Goal: Information Seeking & Learning: Learn about a topic

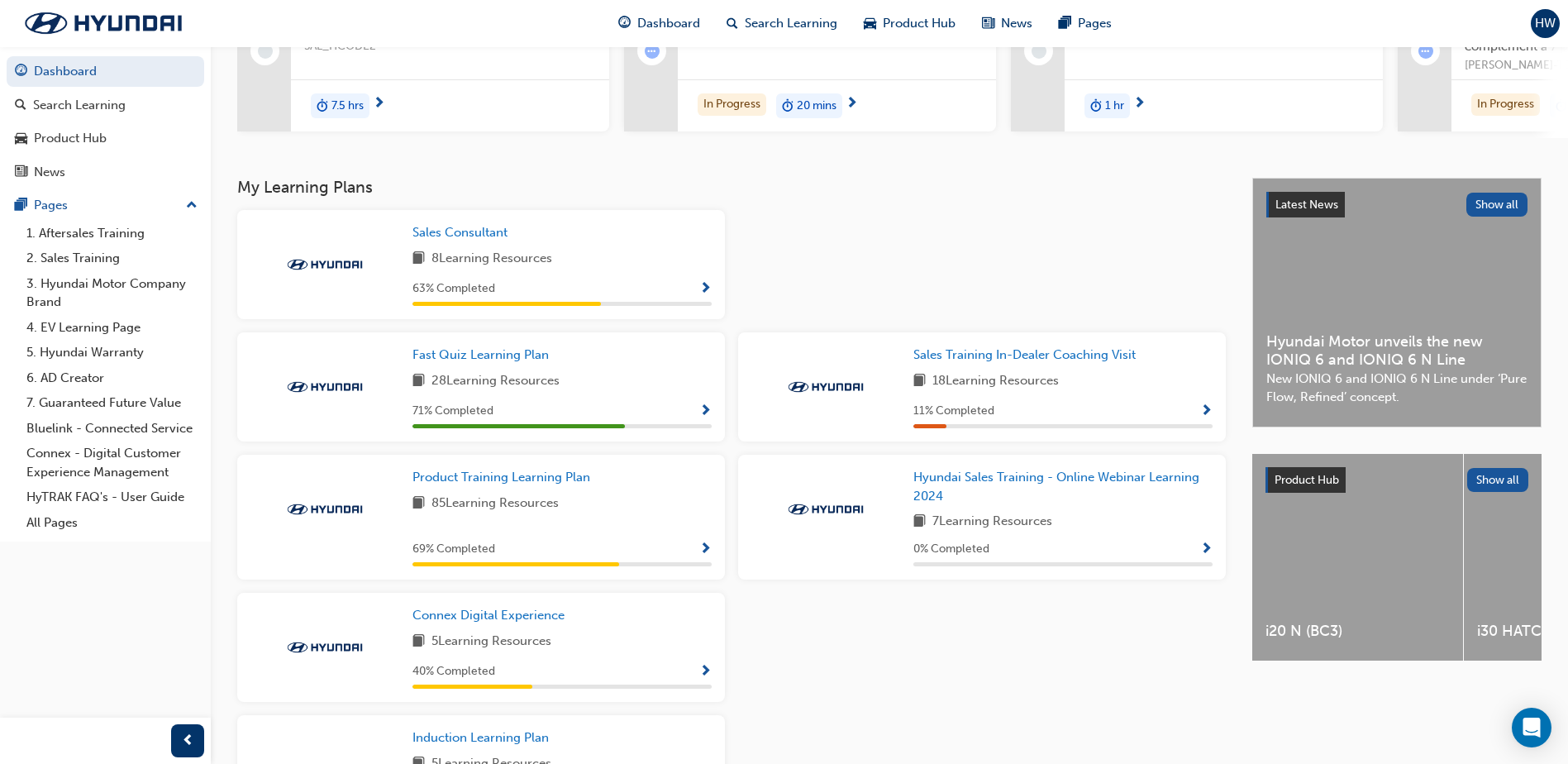
scroll to position [248, 0]
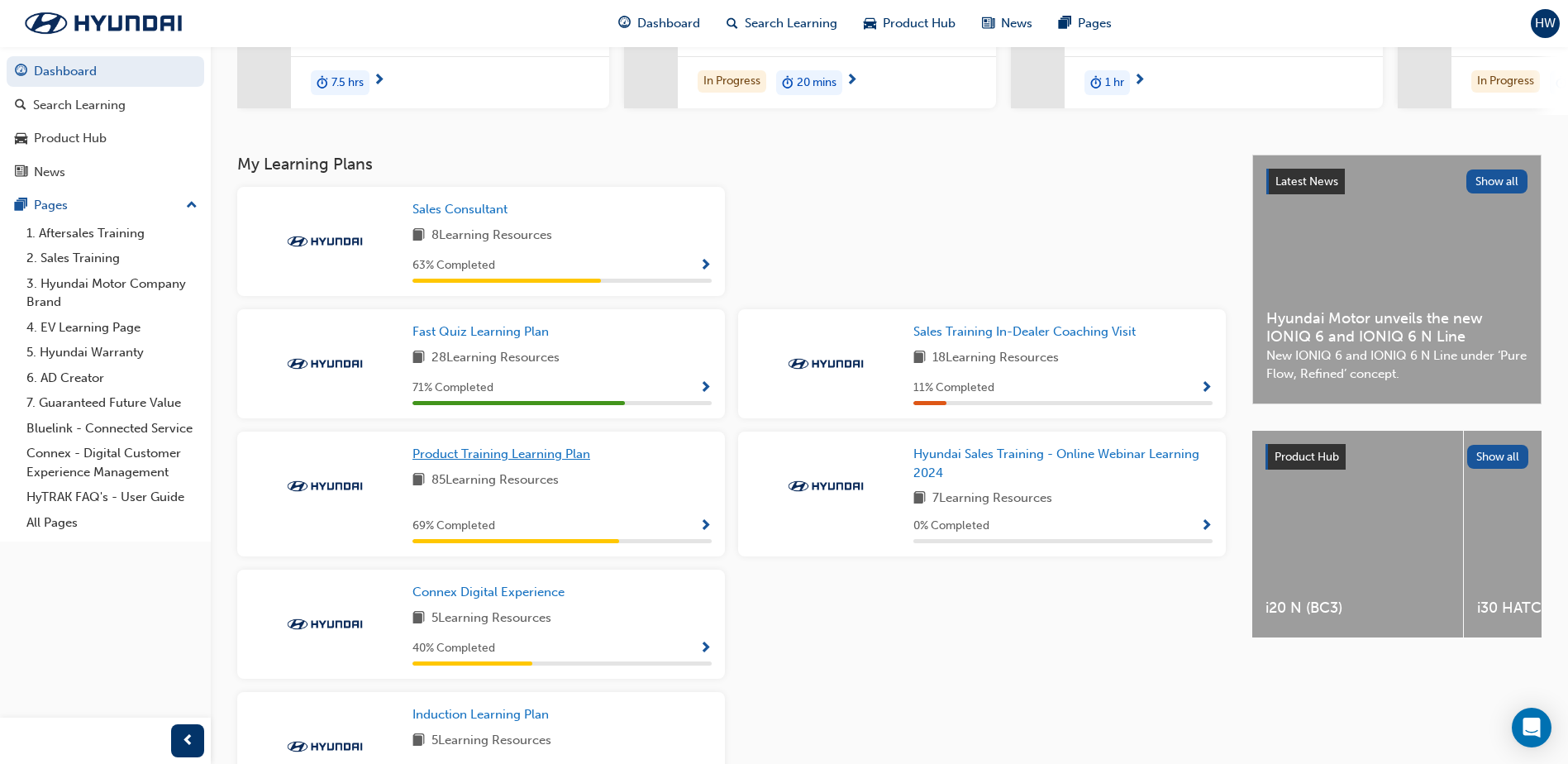
click at [539, 461] on span "Product Training Learning Plan" at bounding box center [501, 454] width 178 height 14
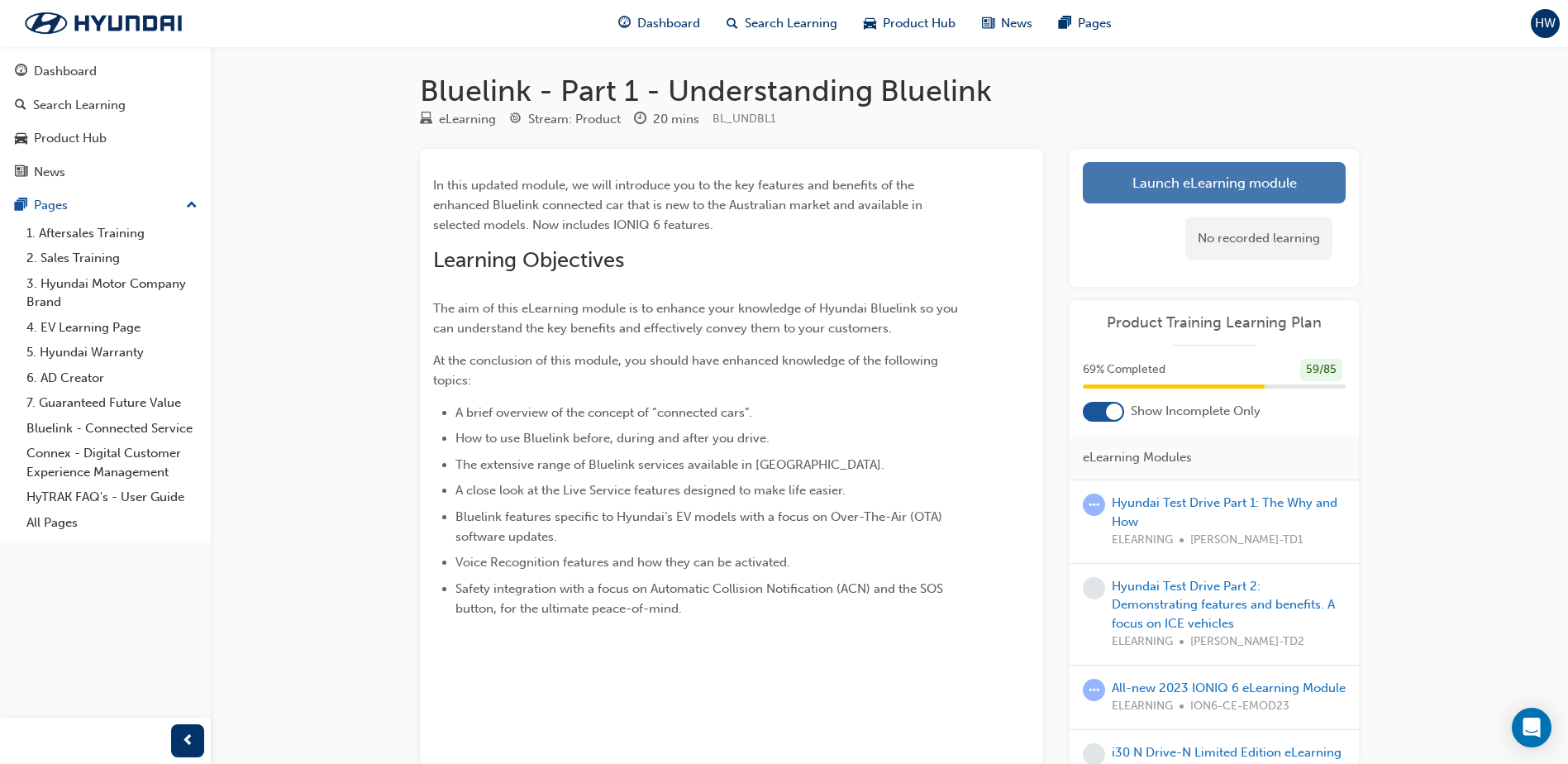
click at [1146, 190] on link "Launch eLearning module" at bounding box center [1214, 182] width 263 height 42
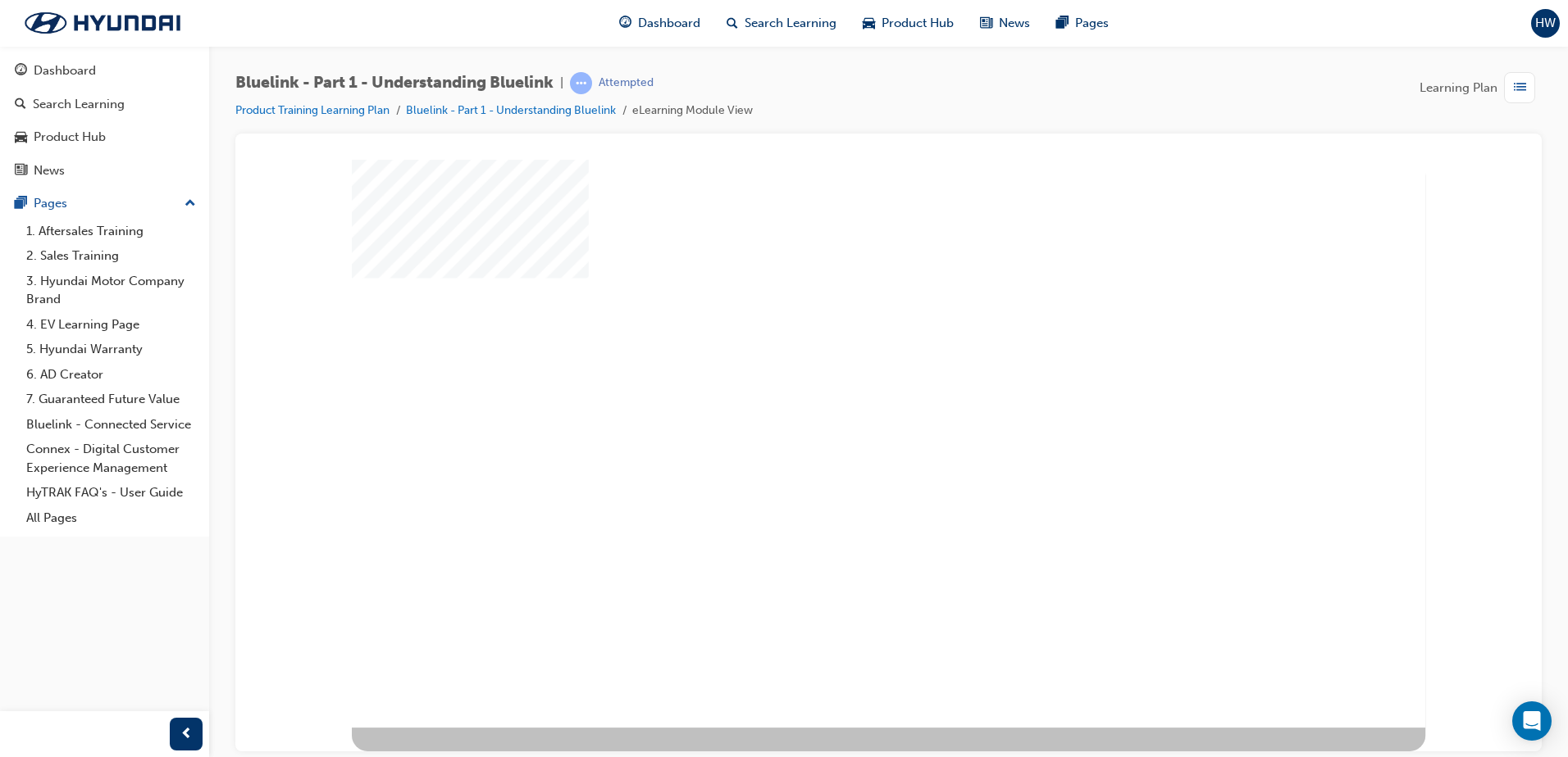
click at [843, 398] on div "play" at bounding box center [843, 398] width 0 height 0
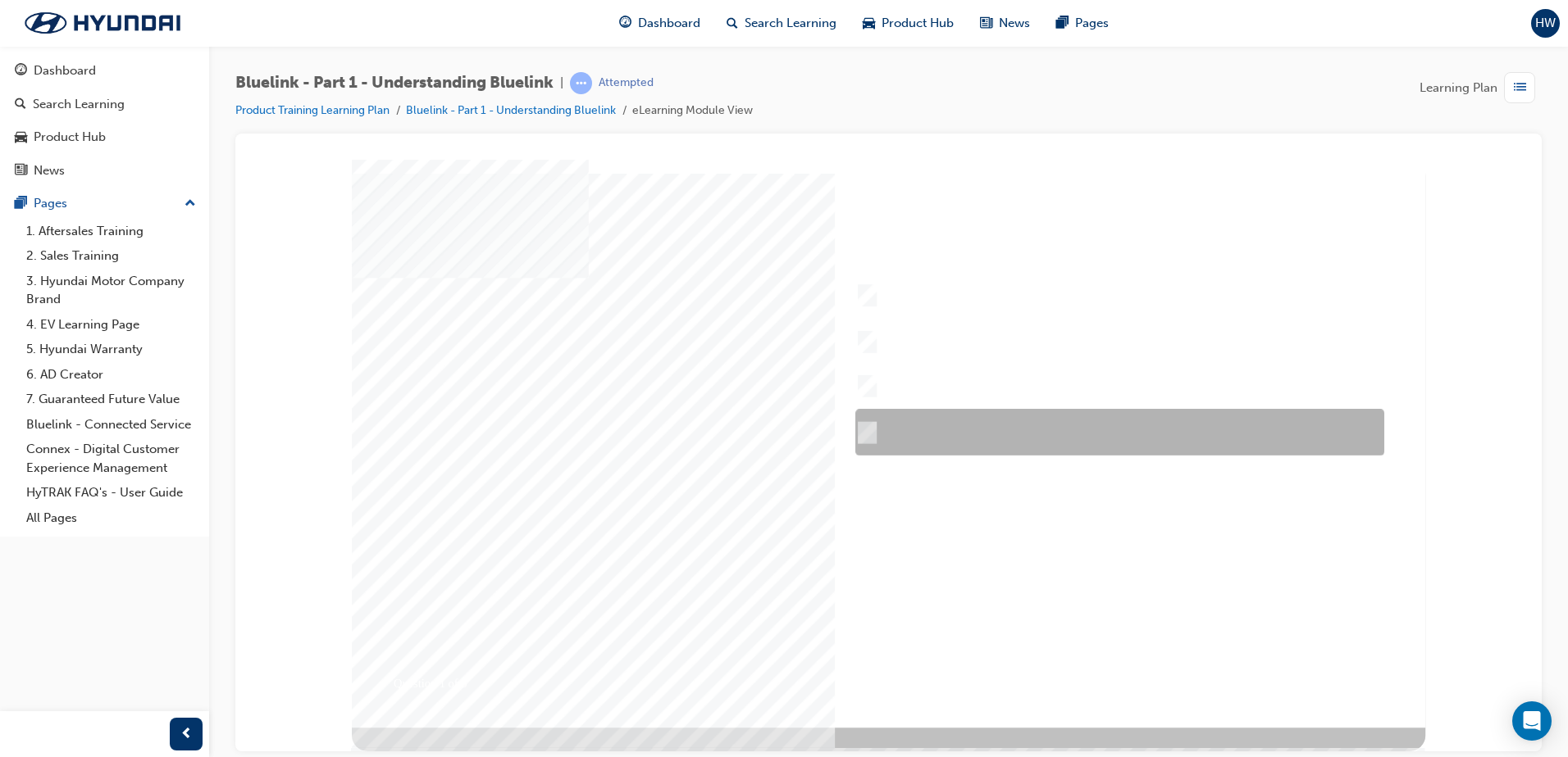
checkbox input "true"
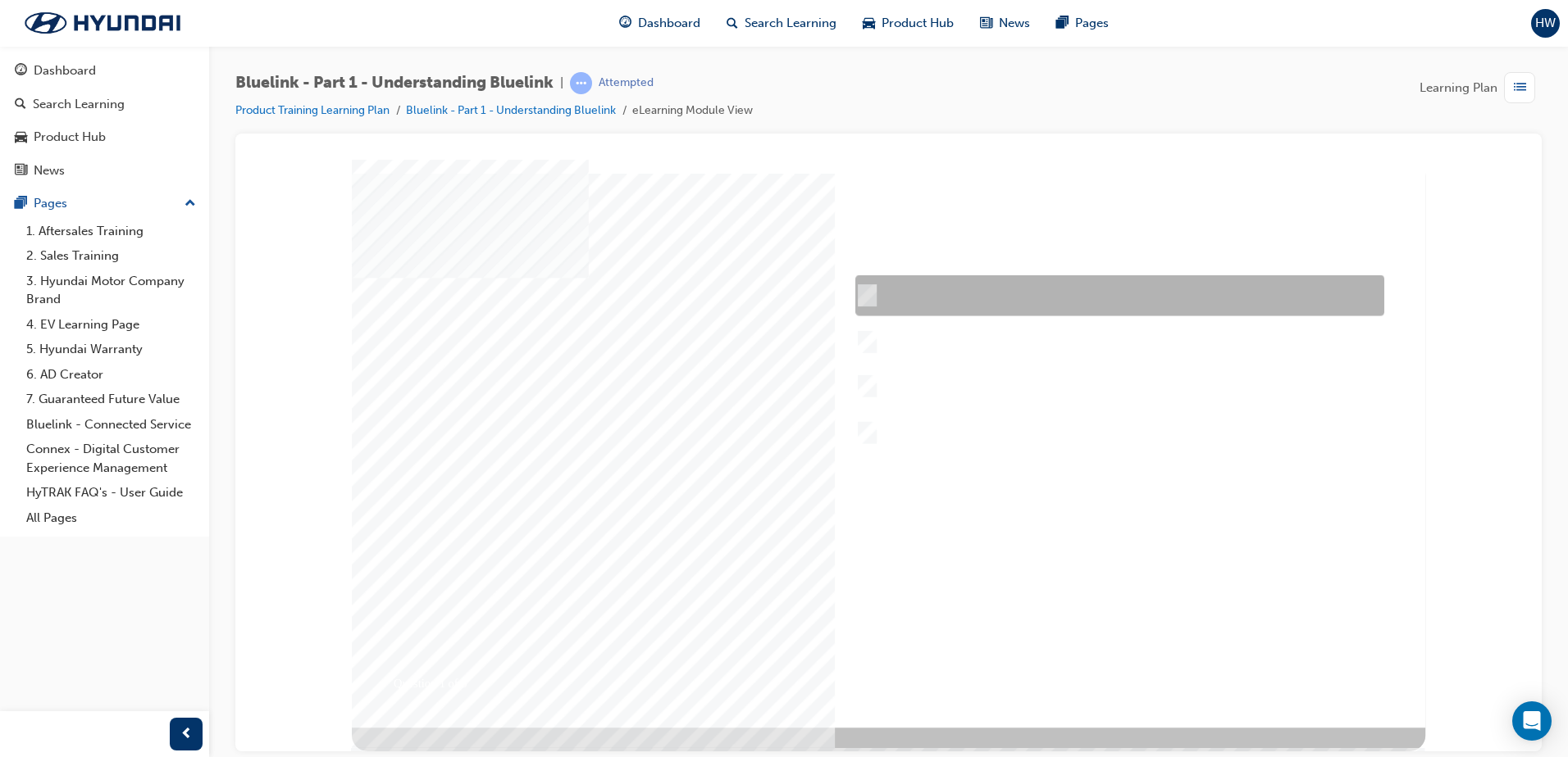
checkbox input "true"
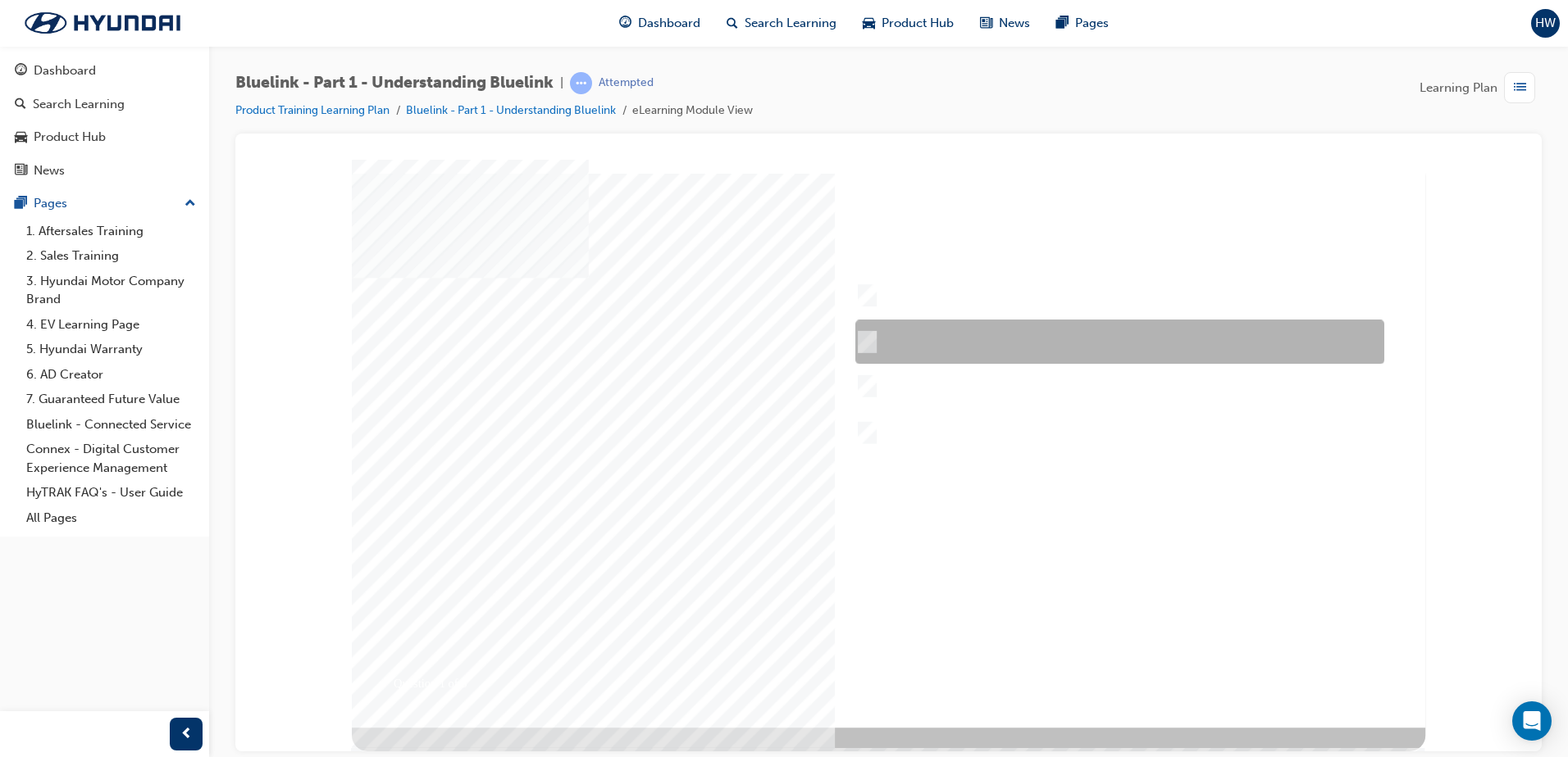
checkbox input "true"
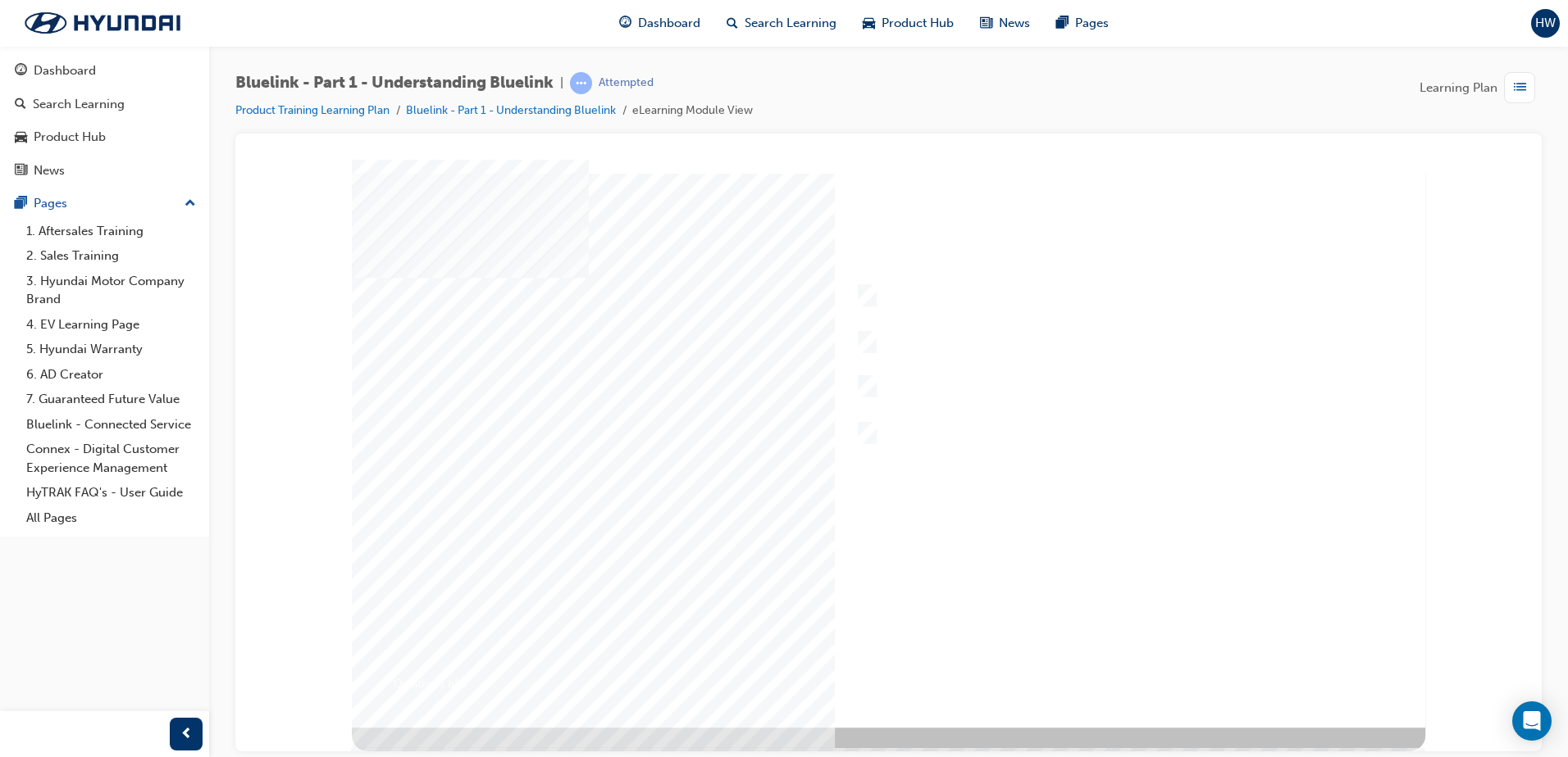
click at [1128, 664] on div at bounding box center [888, 443] width 1074 height 568
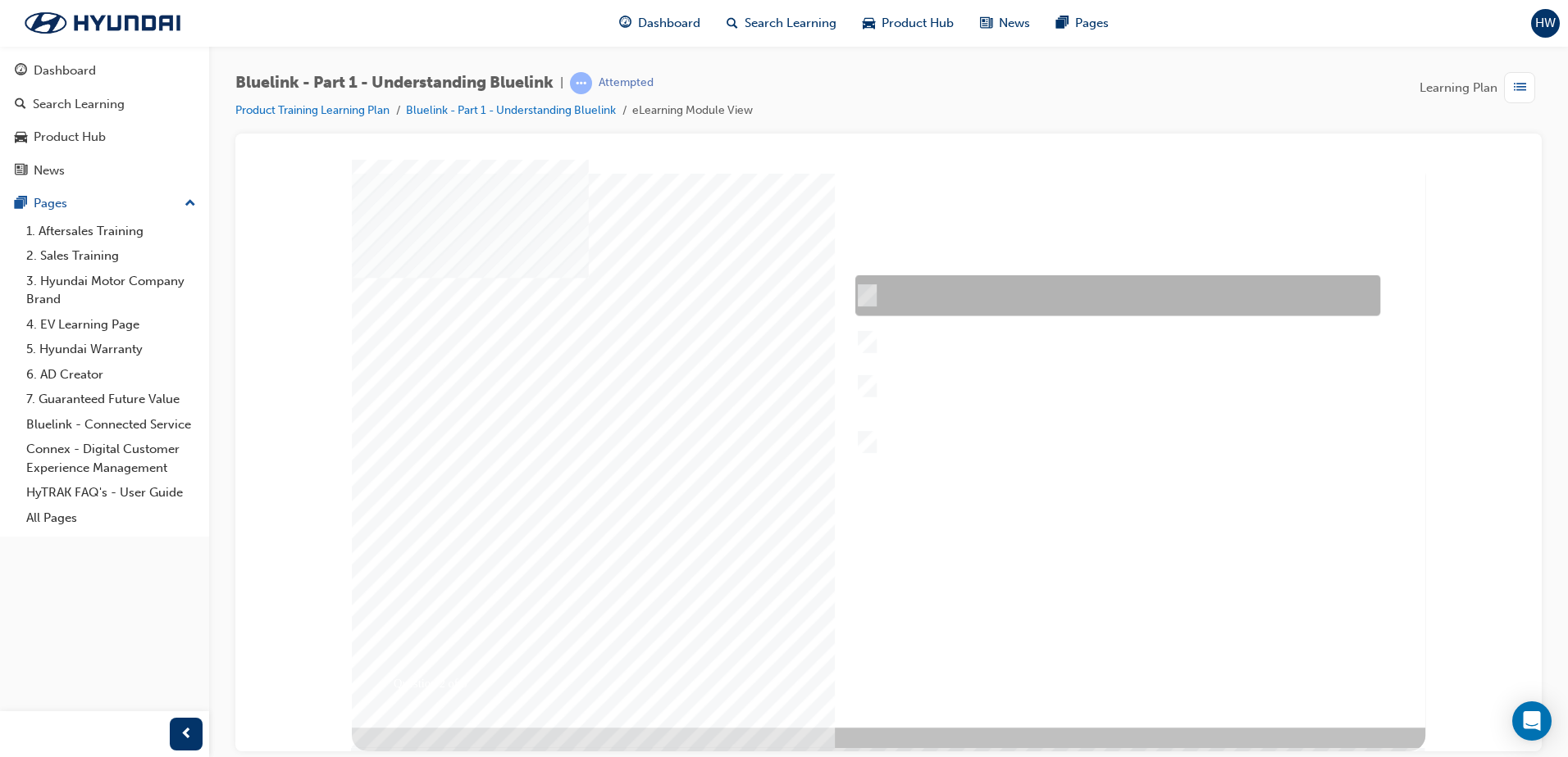
checkbox input "true"
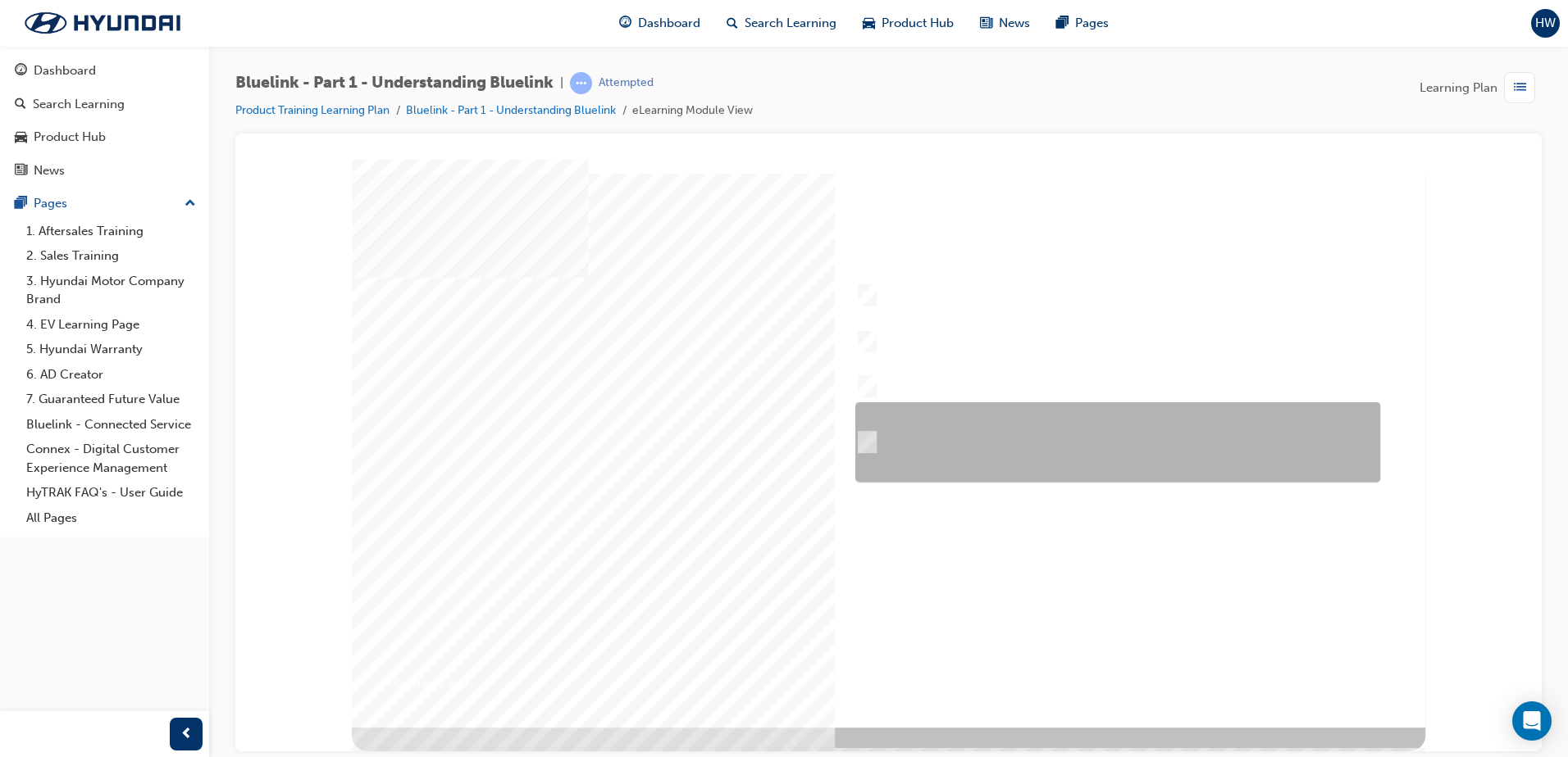
checkbox input "true"
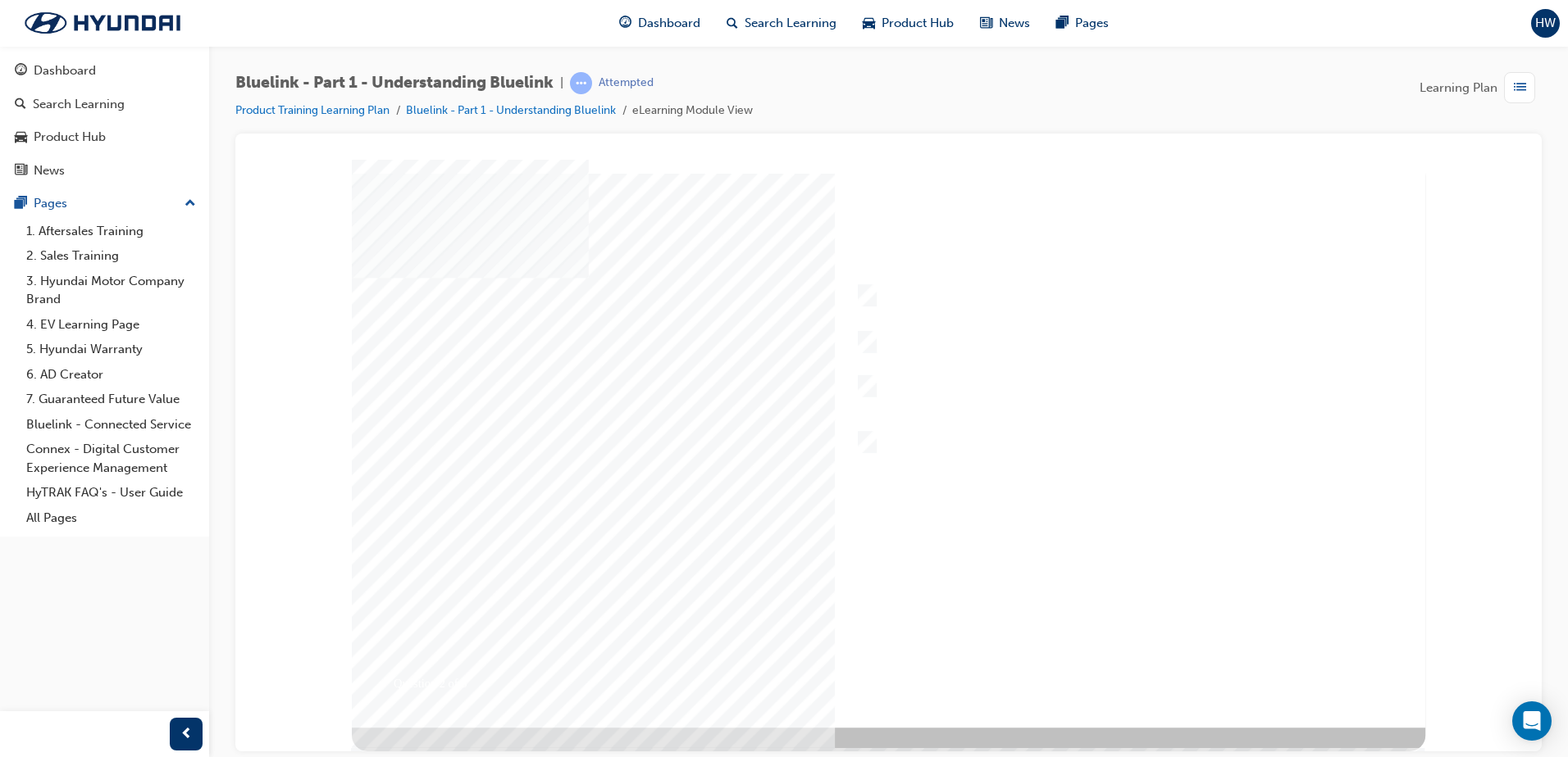
click at [1116, 663] on div at bounding box center [888, 443] width 1074 height 568
radio input "true"
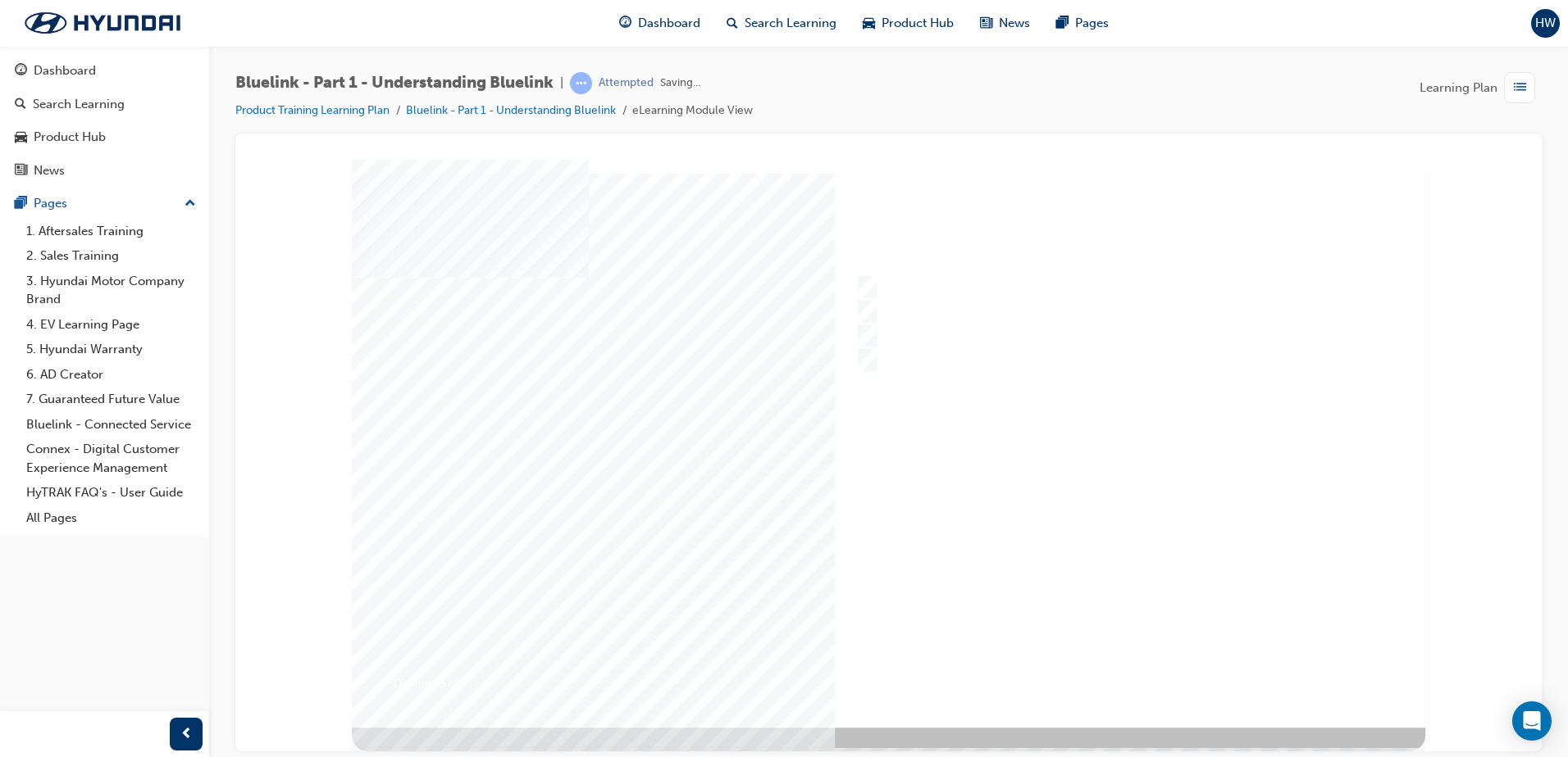
click at [1098, 668] on div at bounding box center [888, 443] width 1074 height 568
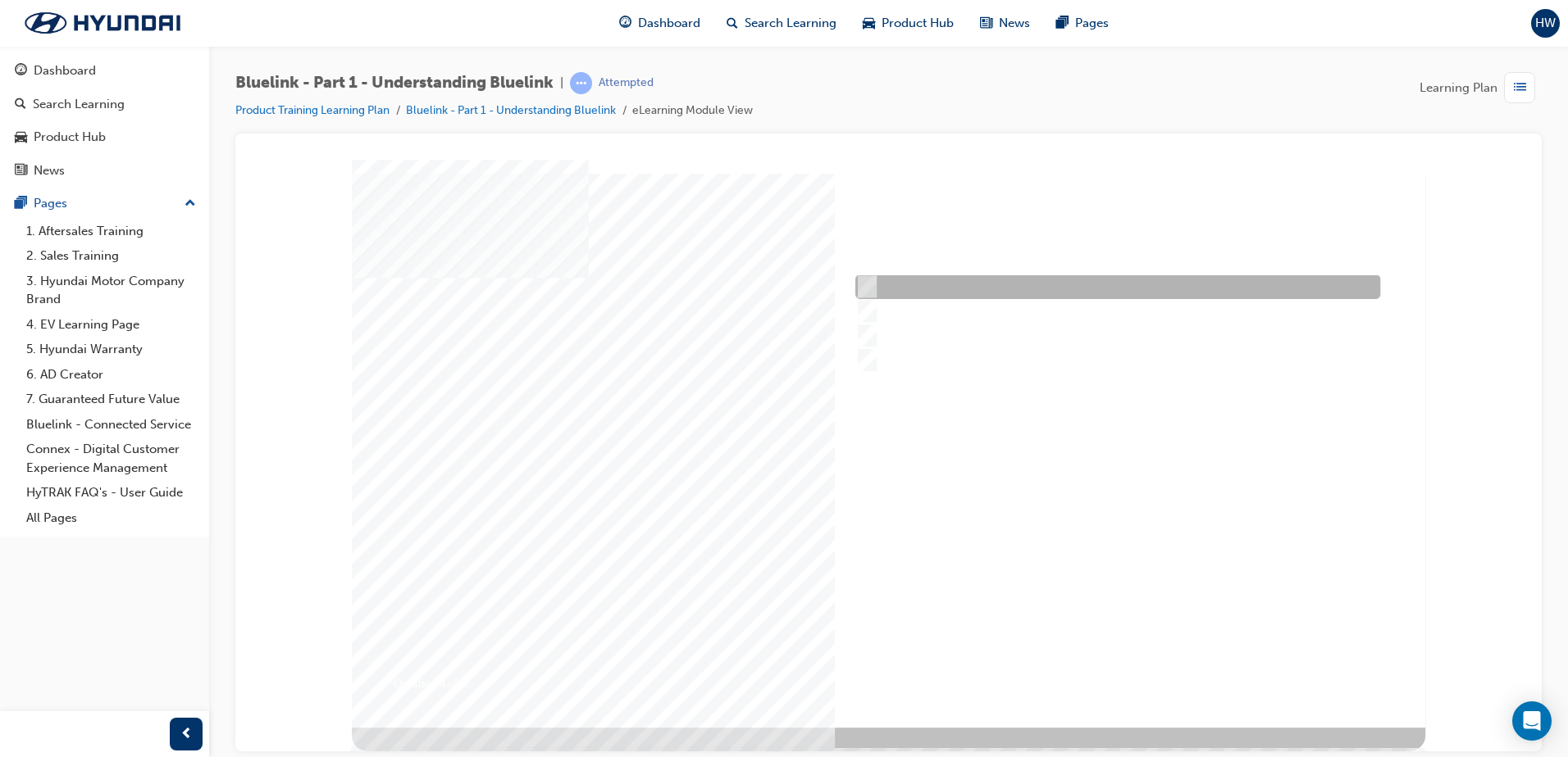
checkbox input "true"
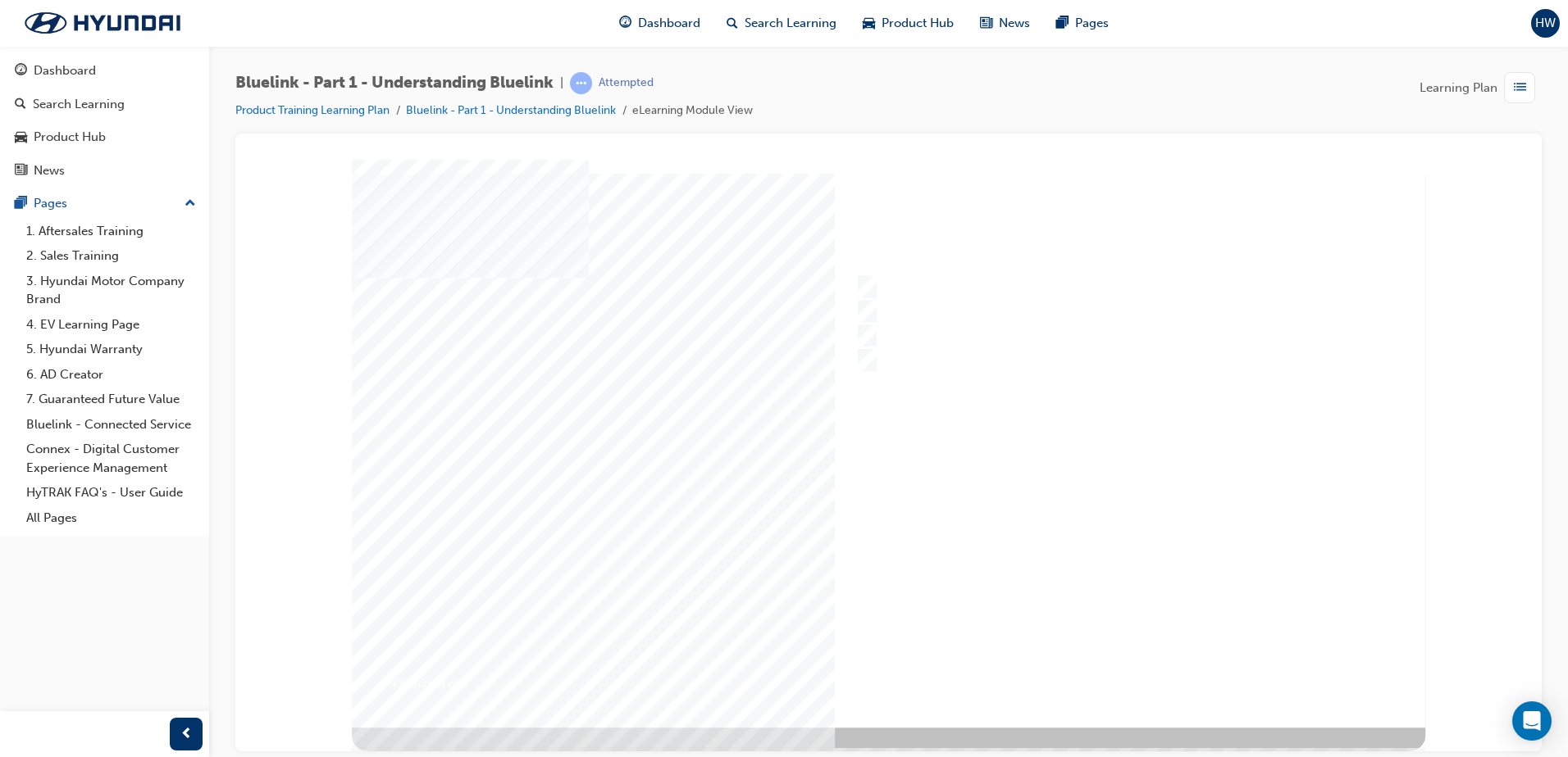
click at [1136, 667] on div at bounding box center [888, 443] width 1074 height 568
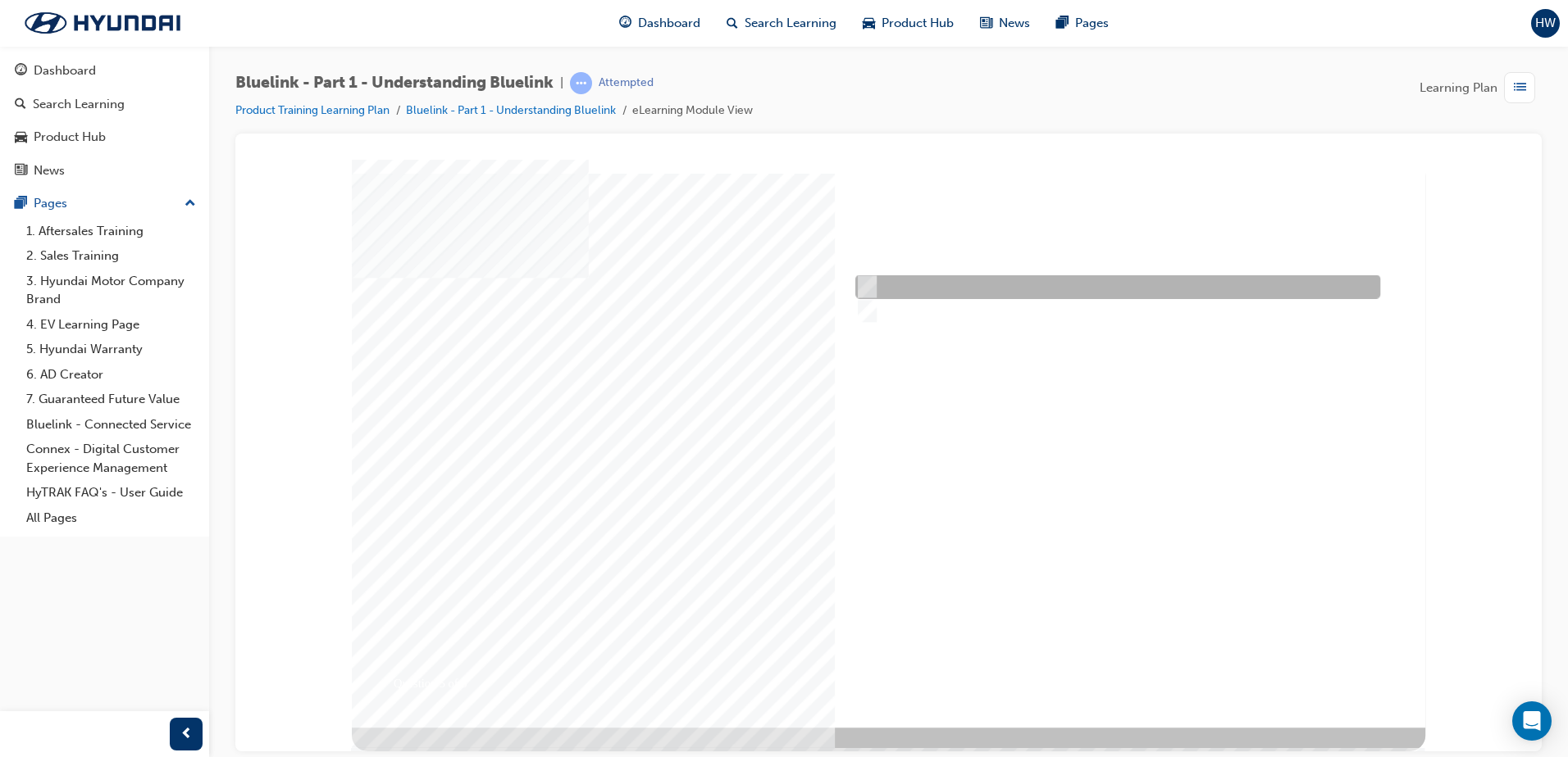
radio input "true"
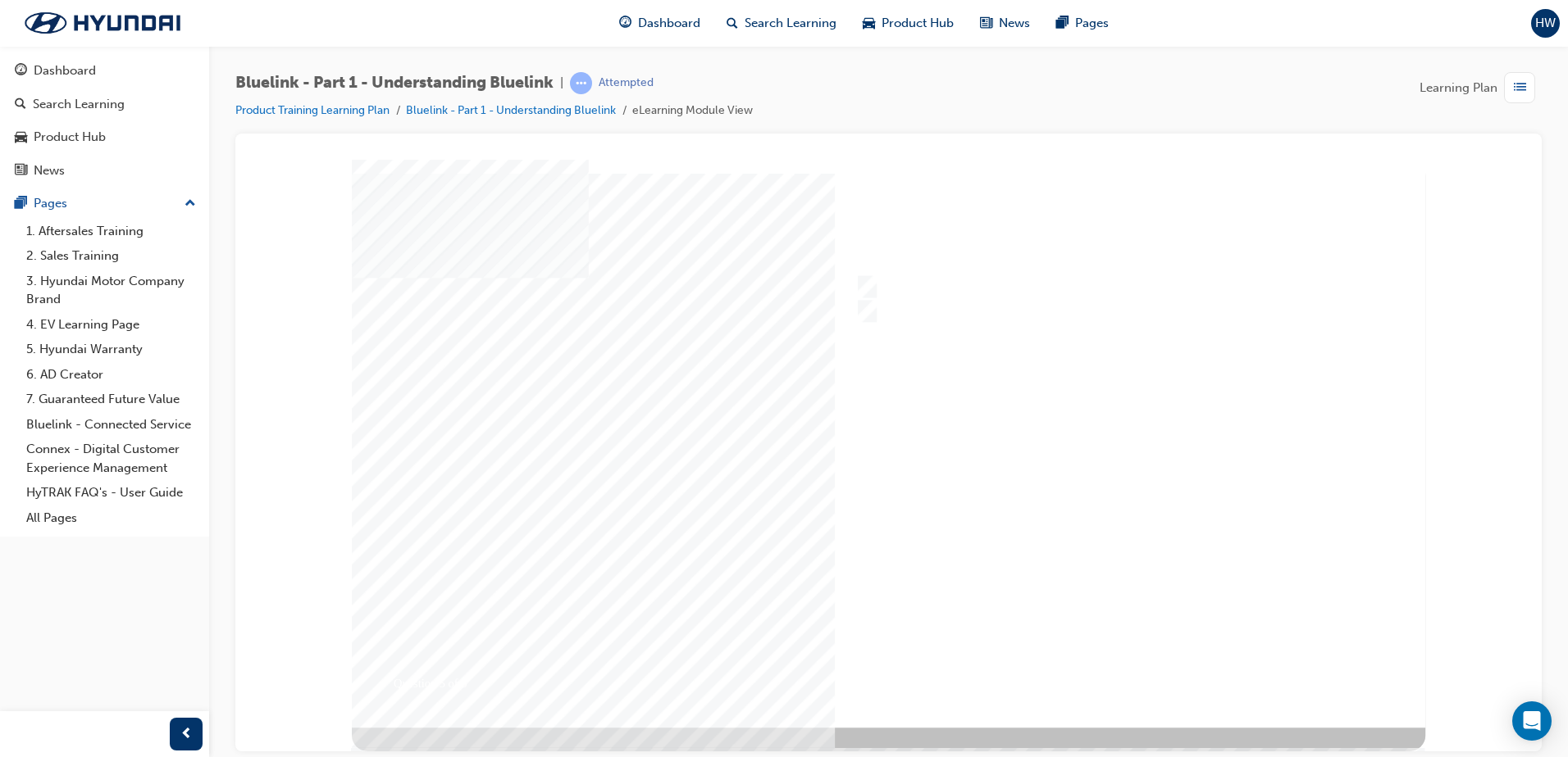
click at [1112, 665] on div at bounding box center [888, 443] width 1074 height 568
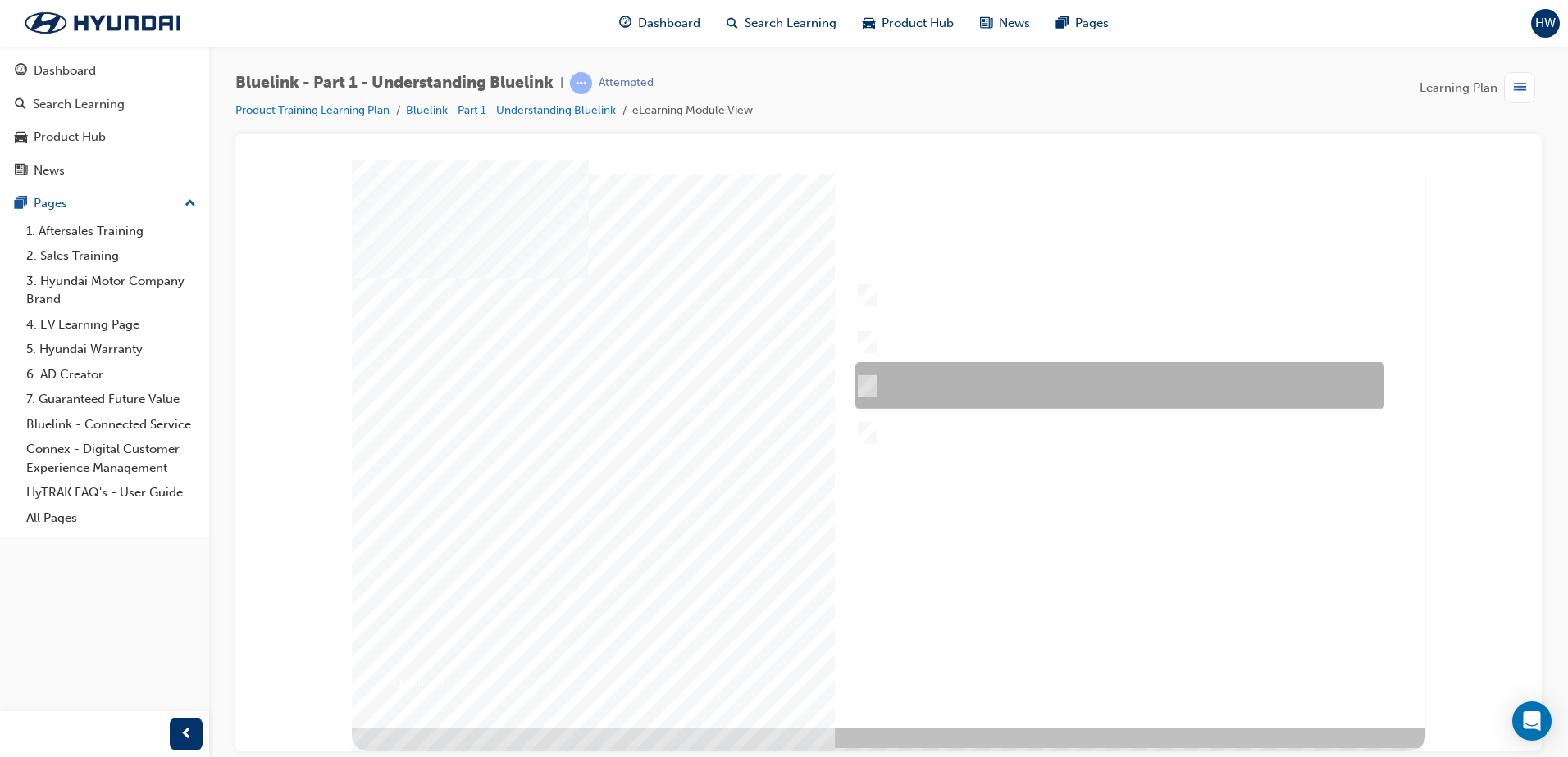
checkbox input "true"
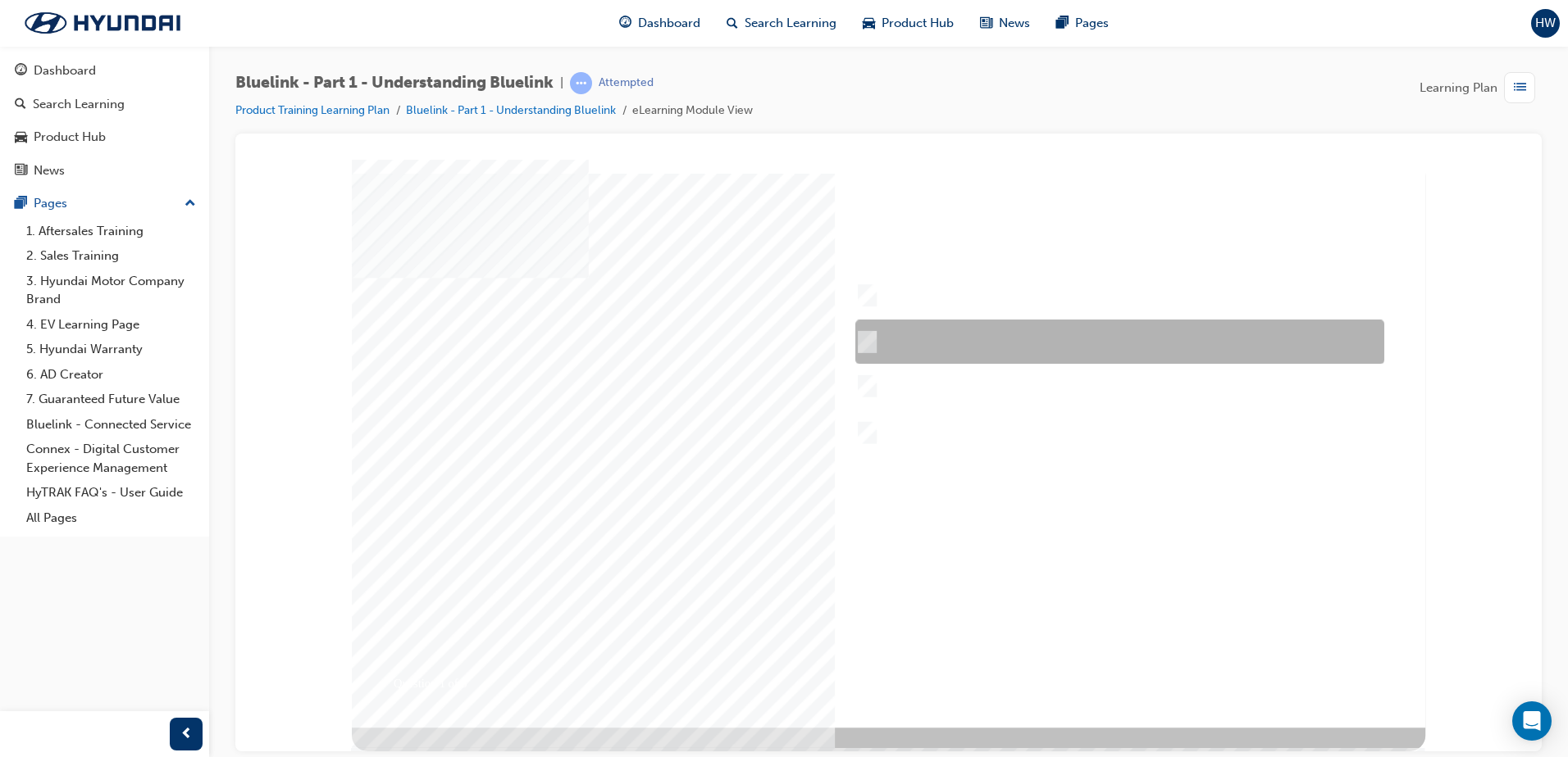
checkbox input "true"
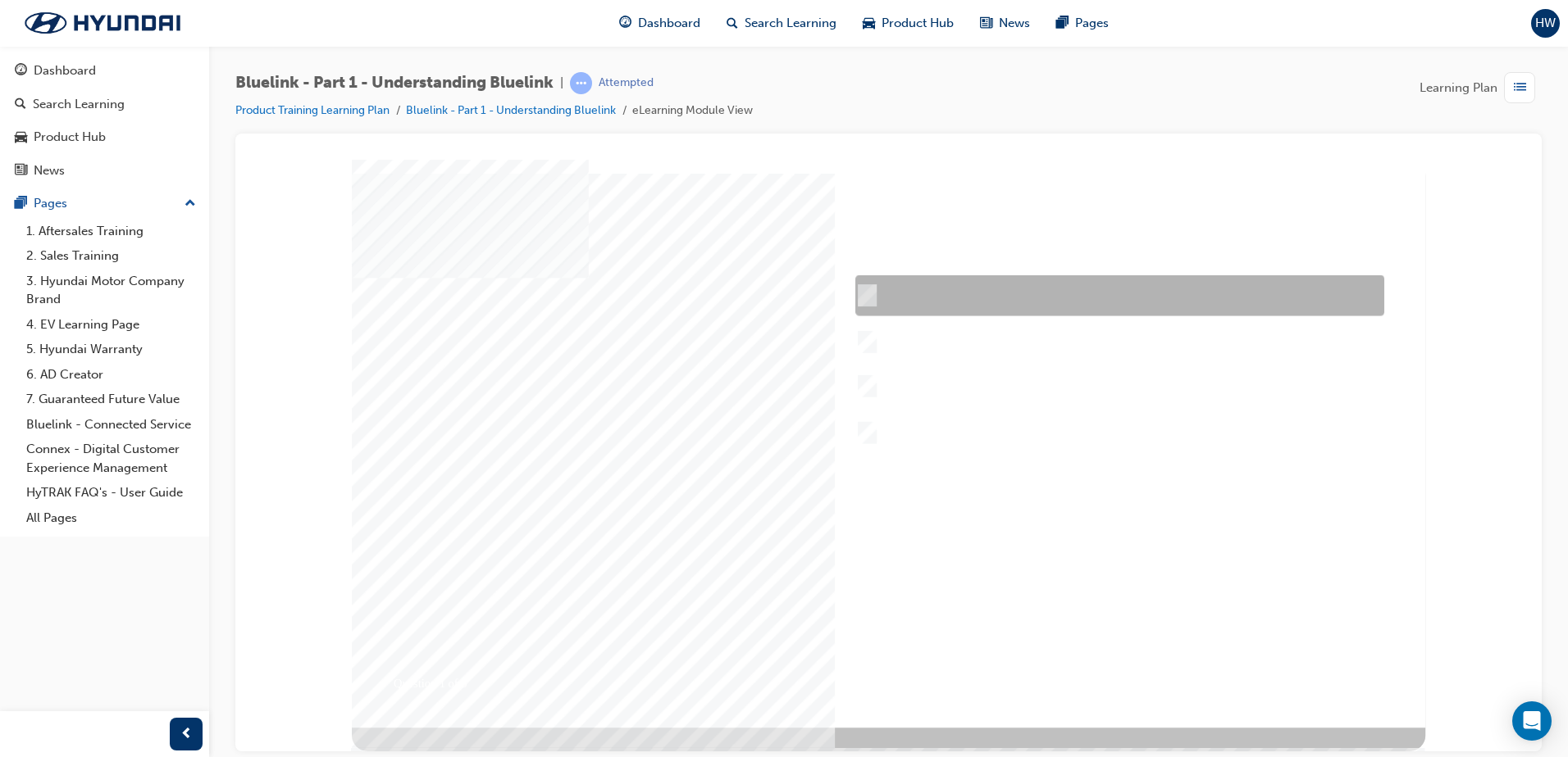
checkbox input "true"
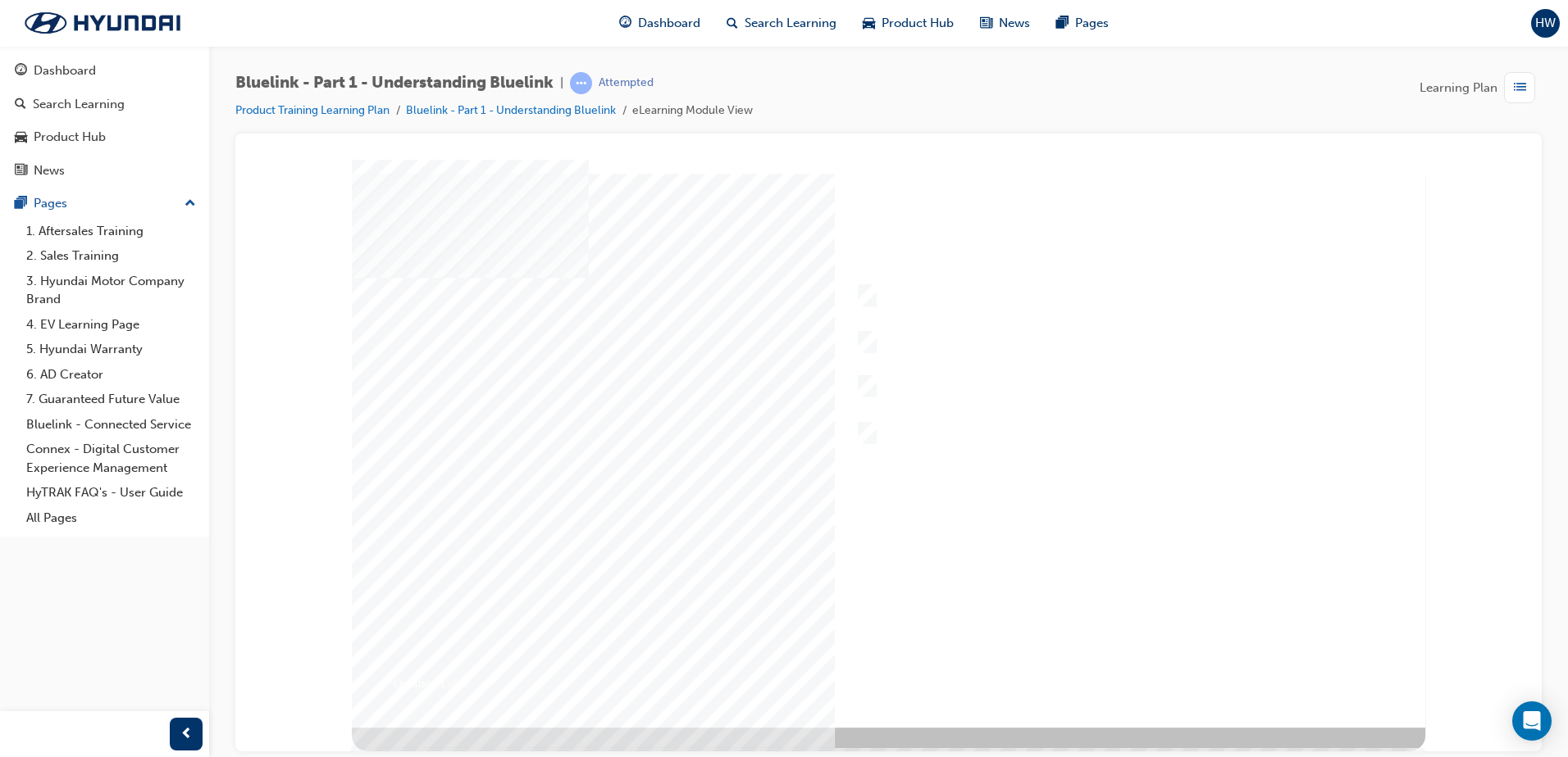
click at [1113, 667] on div at bounding box center [888, 443] width 1074 height 568
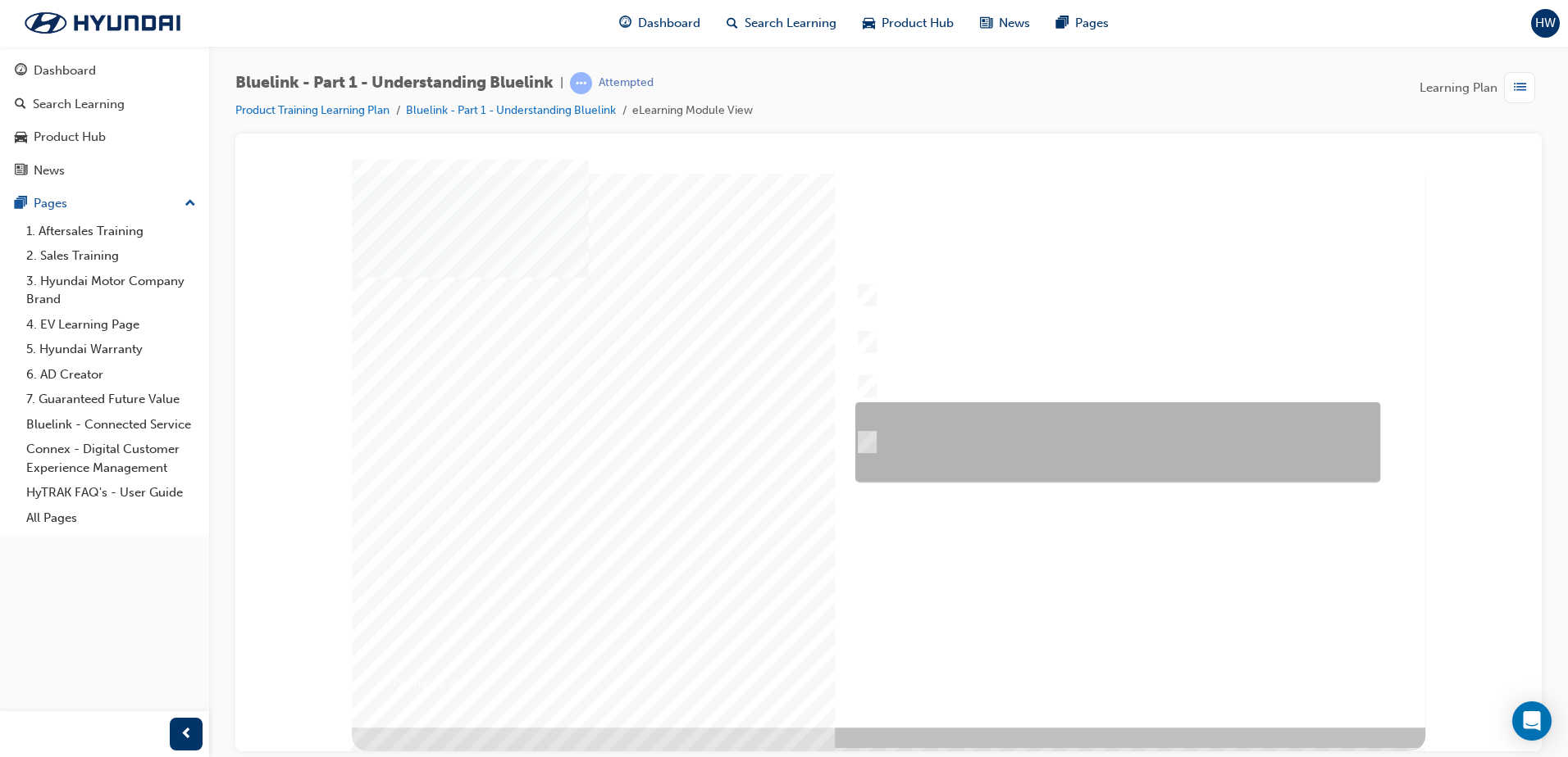
checkbox input "true"
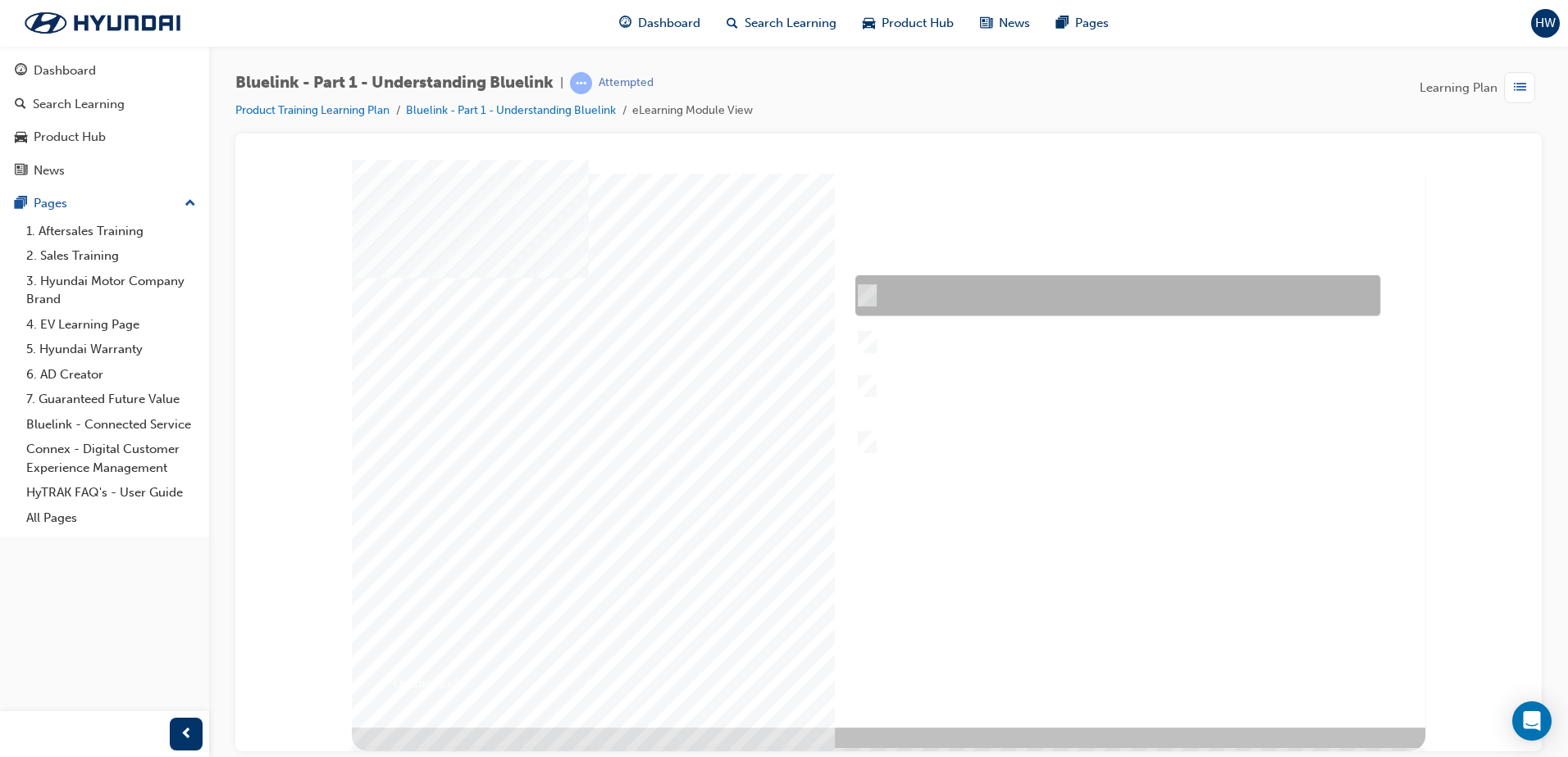
checkbox input "true"
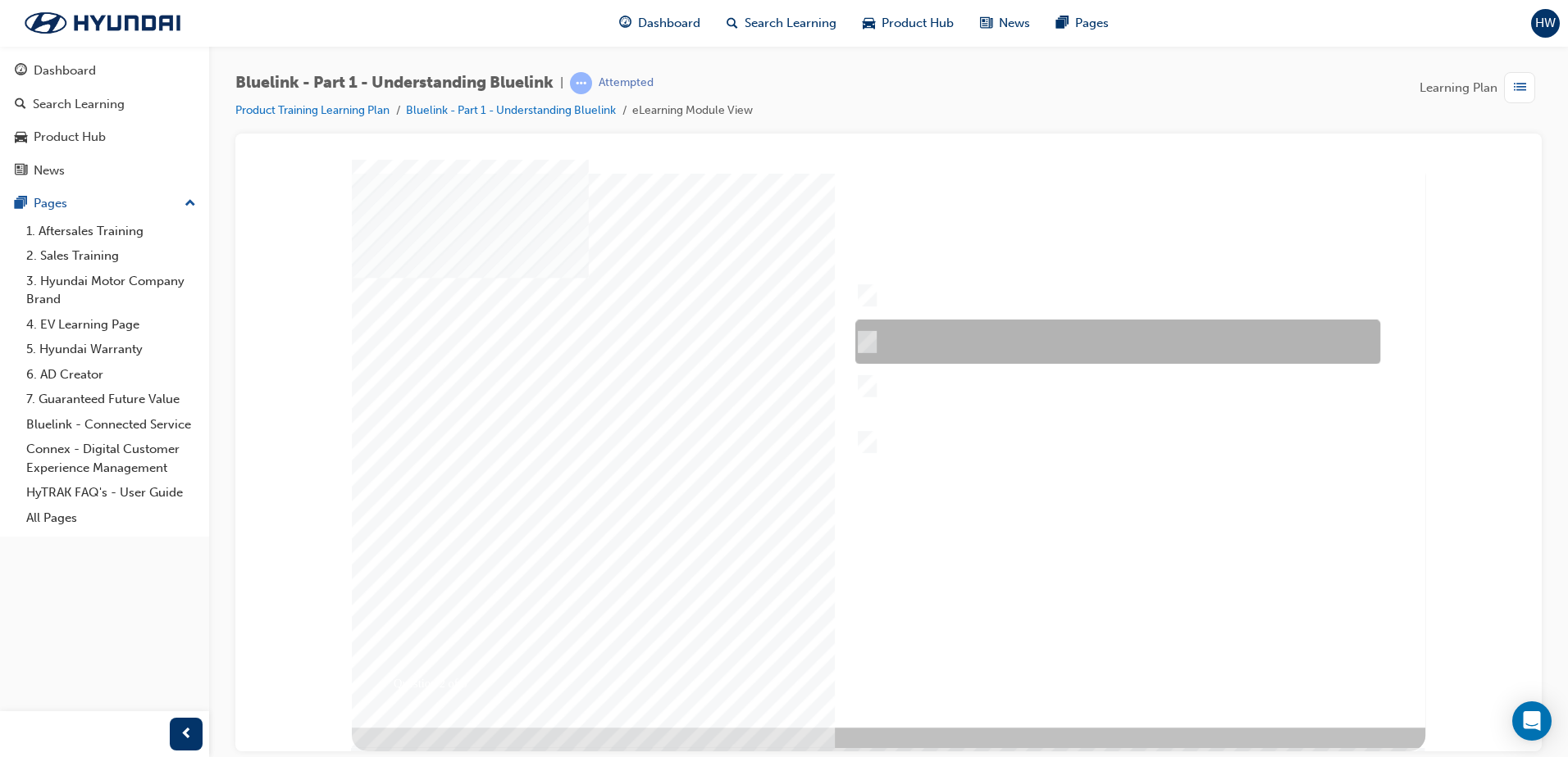
checkbox input "true"
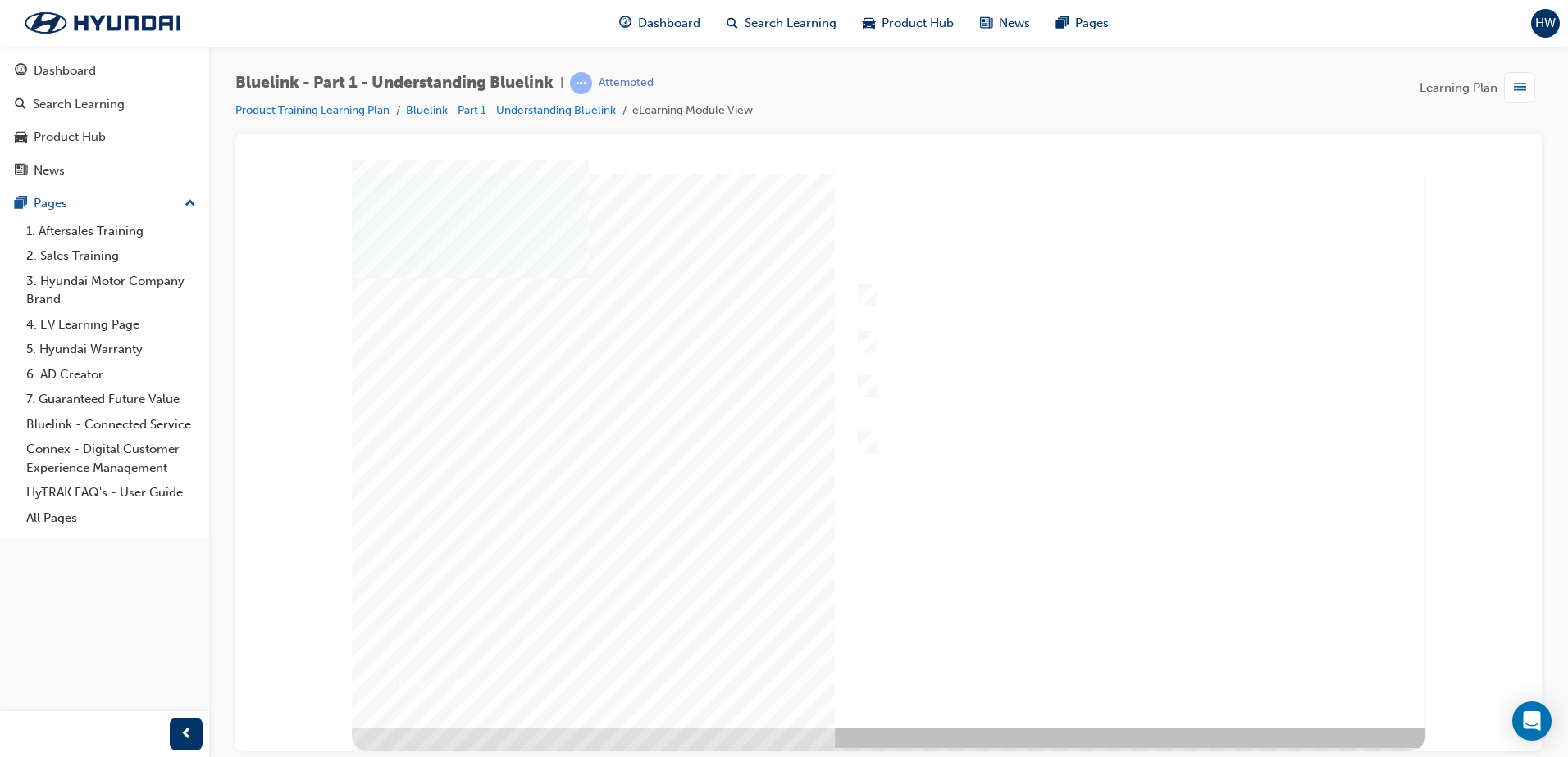
click at [1089, 667] on div at bounding box center [888, 443] width 1074 height 568
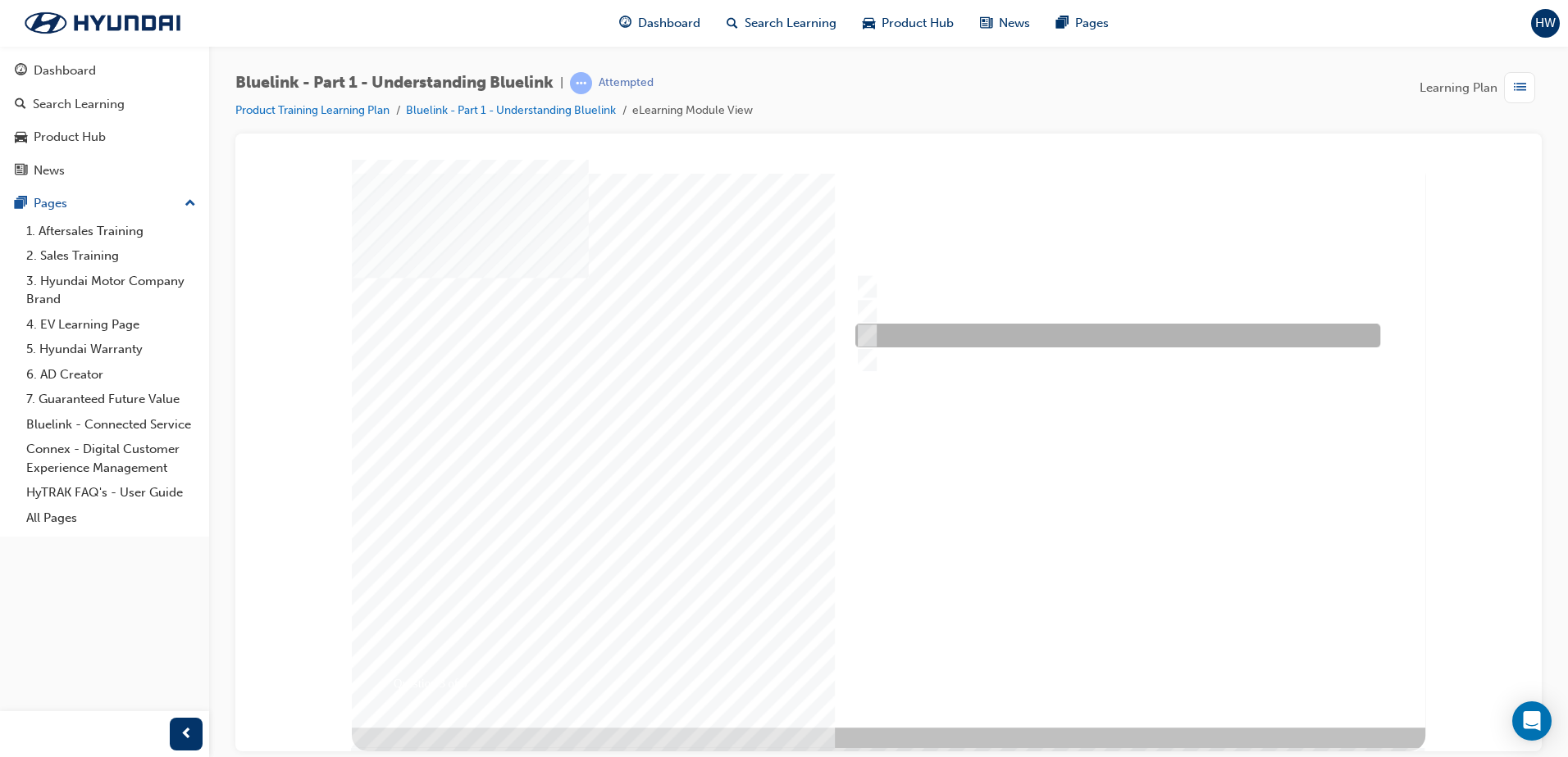
radio input "true"
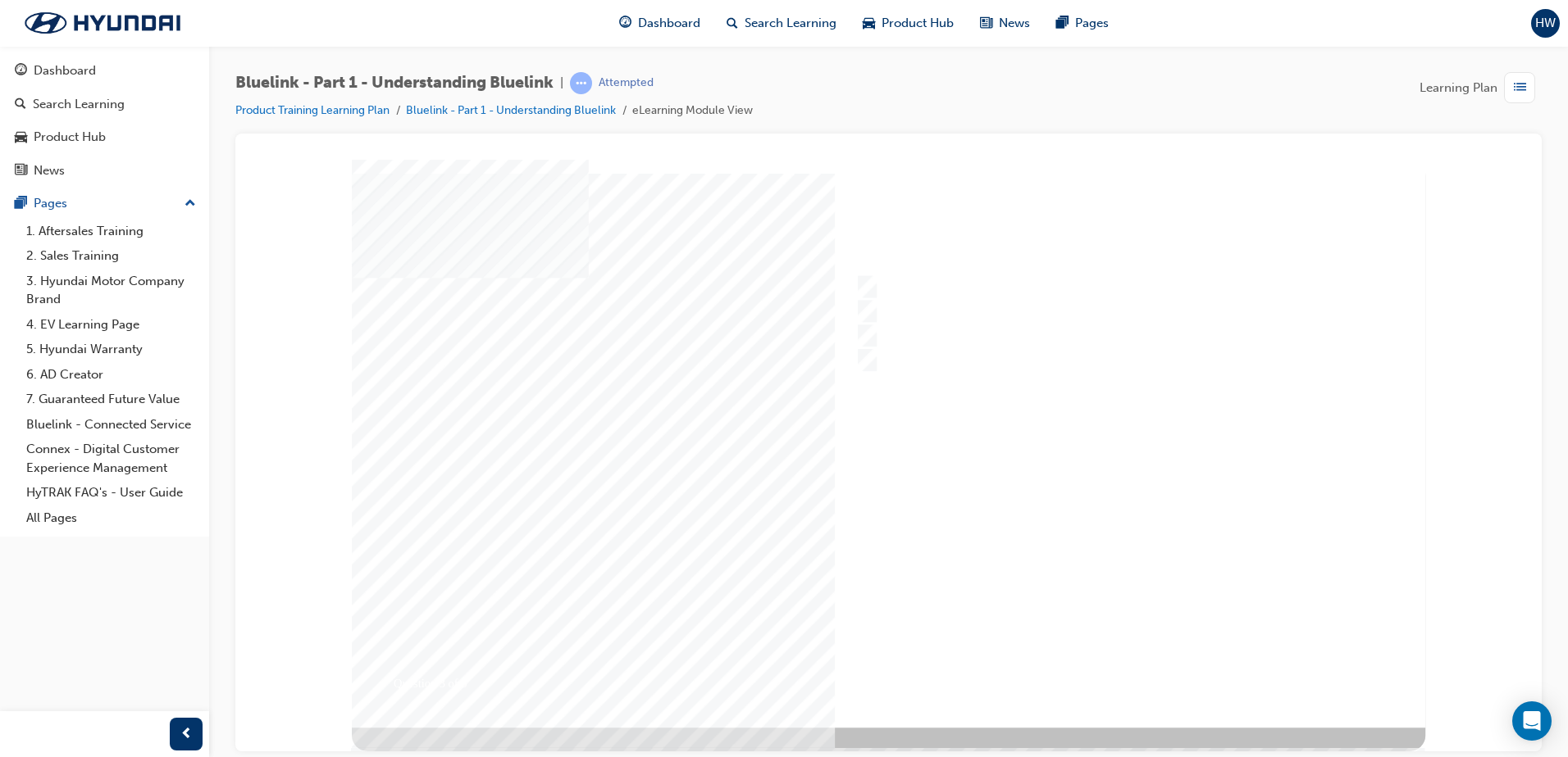
click at [1142, 672] on div at bounding box center [888, 443] width 1074 height 568
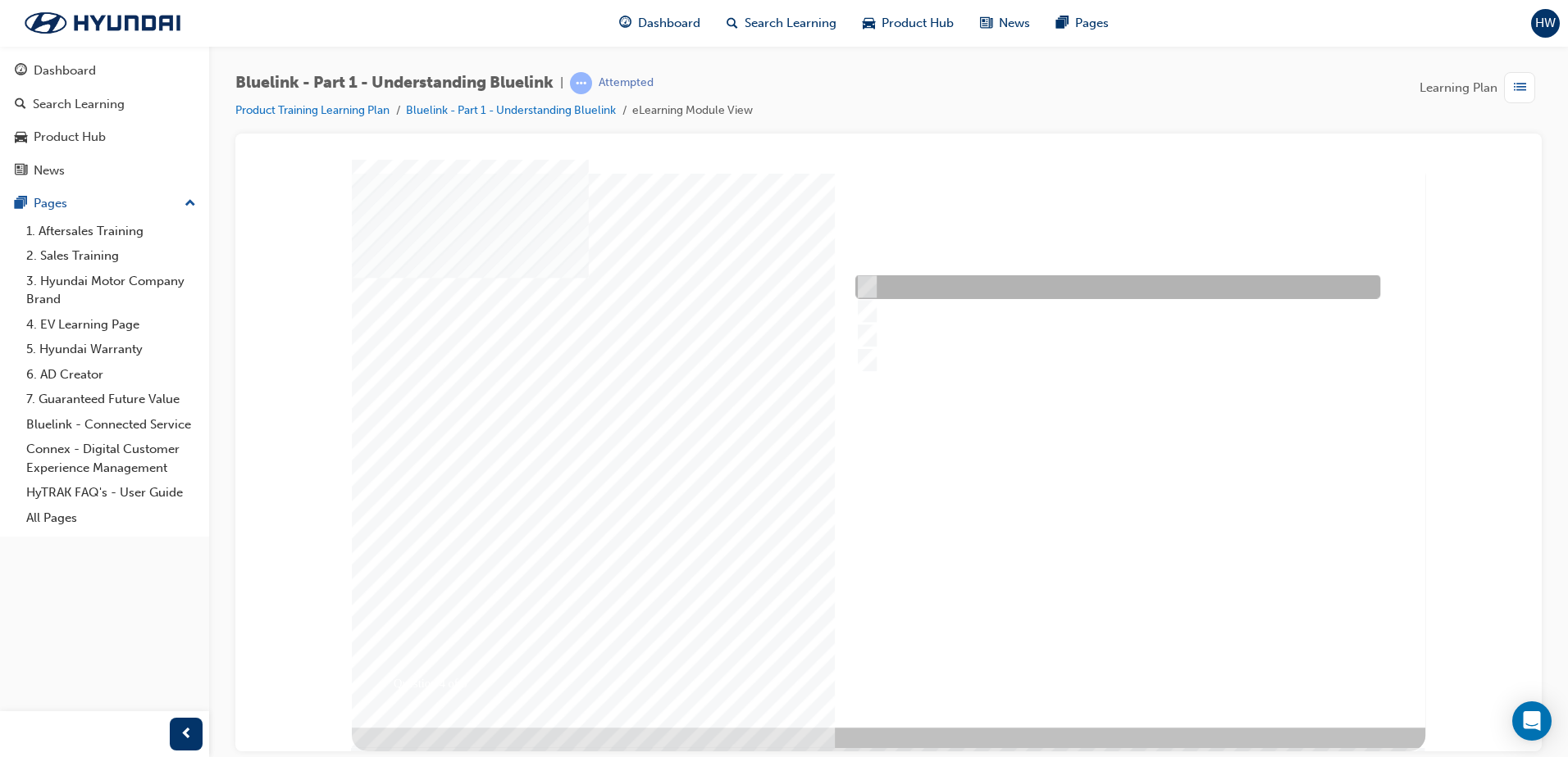
checkbox input "true"
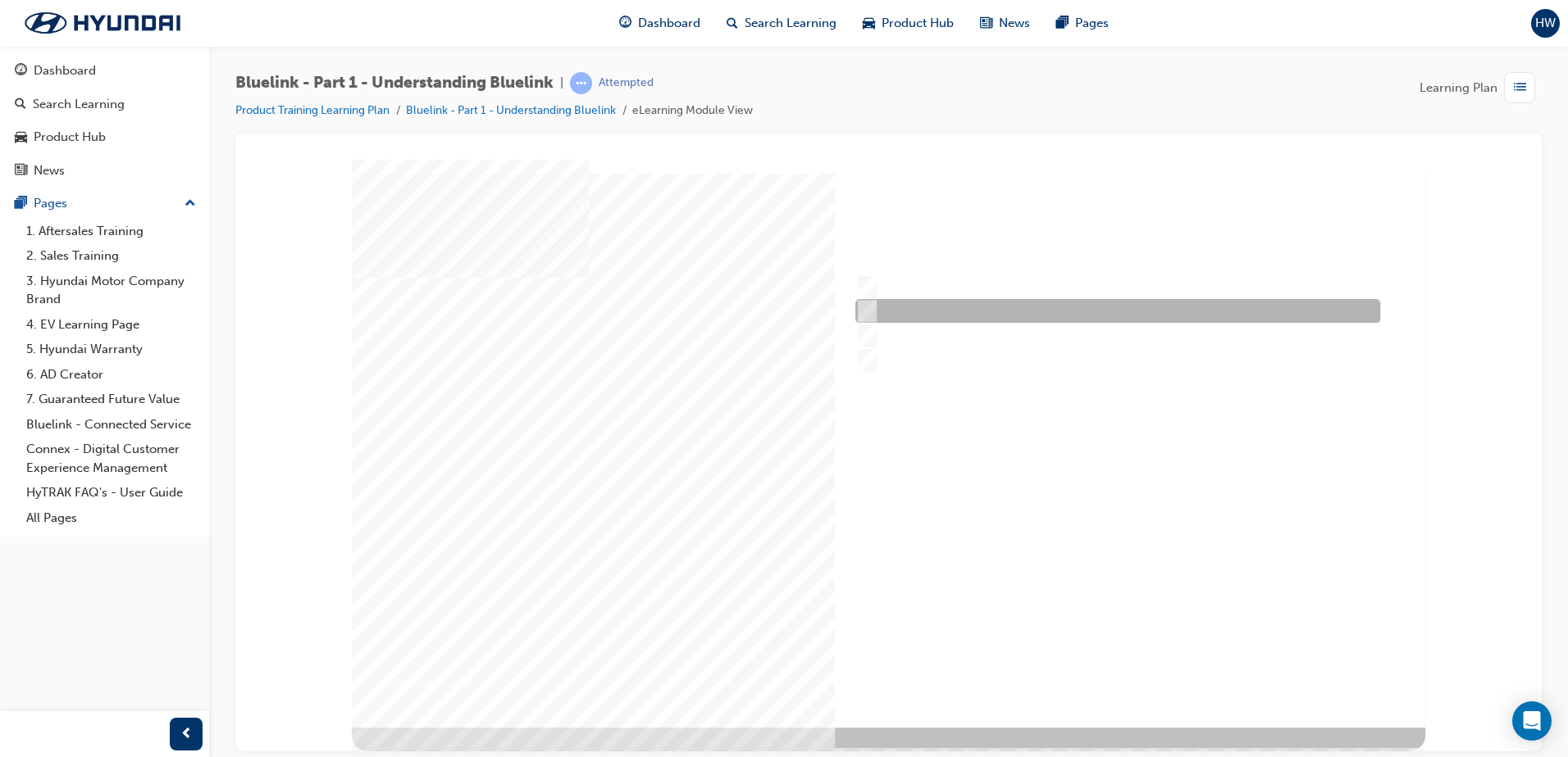
checkbox input "true"
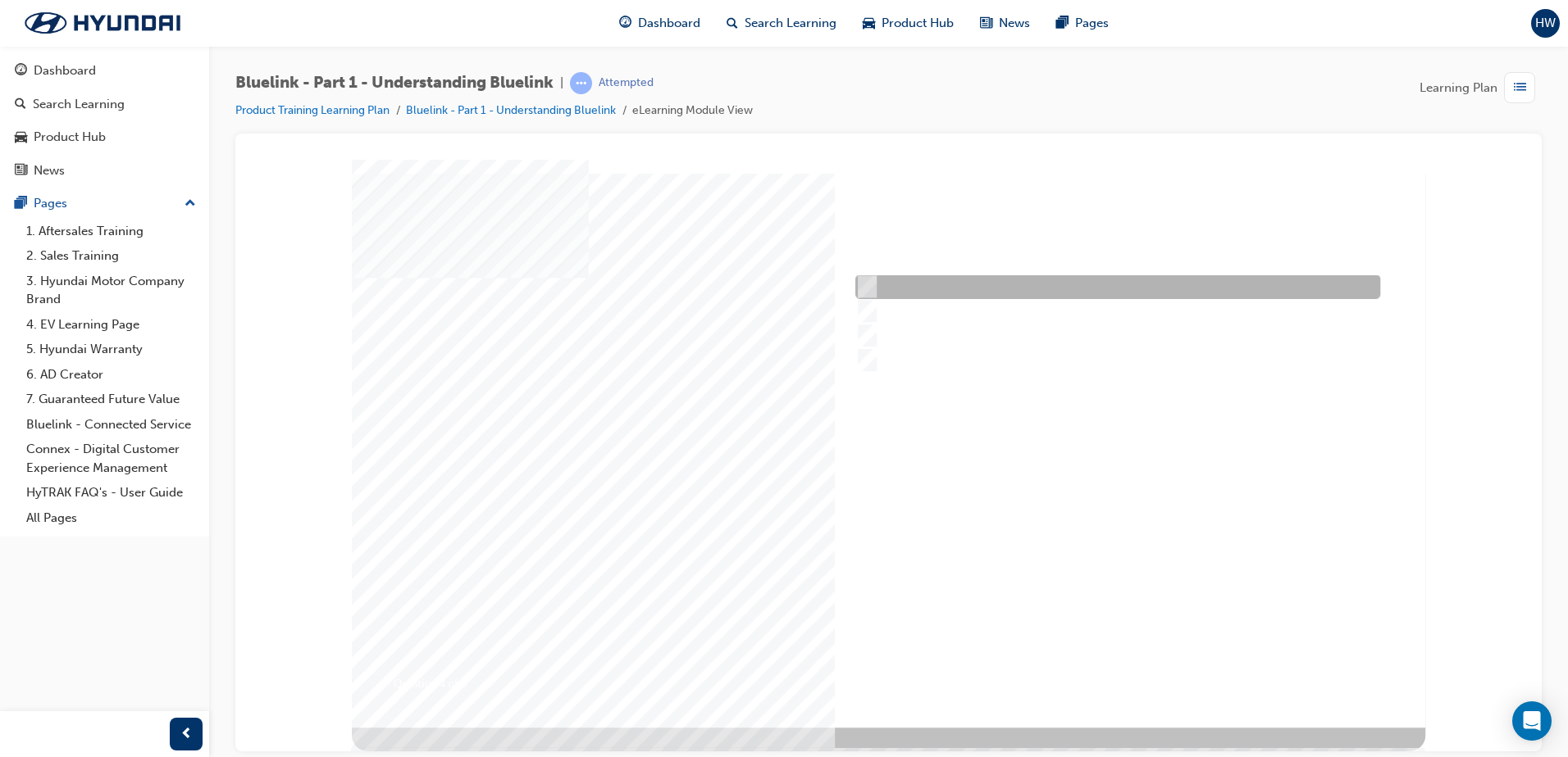
checkbox input "true"
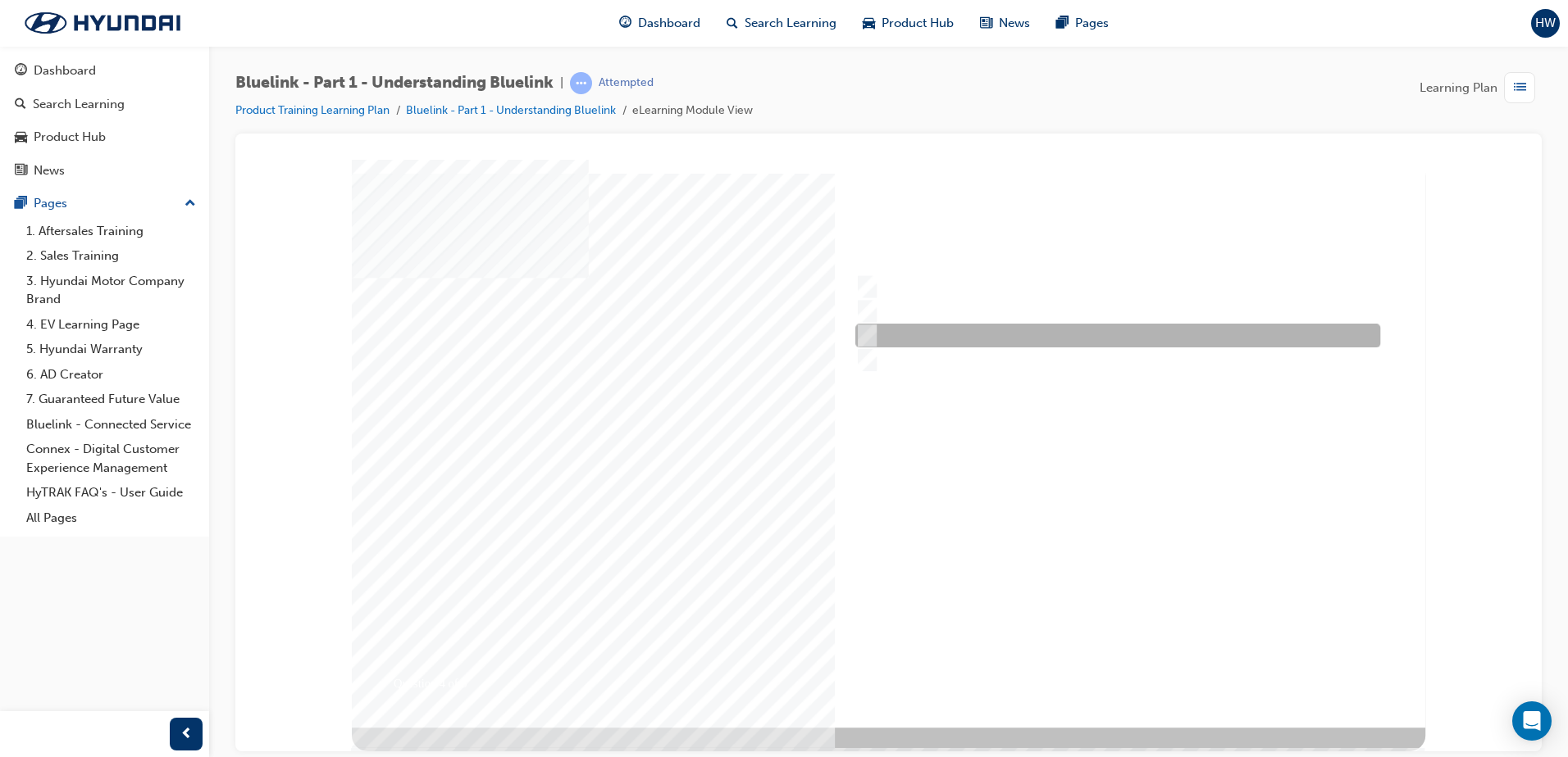
checkbox input "true"
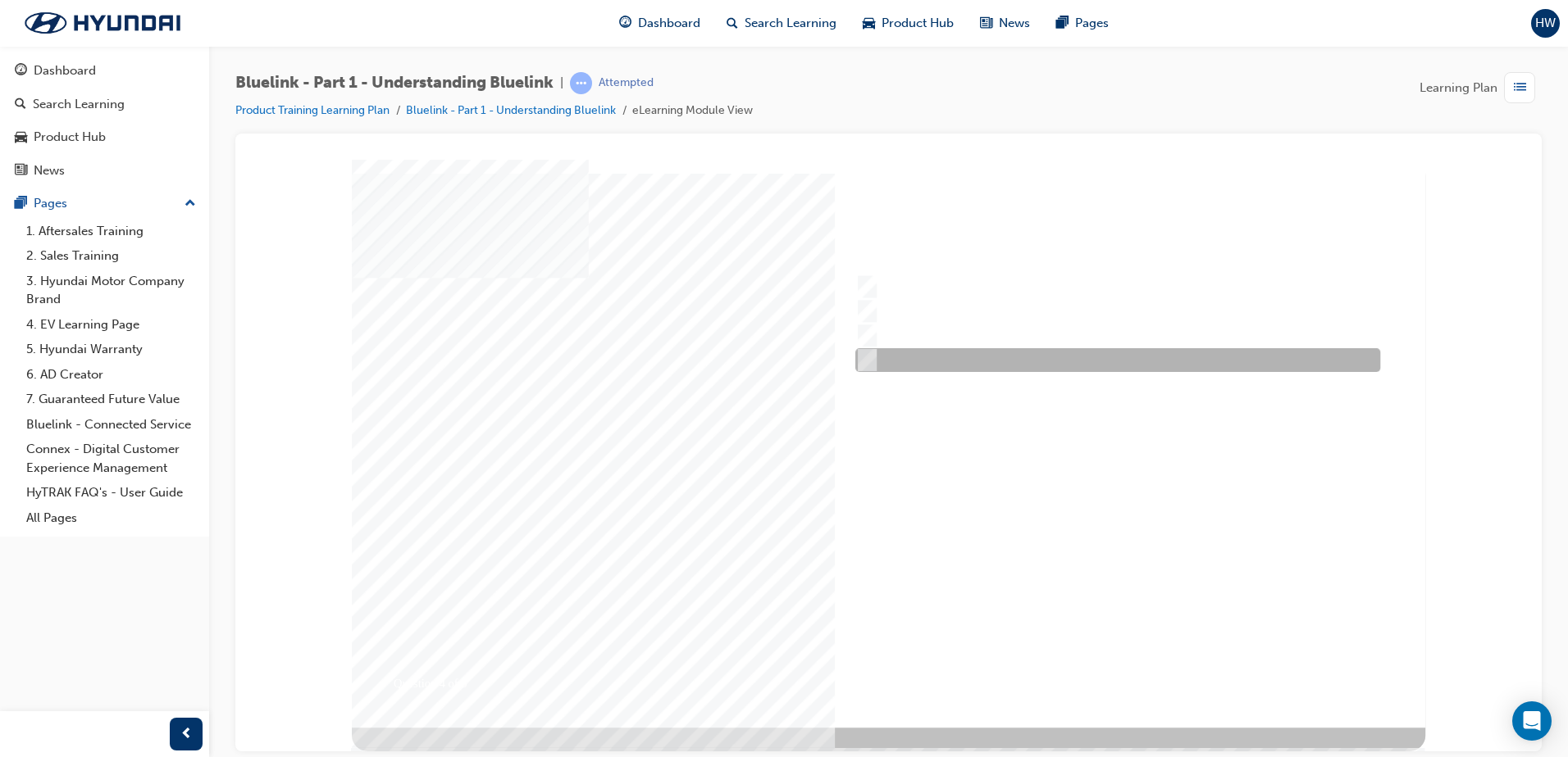
checkbox input "true"
click at [1127, 667] on div at bounding box center [888, 443] width 1074 height 568
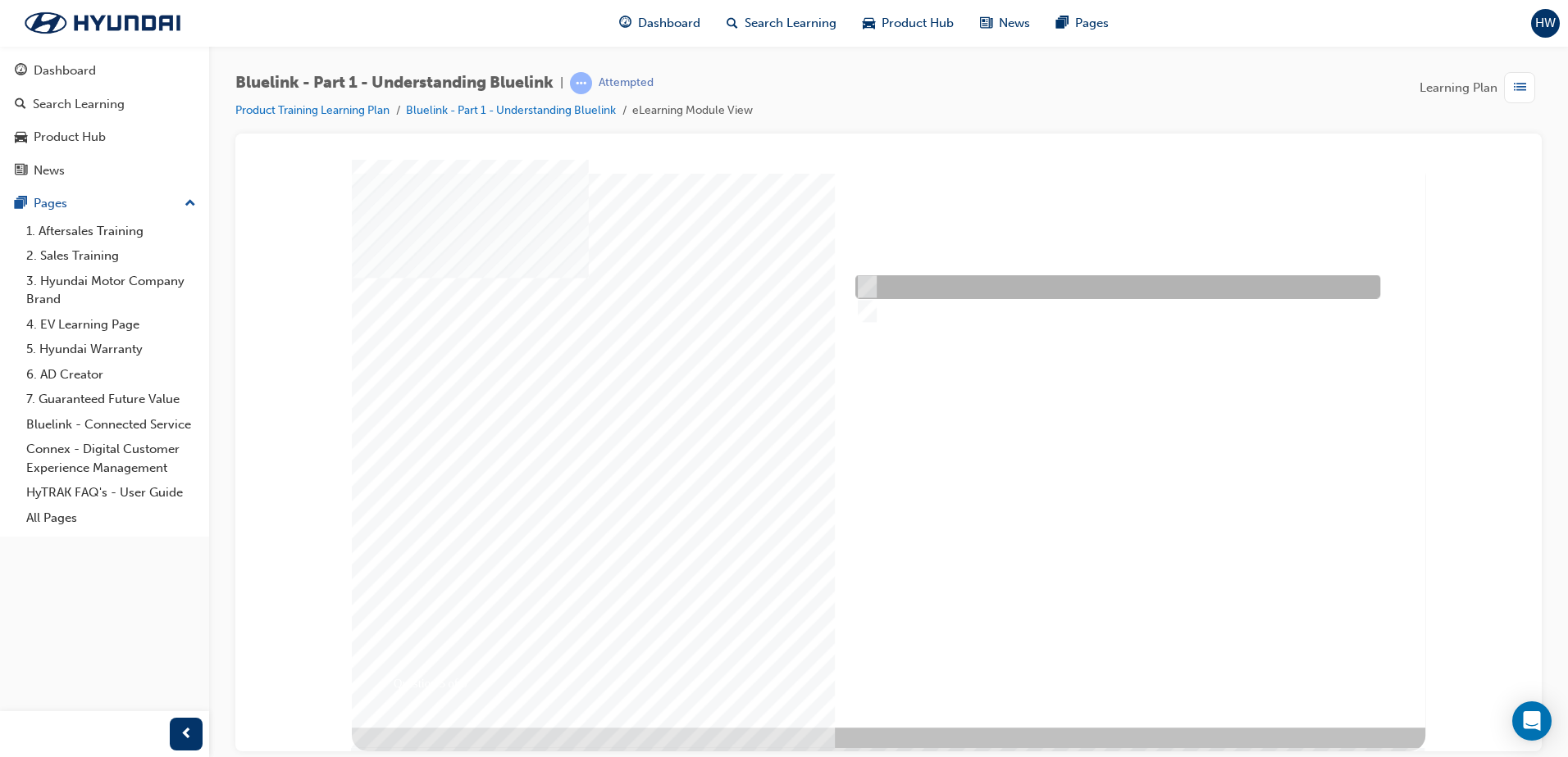
radio input "true"
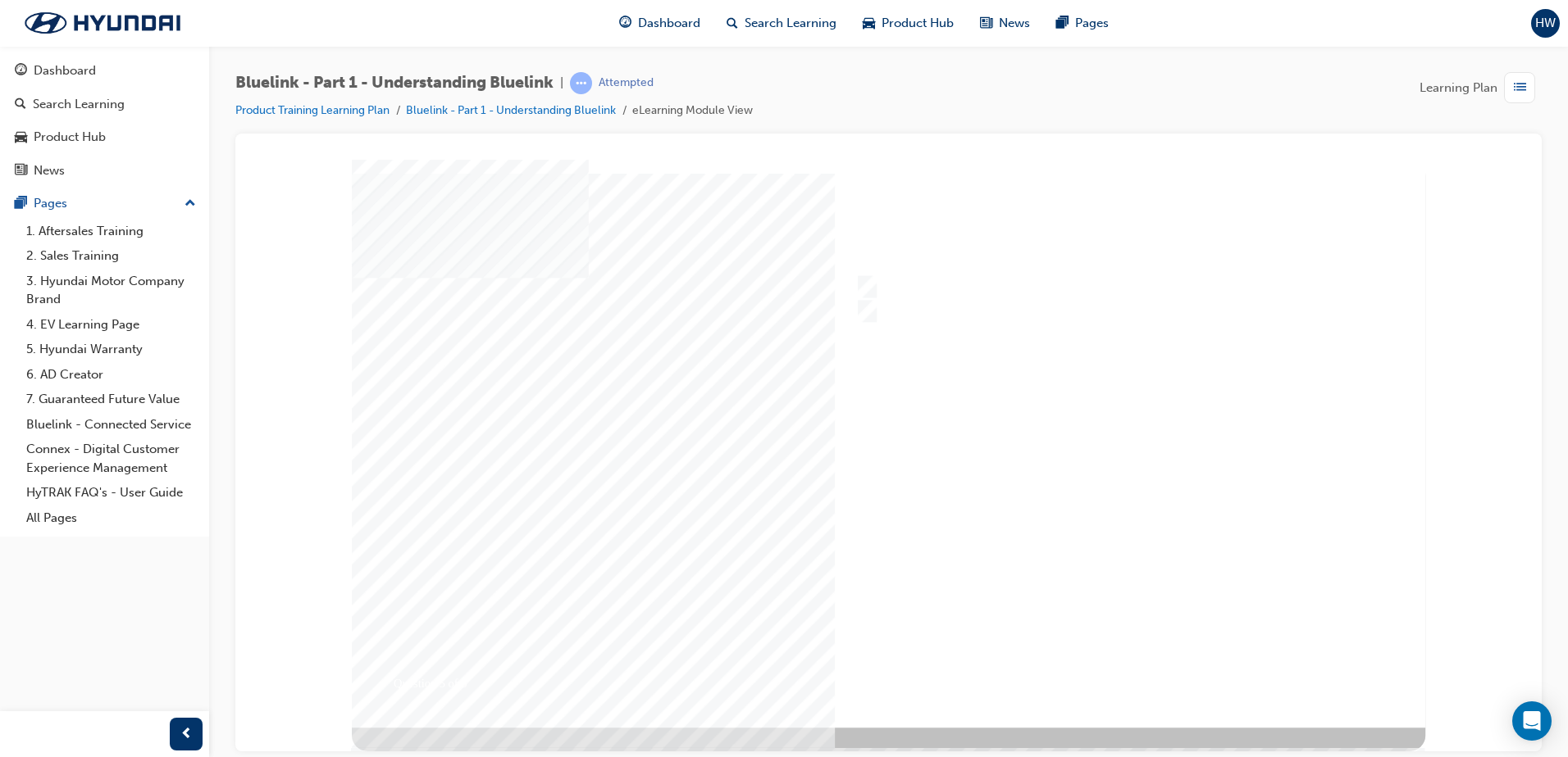
click at [1110, 663] on div at bounding box center [888, 443] width 1074 height 568
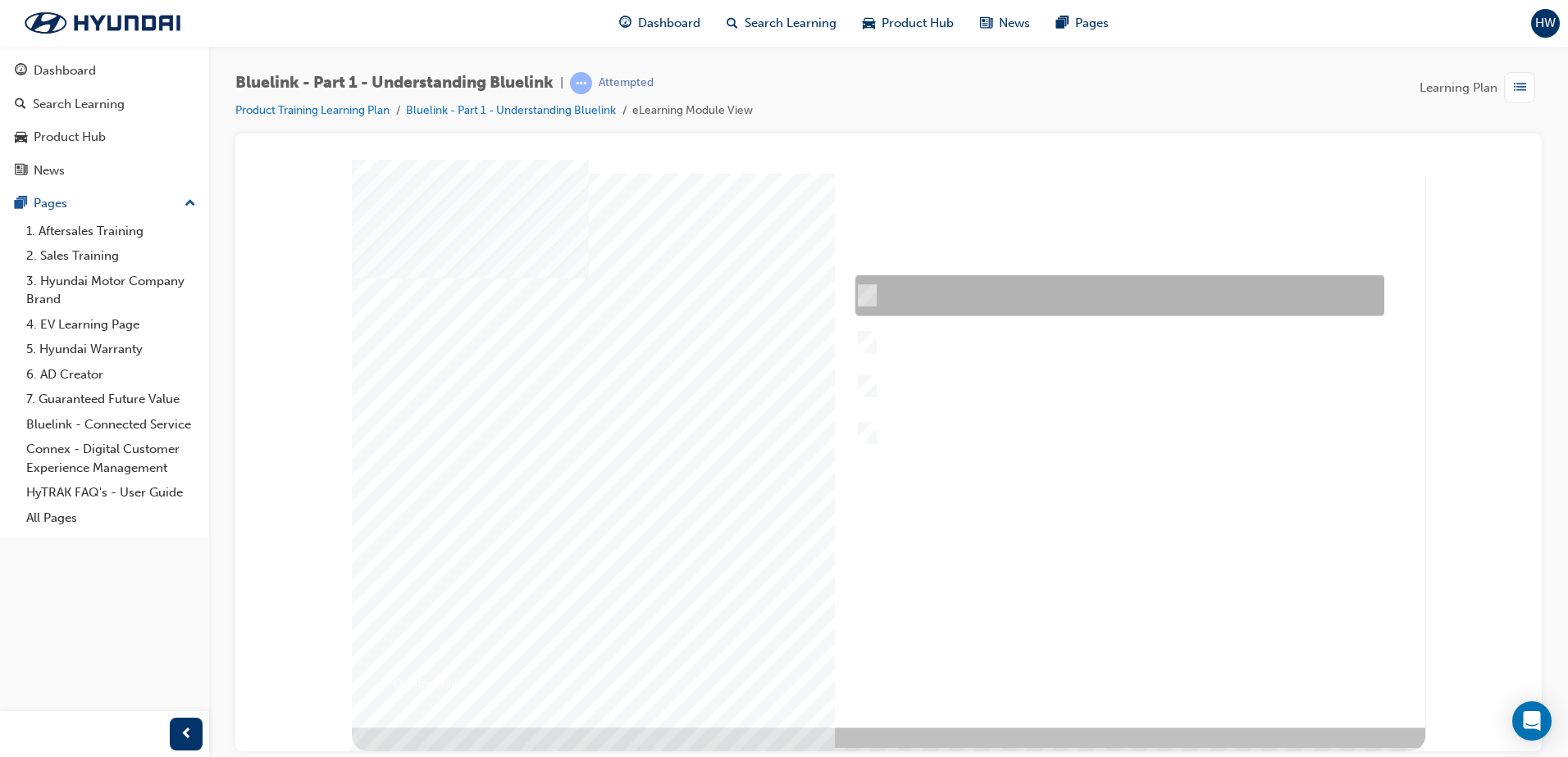
checkbox input "true"
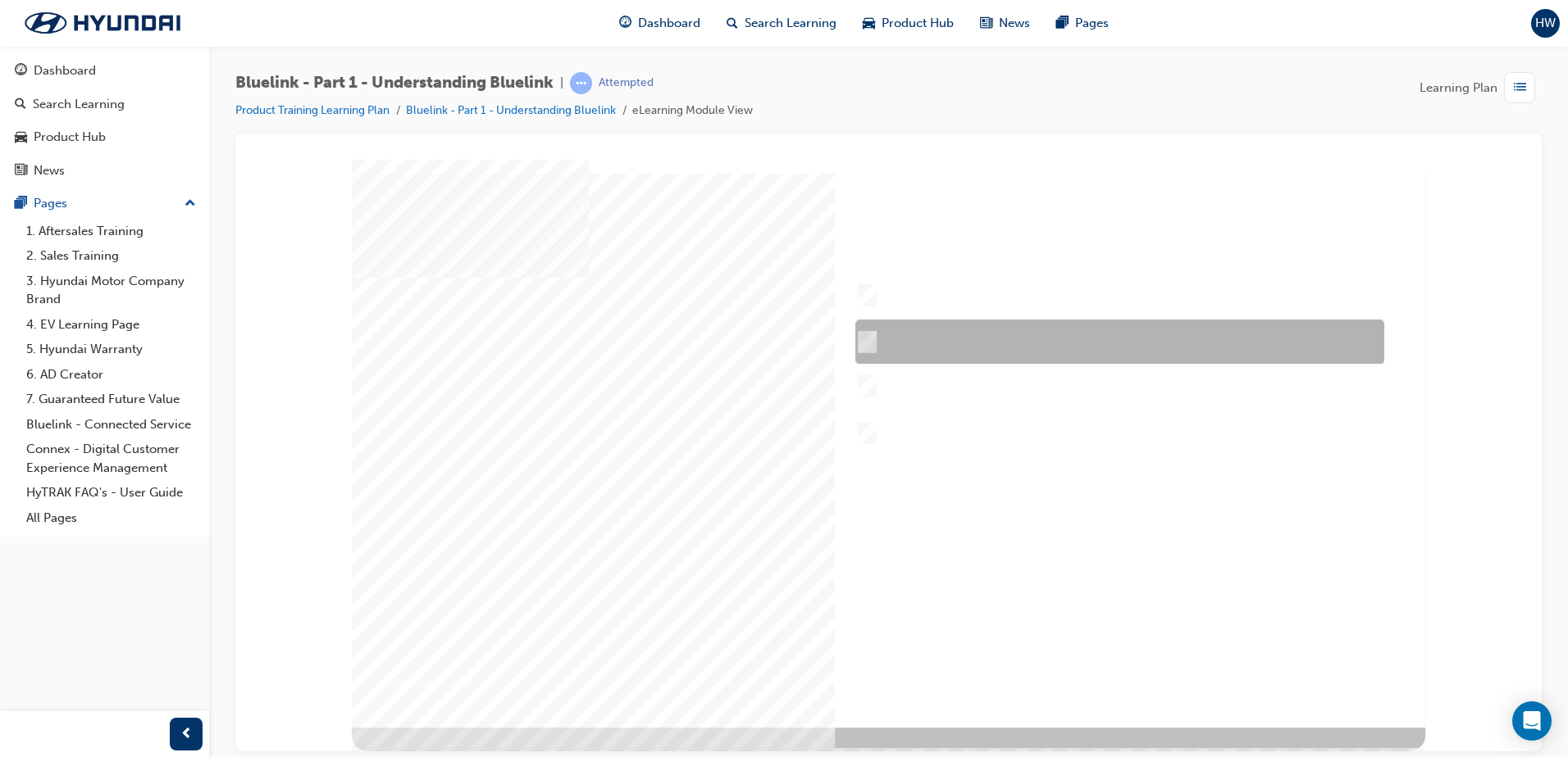
checkbox input "true"
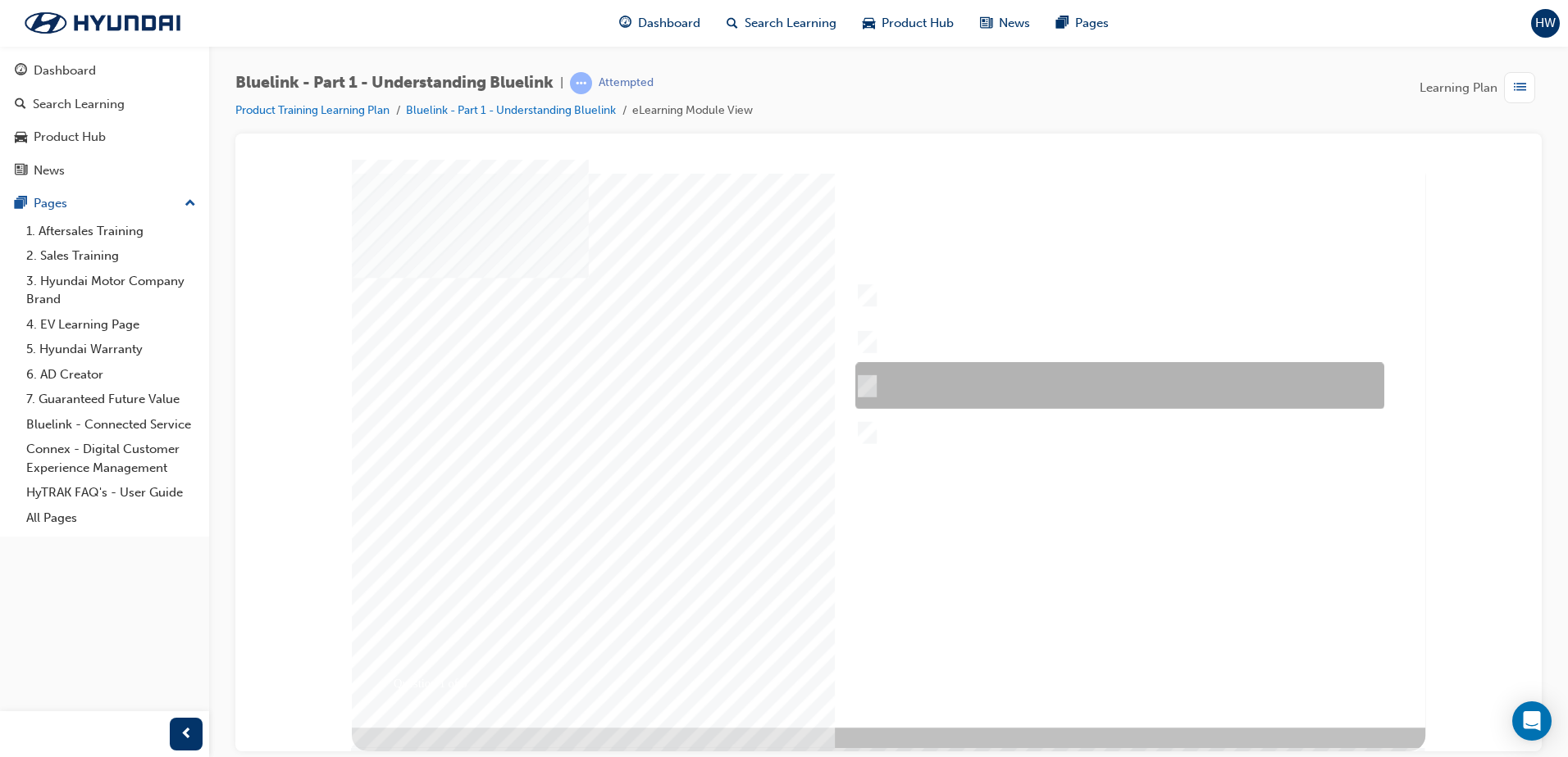
checkbox input "true"
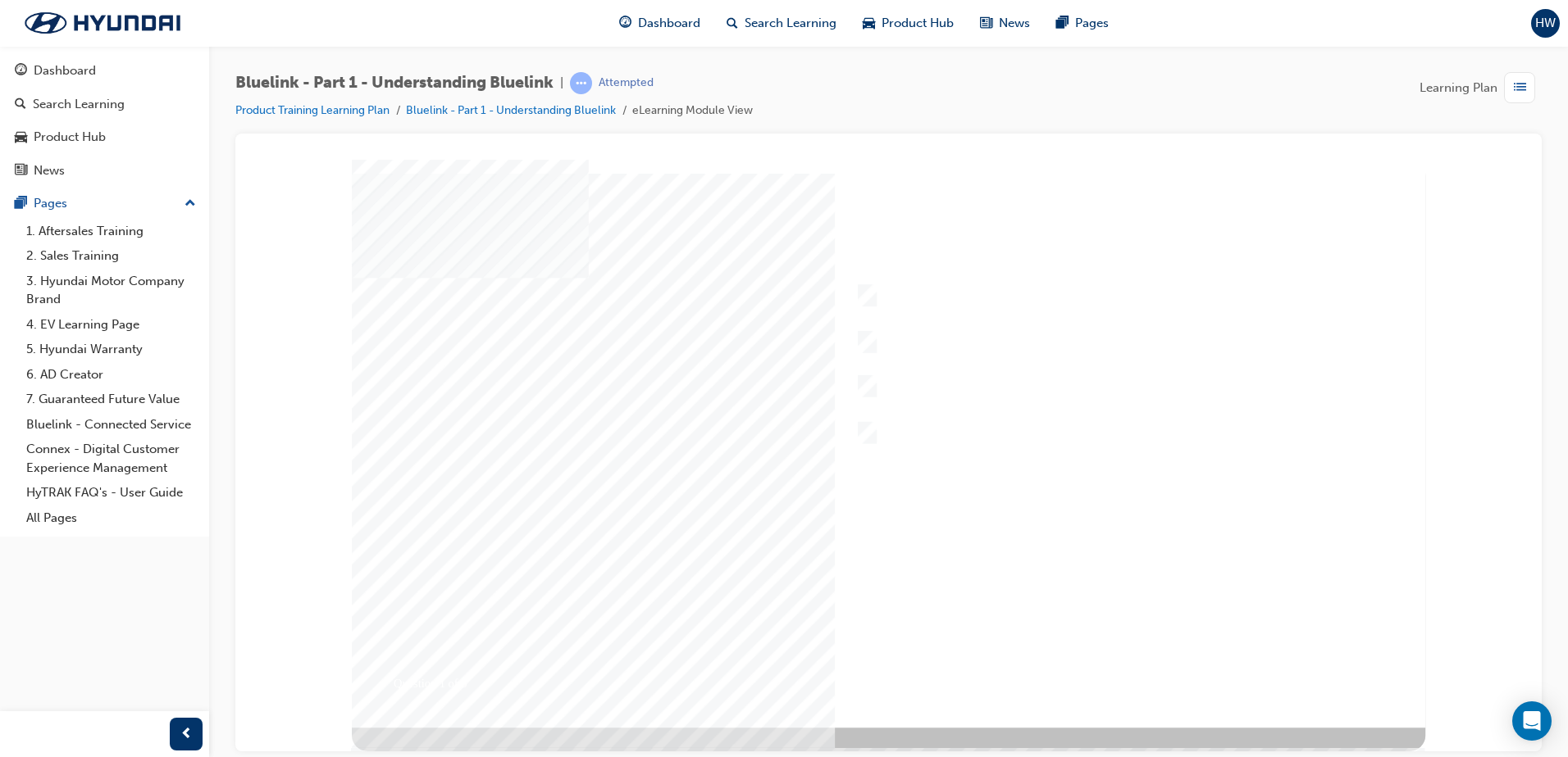
click at [1101, 662] on div at bounding box center [888, 443] width 1074 height 568
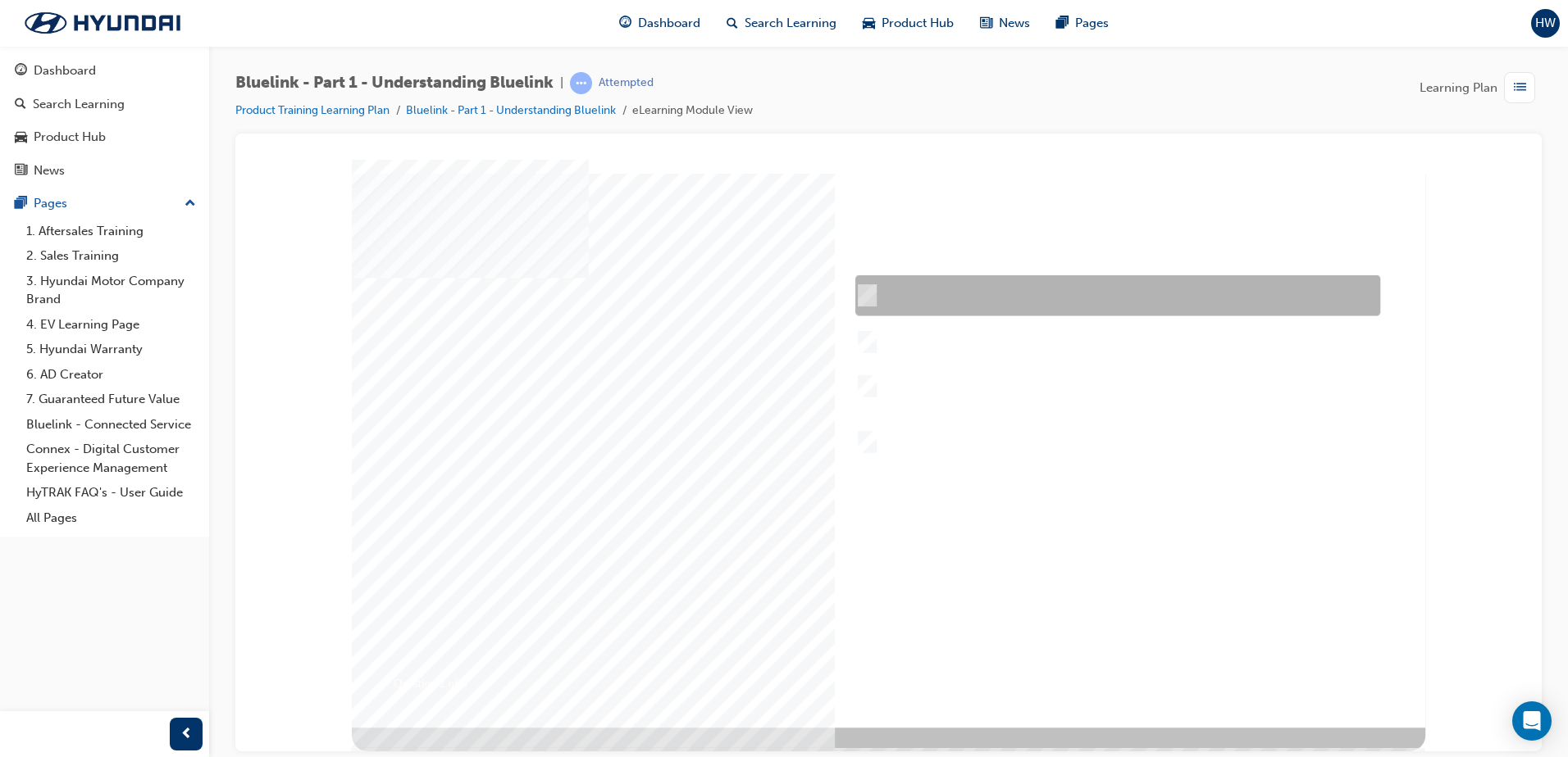
checkbox input "true"
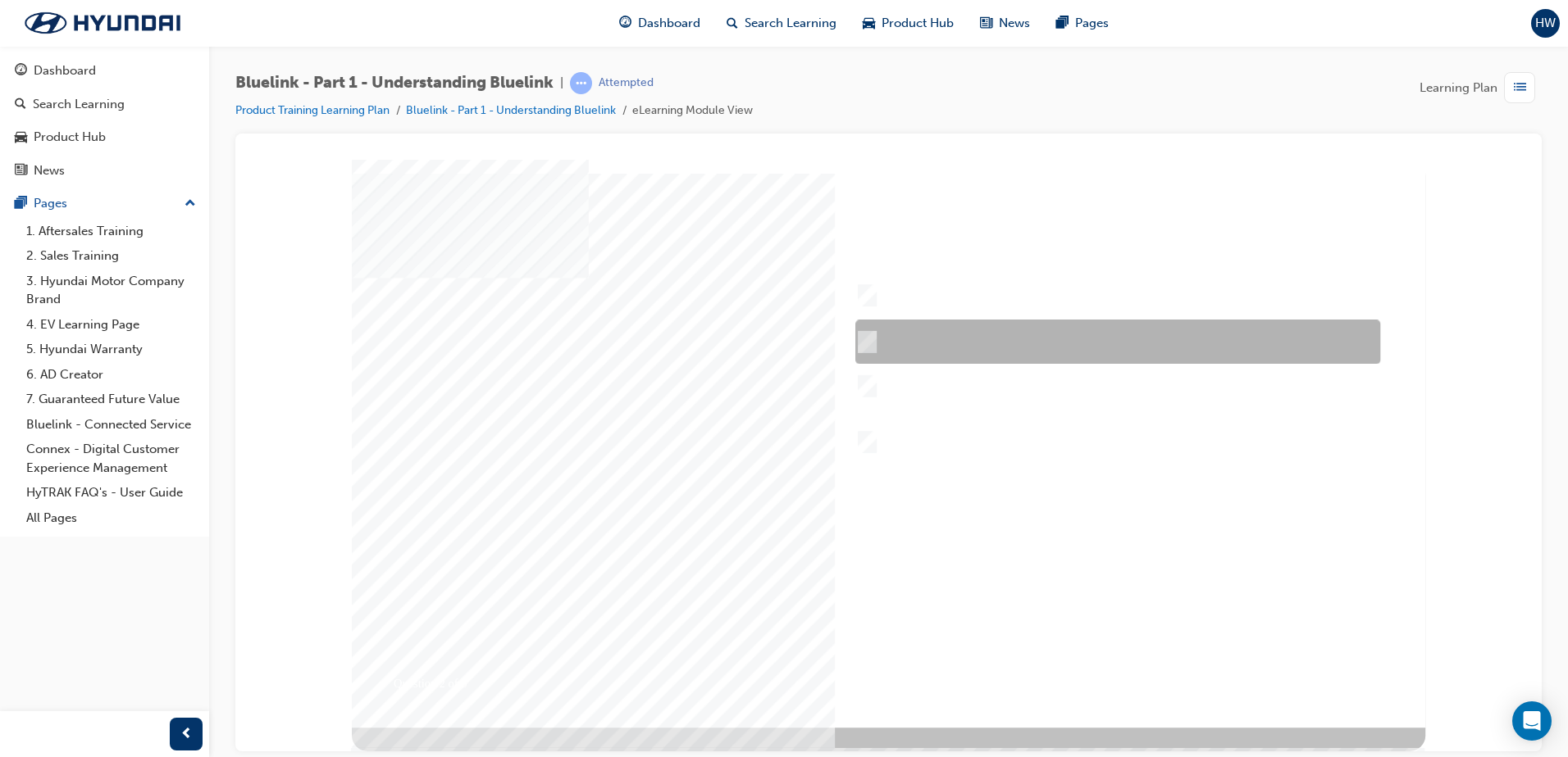
checkbox input "true"
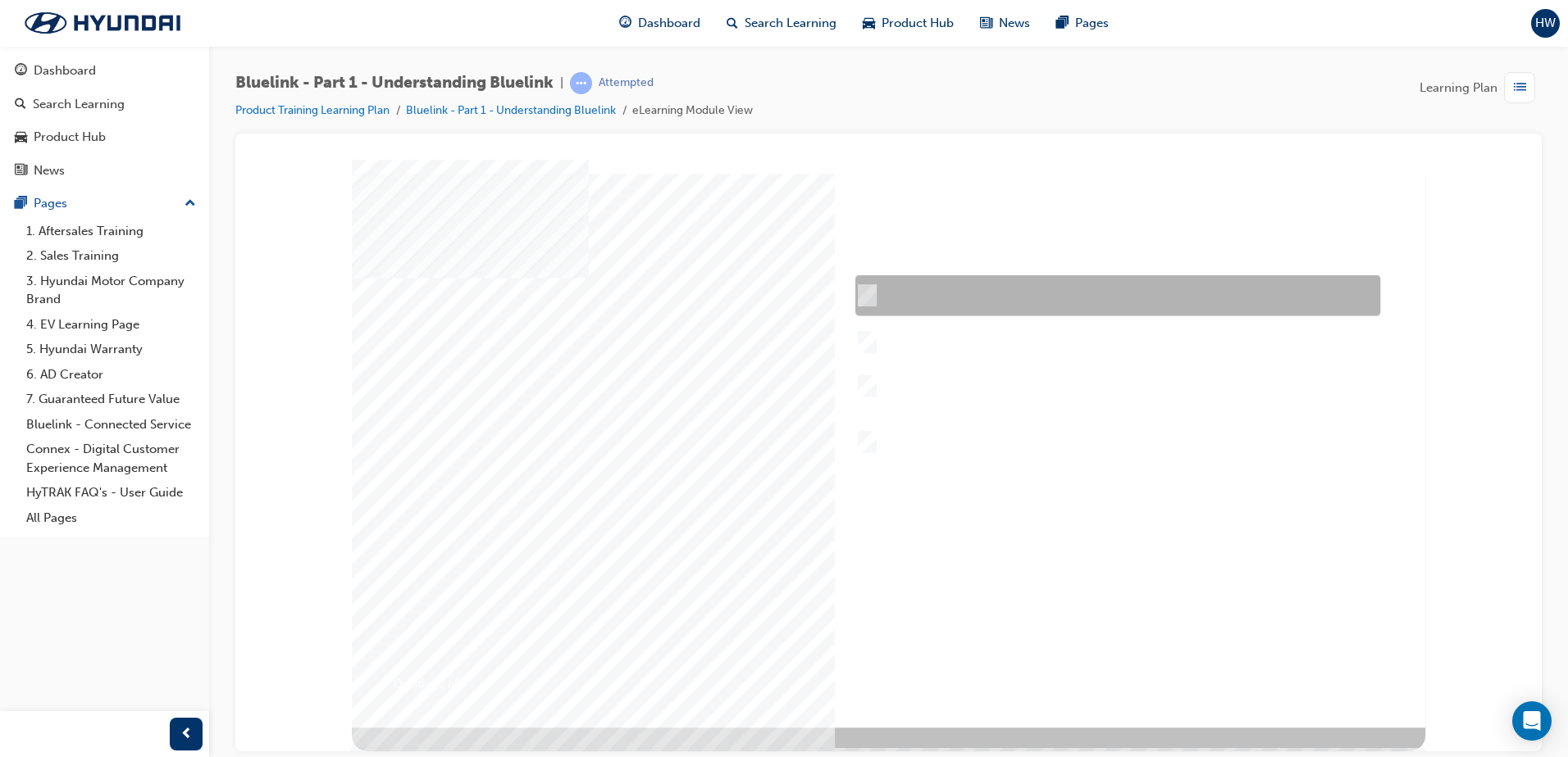
checkbox input "false"
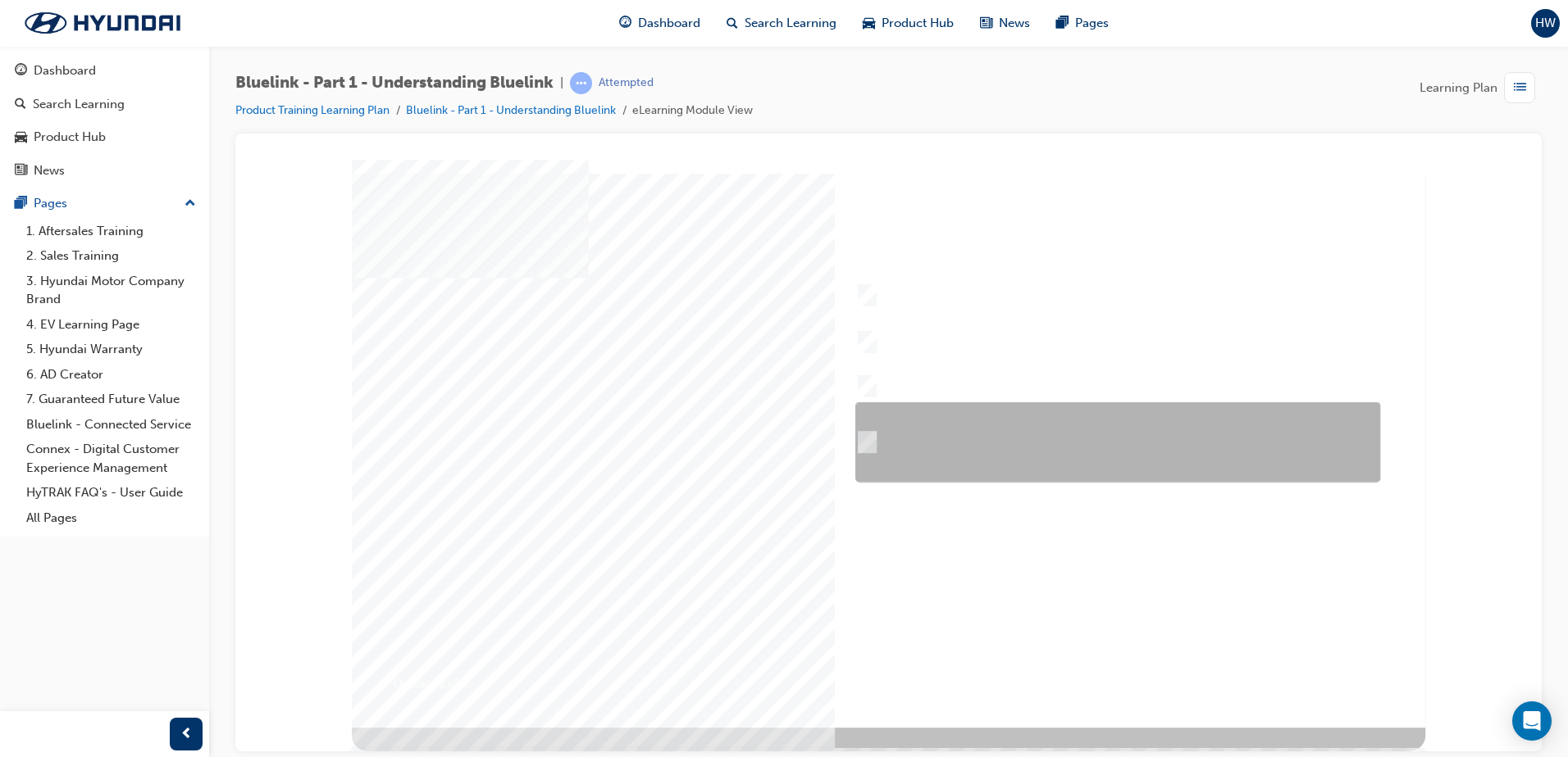
checkbox input "true"
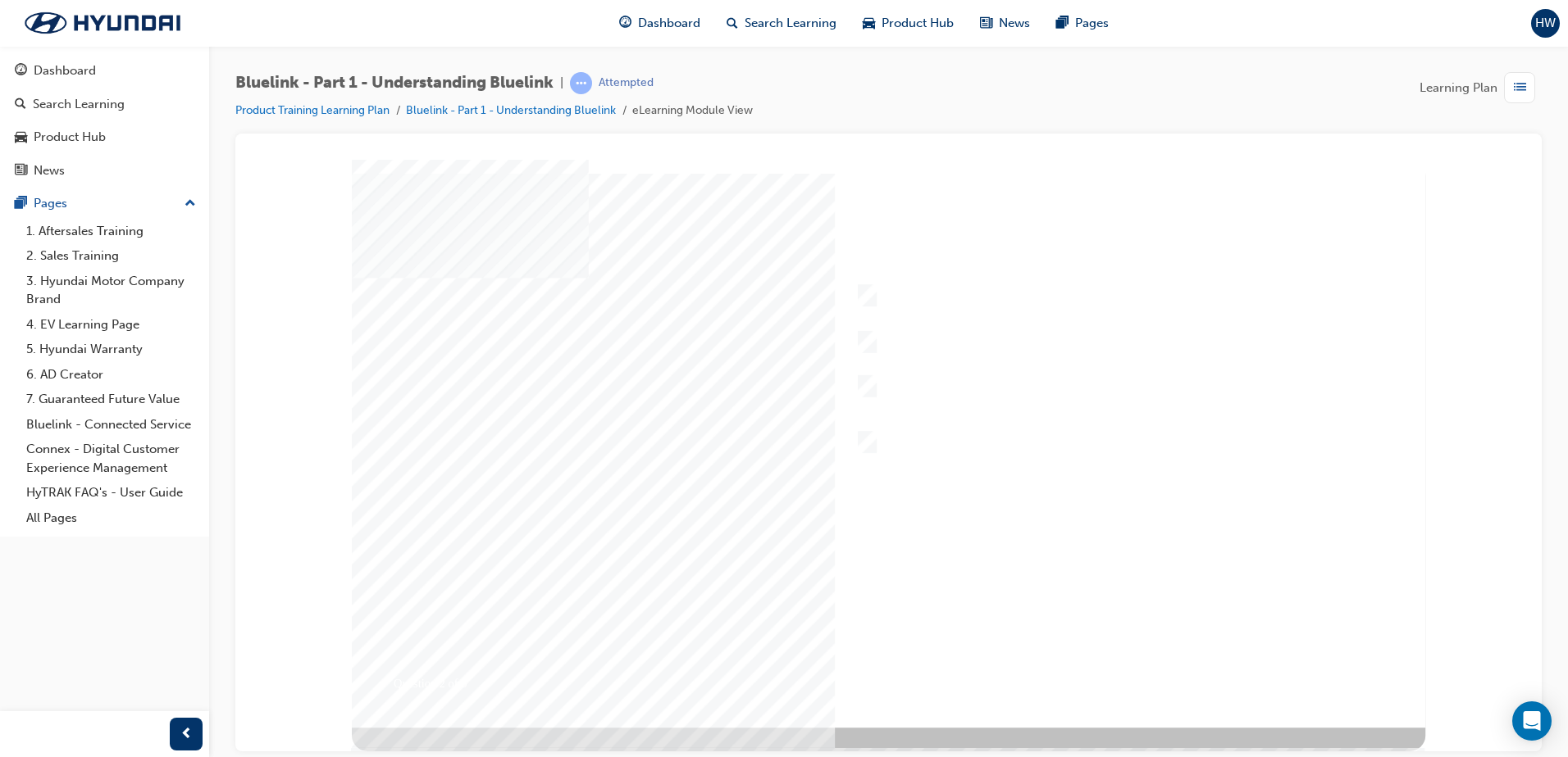
click at [1133, 665] on div at bounding box center [888, 443] width 1074 height 568
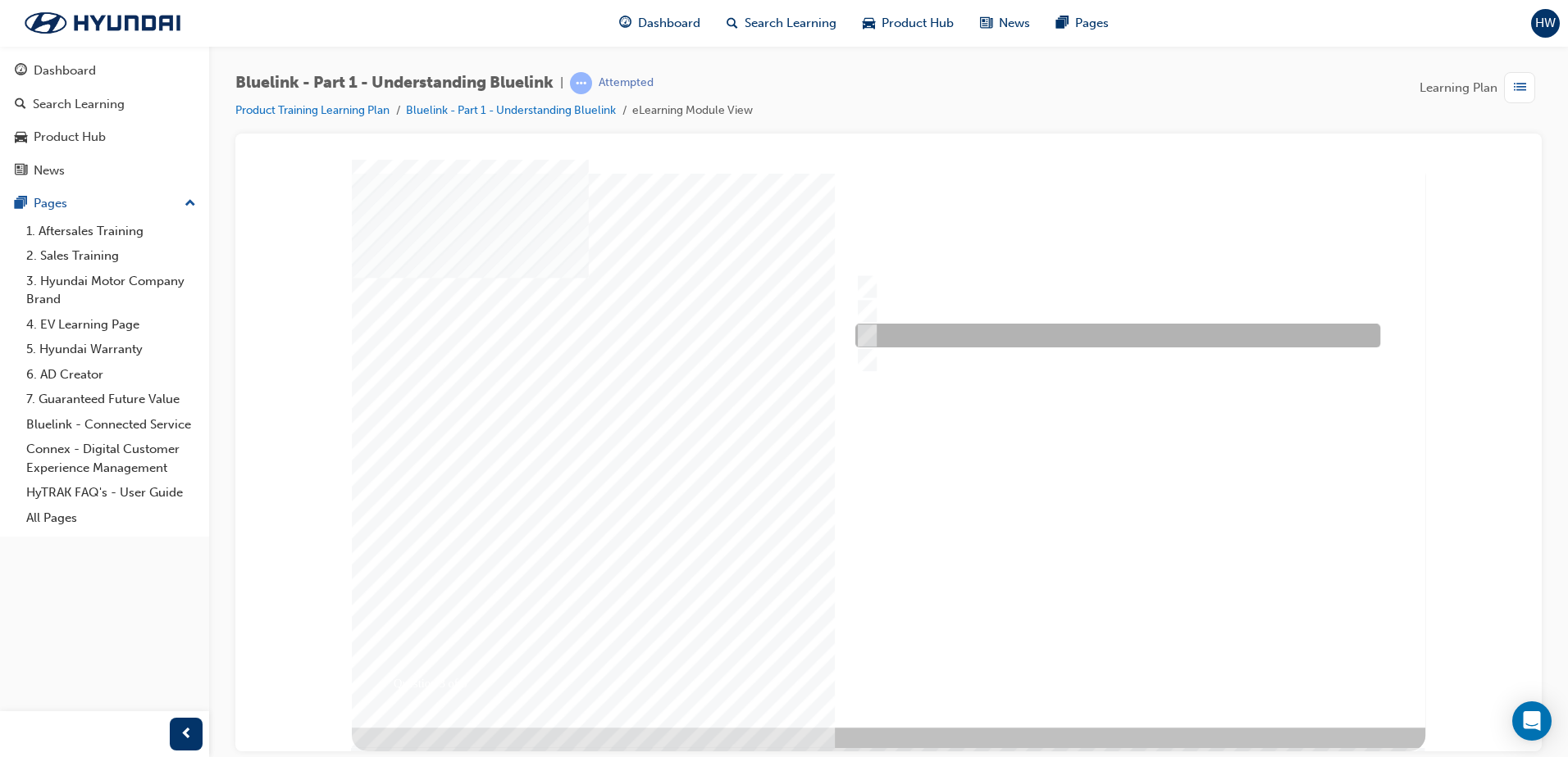
radio input "true"
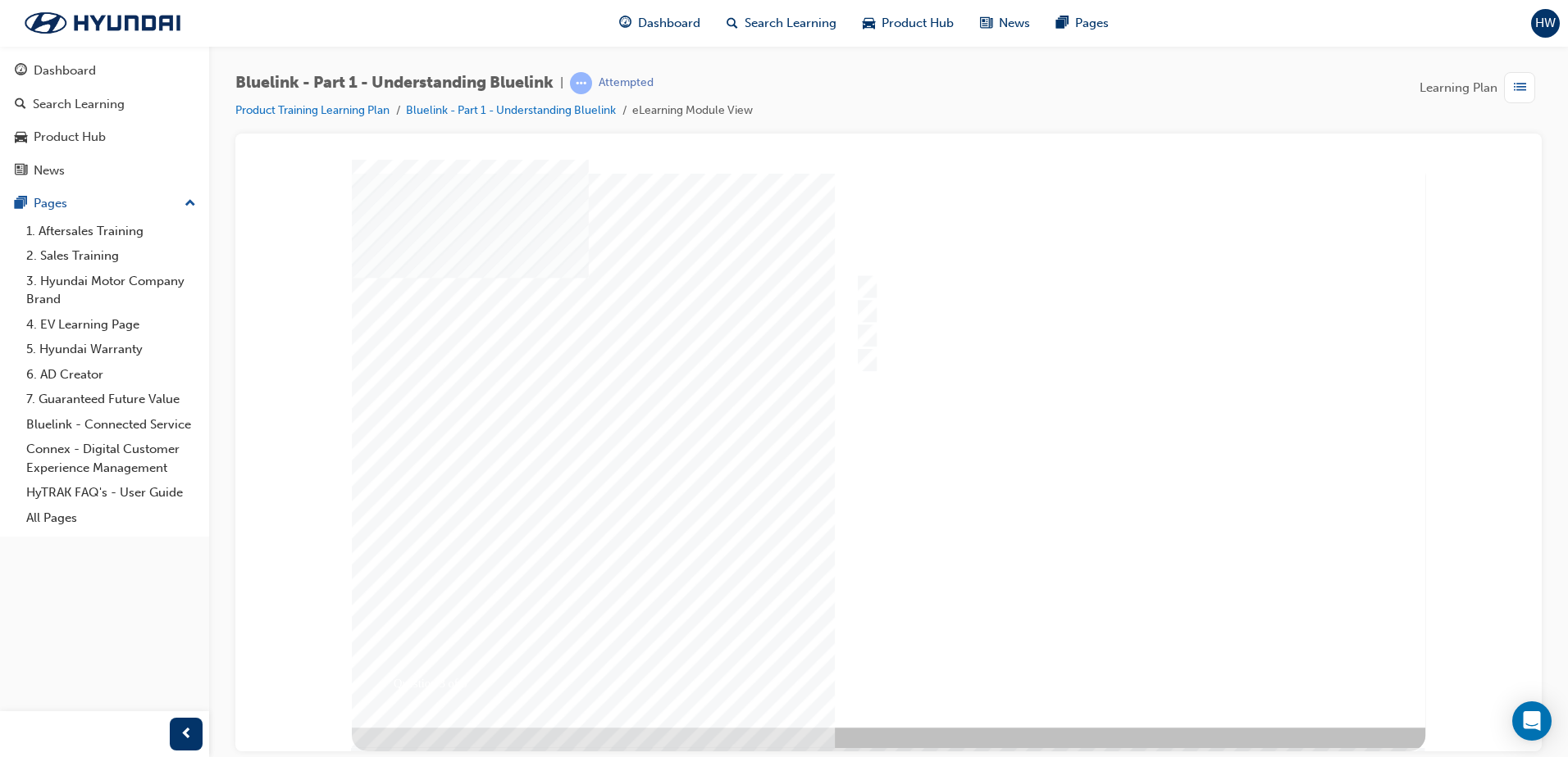
click at [1131, 666] on div at bounding box center [888, 443] width 1074 height 568
checkbox input "true"
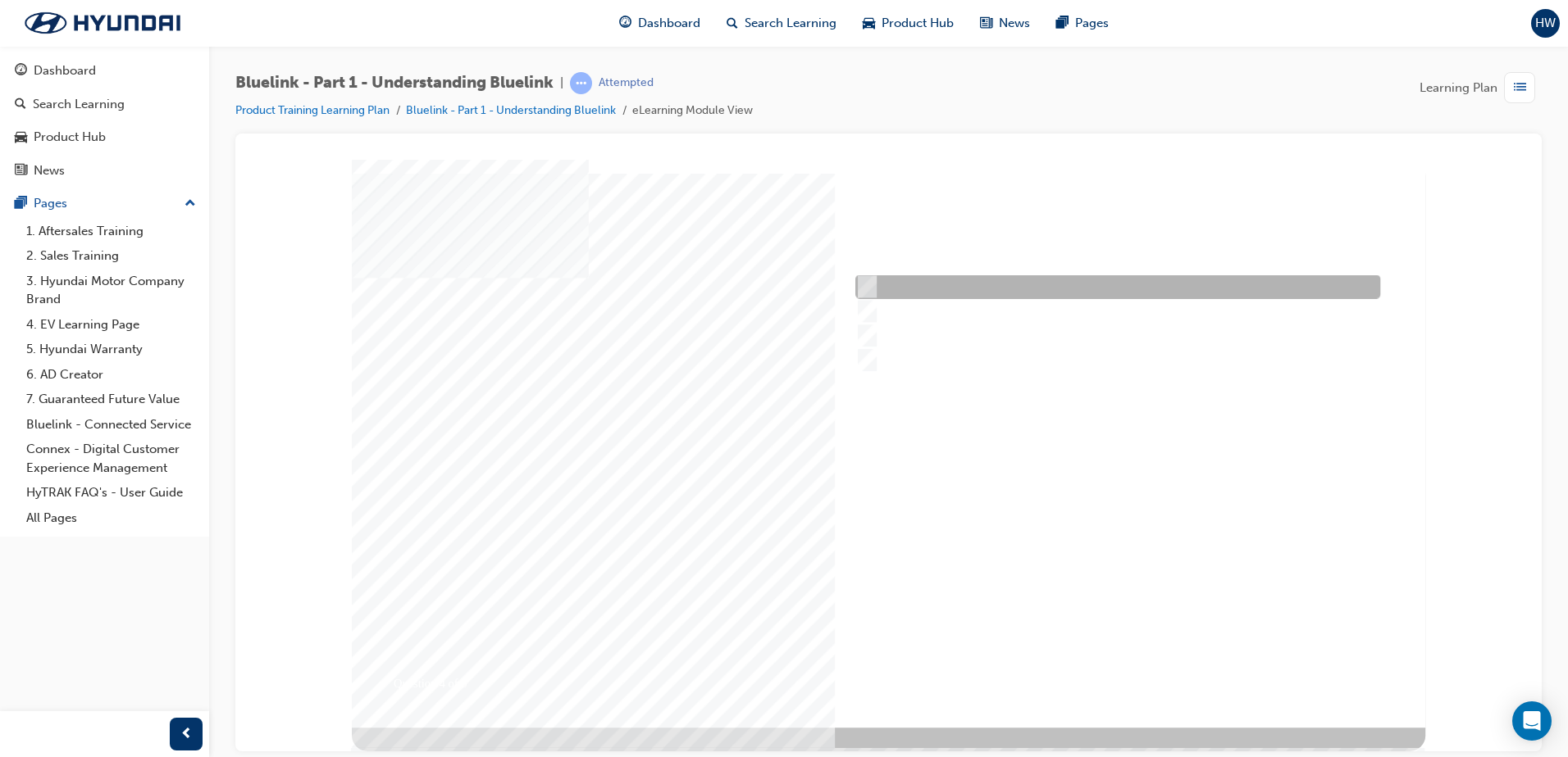
checkbox input "true"
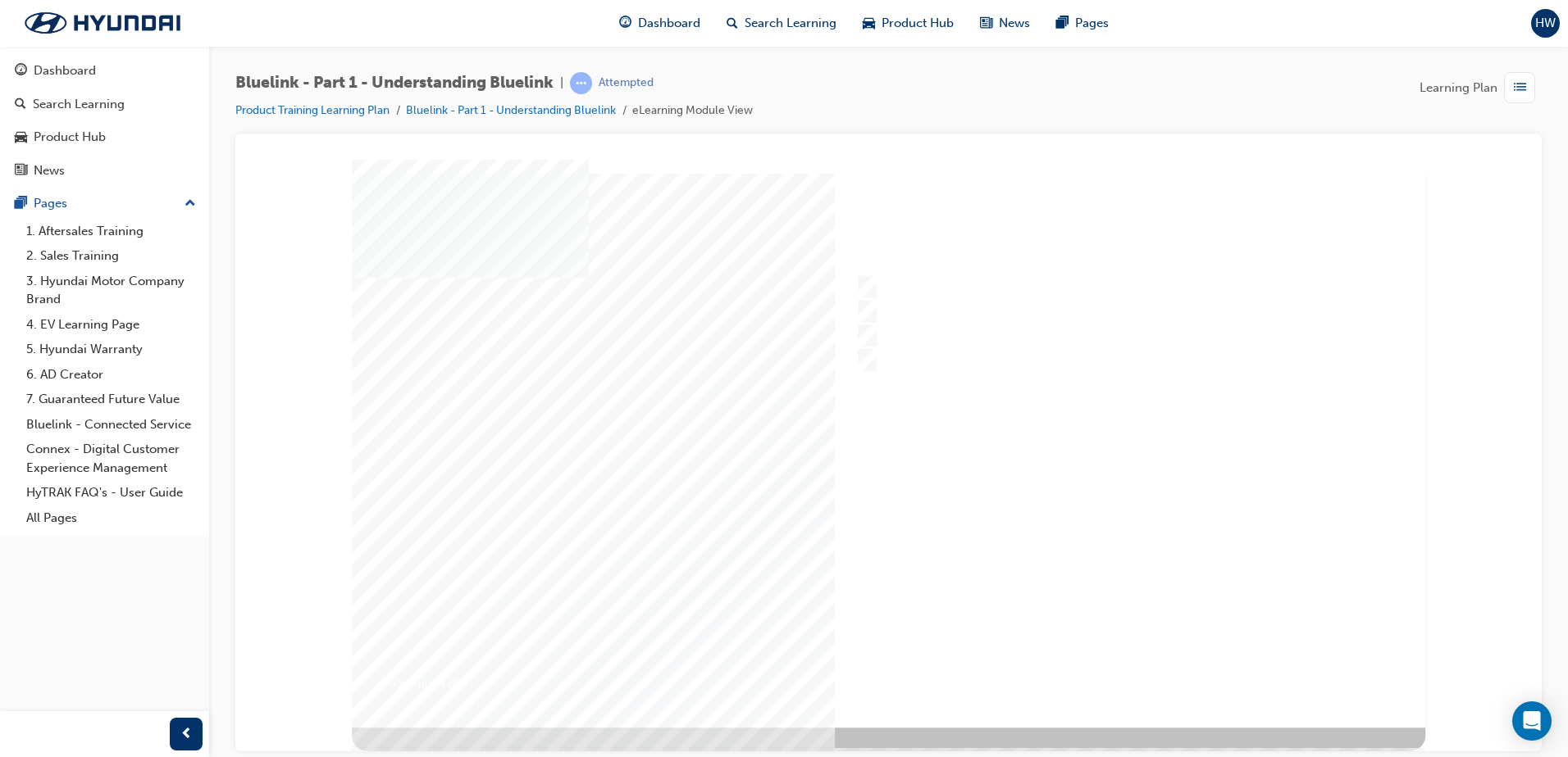
click at [1125, 667] on div at bounding box center [888, 443] width 1074 height 568
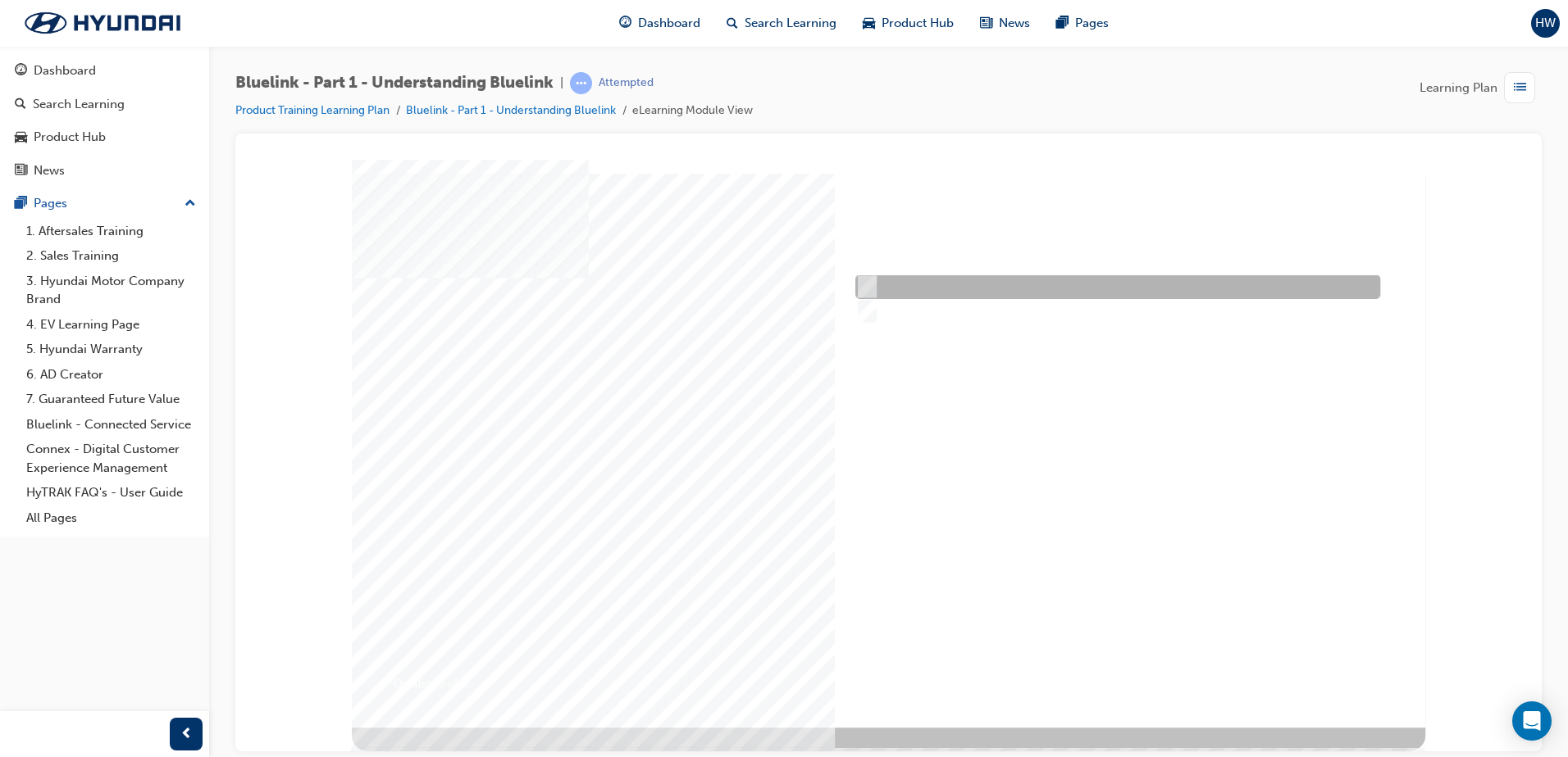
radio input "true"
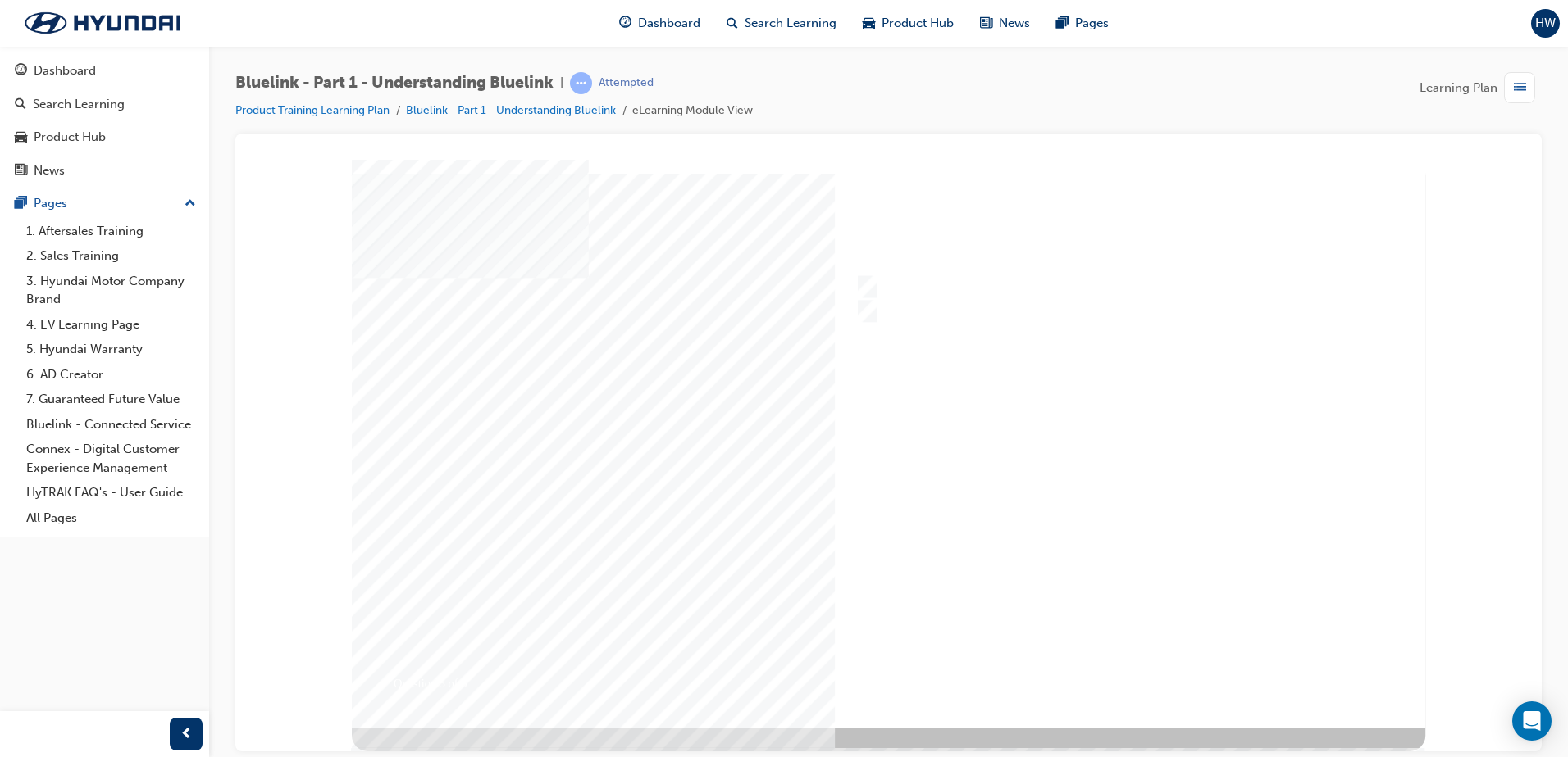
click at [1108, 673] on div at bounding box center [888, 443] width 1074 height 568
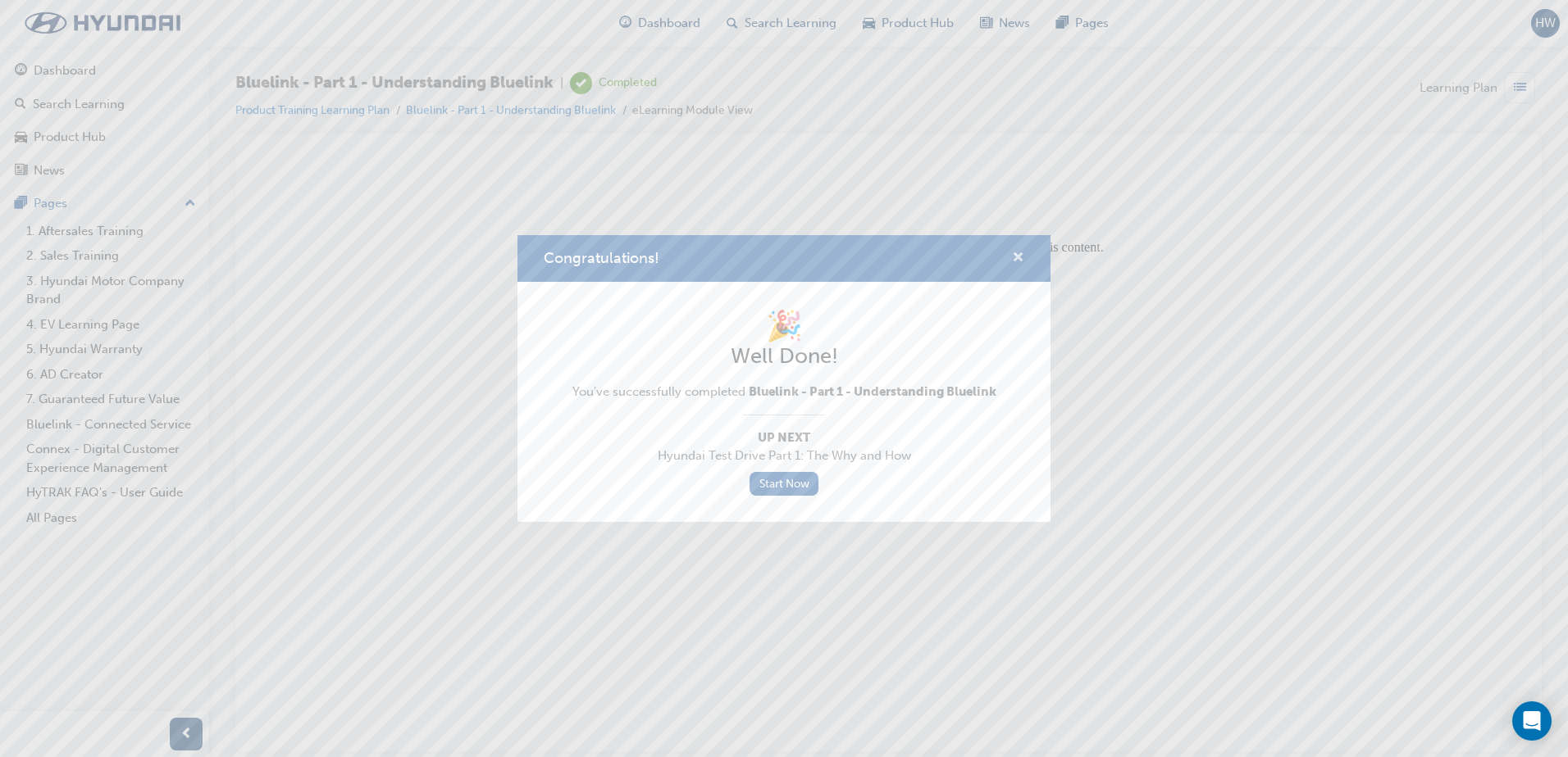
click at [1021, 256] on span "cross-icon" at bounding box center [1018, 259] width 13 height 14
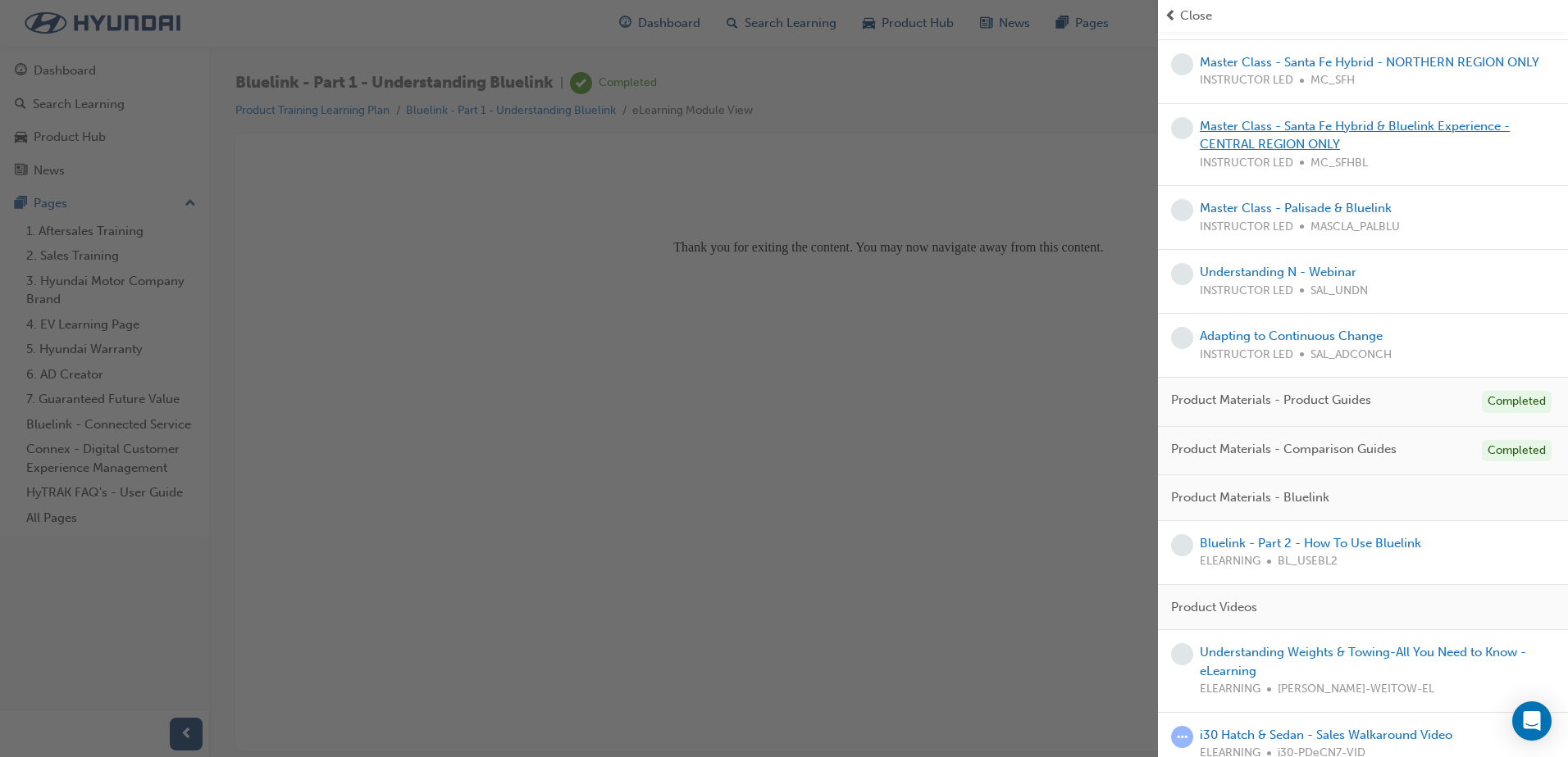
scroll to position [1065, 0]
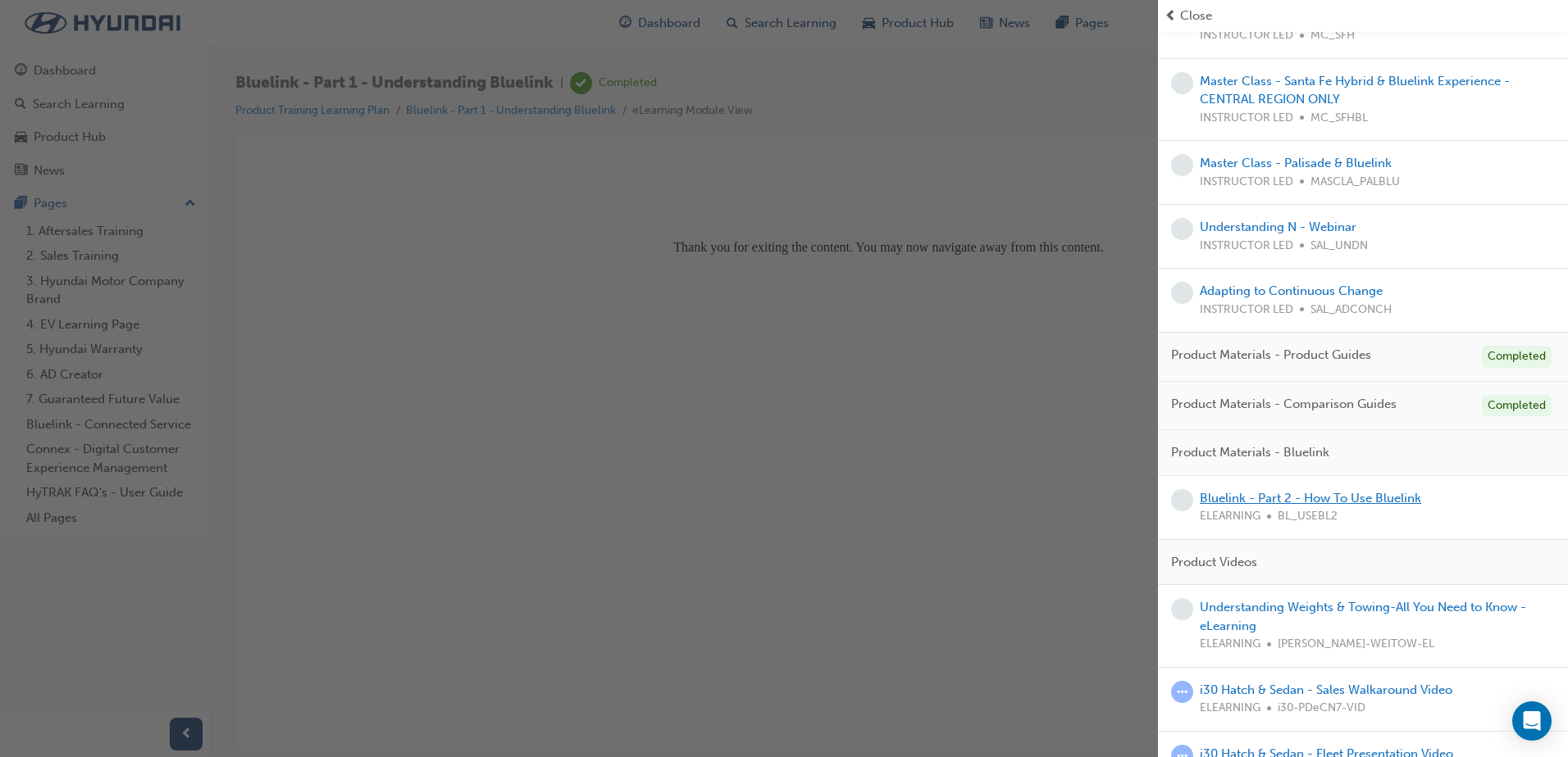
click at [1271, 491] on link "Bluelink - Part 2 - How To Use Bluelink" at bounding box center [1310, 498] width 221 height 14
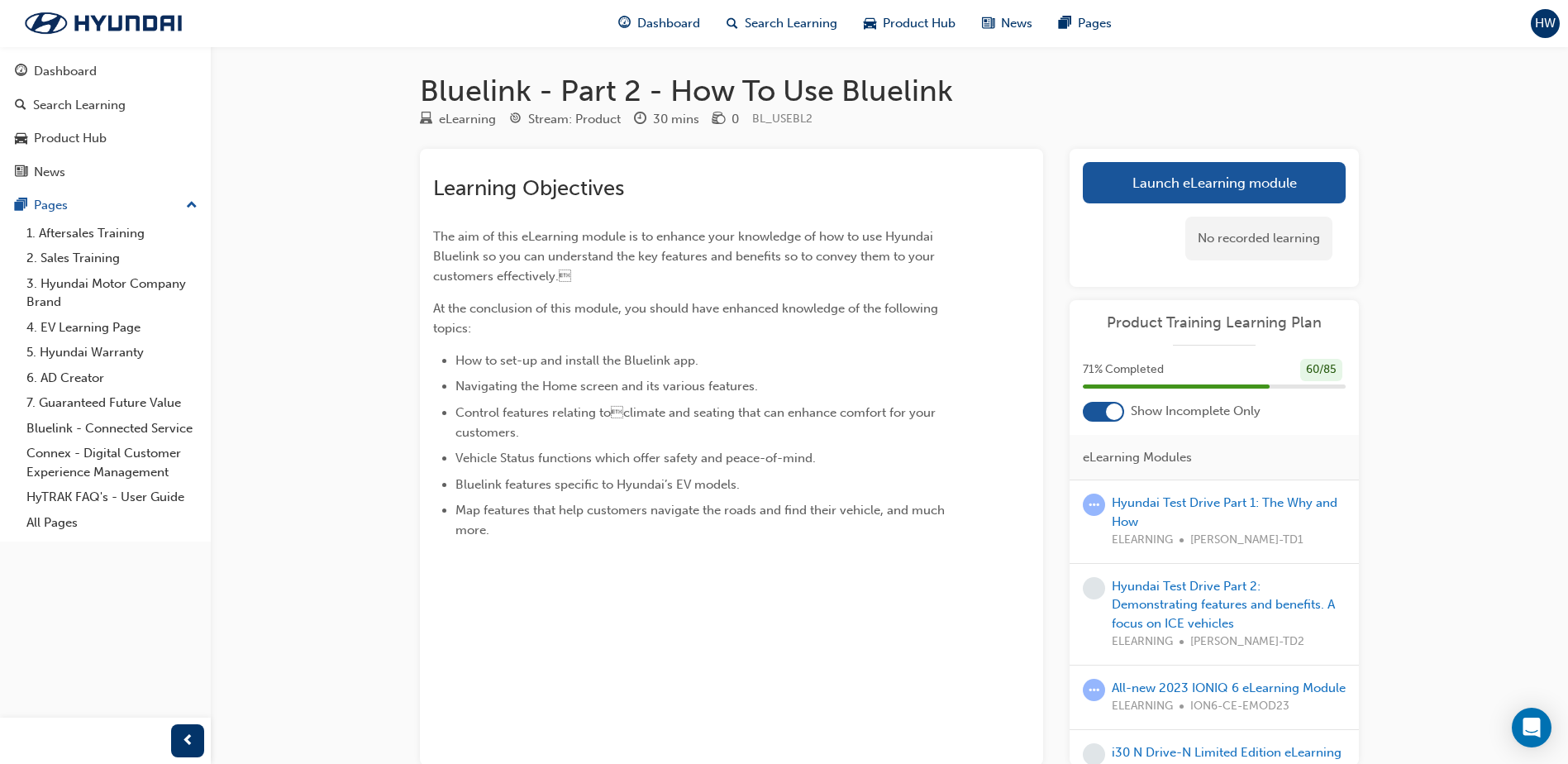
click at [725, 119] on div "0" at bounding box center [725, 119] width 26 height 20
click at [1242, 190] on link "Launch eLearning module" at bounding box center [1214, 182] width 263 height 42
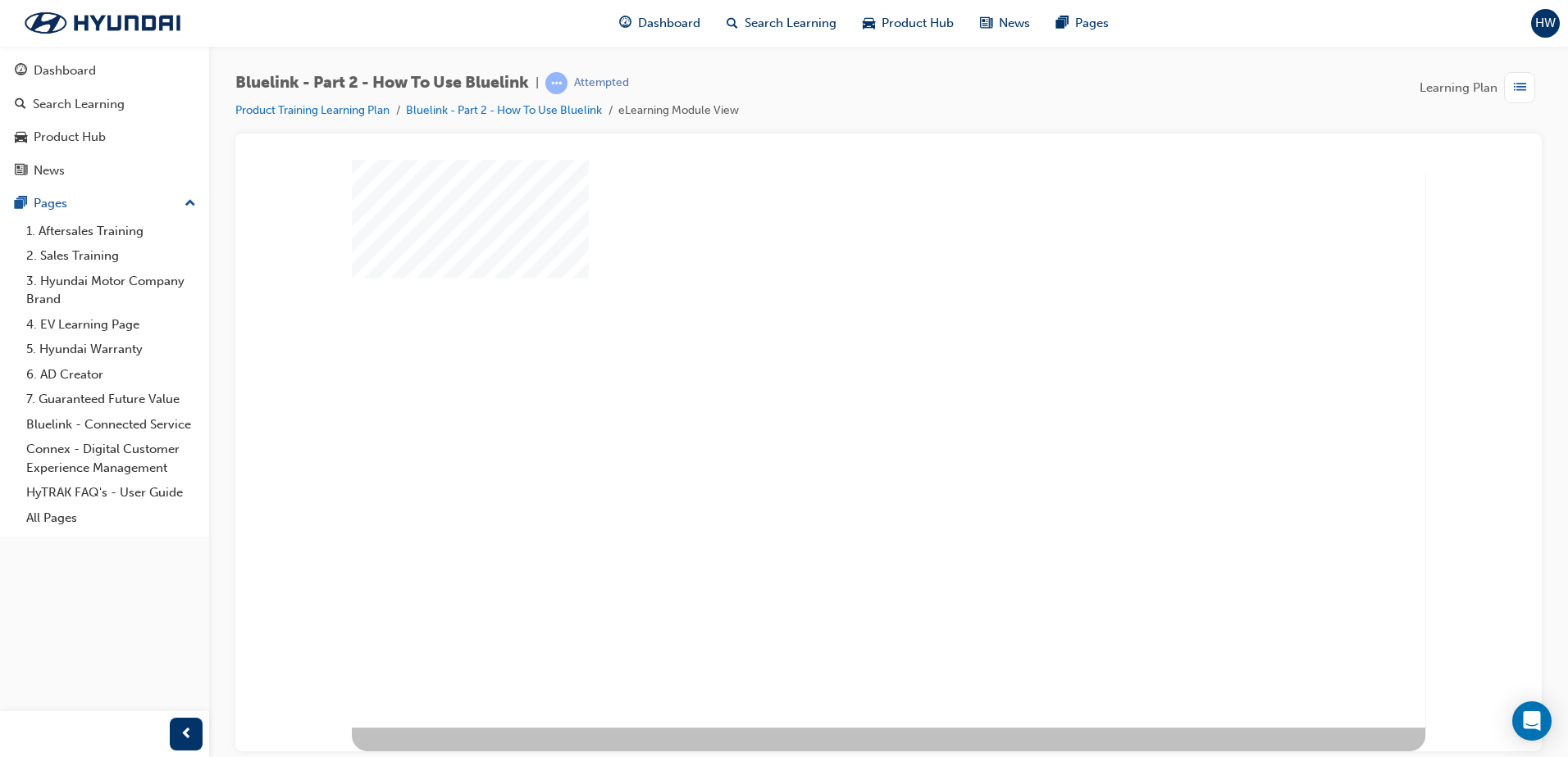
click at [843, 398] on div "play" at bounding box center [843, 398] width 0 height 0
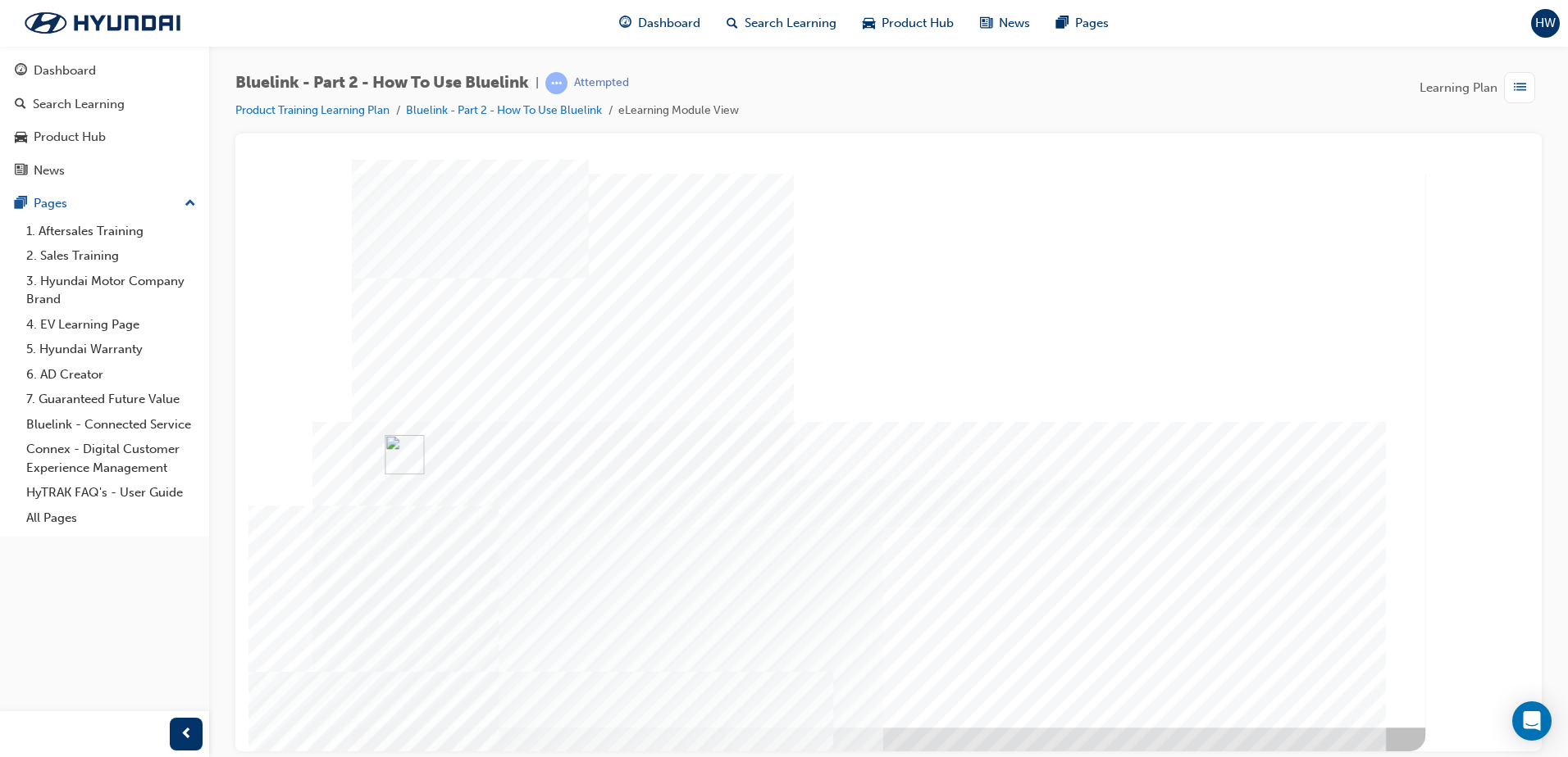
drag, startPoint x: 466, startPoint y: 321, endPoint x: 451, endPoint y: 369, distance: 50.3
drag, startPoint x: 451, startPoint y: 378, endPoint x: 471, endPoint y: 395, distance: 26.2
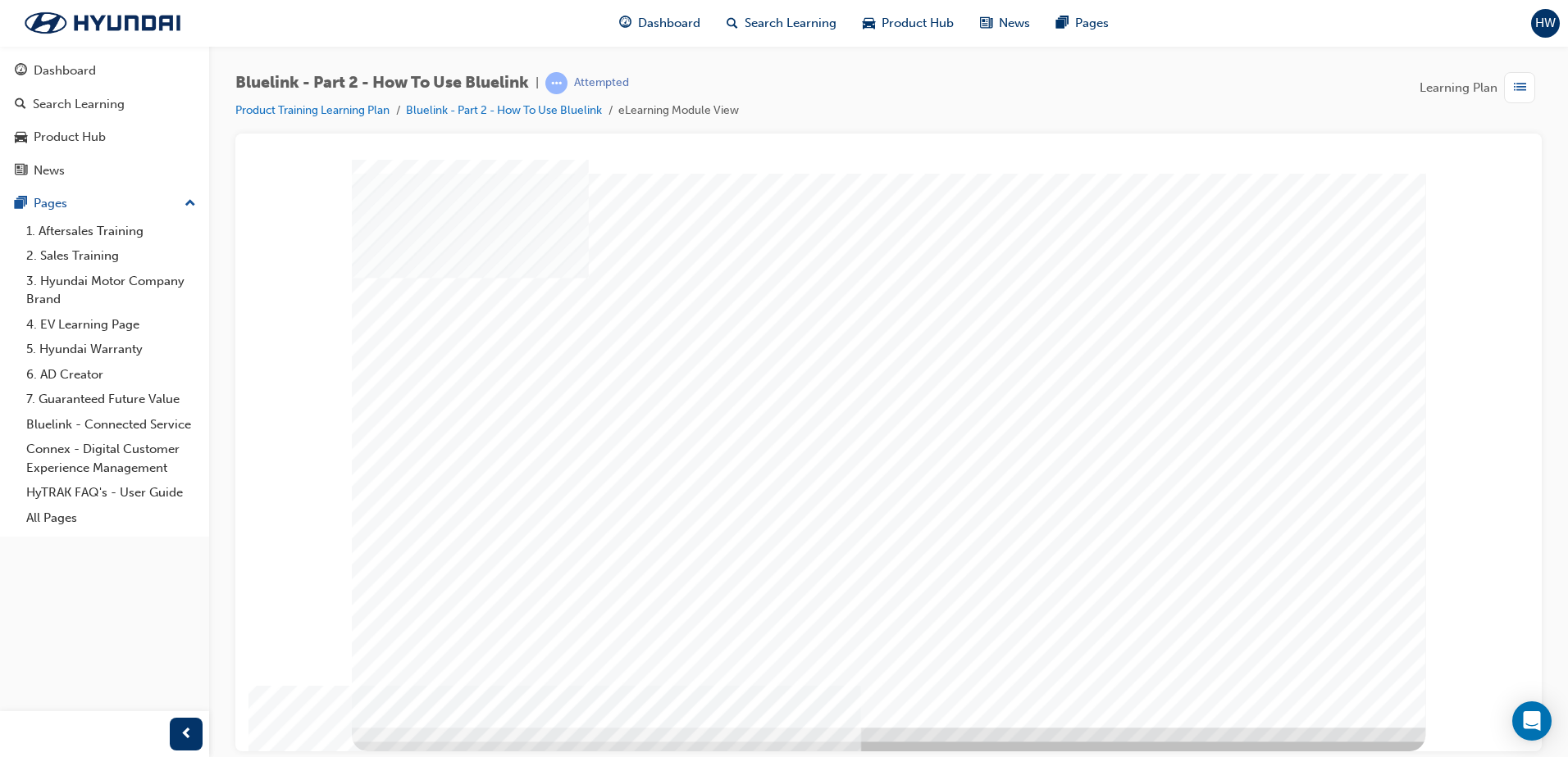
drag, startPoint x: 789, startPoint y: 548, endPoint x: 735, endPoint y: 550, distance: 54.0
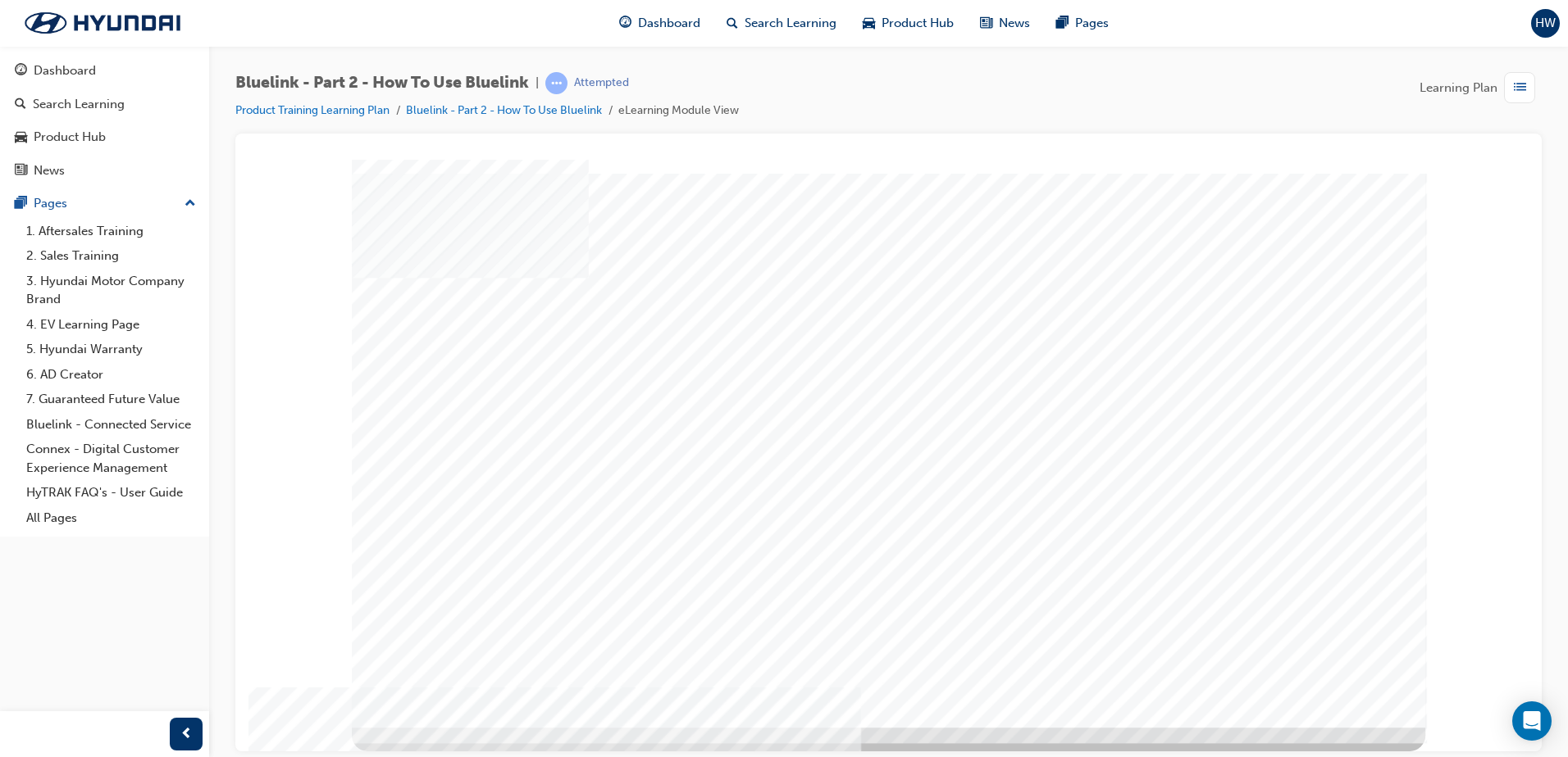
drag, startPoint x: 483, startPoint y: 587, endPoint x: 582, endPoint y: 588, distance: 99.0
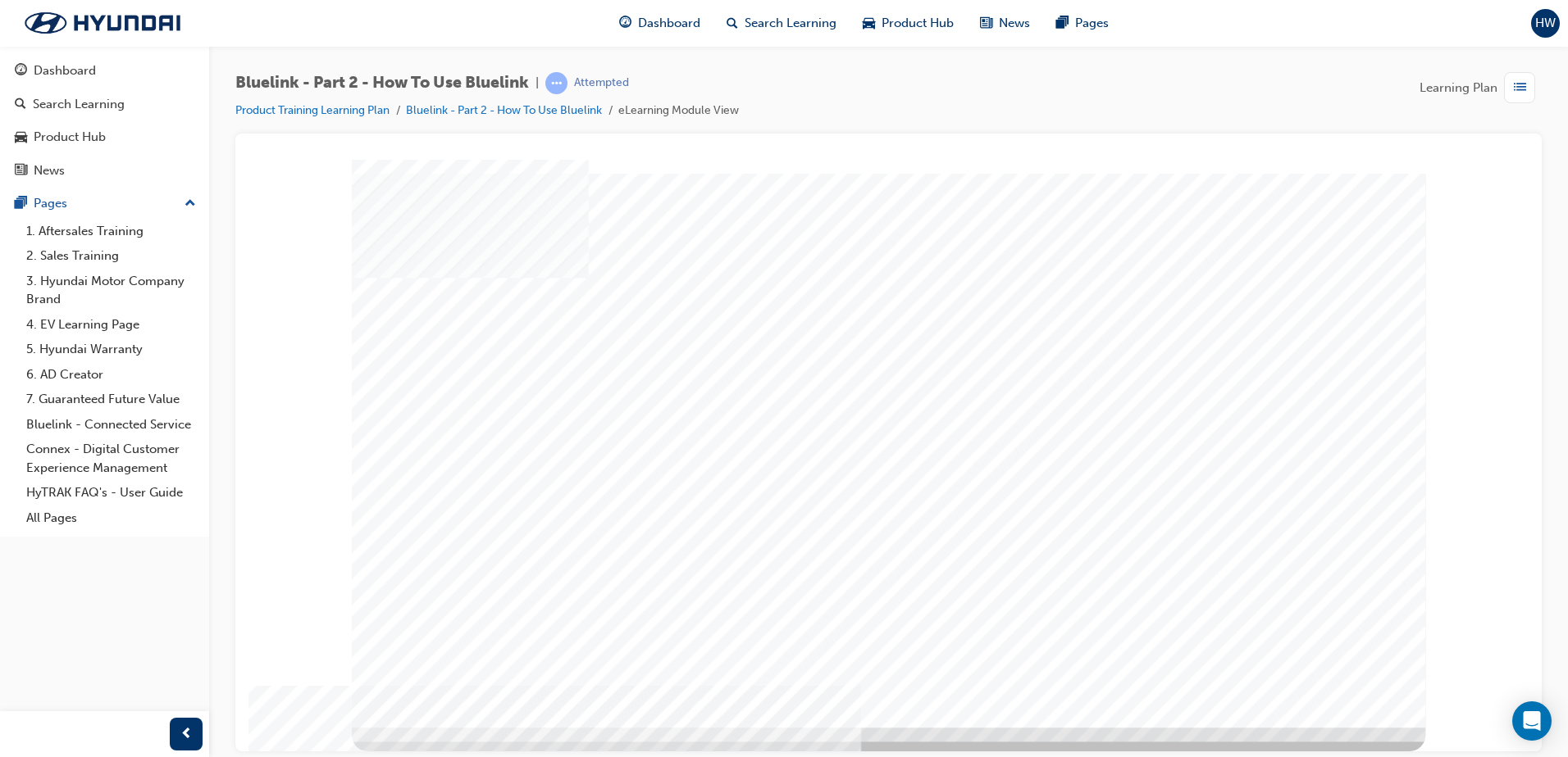
drag, startPoint x: 489, startPoint y: 507, endPoint x: 601, endPoint y: 520, distance: 112.8
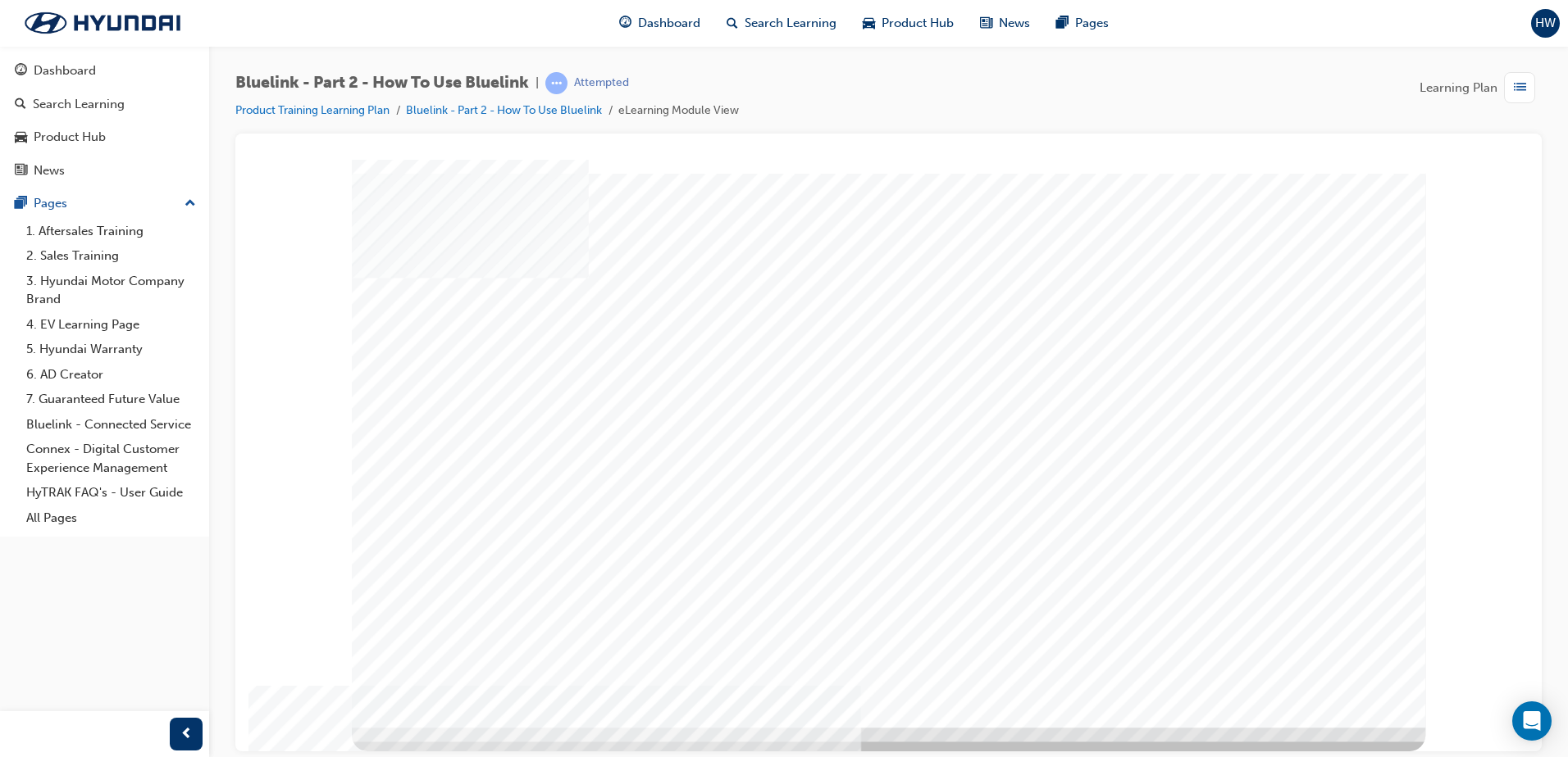
drag, startPoint x: 473, startPoint y: 548, endPoint x: 560, endPoint y: 562, distance: 88.1
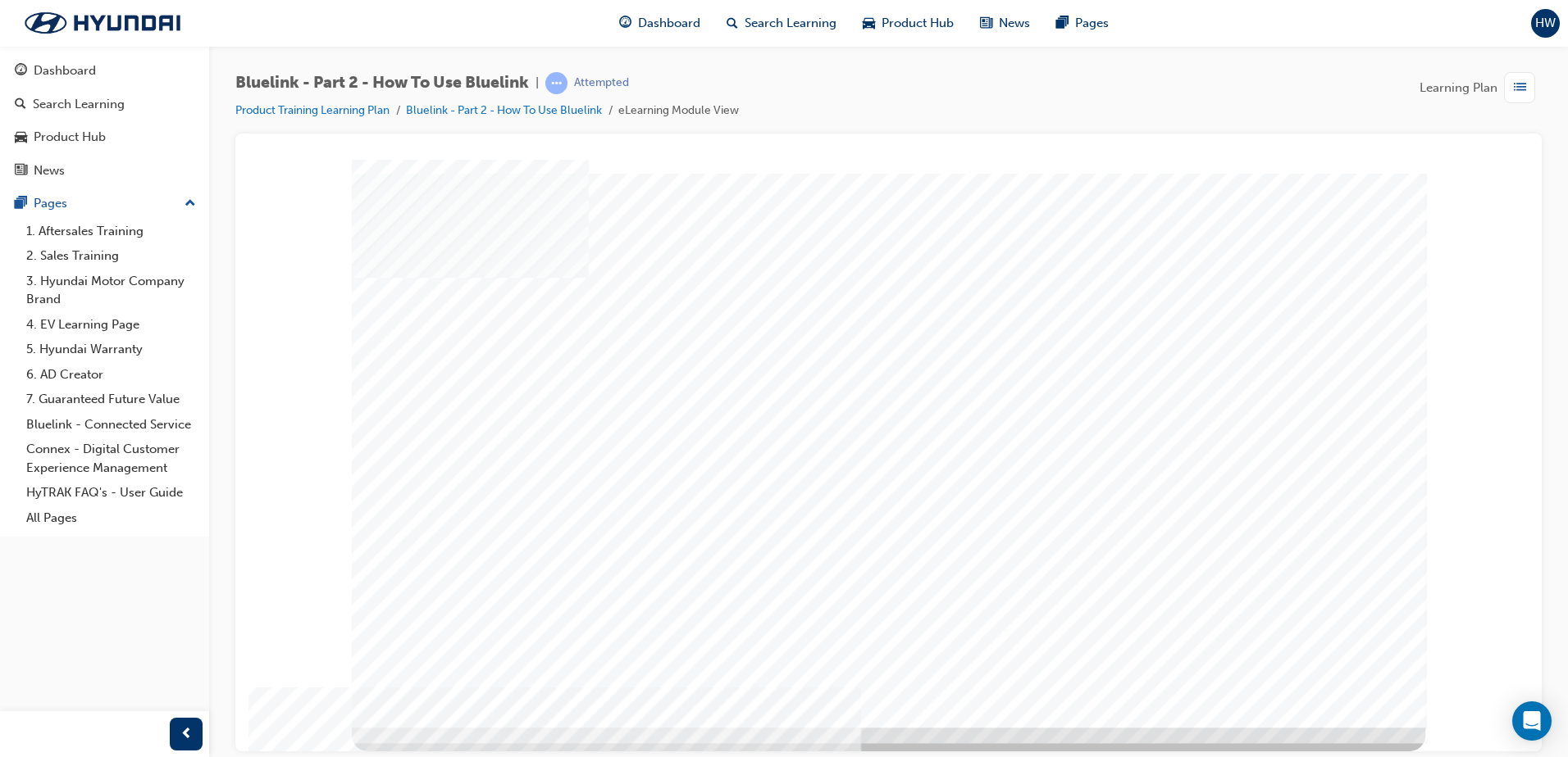
drag, startPoint x: 462, startPoint y: 509, endPoint x: 470, endPoint y: 523, distance: 16.1
drag, startPoint x: 490, startPoint y: 575, endPoint x: 521, endPoint y: 574, distance: 31.0
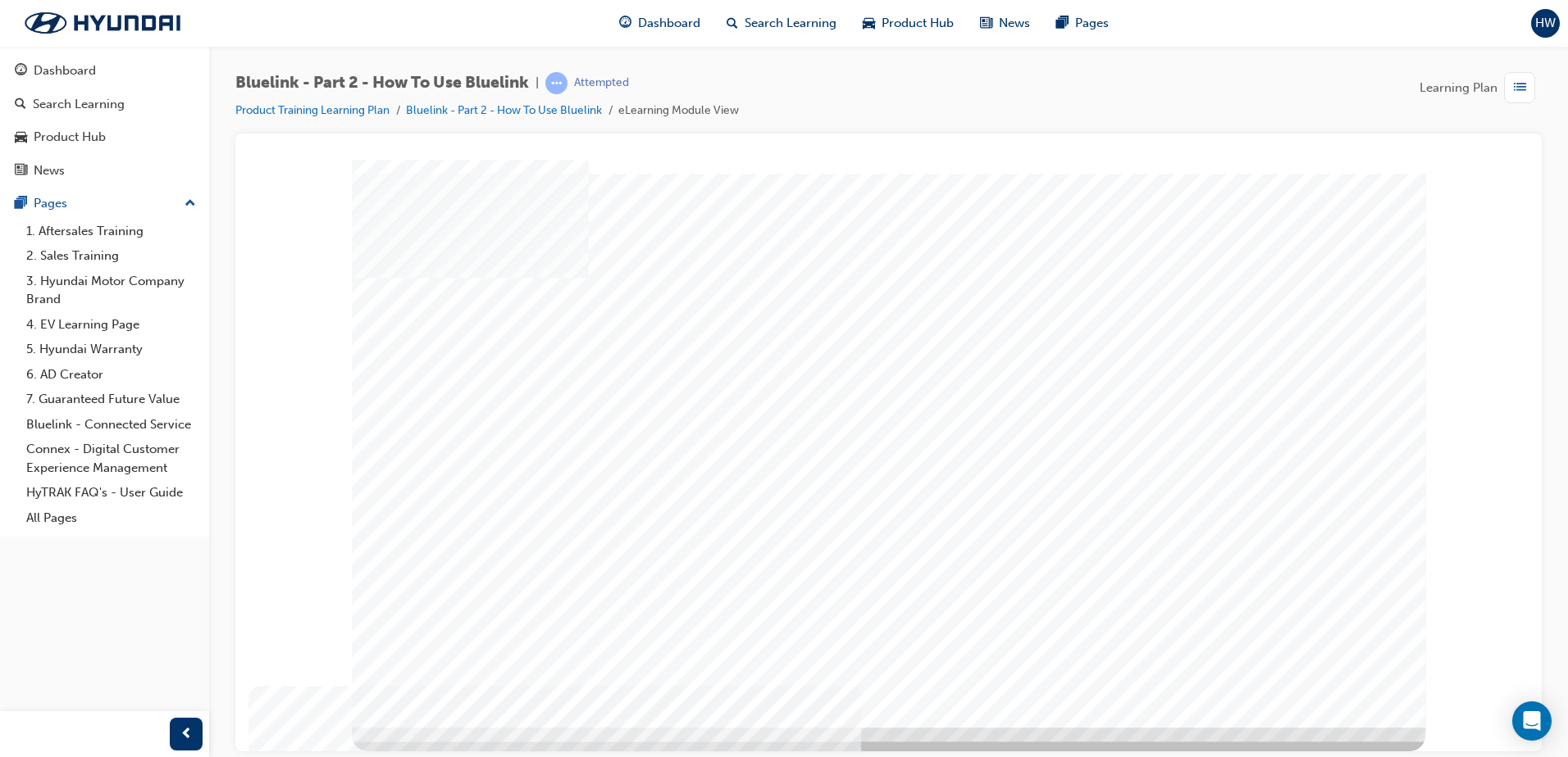
drag, startPoint x: 482, startPoint y: 629, endPoint x: 621, endPoint y: 602, distance: 141.6
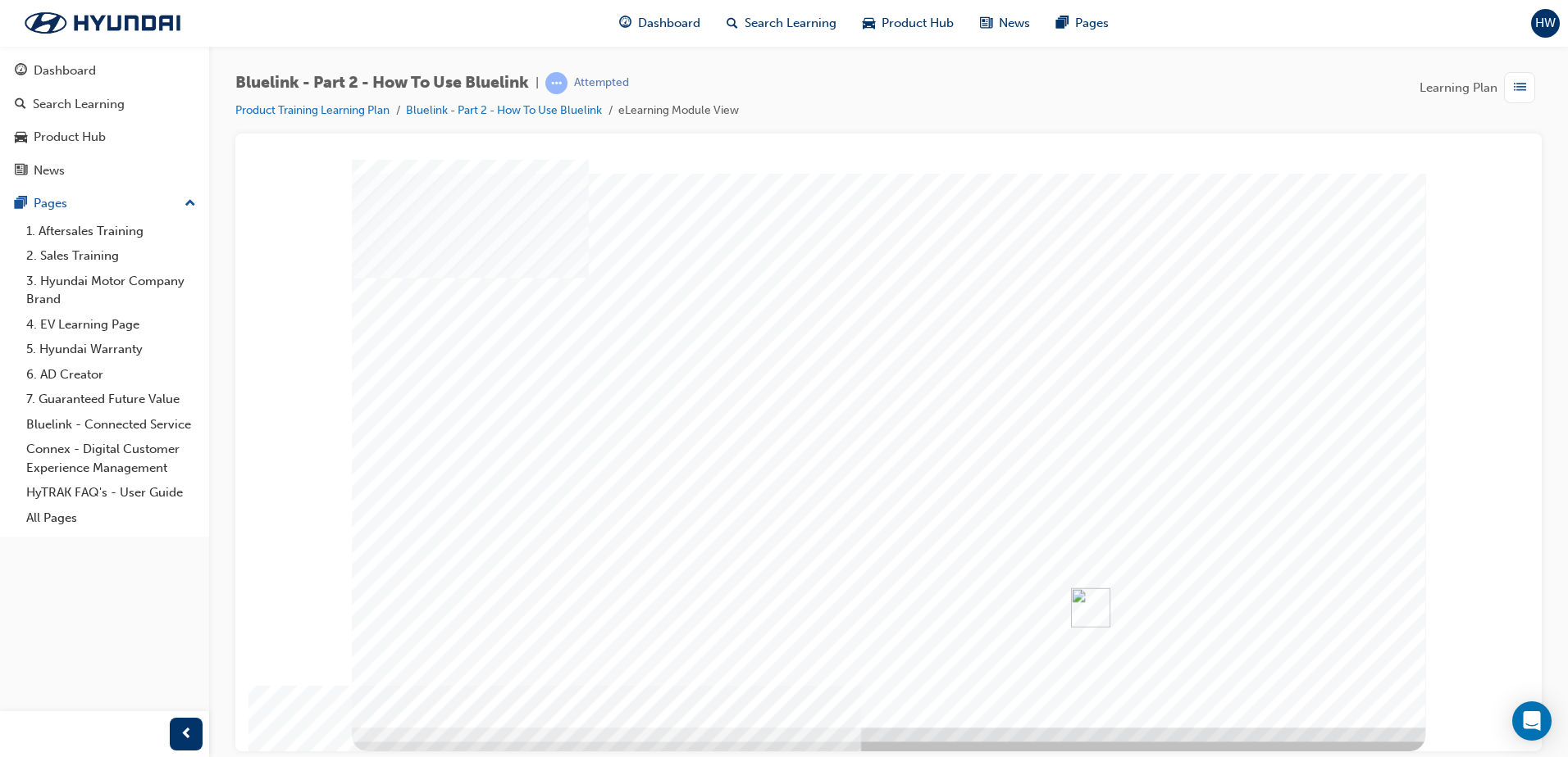
drag, startPoint x: 521, startPoint y: 591, endPoint x: 751, endPoint y: 579, distance: 230.3
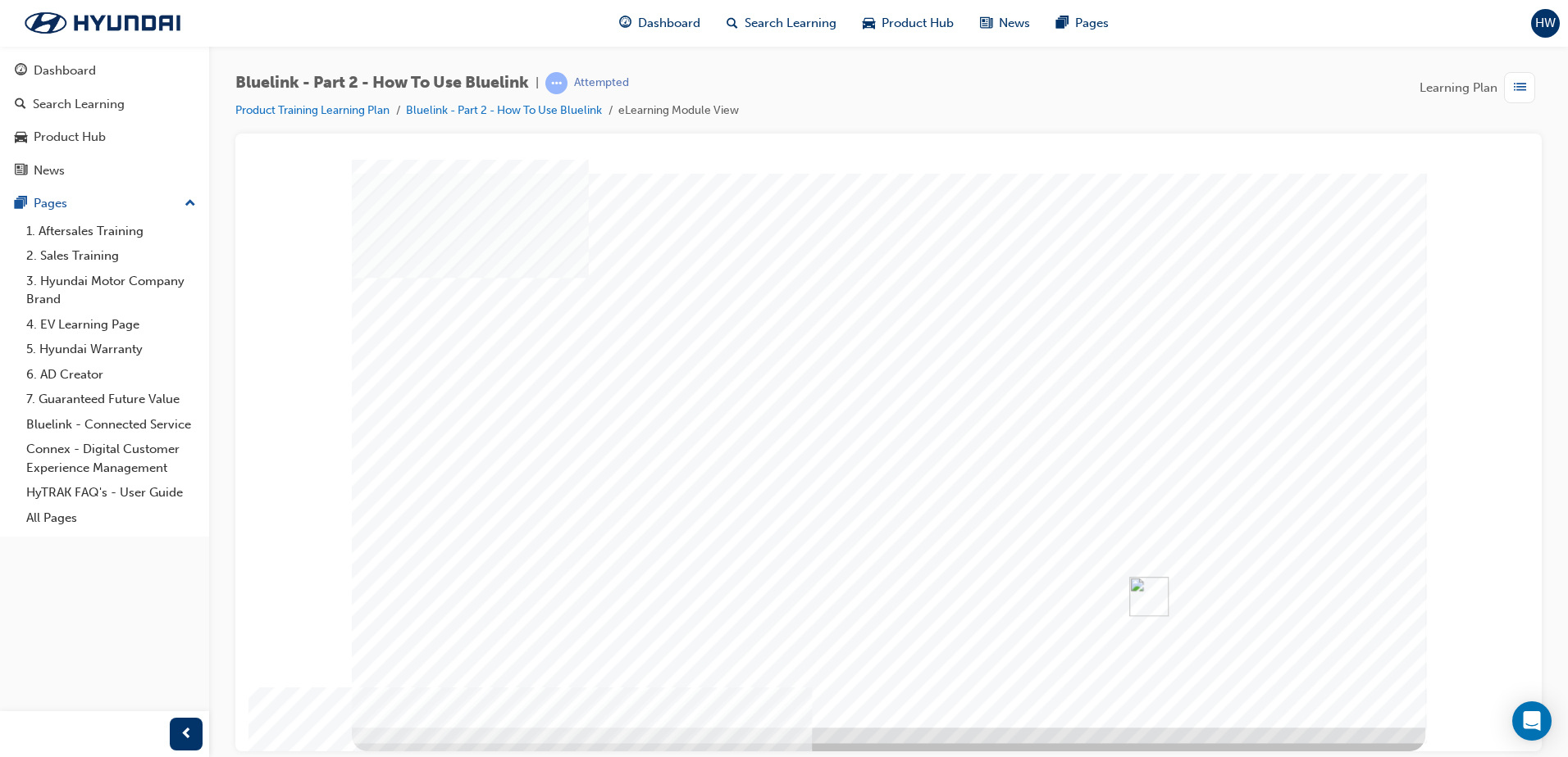
drag, startPoint x: 536, startPoint y: 487, endPoint x: 761, endPoint y: 482, distance: 225.1
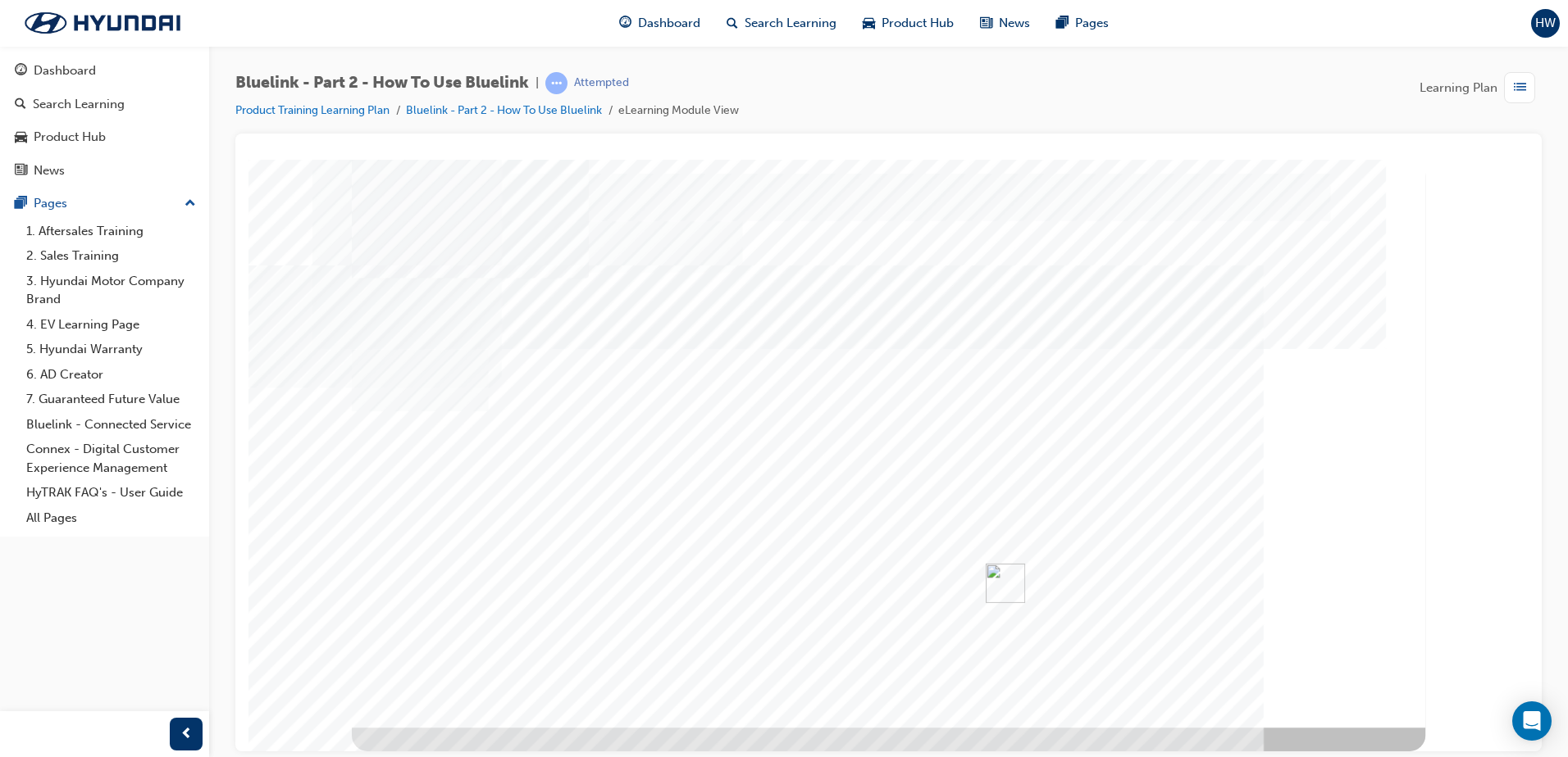
drag, startPoint x: 518, startPoint y: 482, endPoint x: 522, endPoint y: 524, distance: 42.2
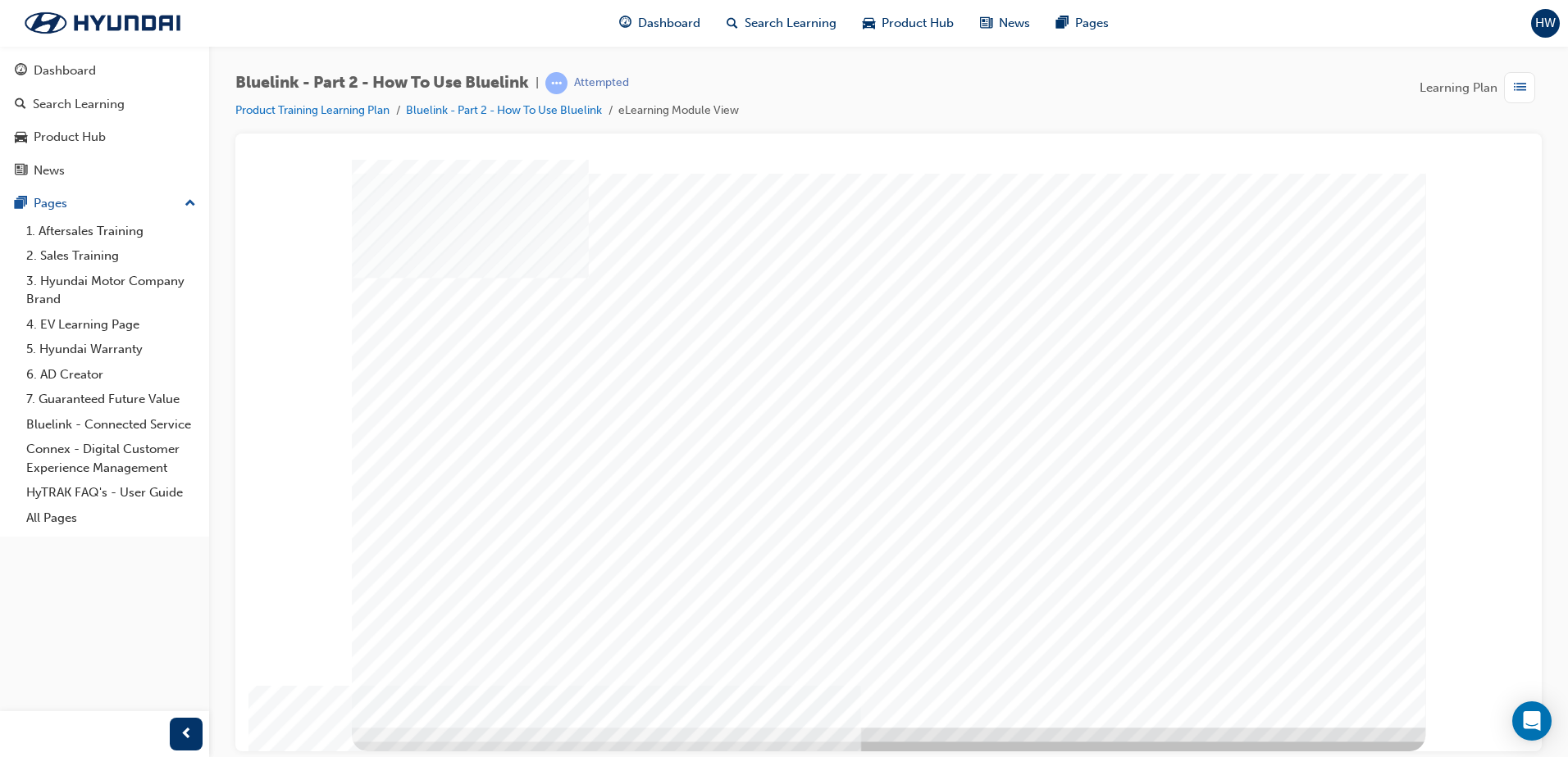
drag, startPoint x: 739, startPoint y: 459, endPoint x: 482, endPoint y: 514, distance: 262.8
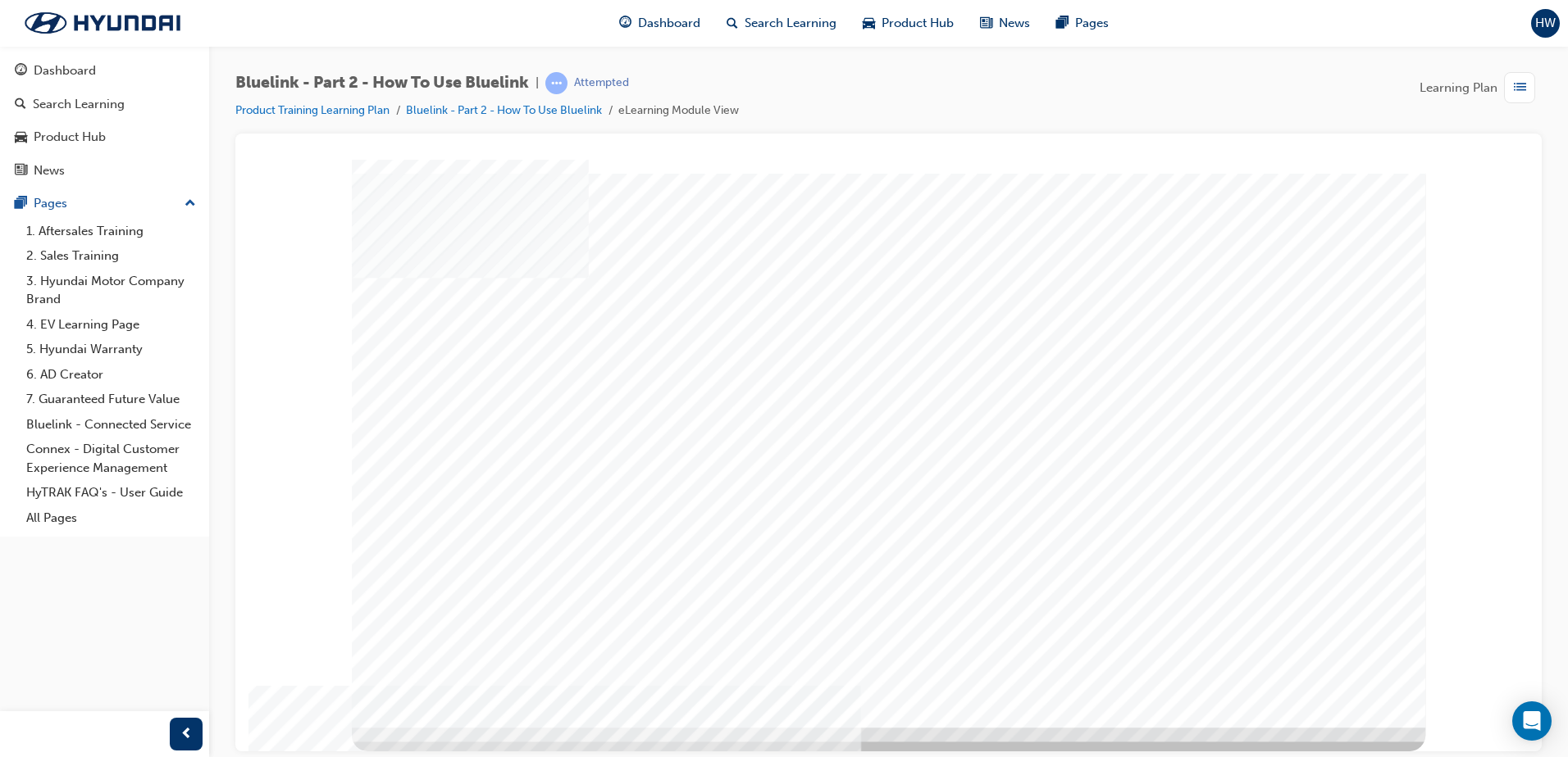
drag, startPoint x: 485, startPoint y: 542, endPoint x: 568, endPoint y: 555, distance: 84.0
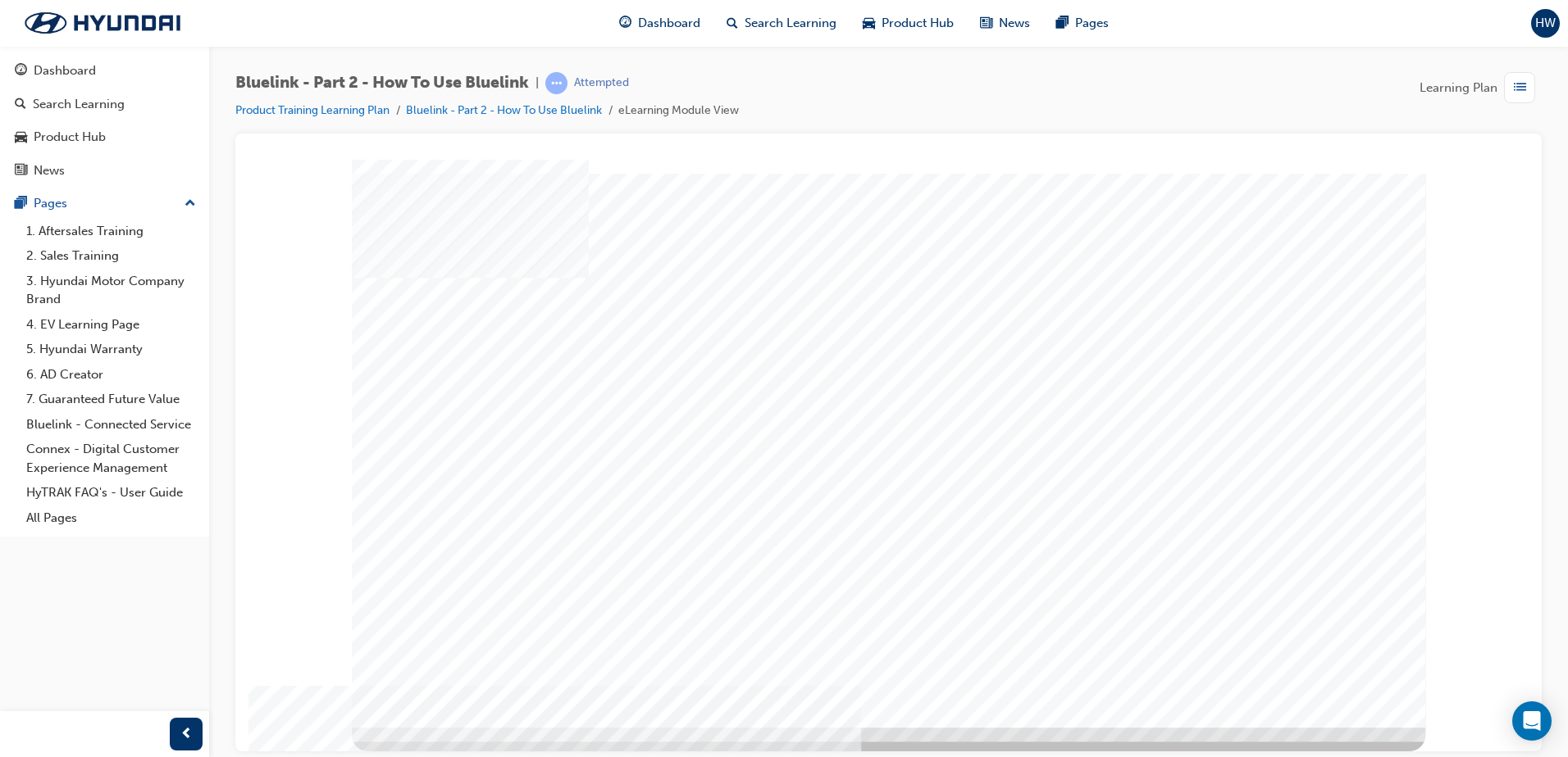
drag, startPoint x: 442, startPoint y: 608, endPoint x: 720, endPoint y: 602, distance: 278.1
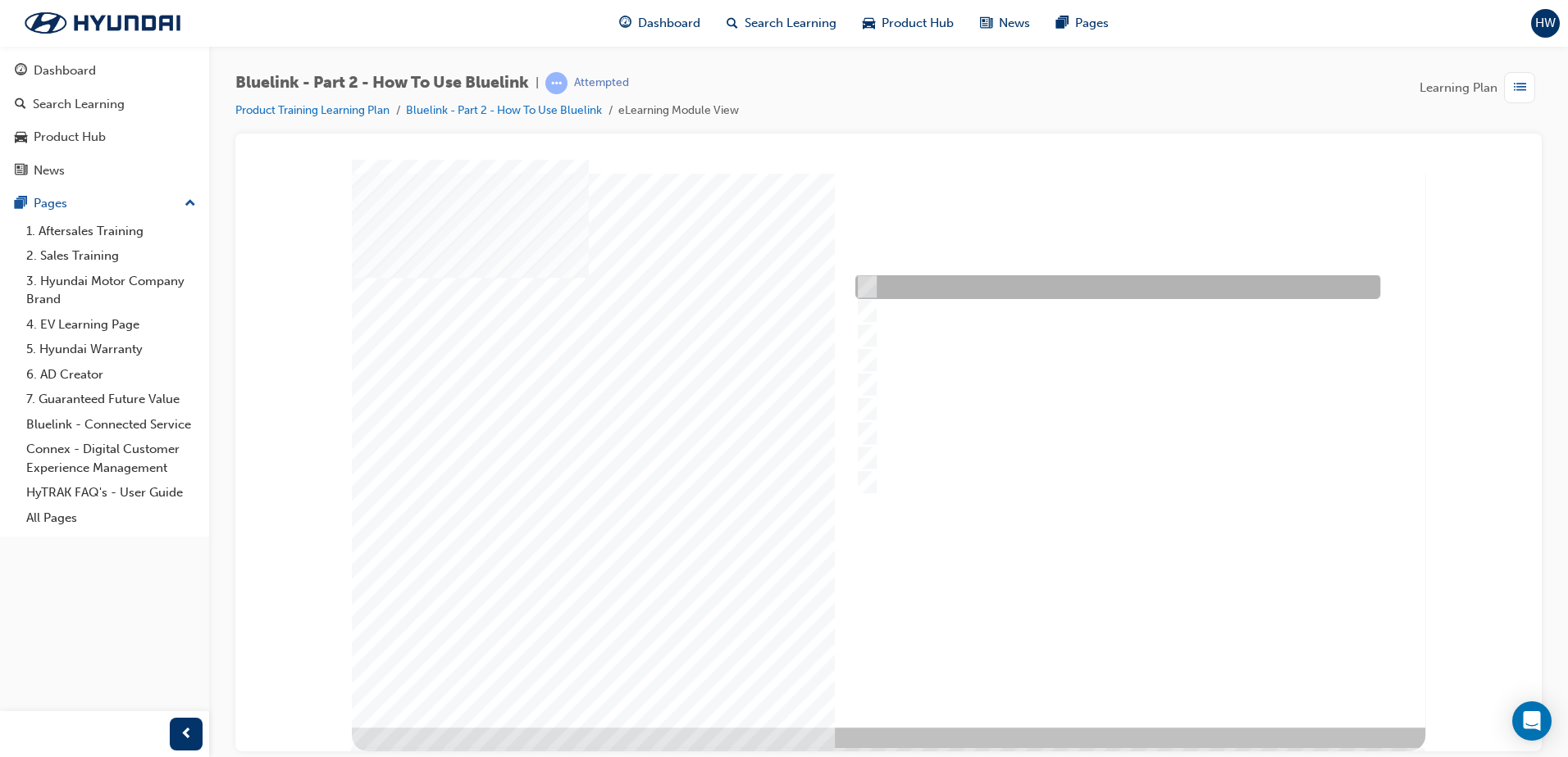
checkbox input "true"
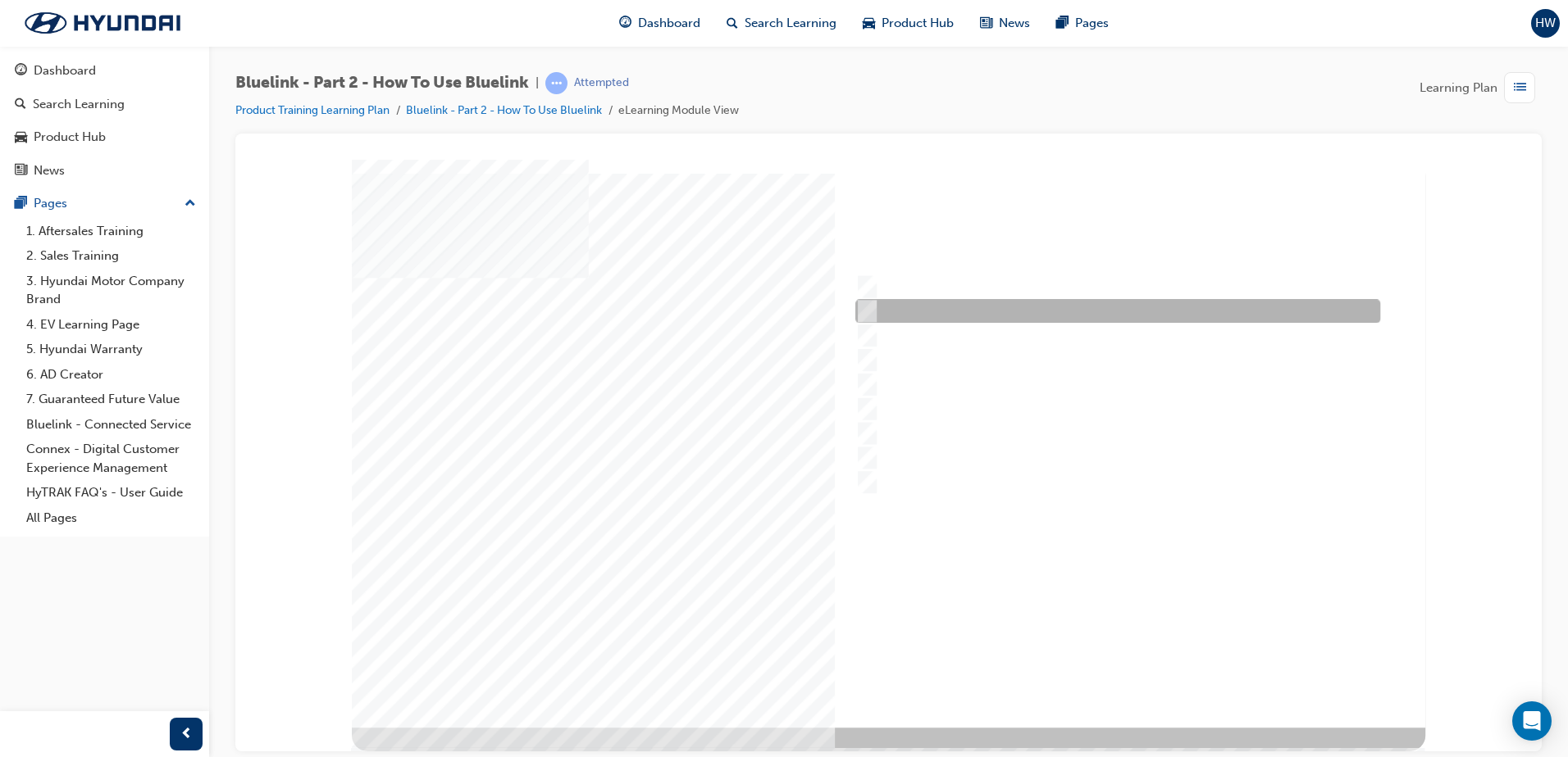
checkbox input "true"
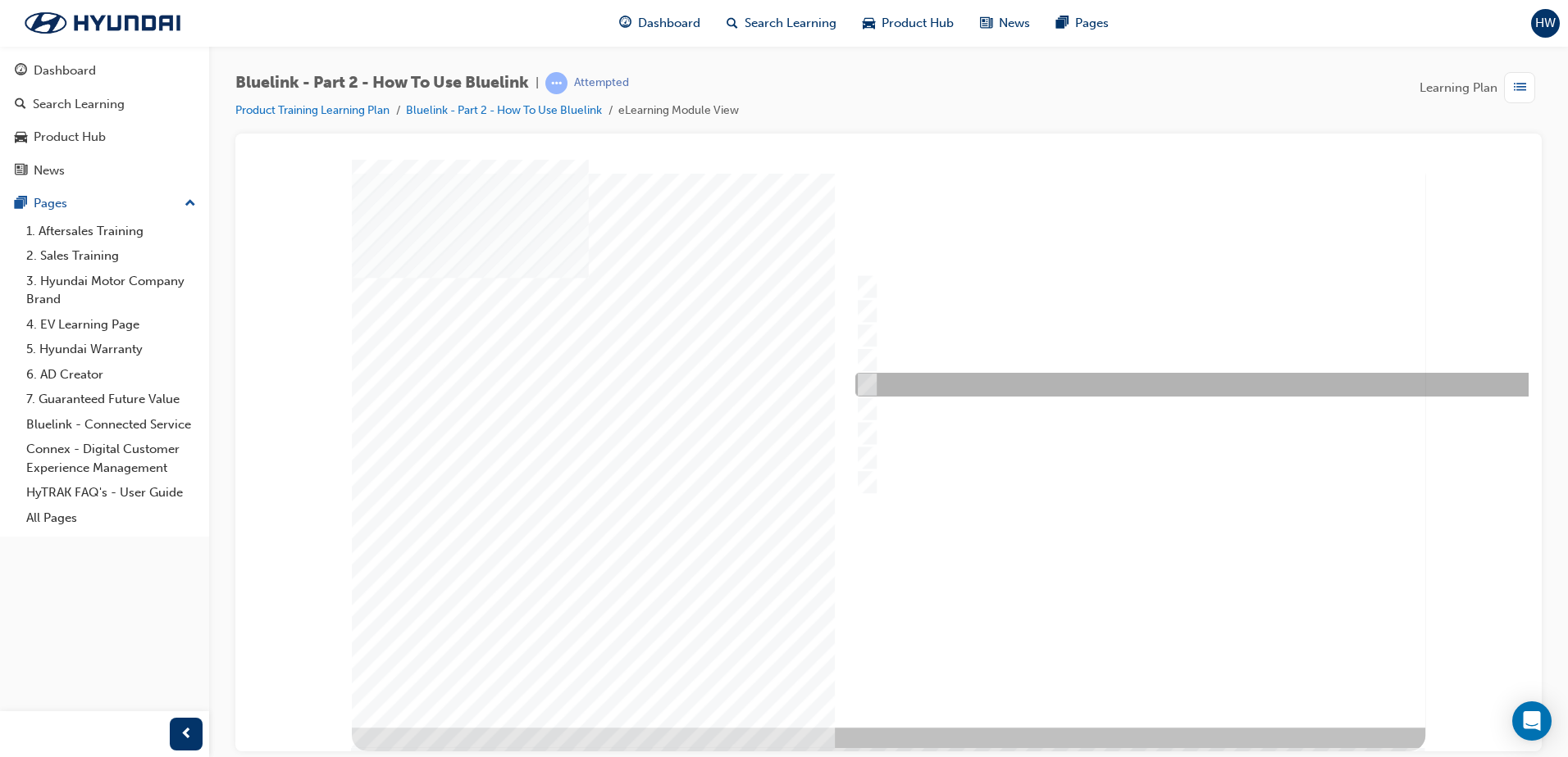
checkbox input "true"
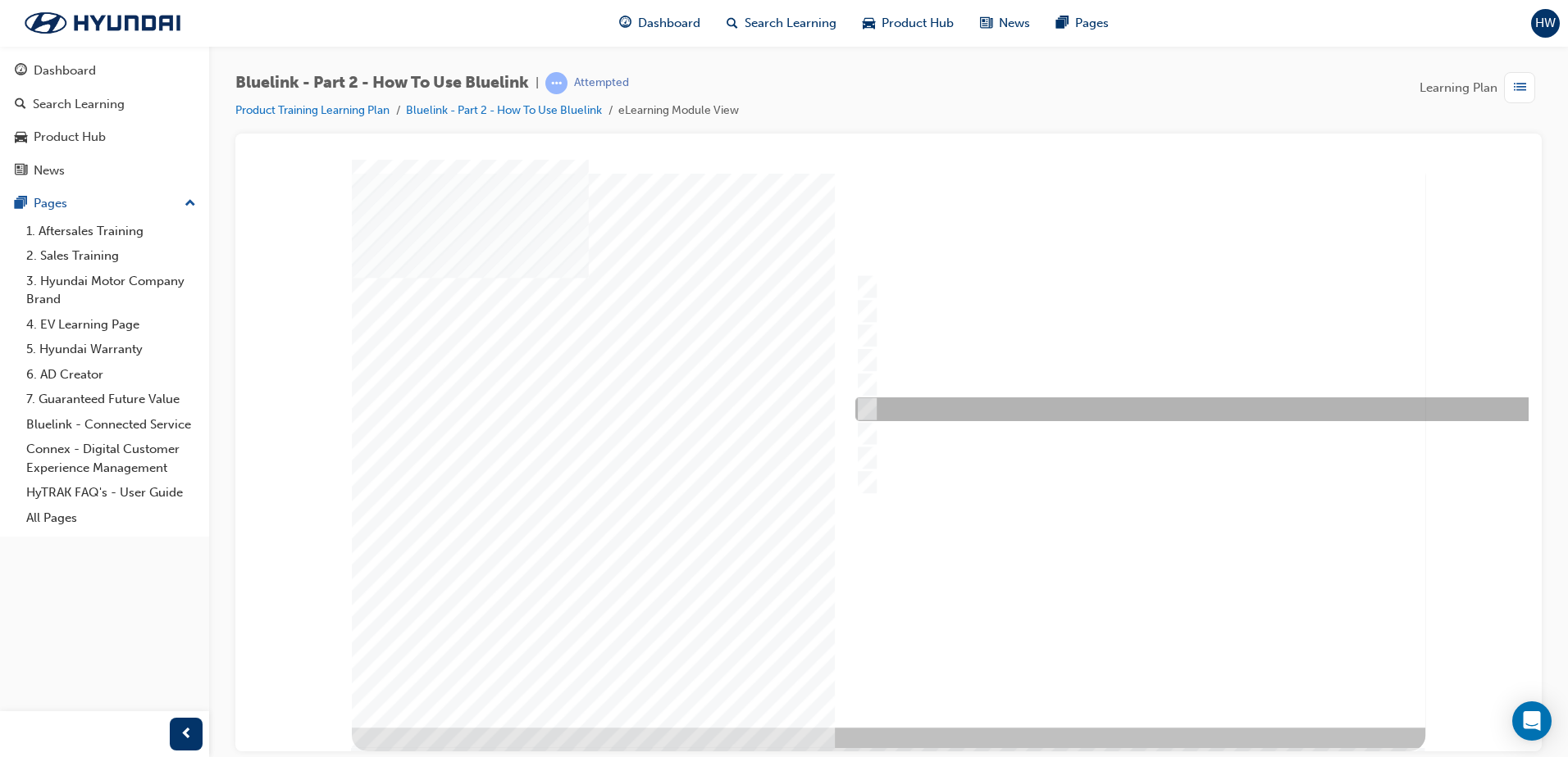
checkbox input "true"
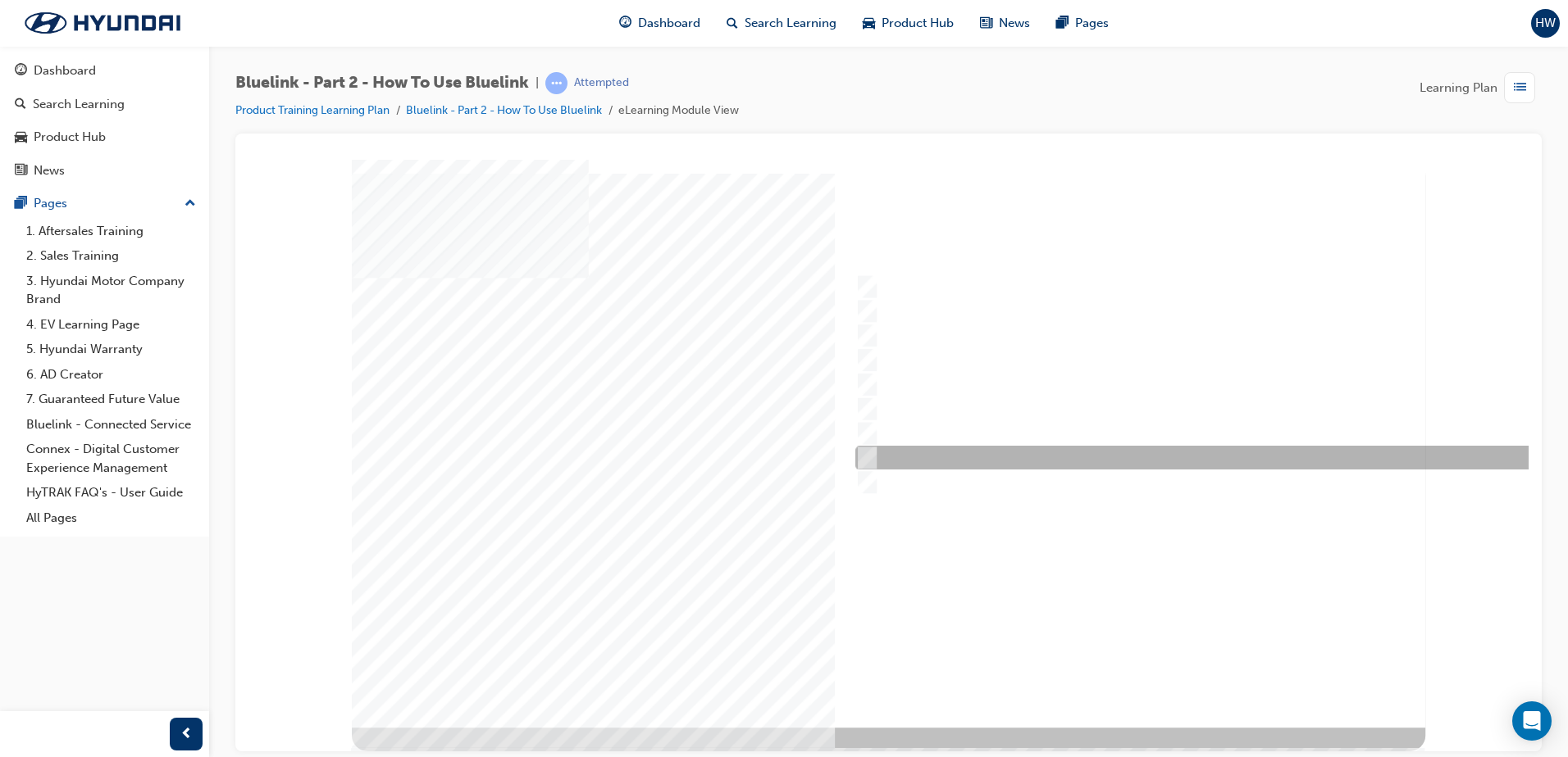
checkbox input "true"
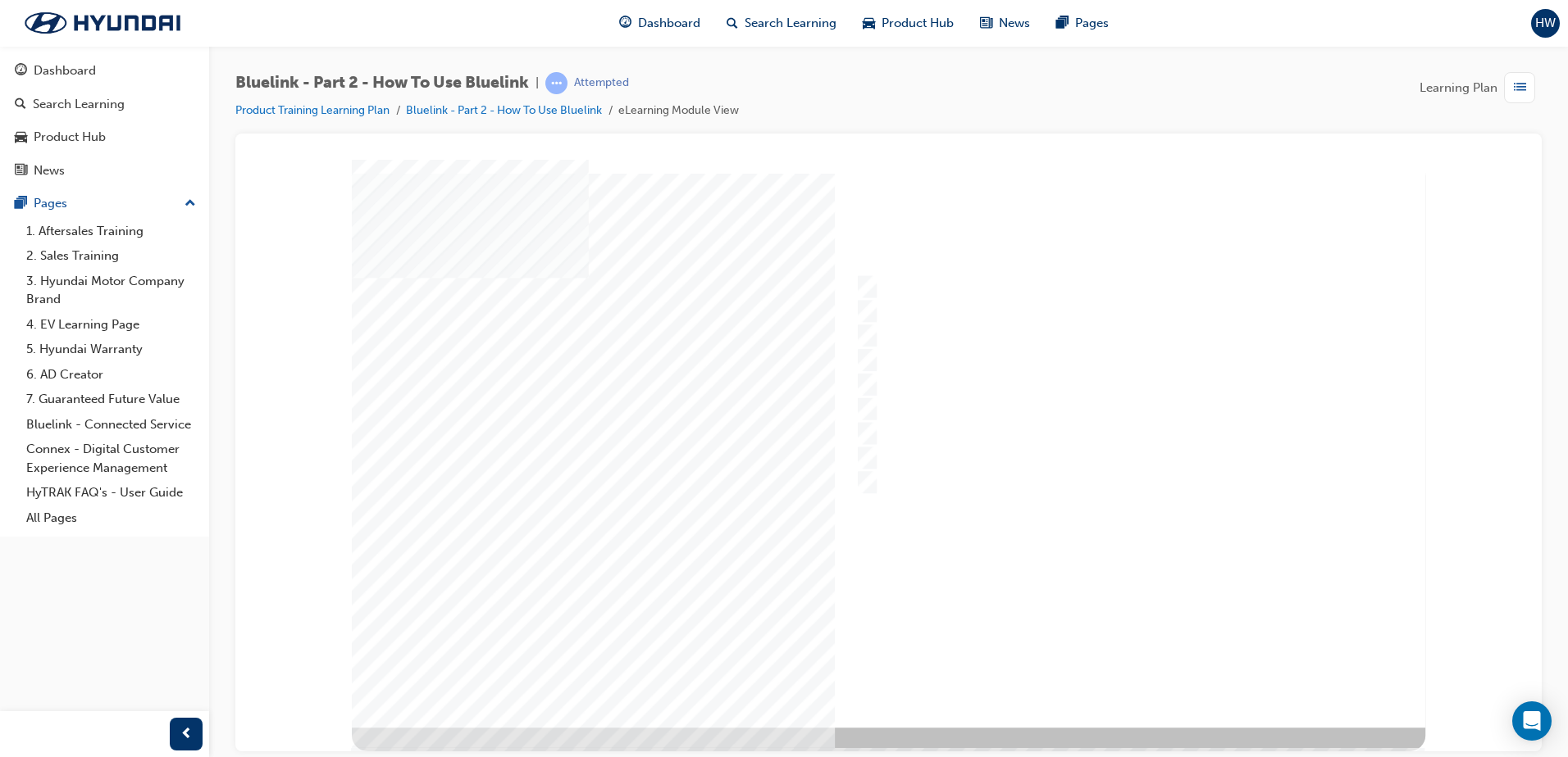
click at [1122, 669] on div at bounding box center [888, 443] width 1074 height 568
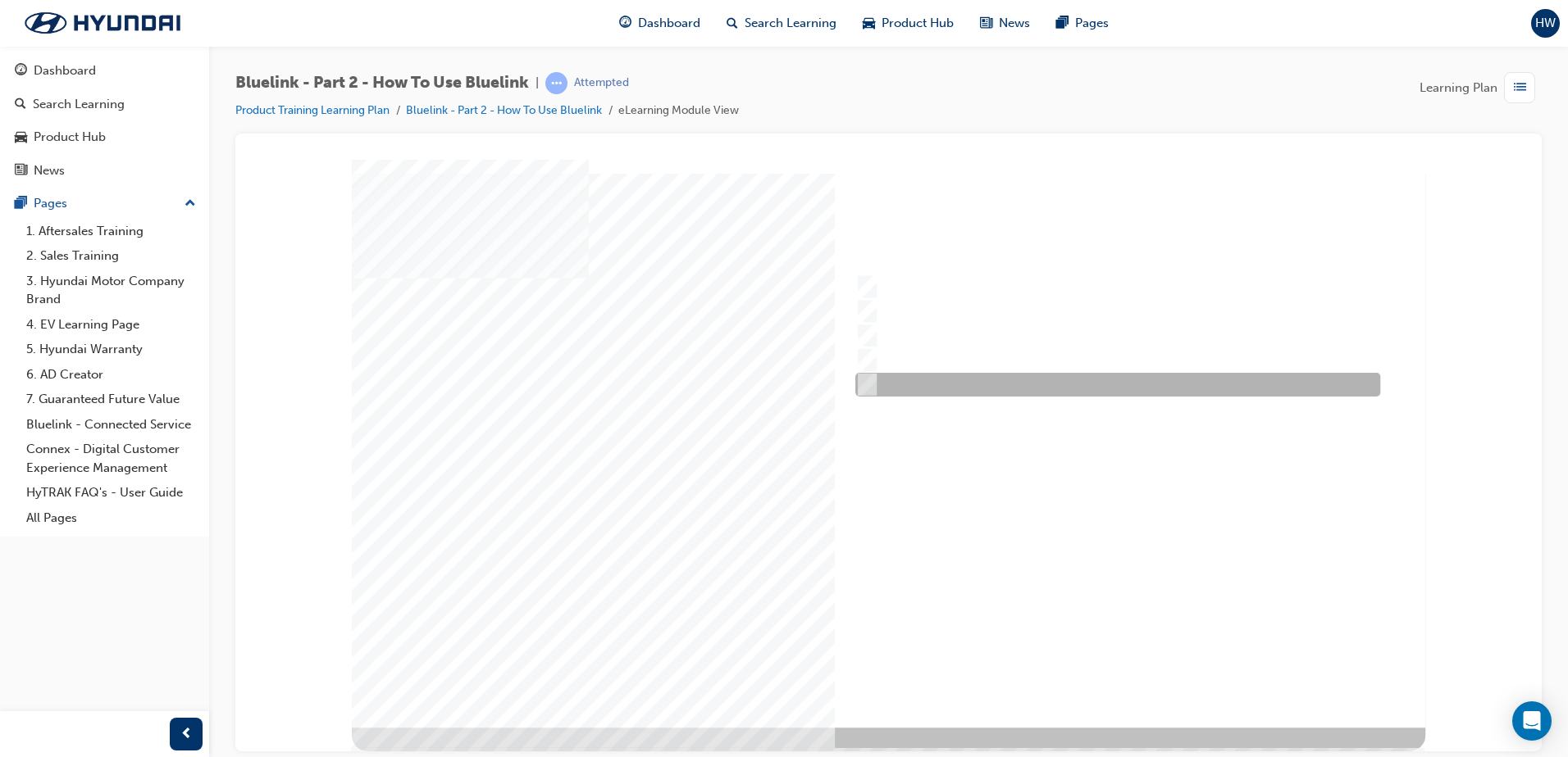
radio input "true"
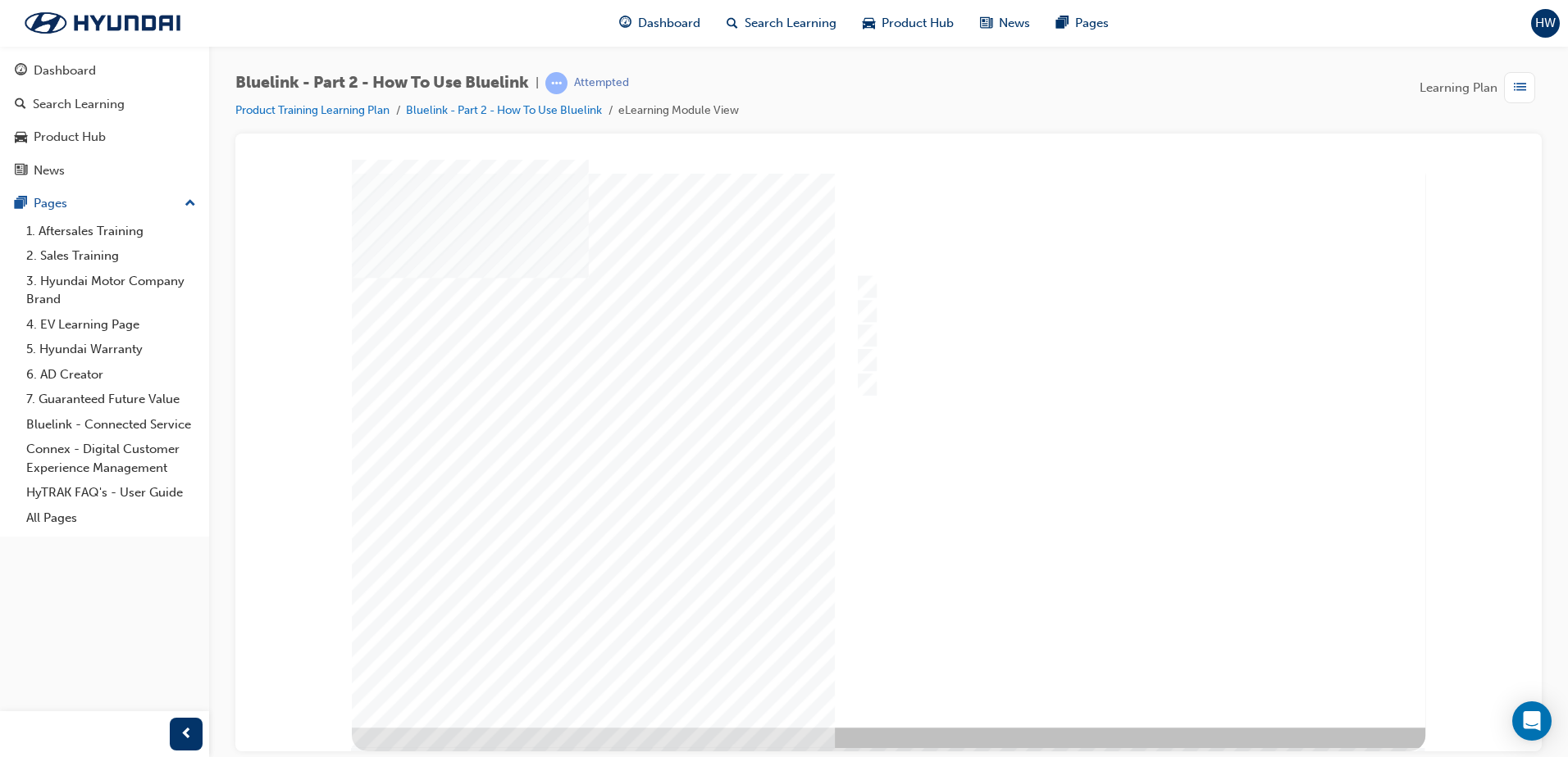
click at [1112, 666] on div at bounding box center [888, 443] width 1074 height 568
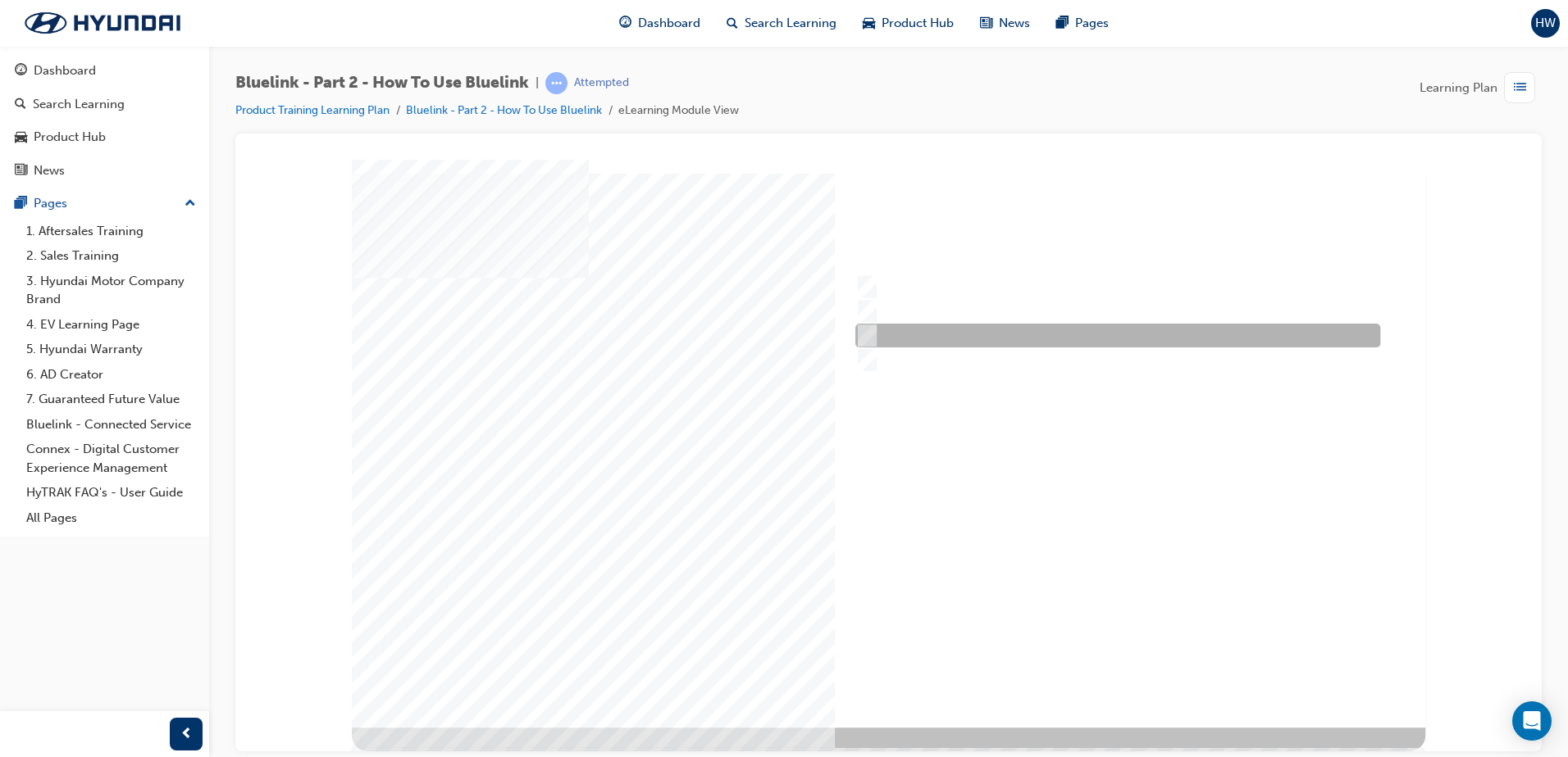
radio input "true"
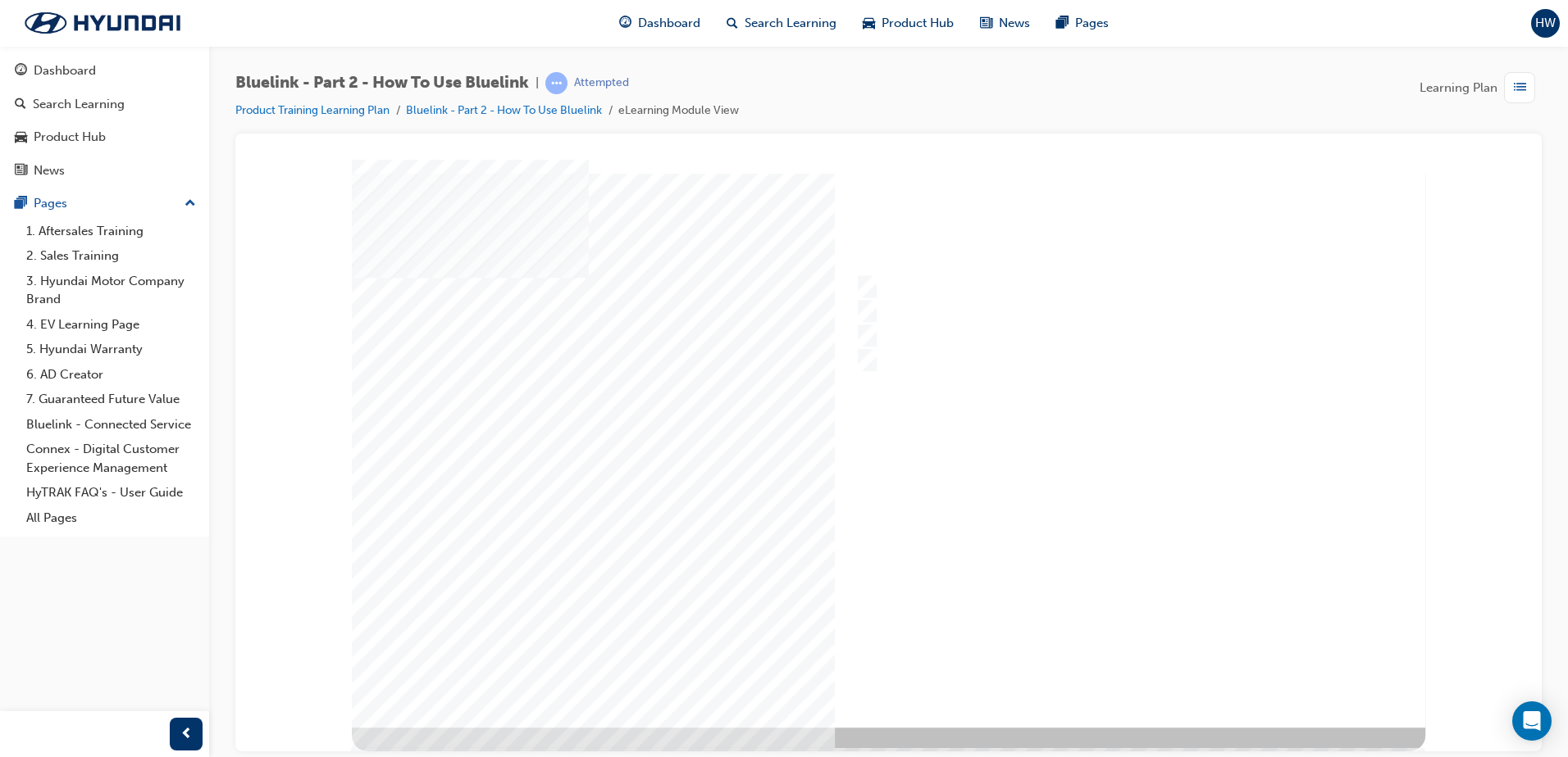
click at [1134, 663] on div at bounding box center [888, 443] width 1074 height 568
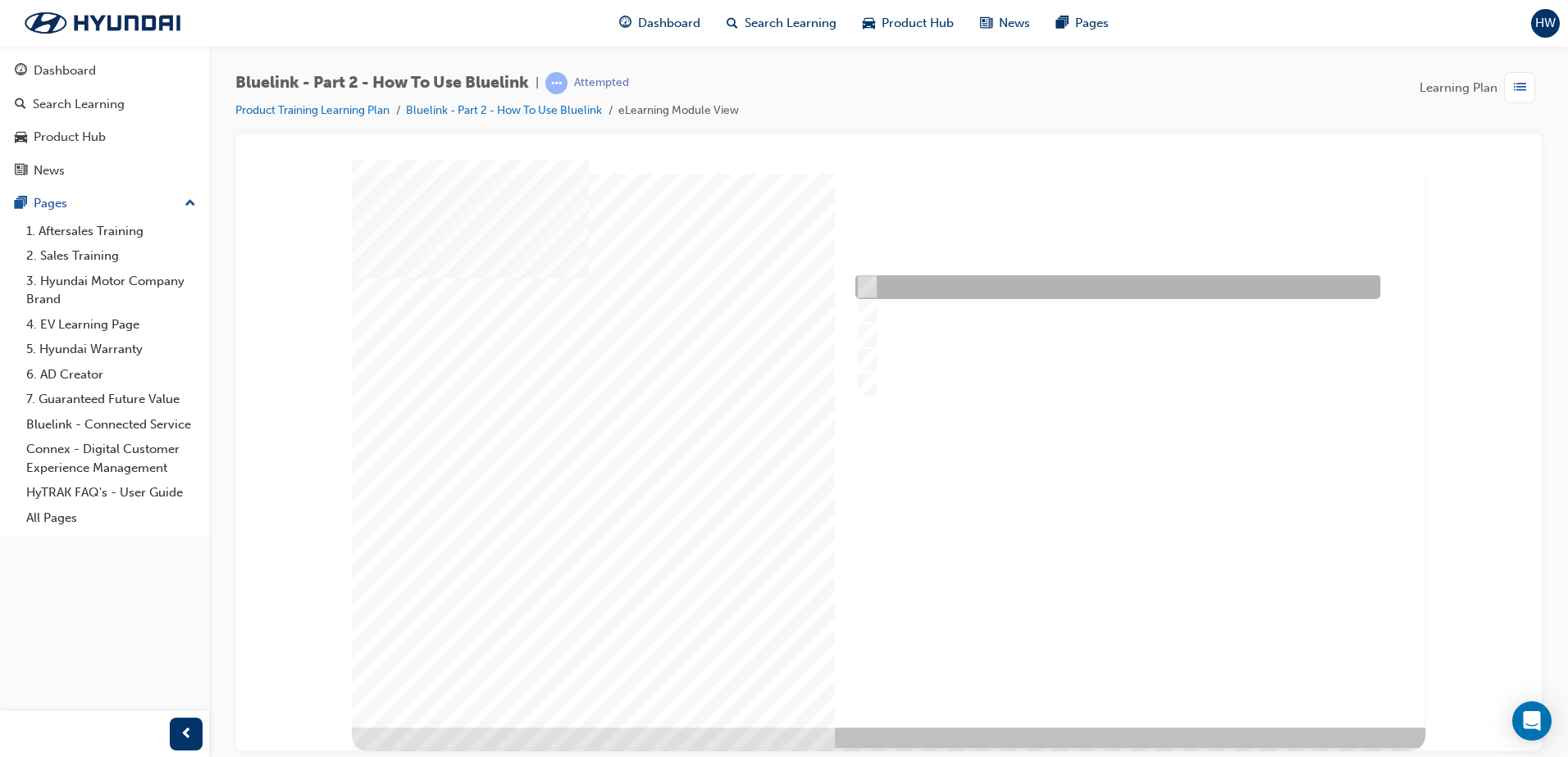
radio input "true"
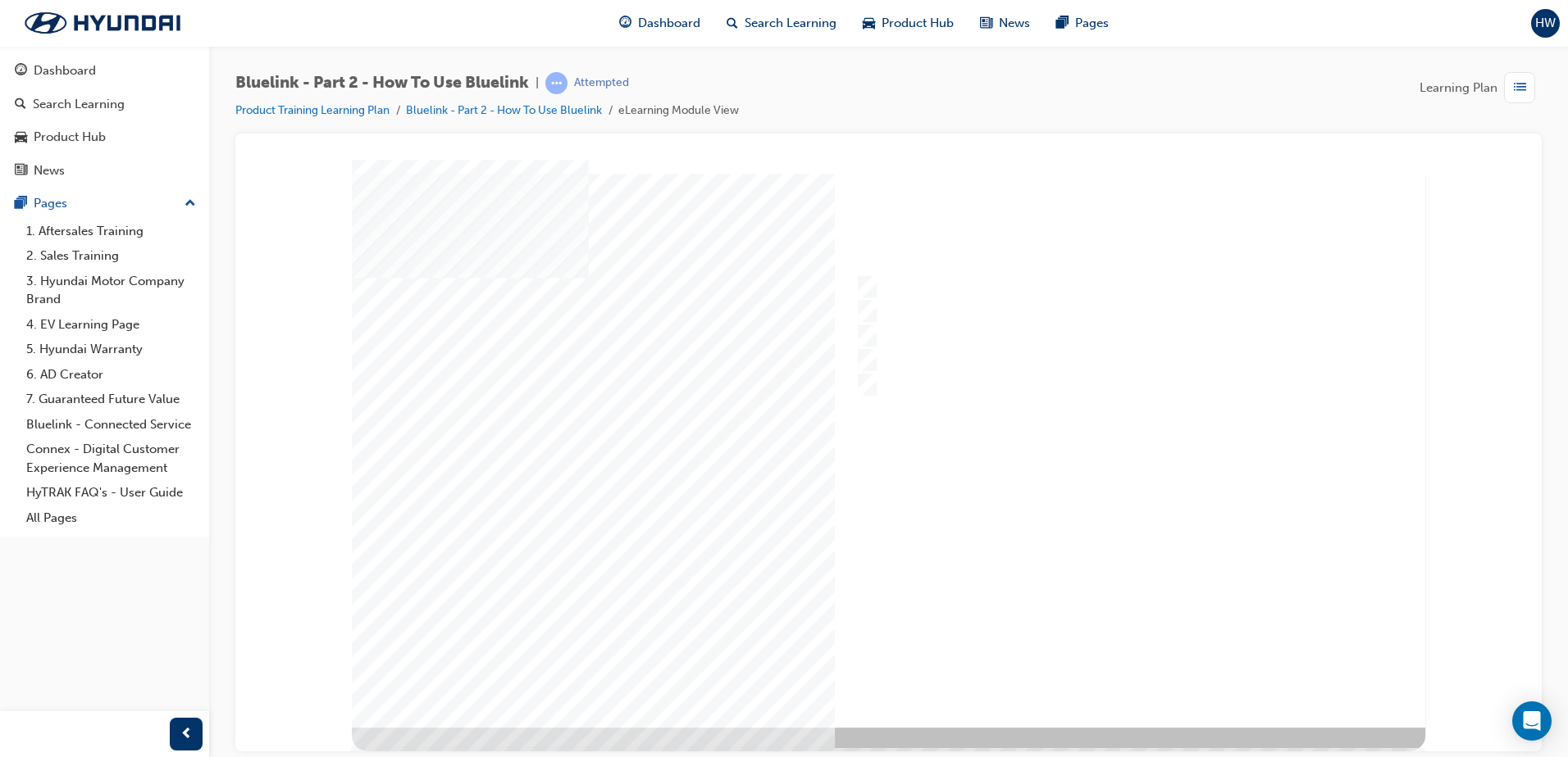
click at [1119, 667] on div at bounding box center [888, 443] width 1074 height 568
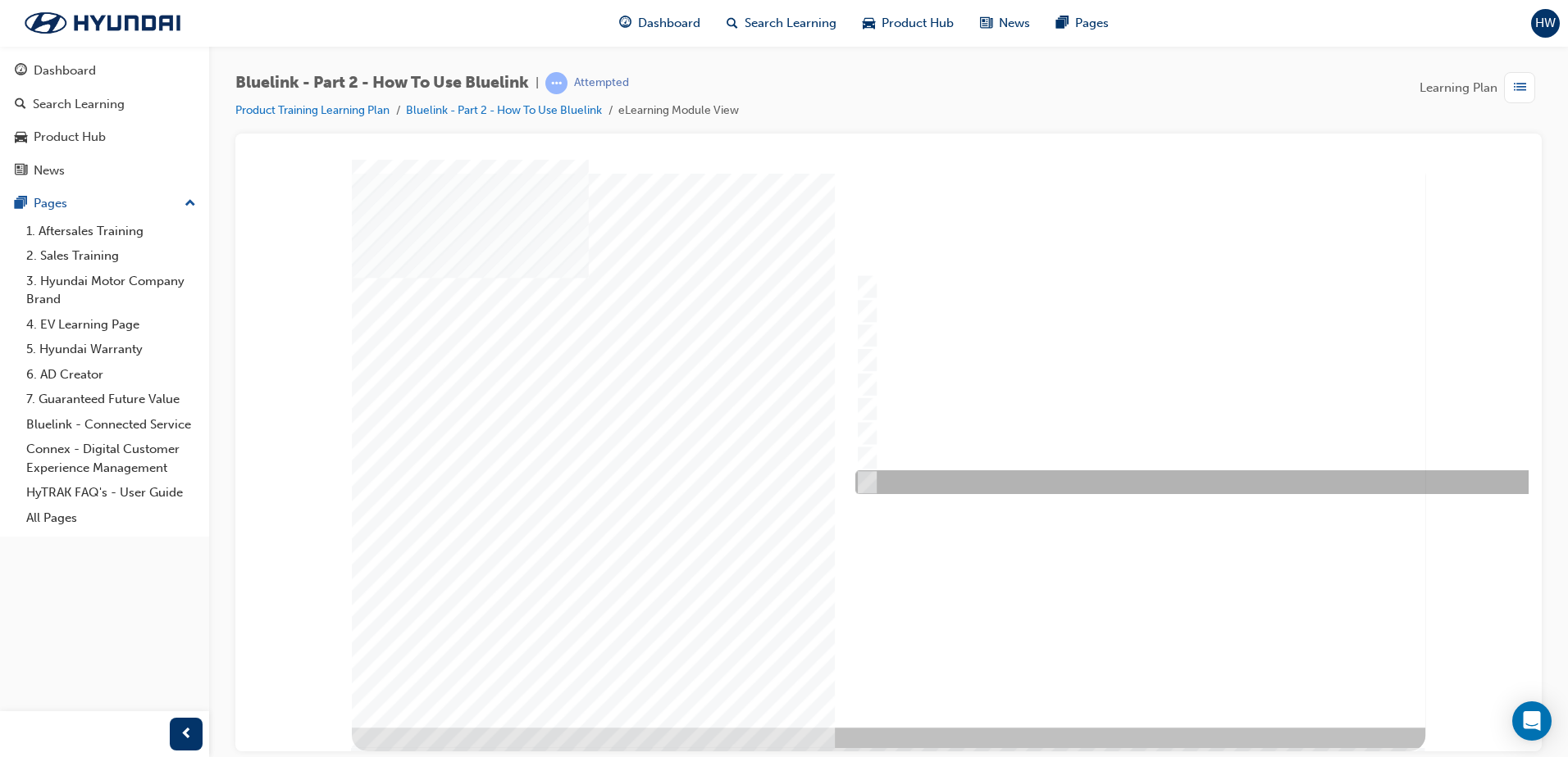
checkbox input "true"
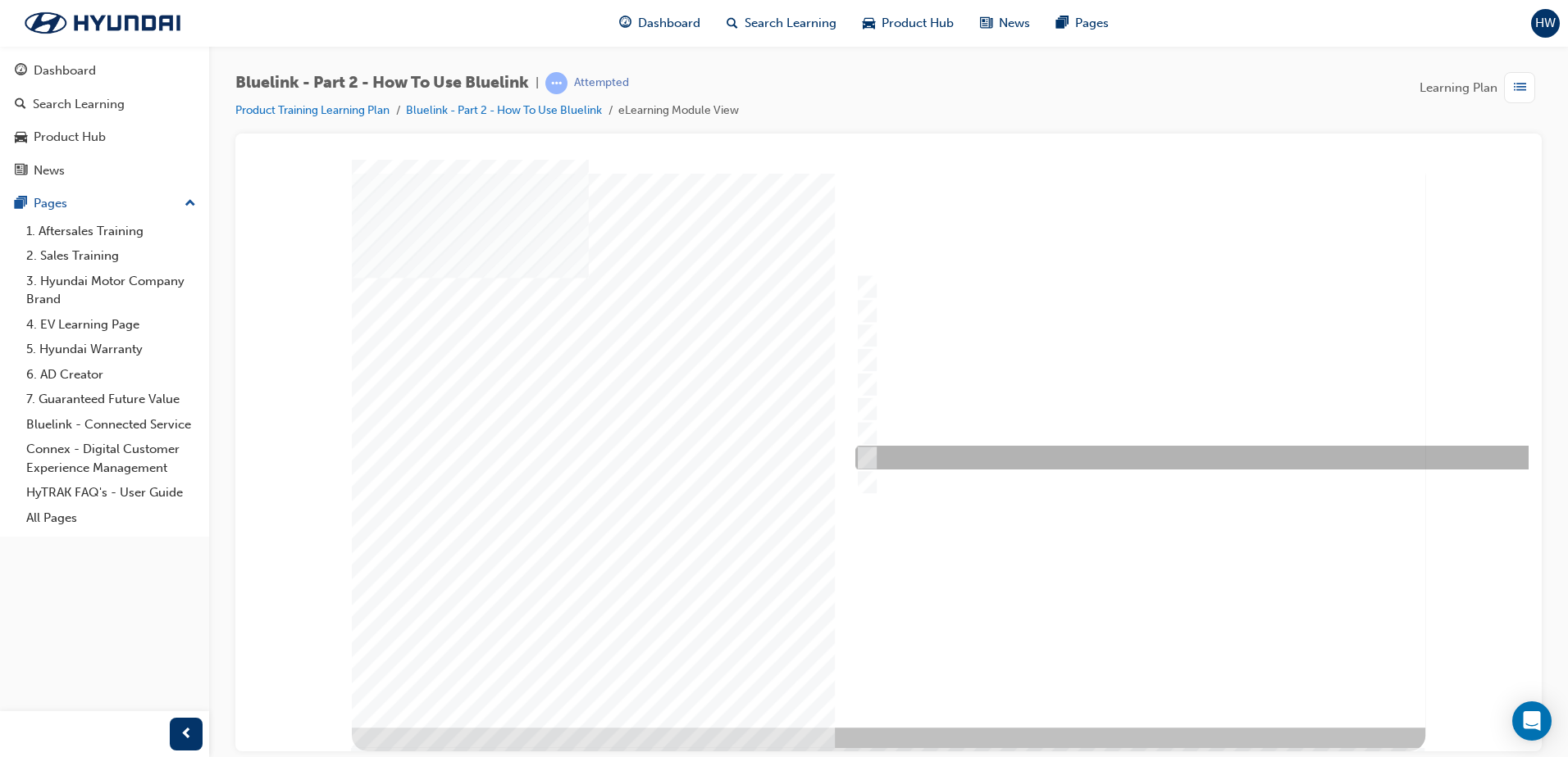
checkbox input "true"
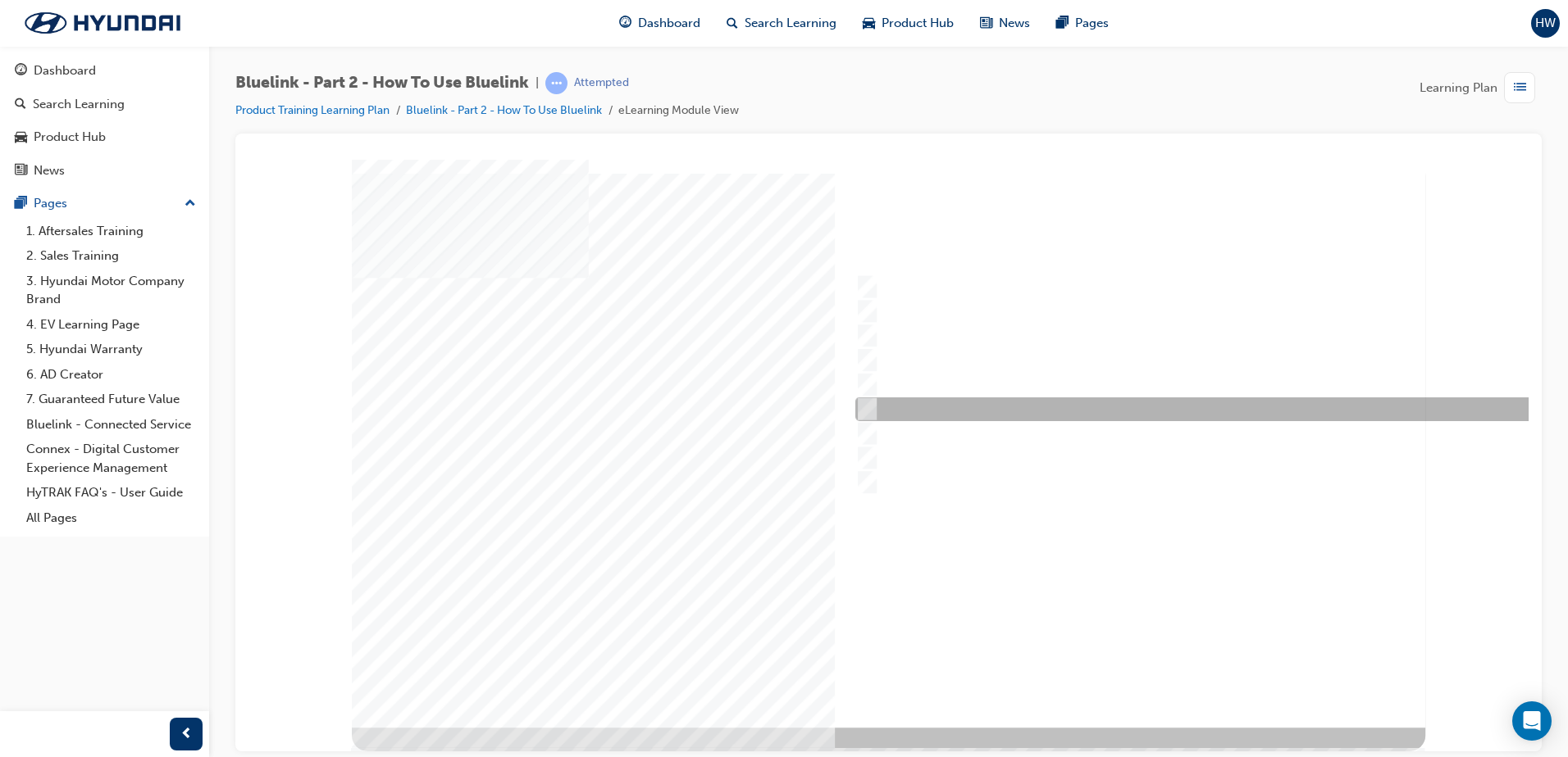
checkbox input "true"
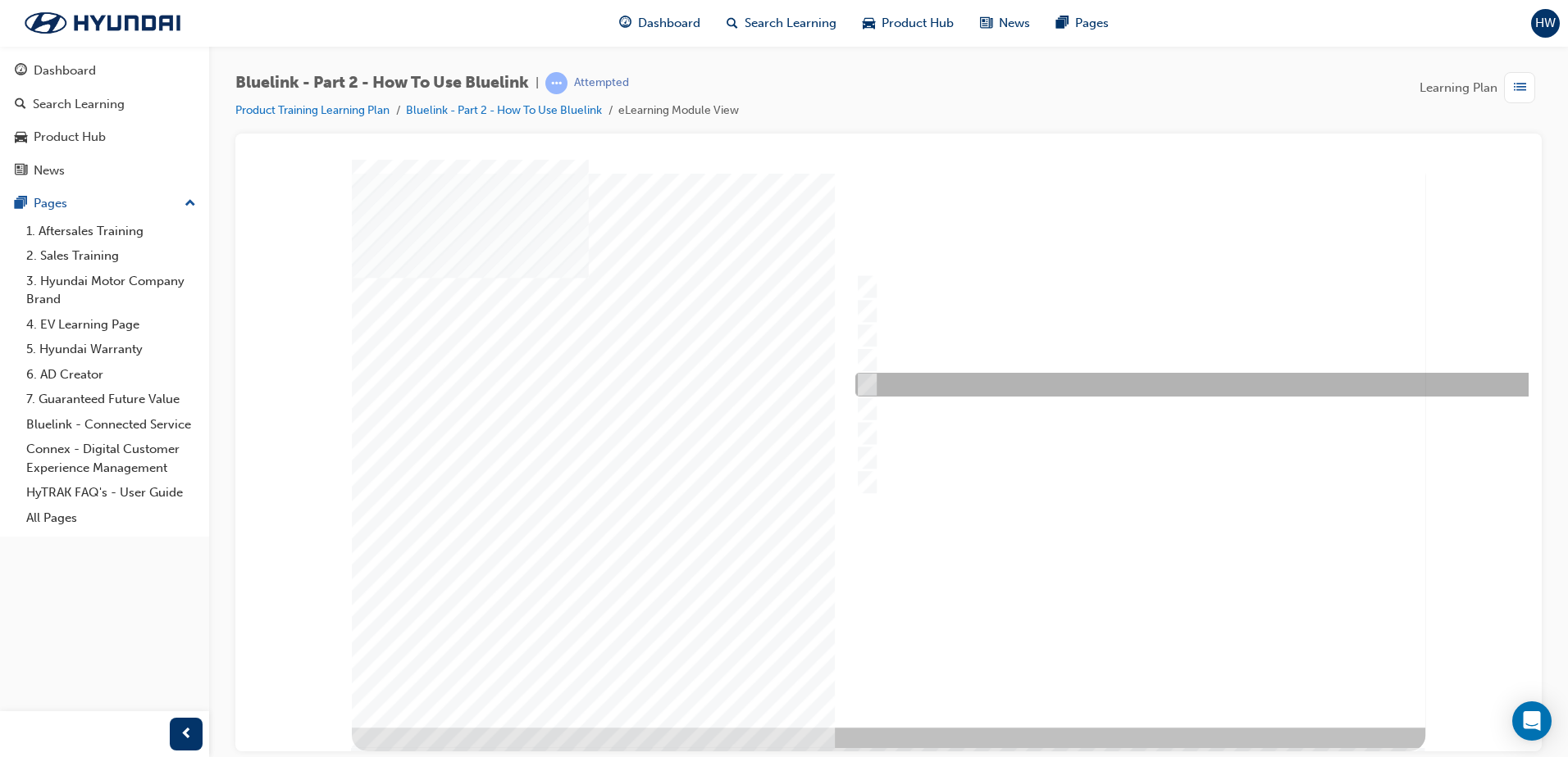
checkbox input "true"
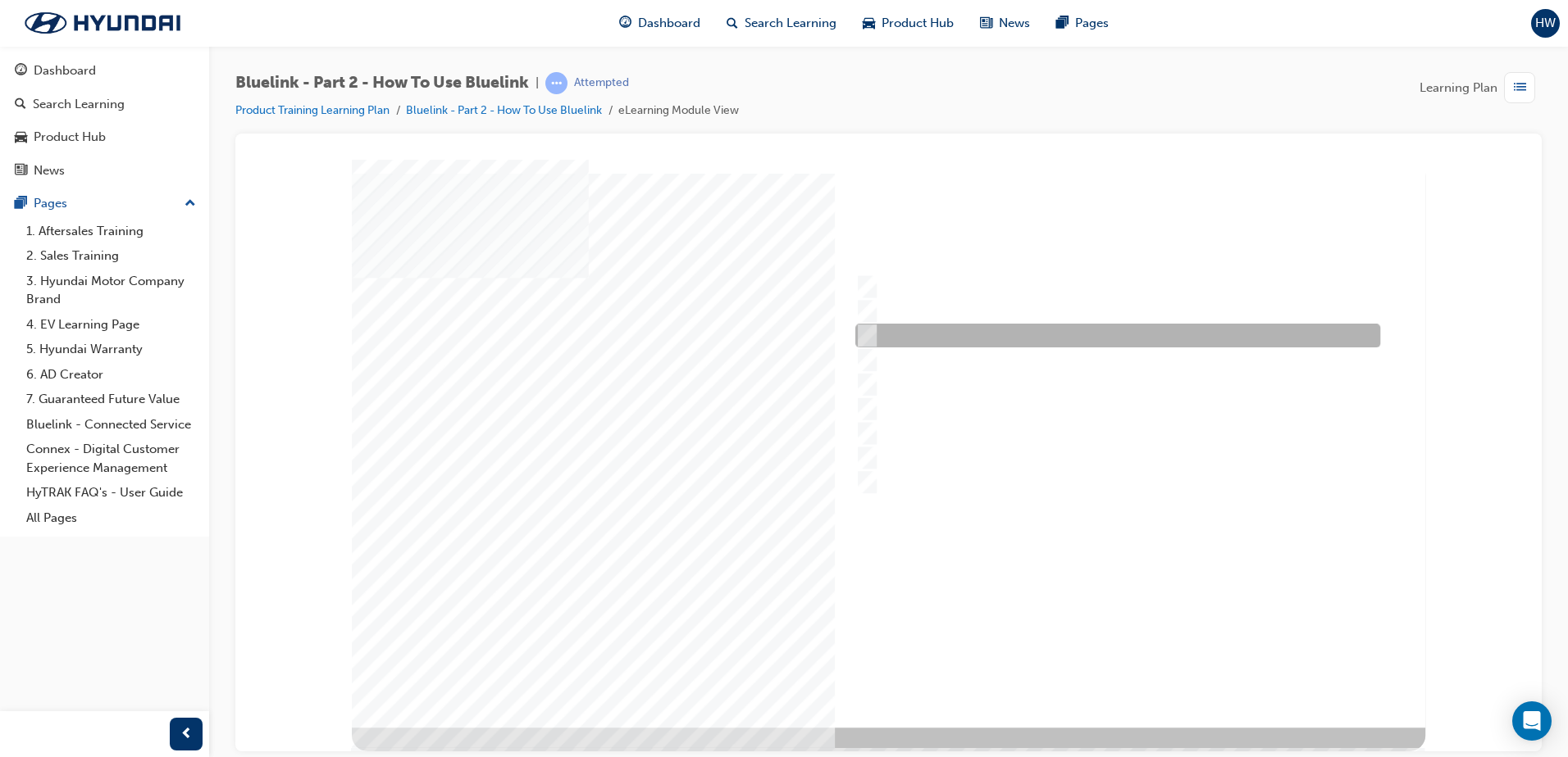
checkbox input "true"
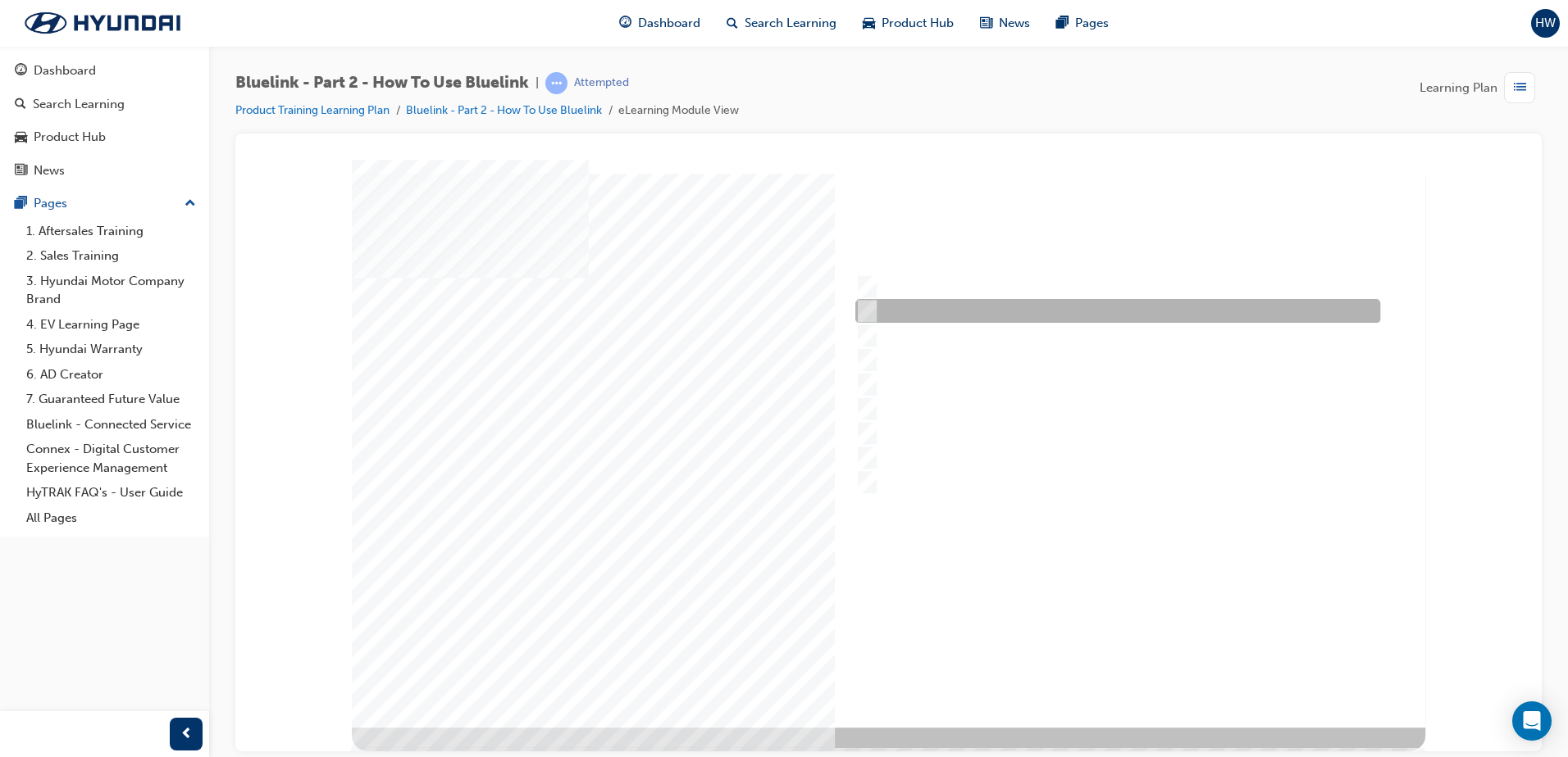
checkbox input "true"
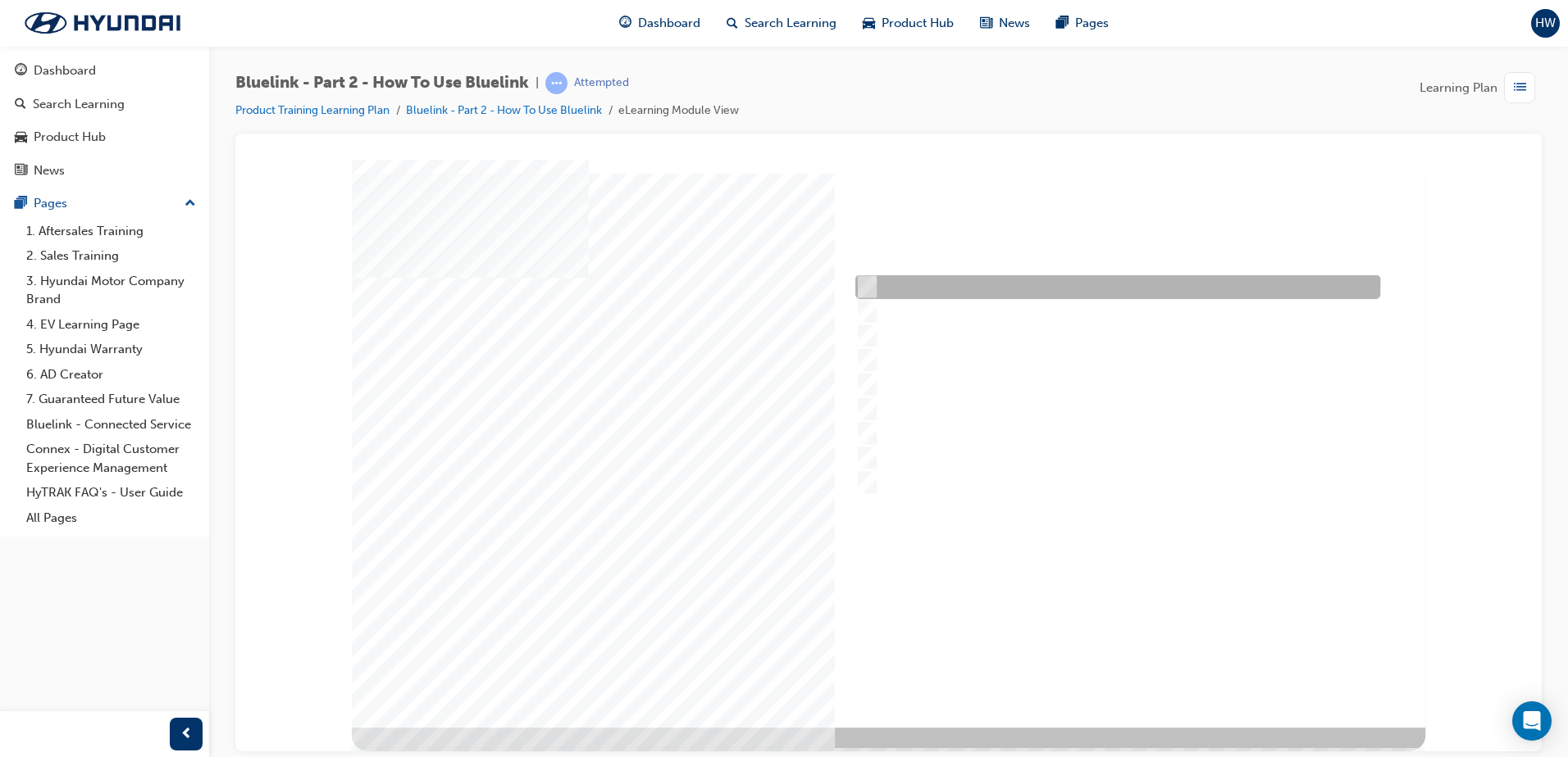
checkbox input "true"
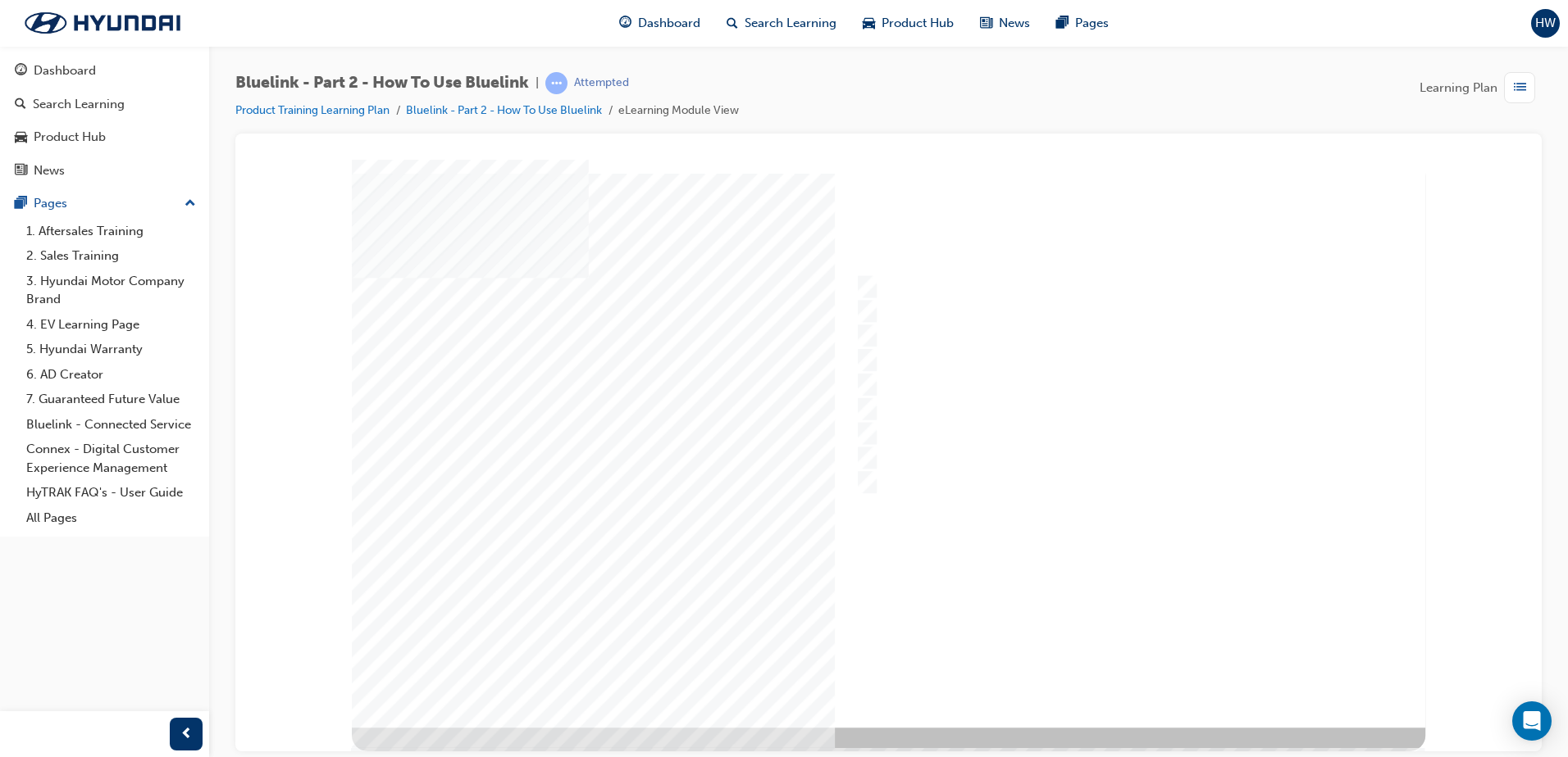
click at [1148, 664] on div at bounding box center [888, 443] width 1074 height 568
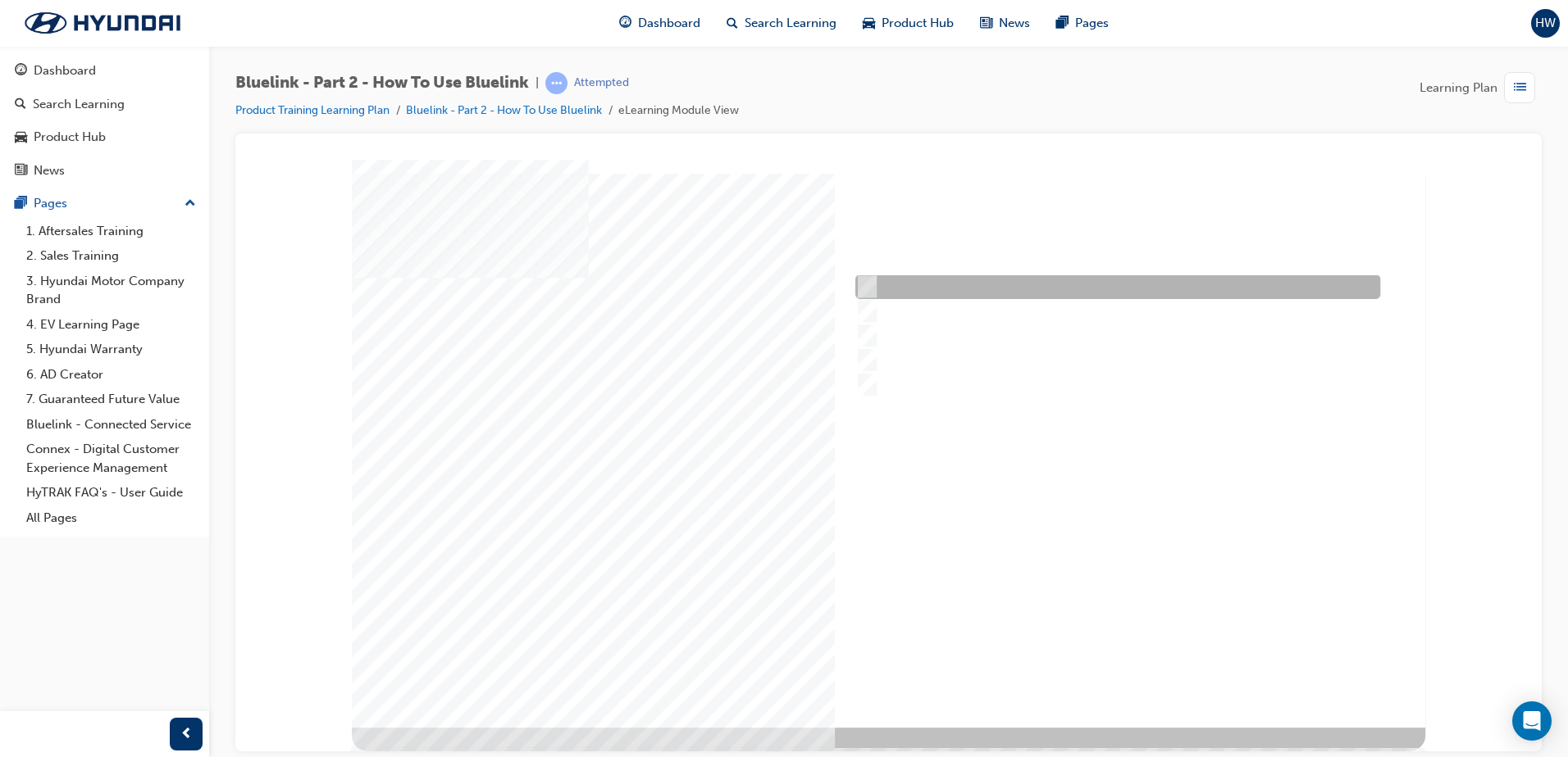
radio input "true"
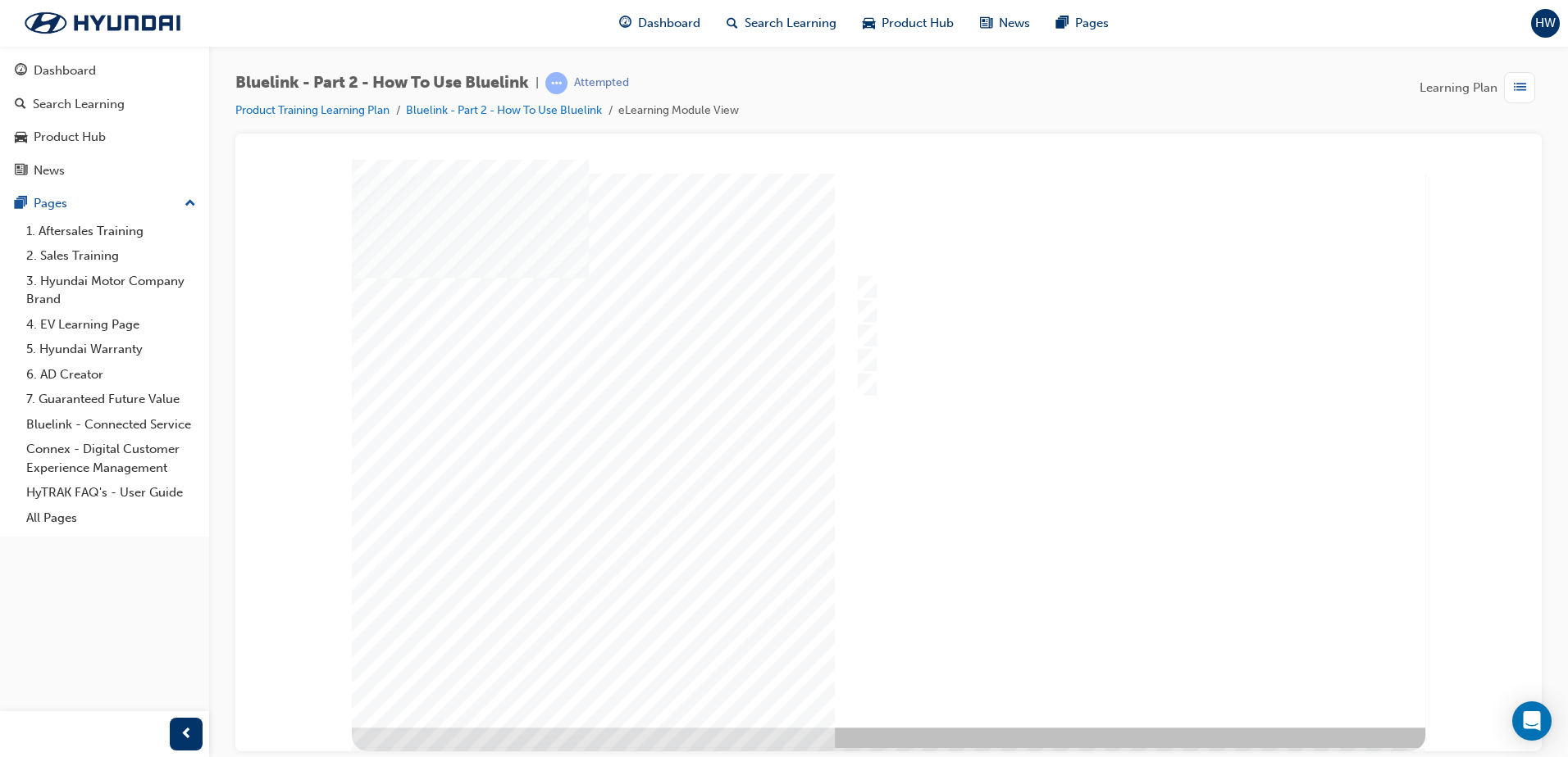
click at [1112, 673] on div at bounding box center [888, 443] width 1074 height 568
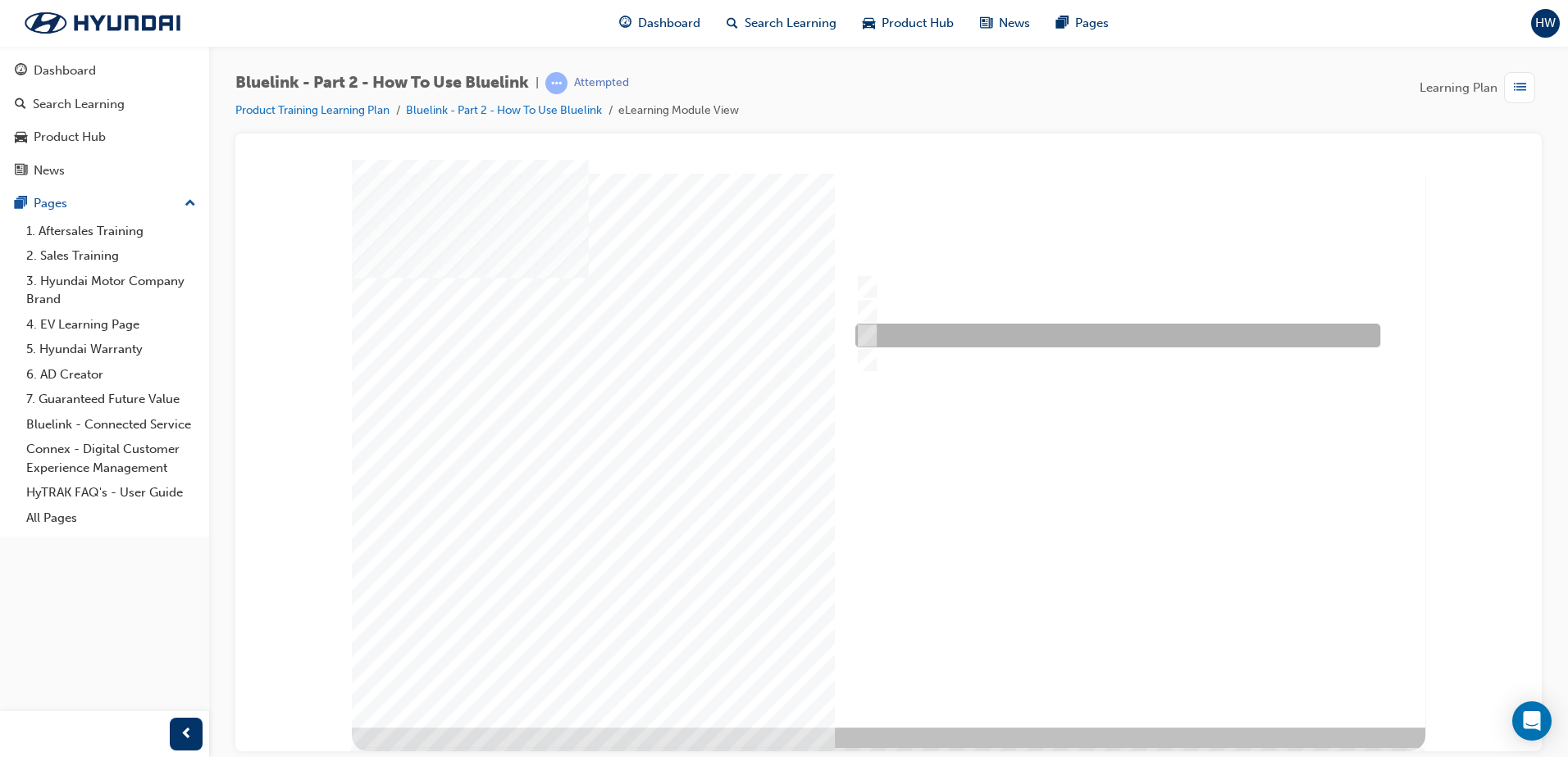
radio input "true"
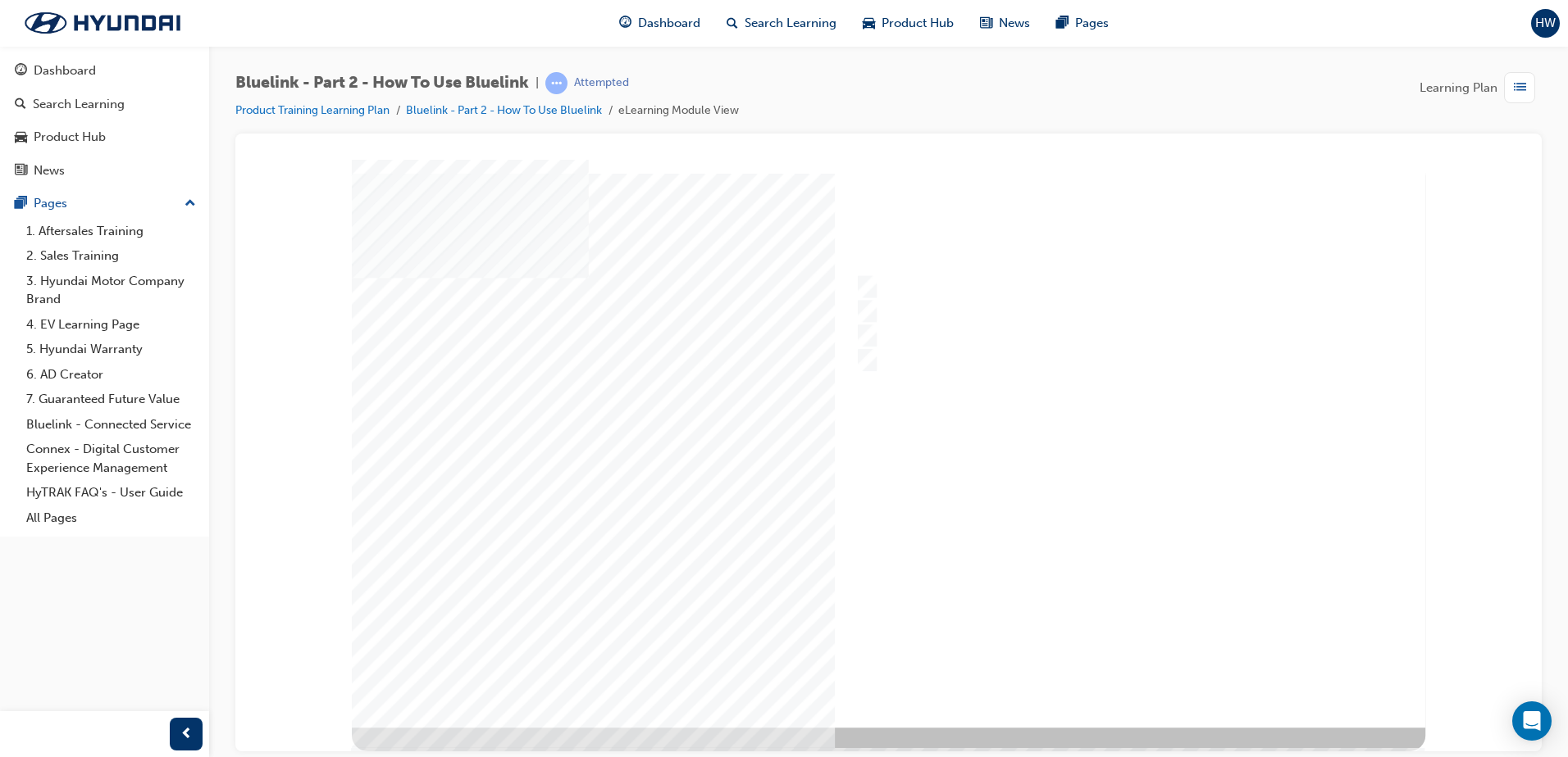
click at [1111, 665] on div at bounding box center [888, 443] width 1074 height 568
radio input "true"
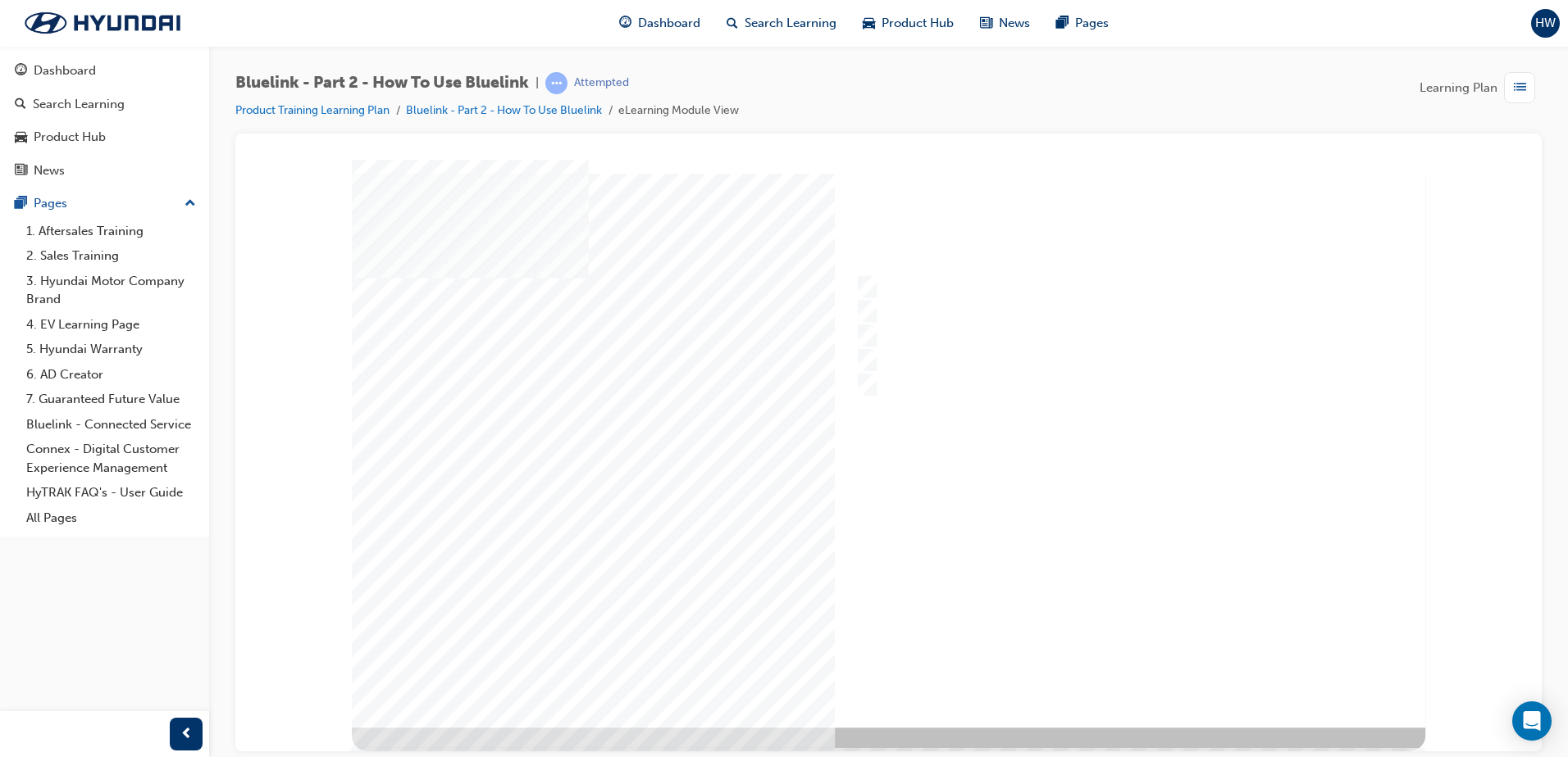
click at [1123, 663] on div at bounding box center [888, 443] width 1074 height 568
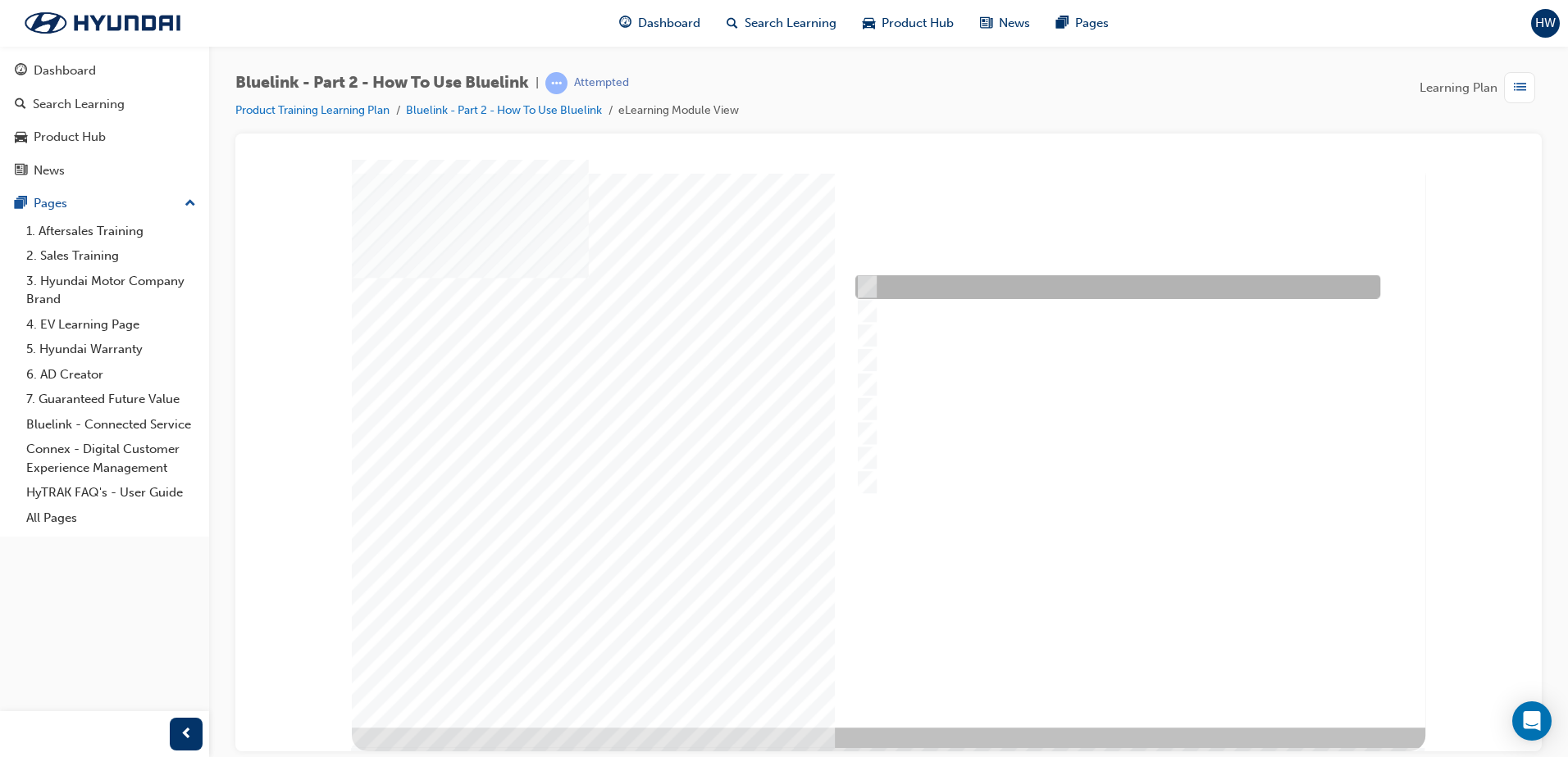
checkbox input "true"
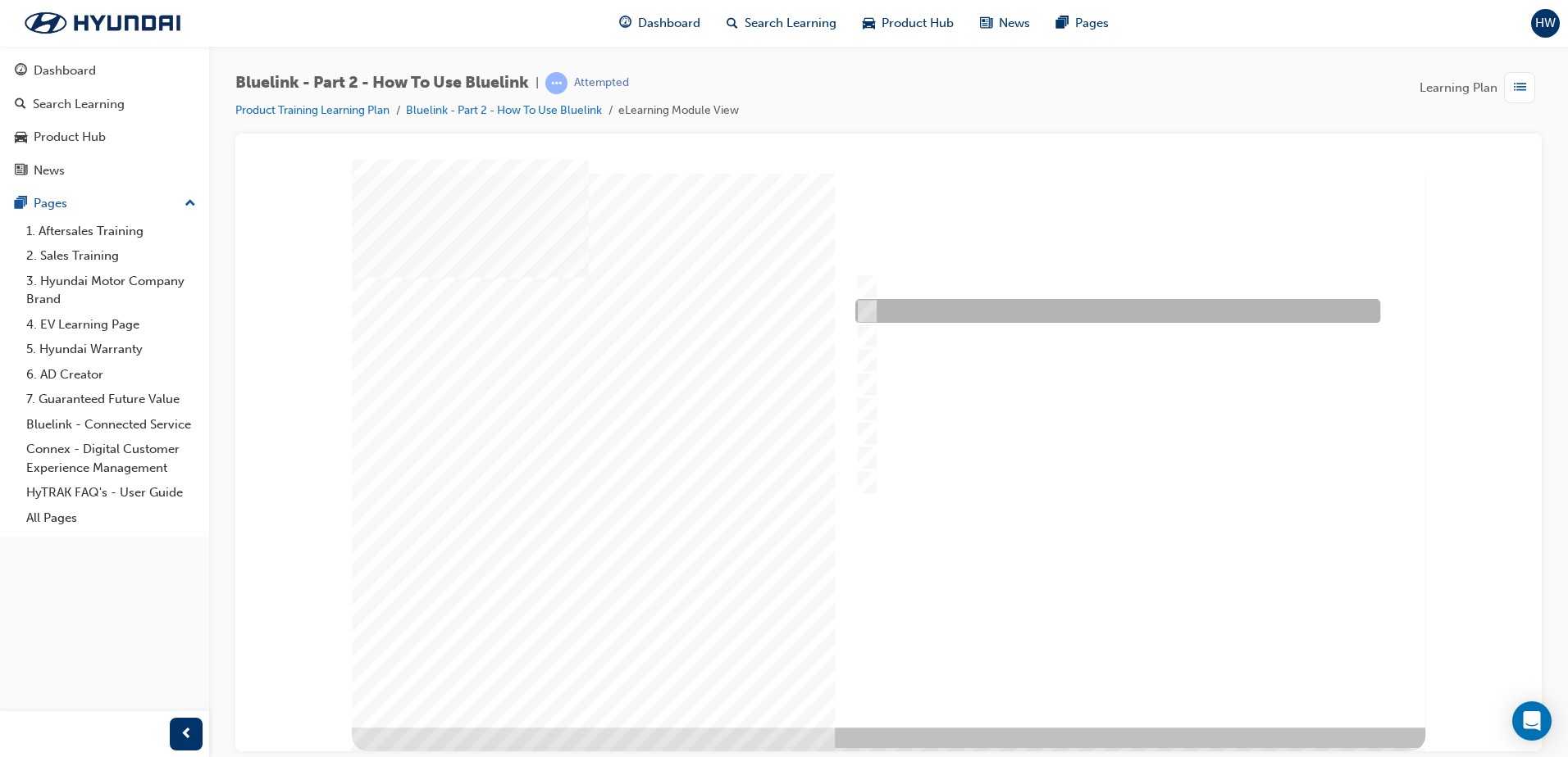
checkbox input "true"
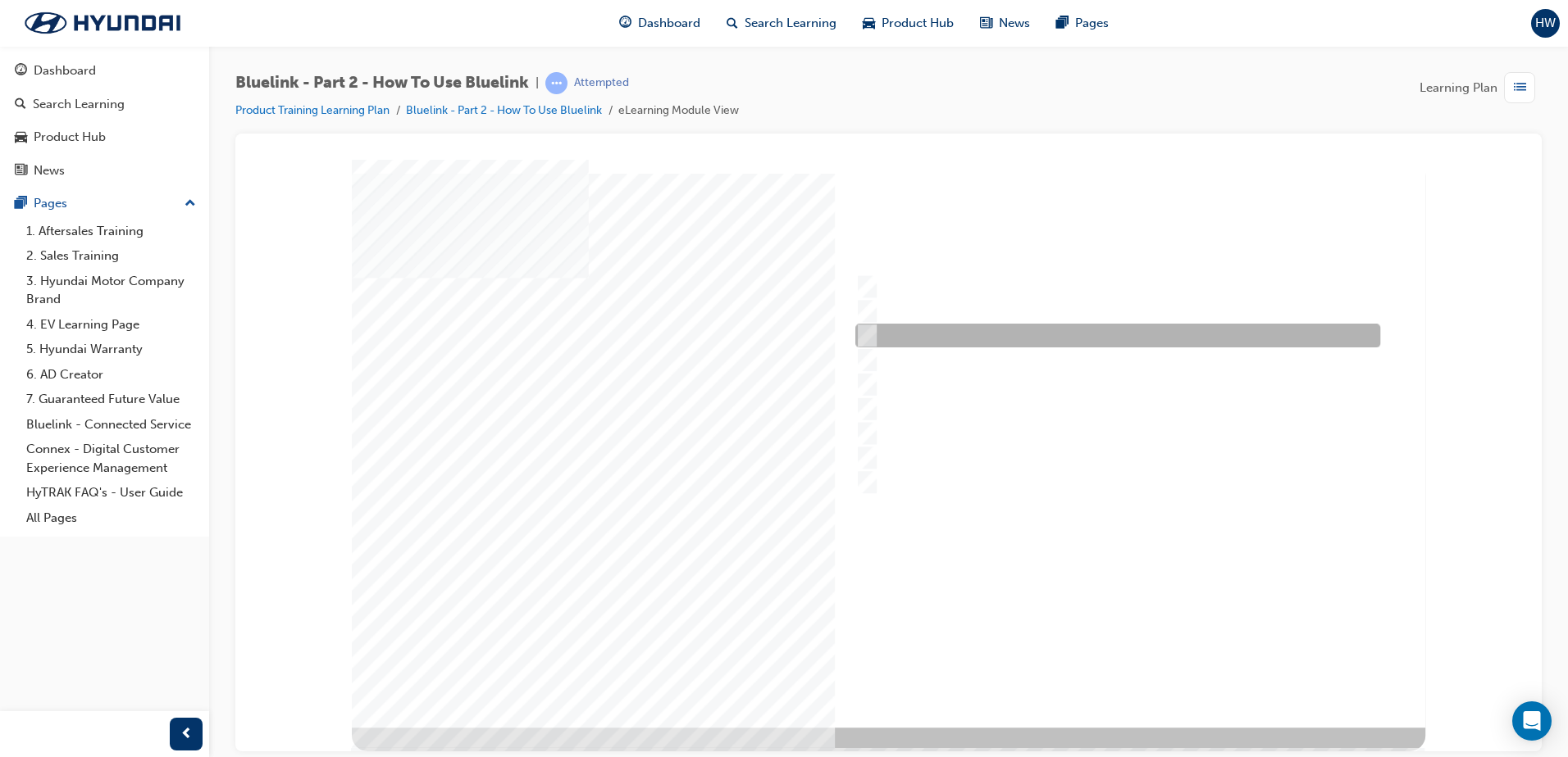
checkbox input "true"
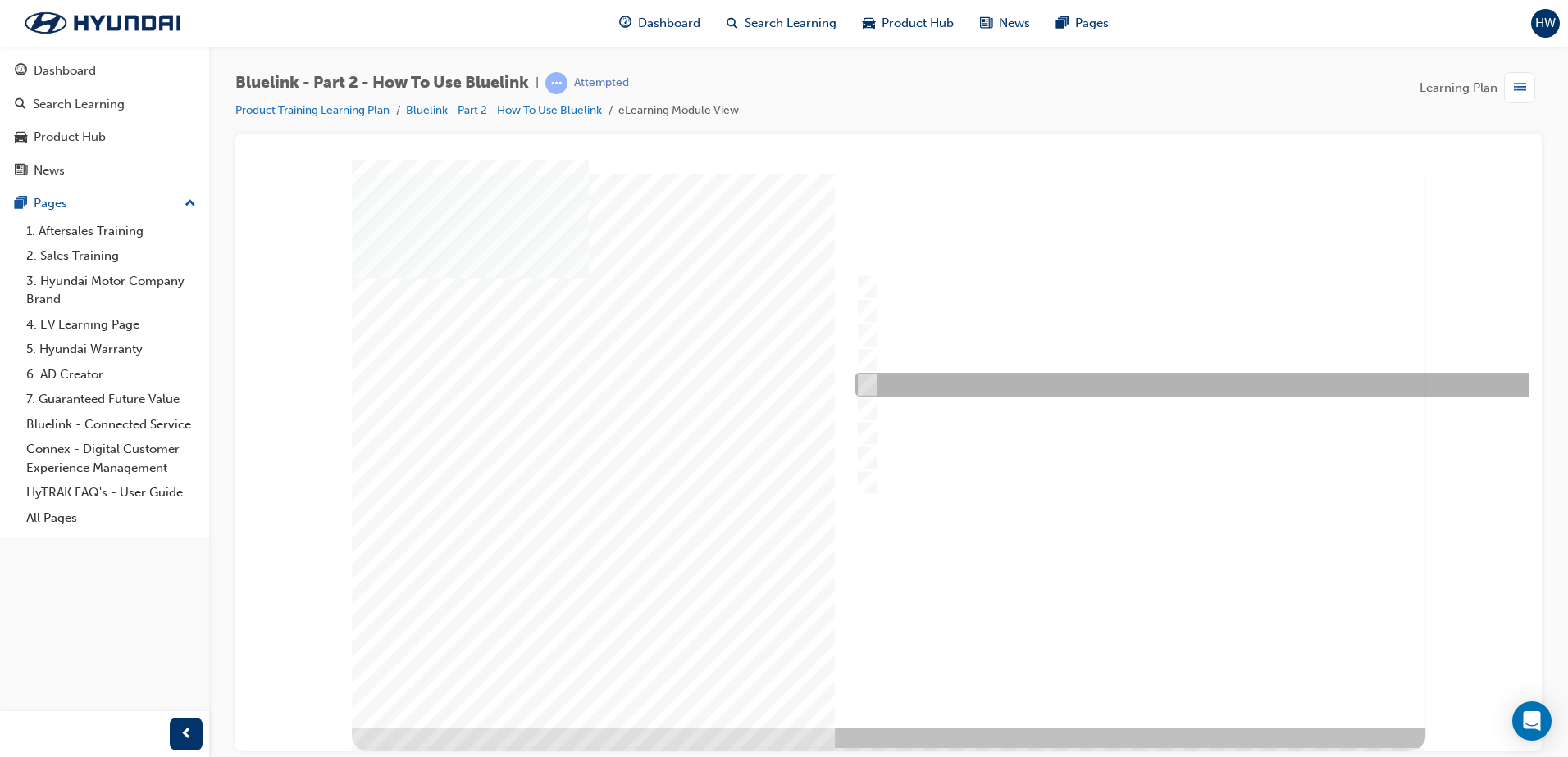
checkbox input "true"
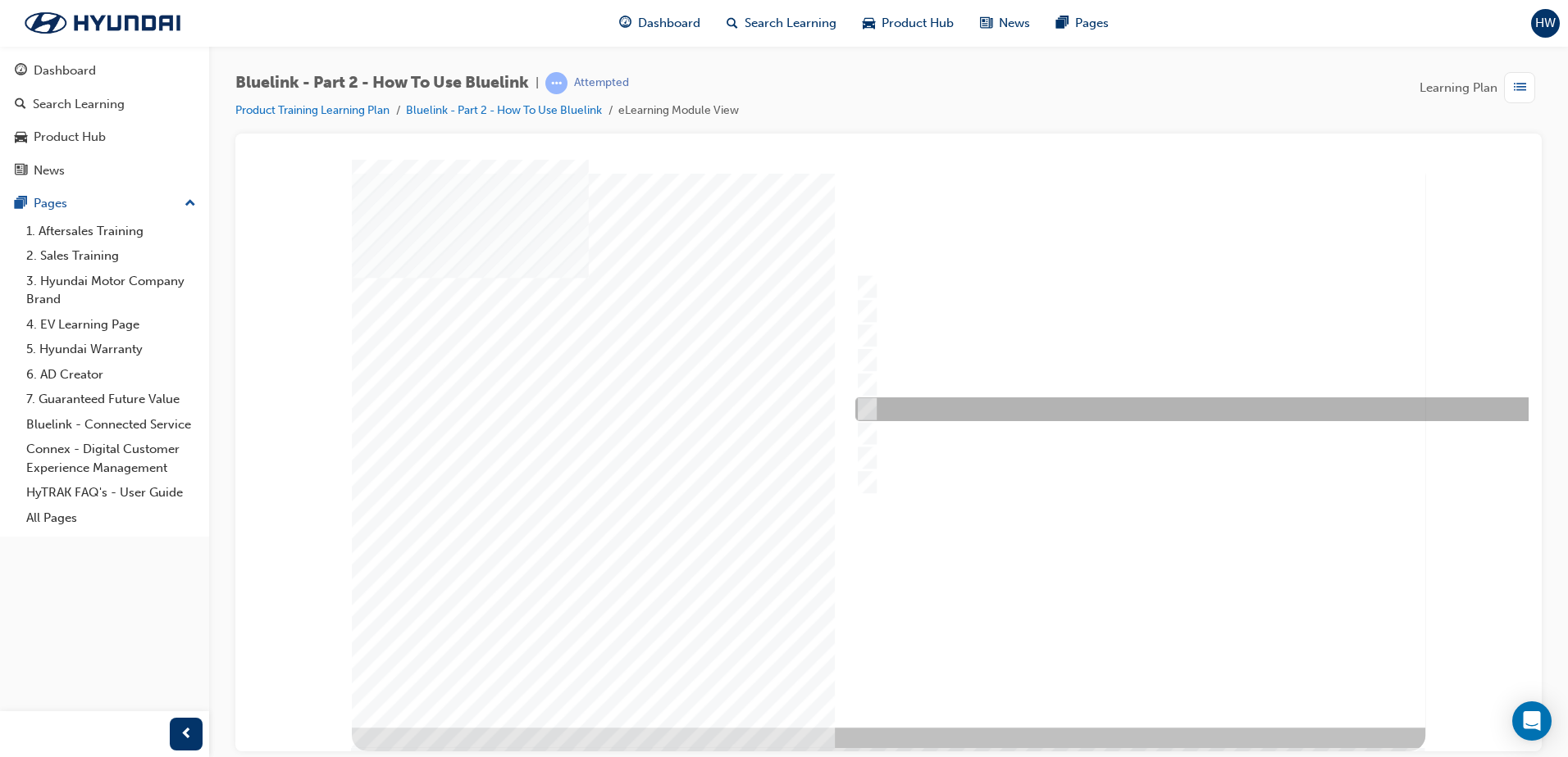
checkbox input "true"
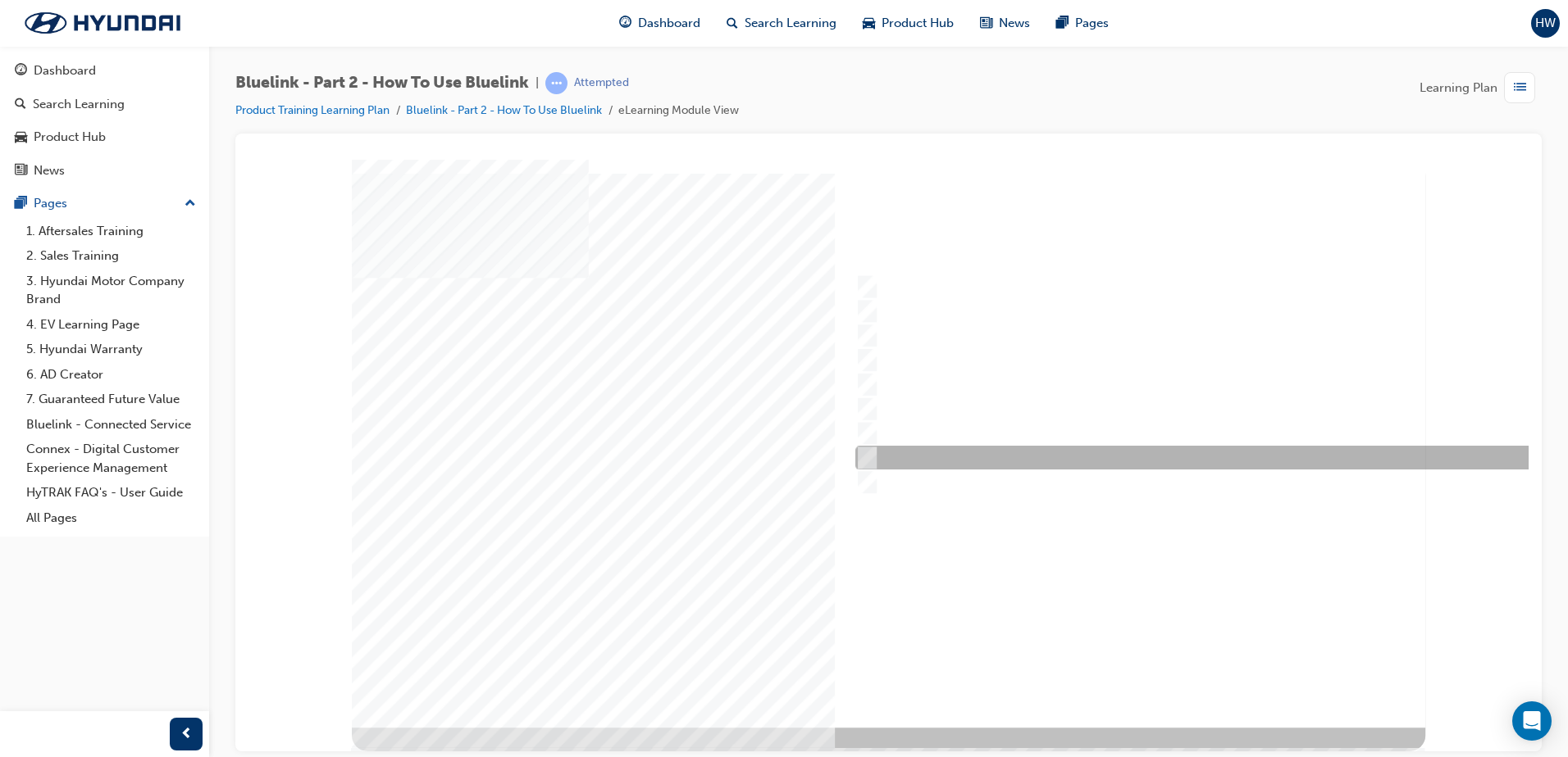
checkbox input "true"
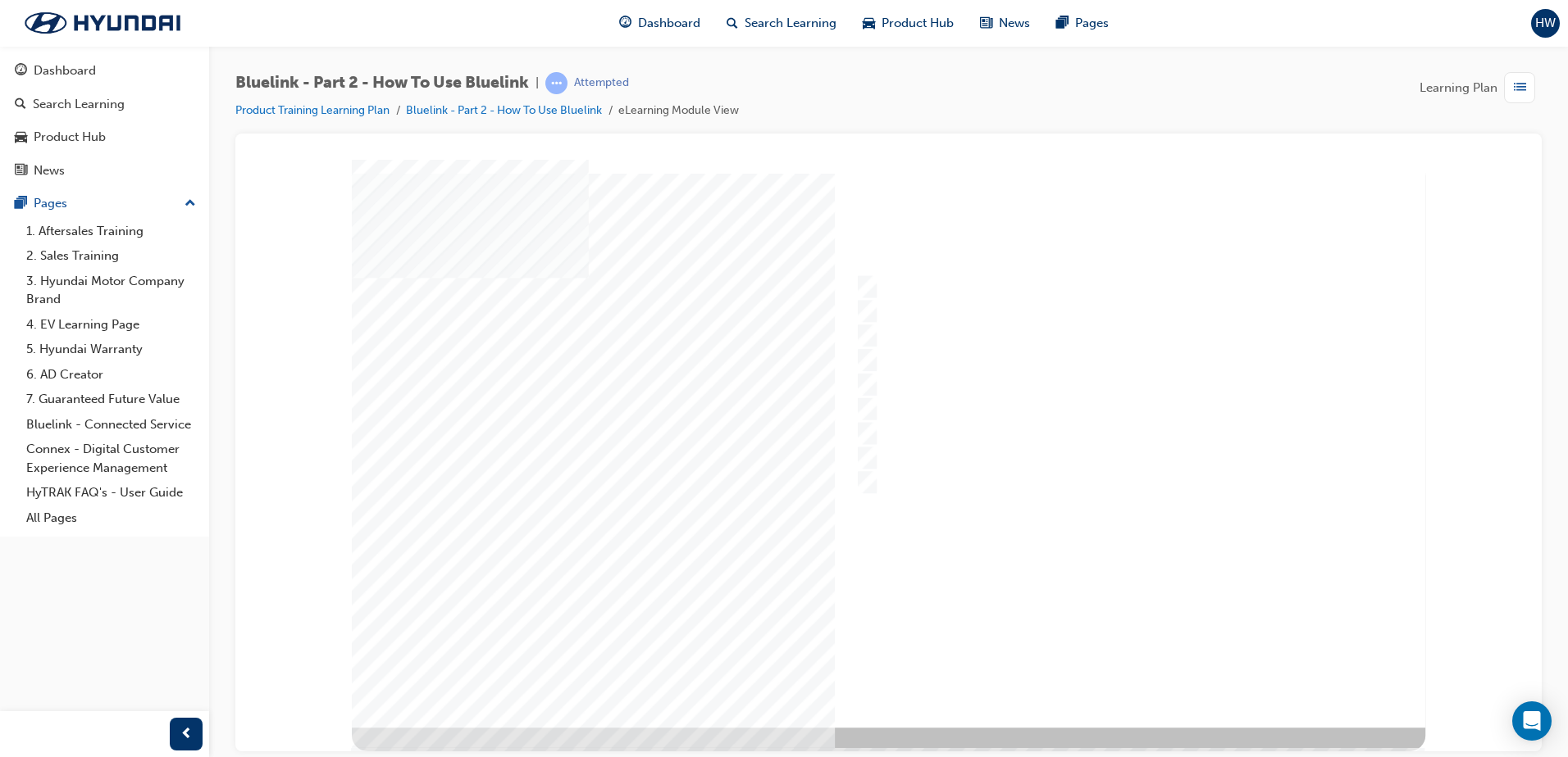
click at [1127, 668] on div at bounding box center [888, 443] width 1074 height 568
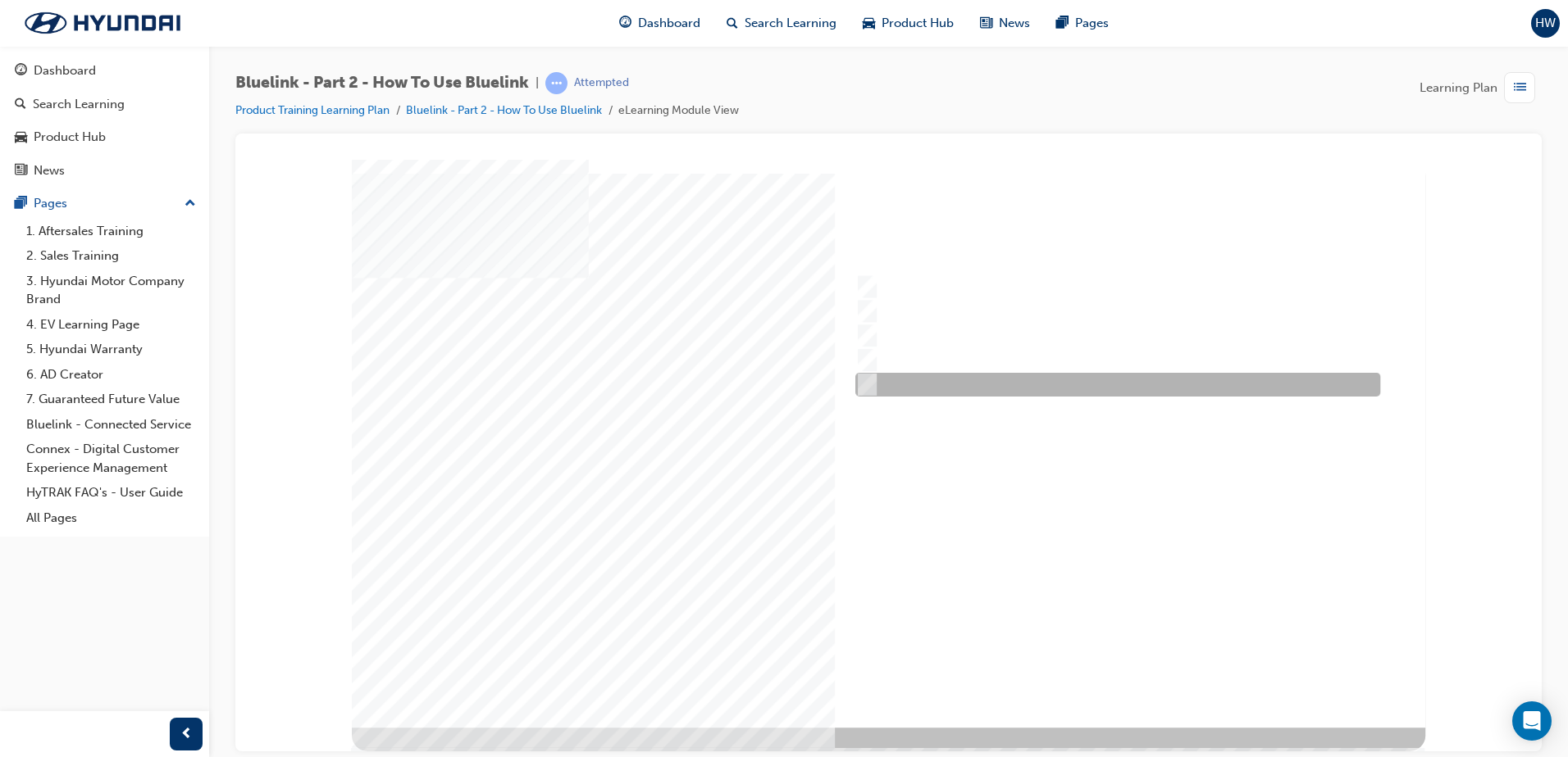
radio input "true"
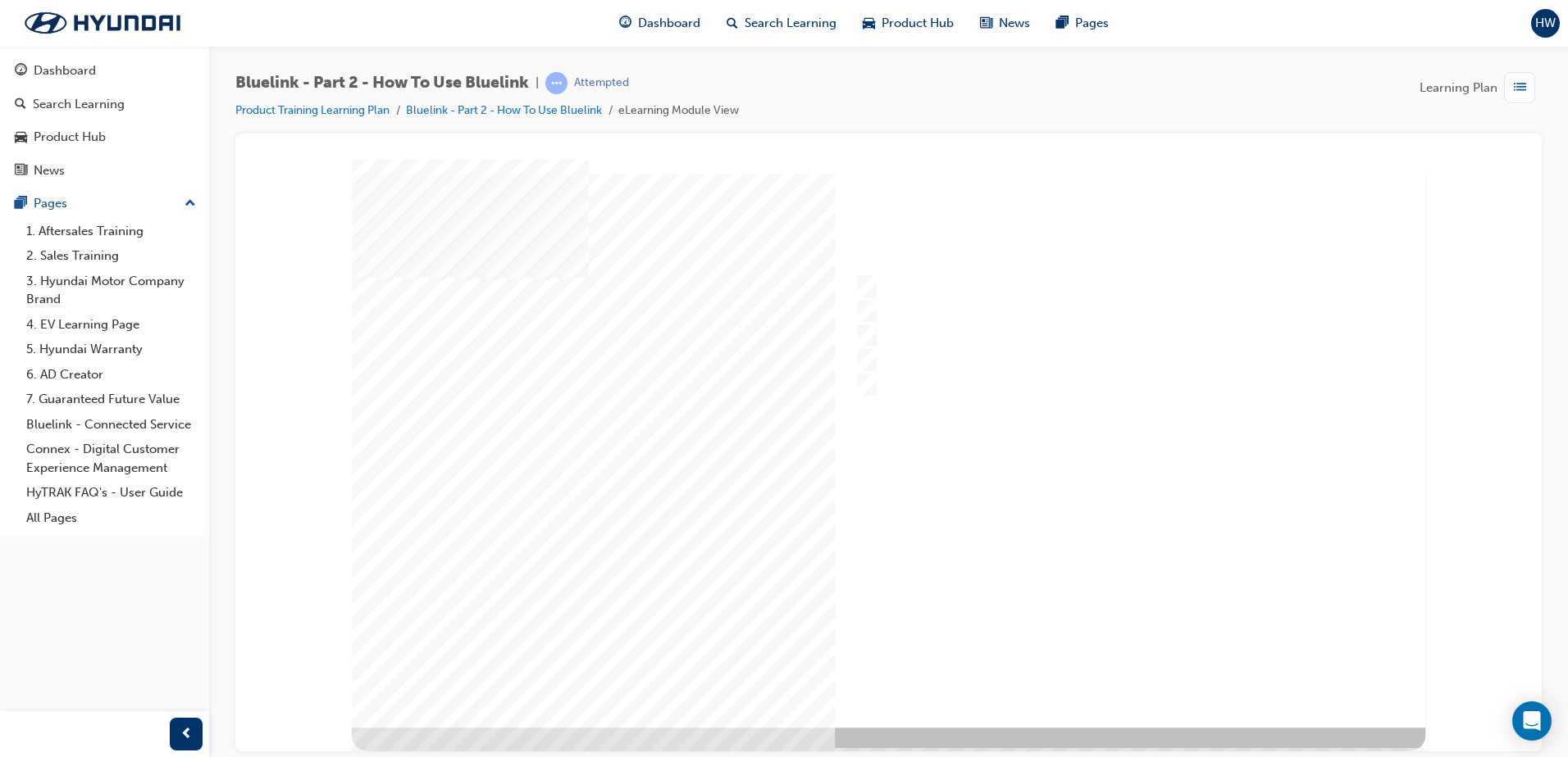
click at [1141, 667] on div at bounding box center [888, 443] width 1074 height 568
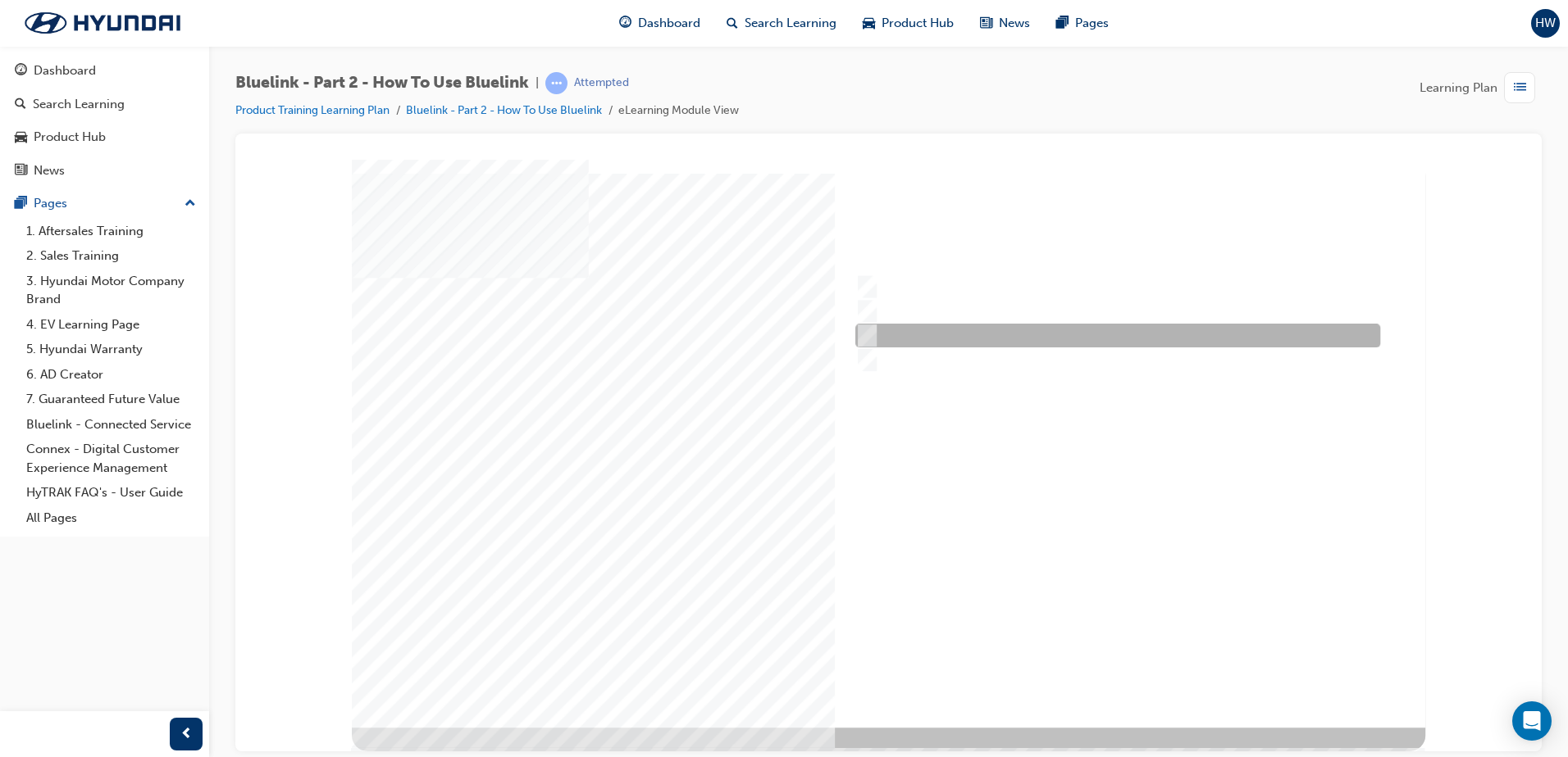
radio input "true"
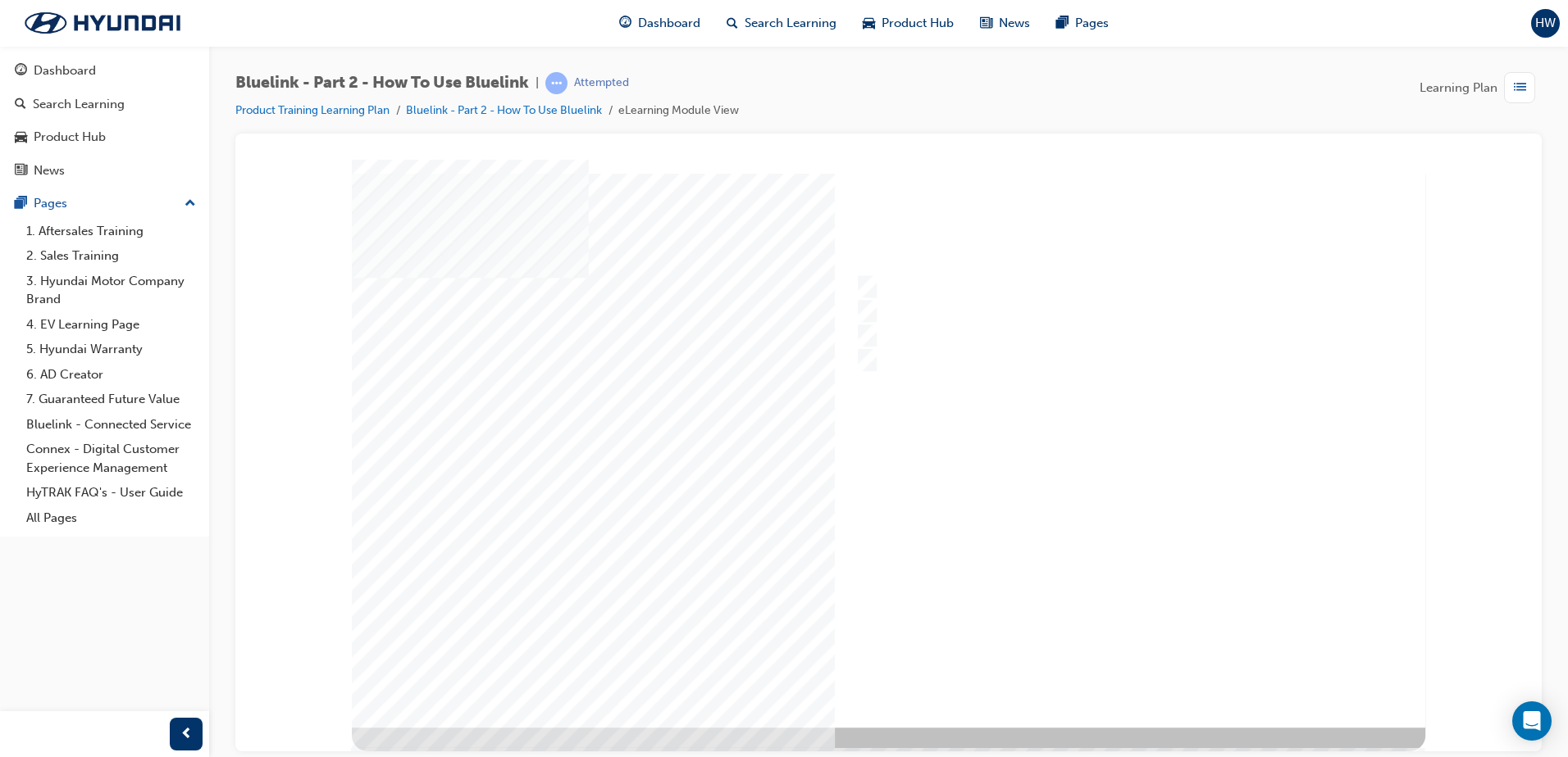
click at [1123, 670] on div at bounding box center [888, 443] width 1074 height 568
radio input "true"
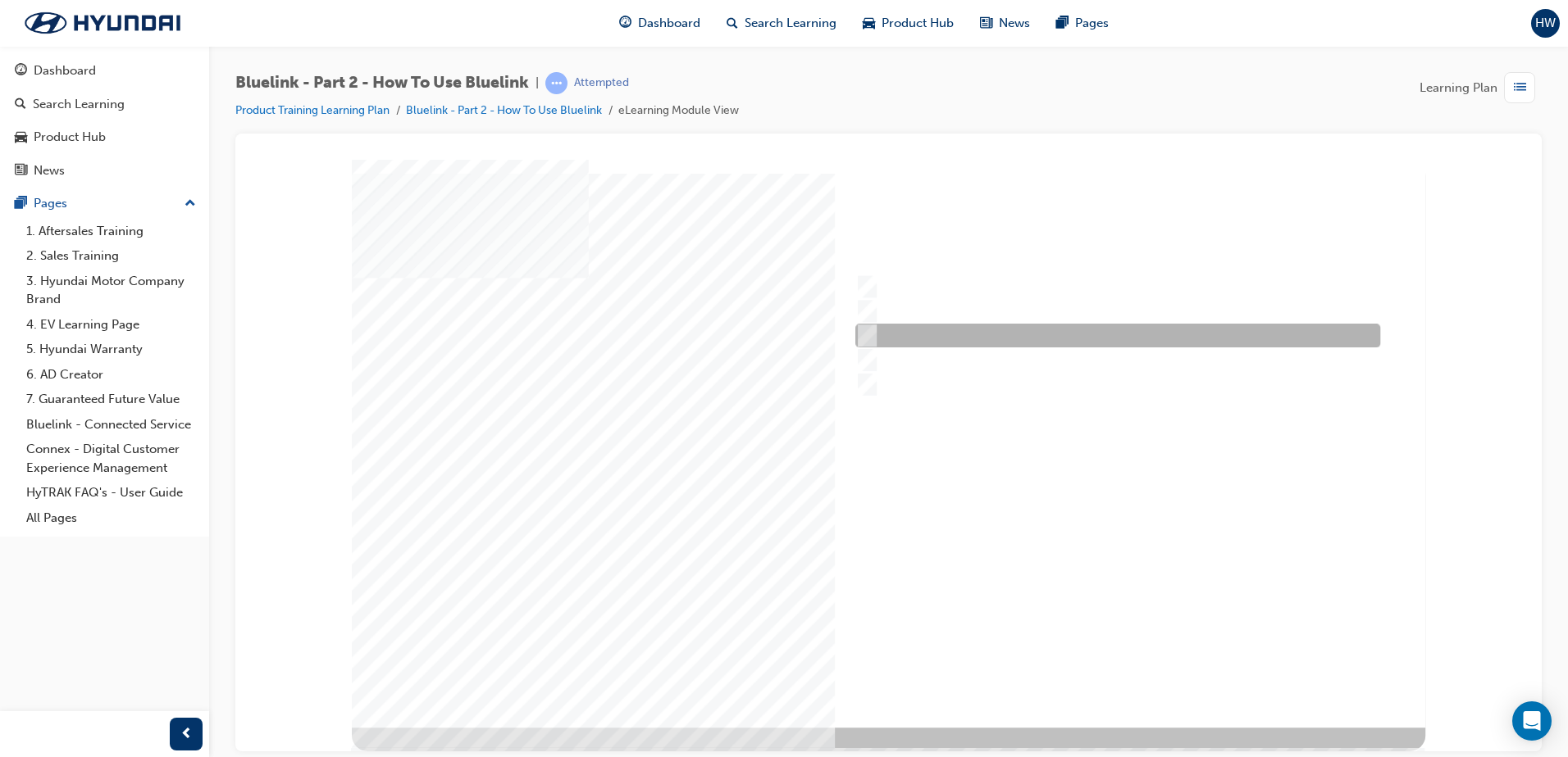
radio input "true"
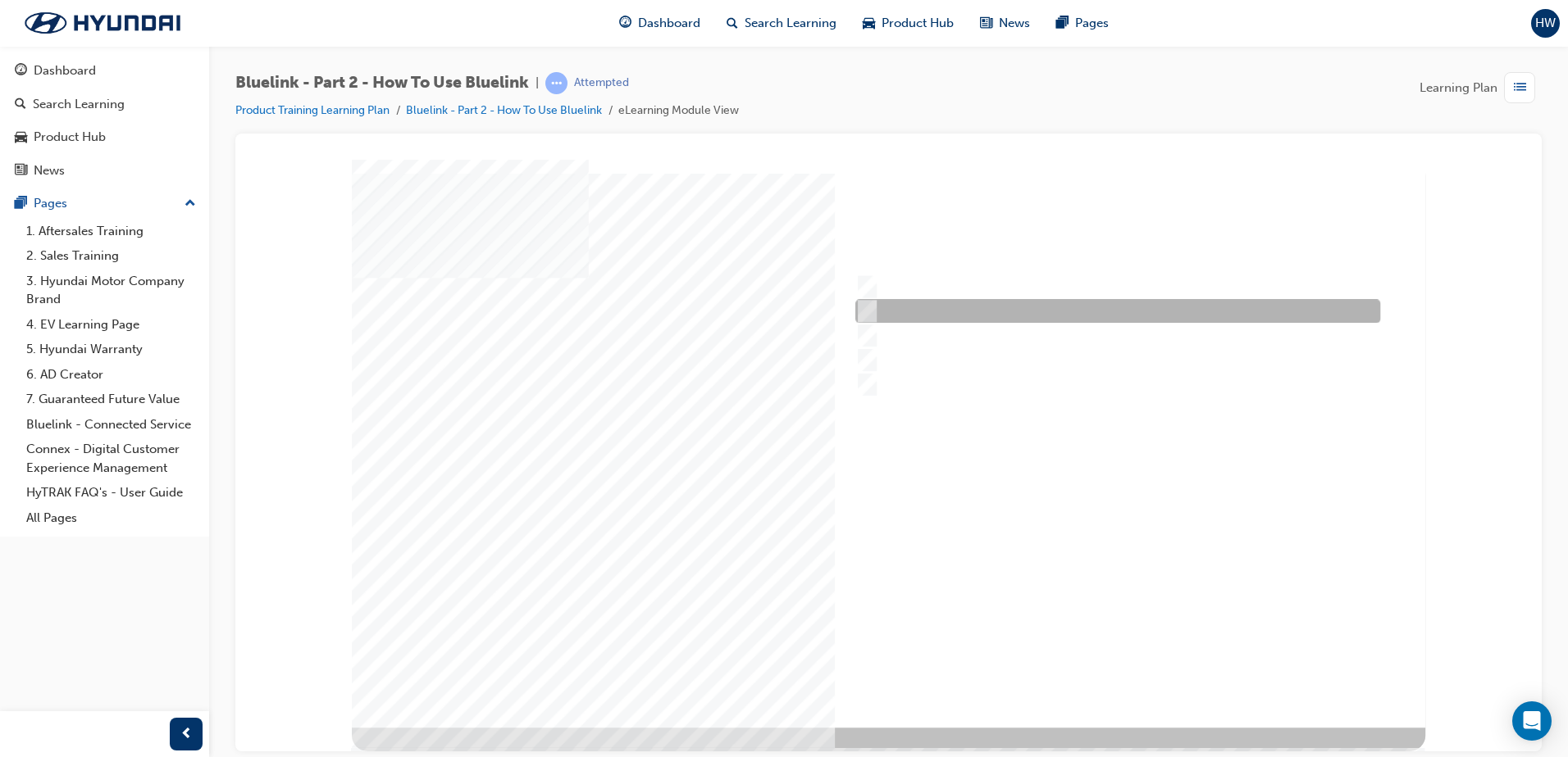
radio input "true"
click at [1130, 668] on div at bounding box center [888, 443] width 1074 height 568
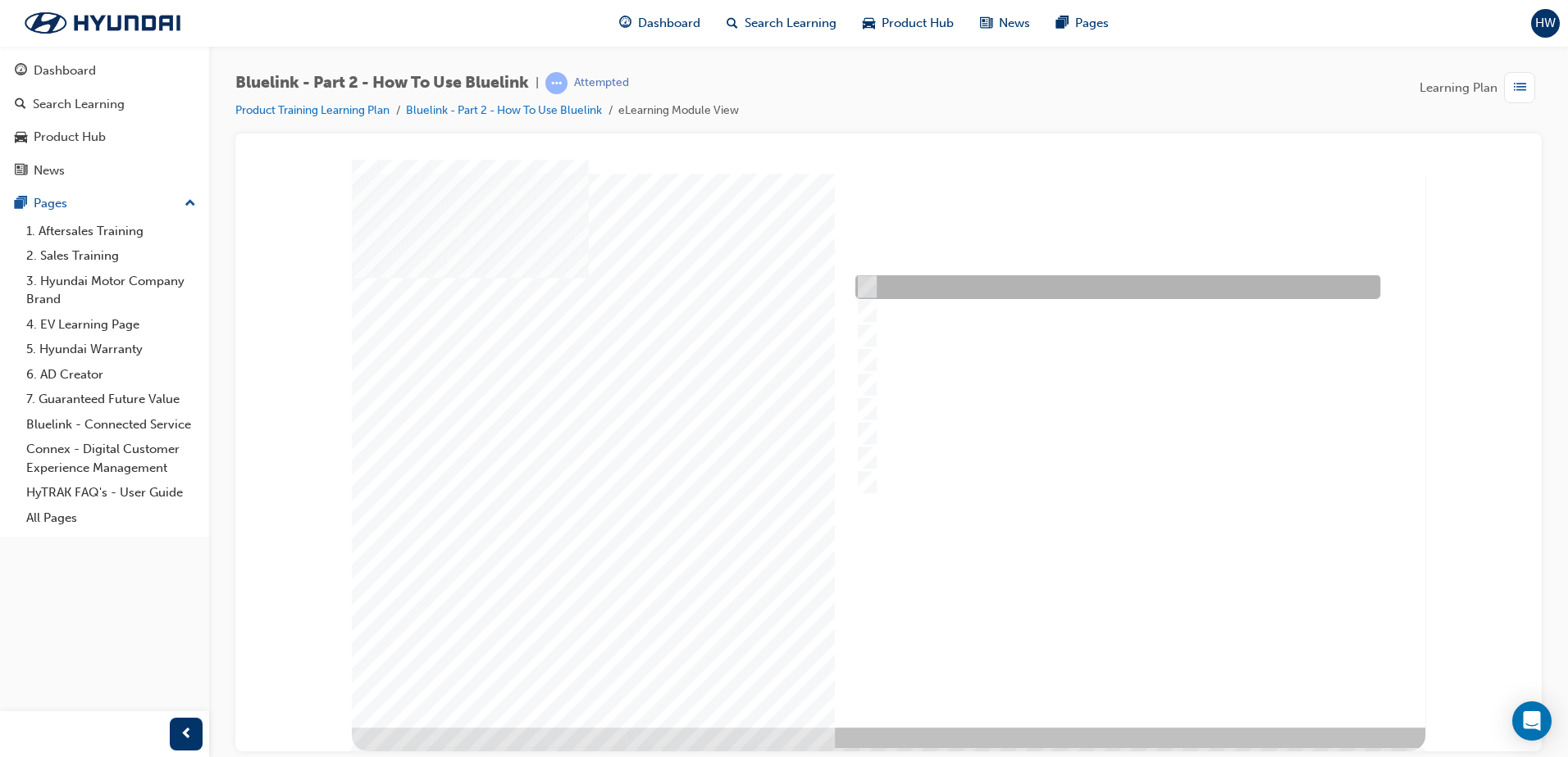
drag, startPoint x: 887, startPoint y: 283, endPoint x: 891, endPoint y: 295, distance: 12.6
checkbox input "true"
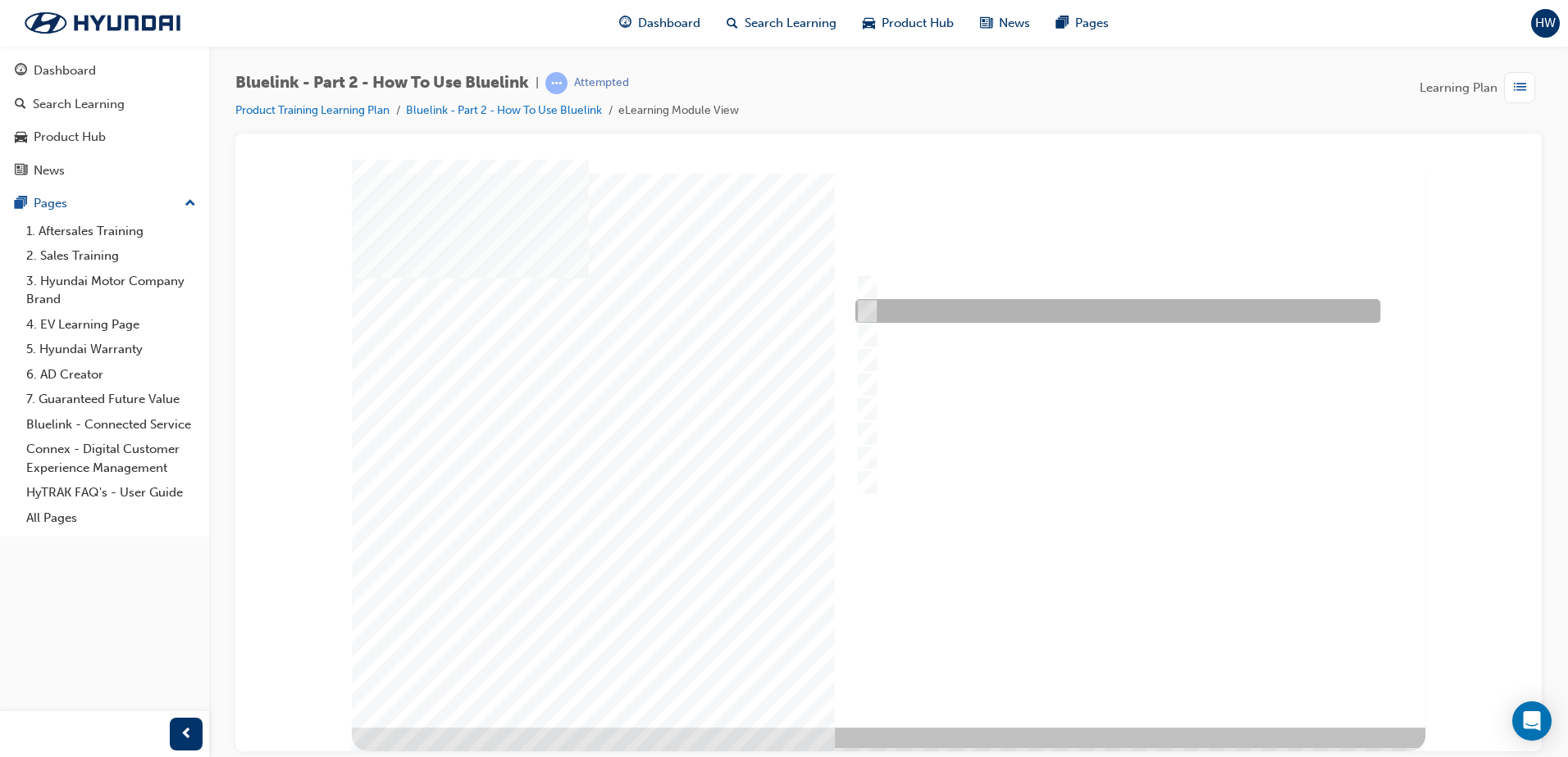
checkbox input "true"
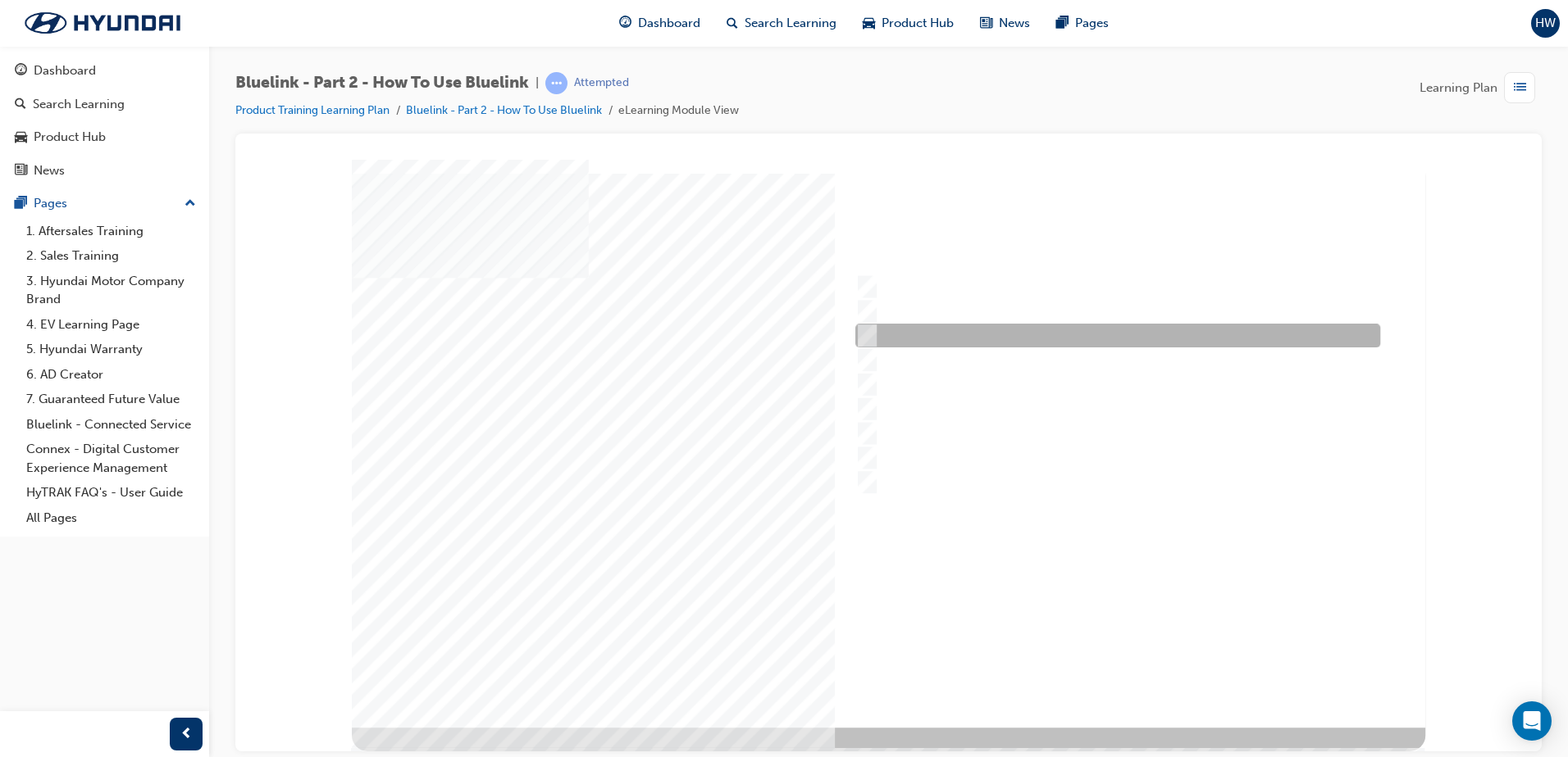
checkbox input "true"
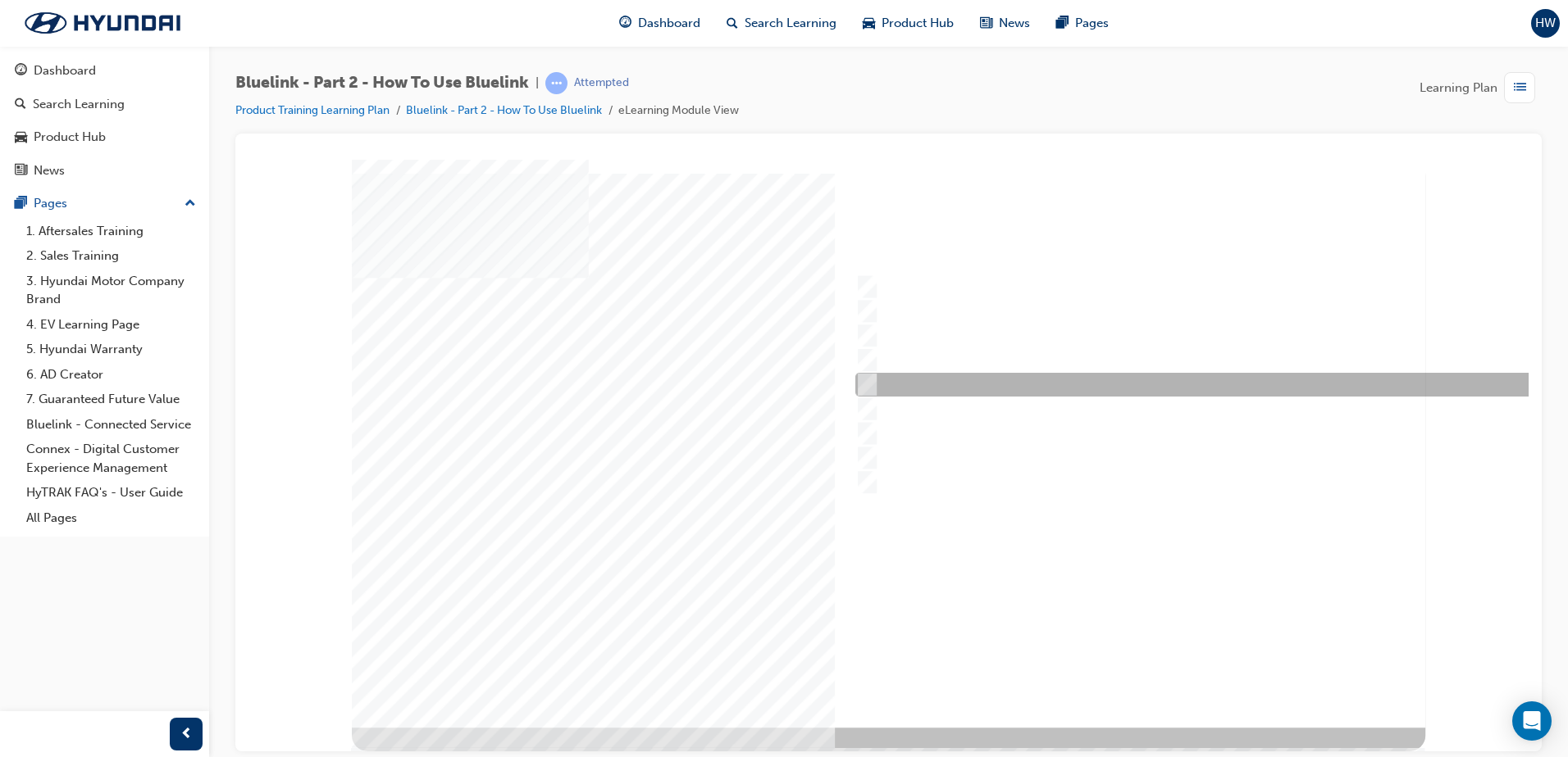
checkbox input "true"
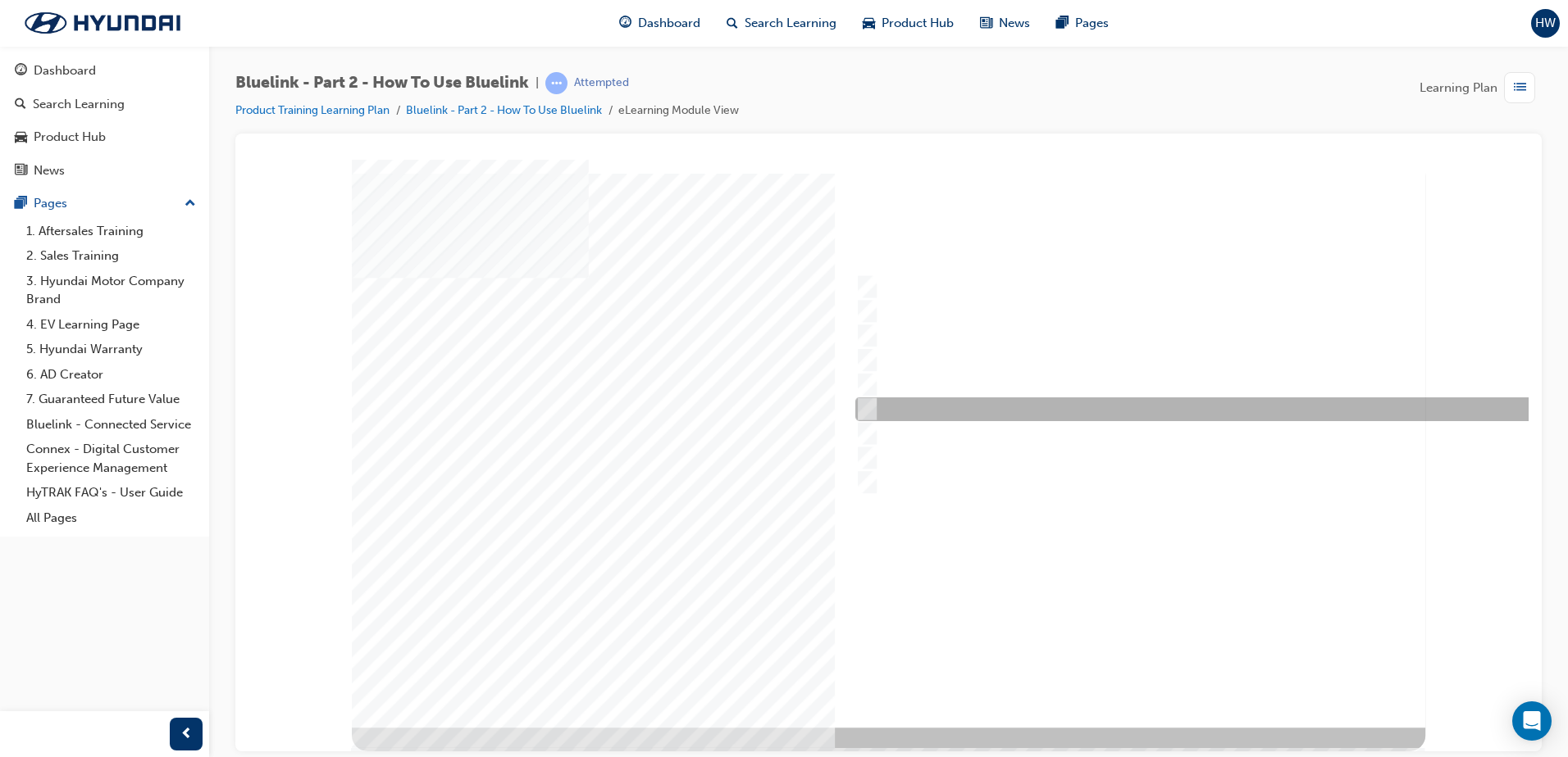
checkbox input "true"
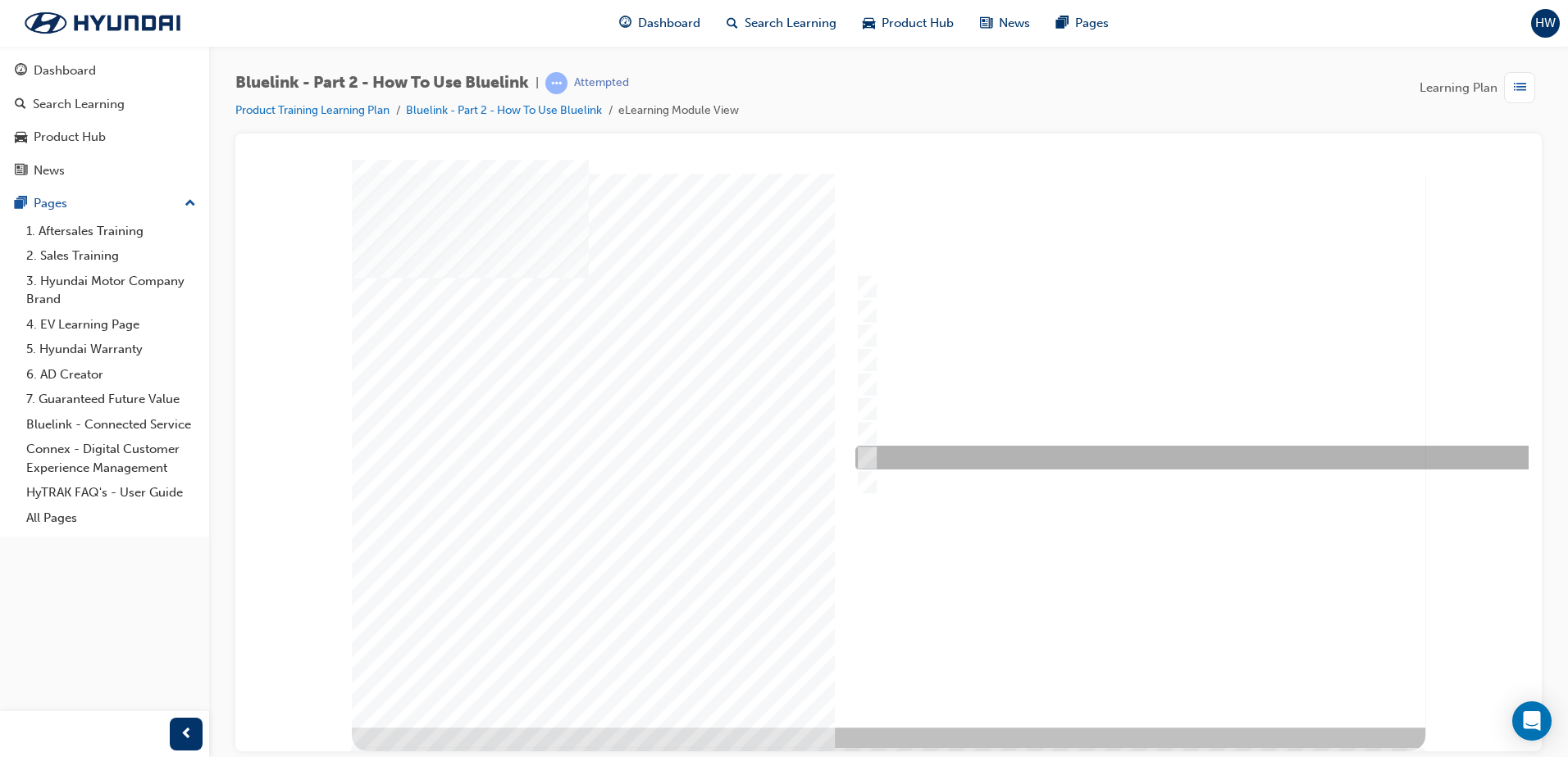
checkbox input "true"
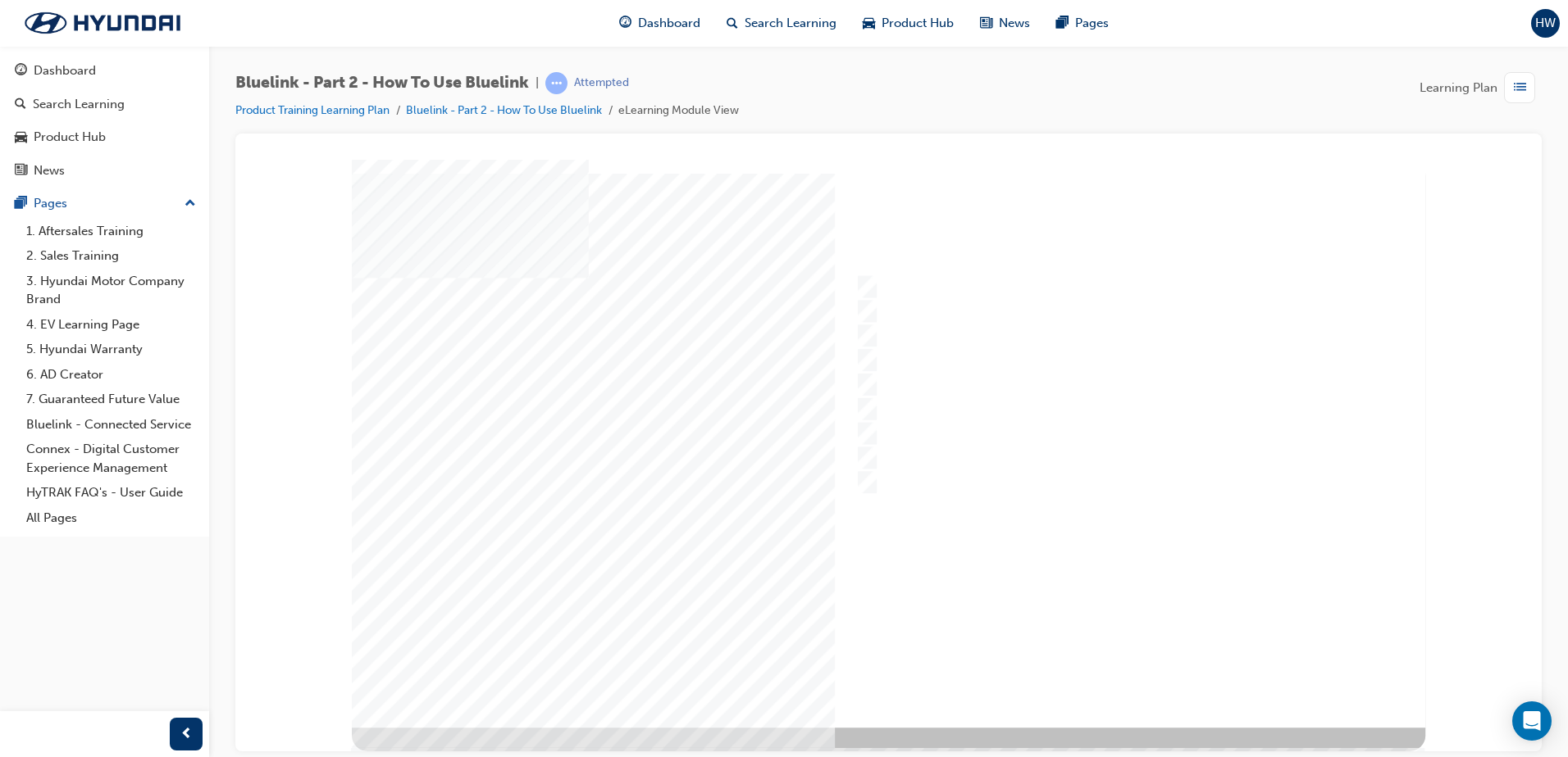
click at [1121, 669] on div at bounding box center [888, 443] width 1074 height 568
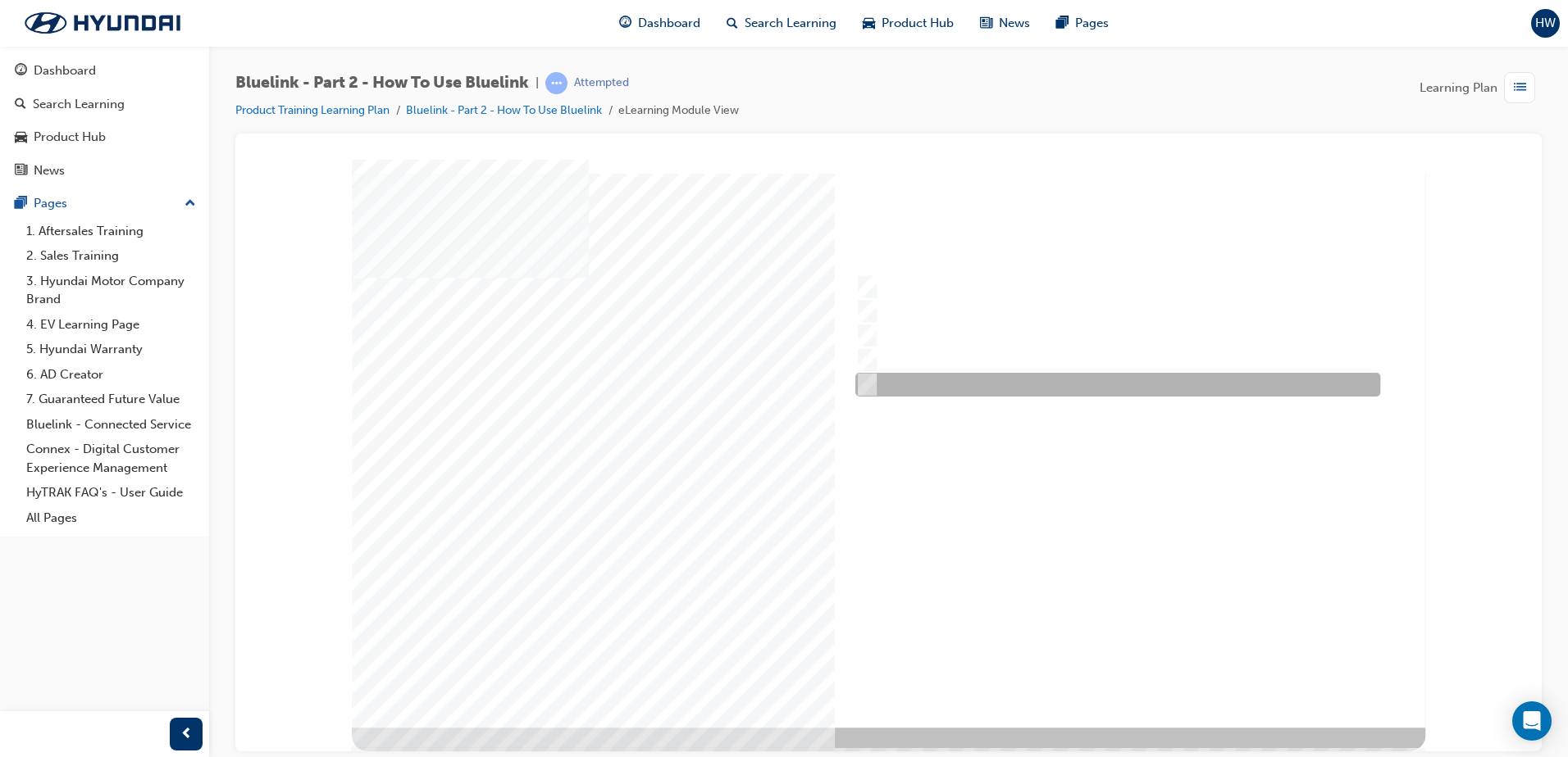
radio input "true"
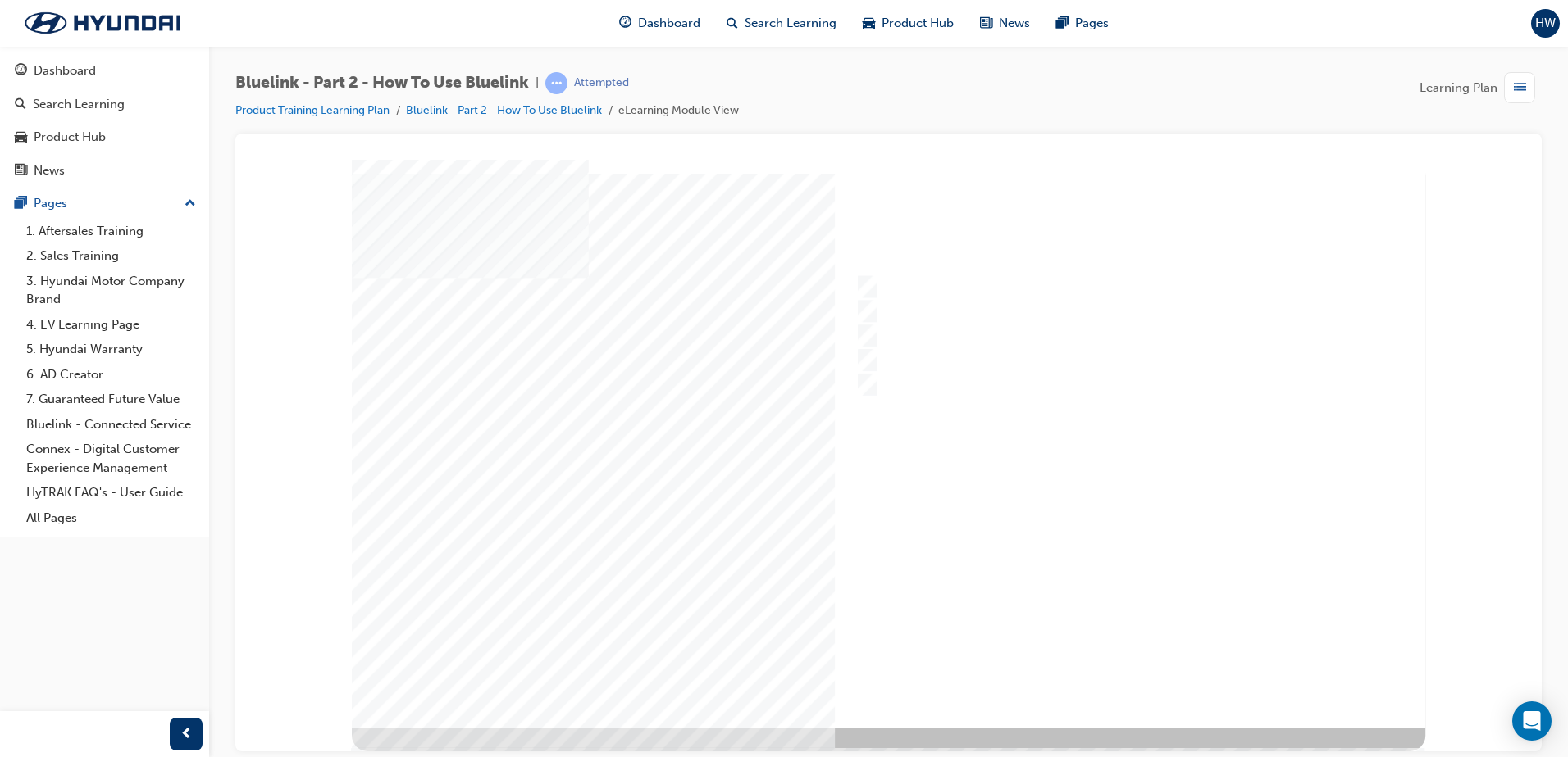
click at [874, 357] on div at bounding box center [888, 443] width 1074 height 568
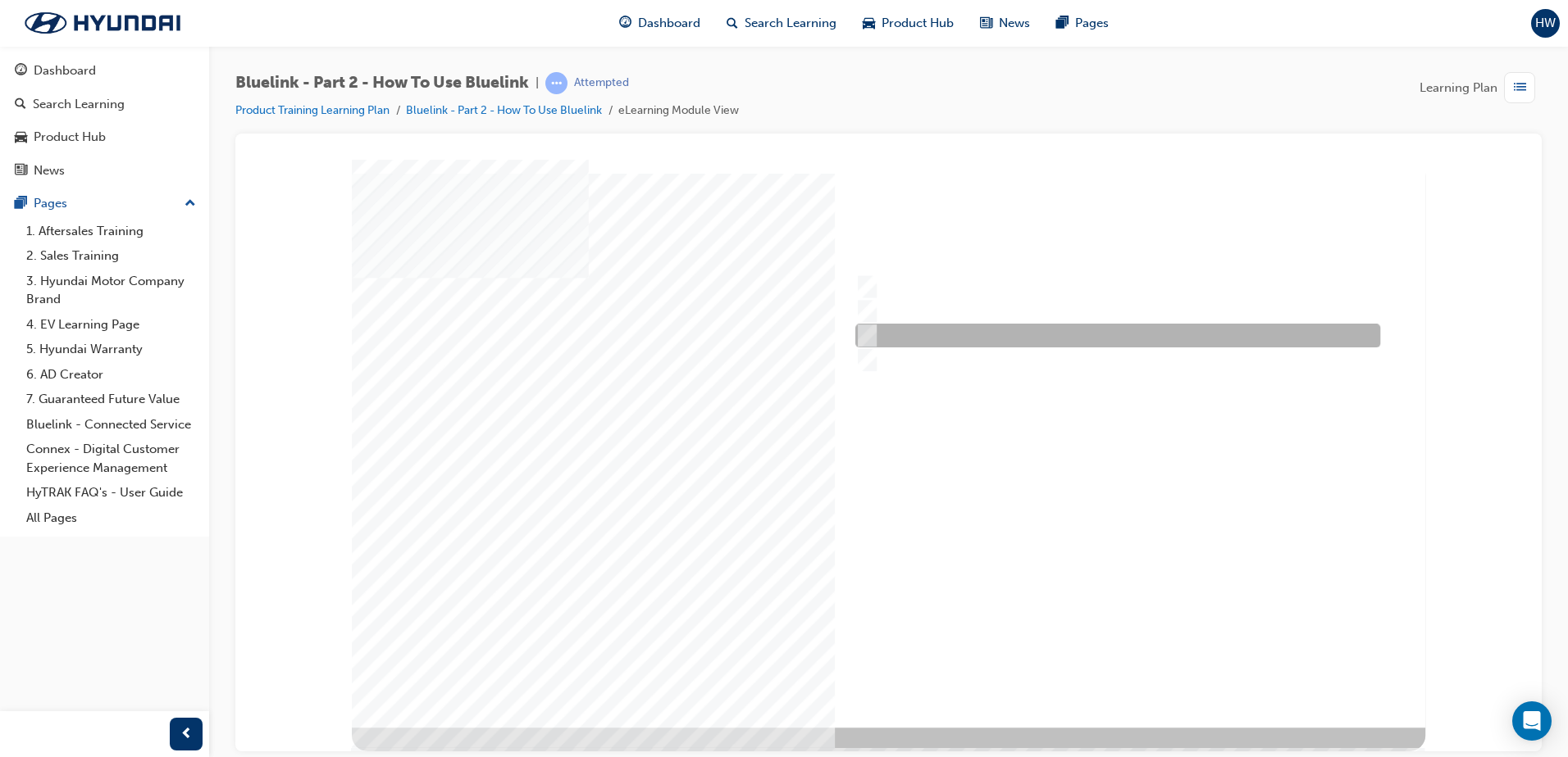
radio input "true"
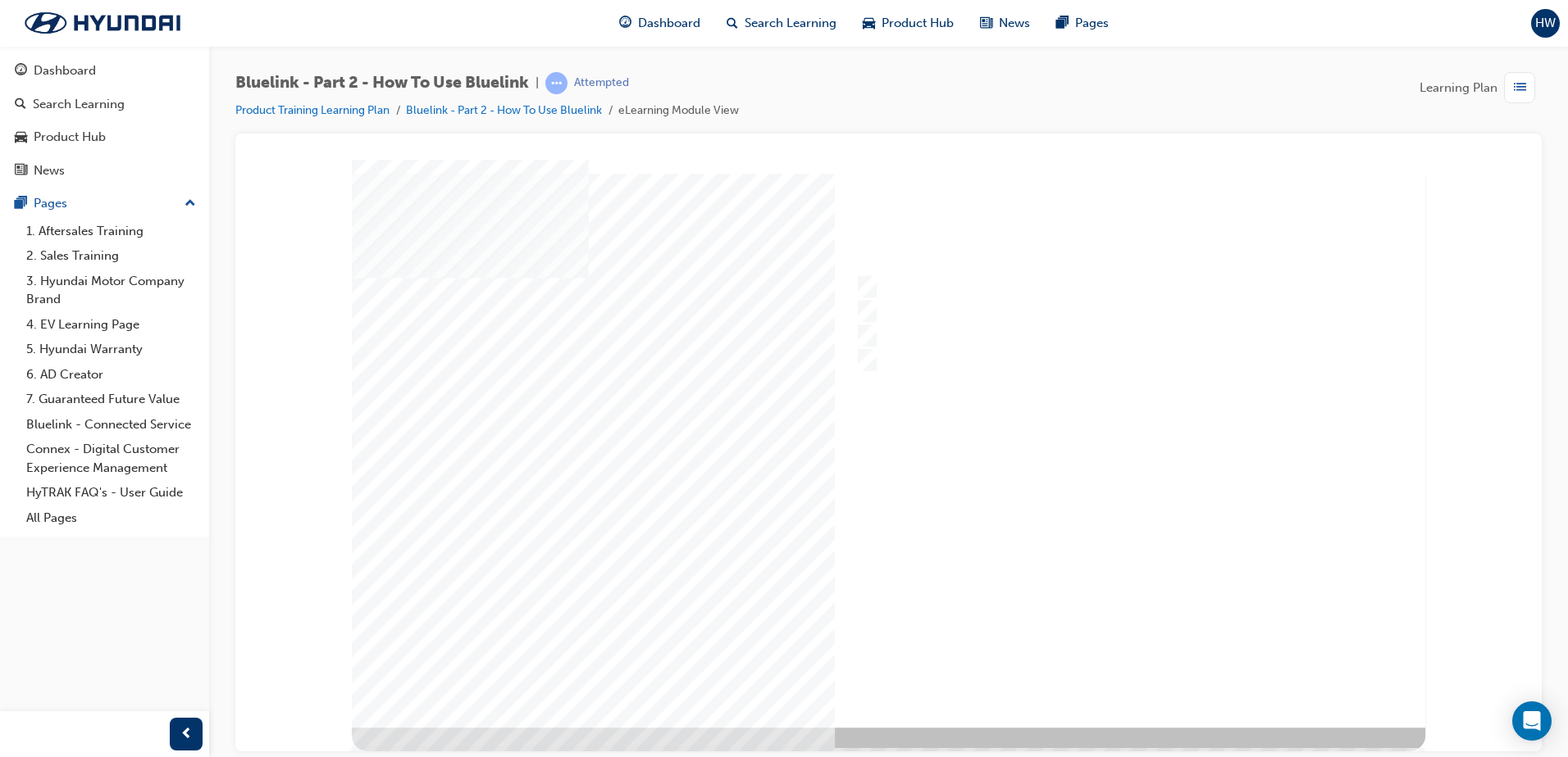
click at [1117, 673] on div at bounding box center [888, 443] width 1074 height 568
radio input "true"
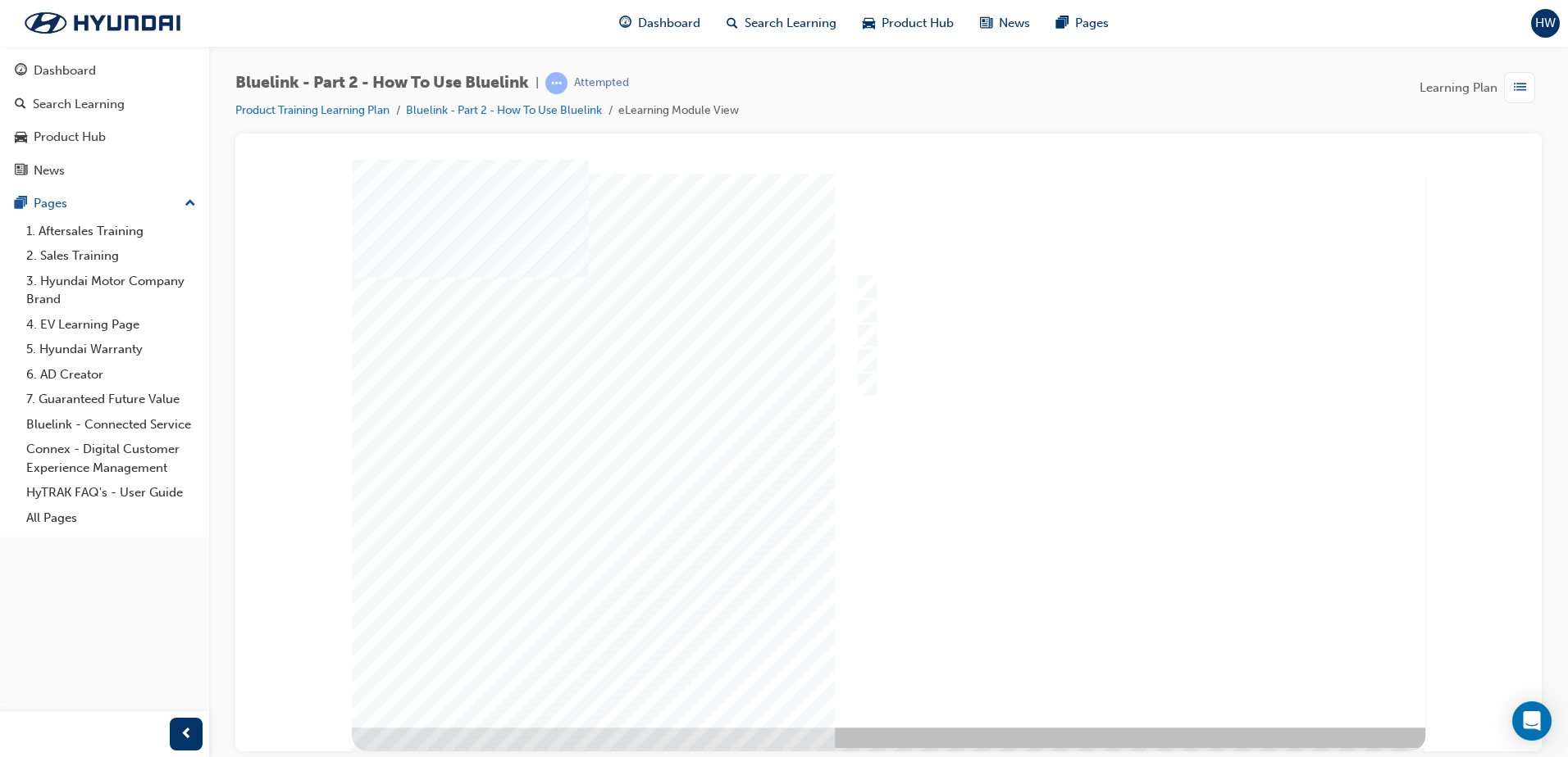
click at [1117, 675] on div at bounding box center [888, 443] width 1074 height 568
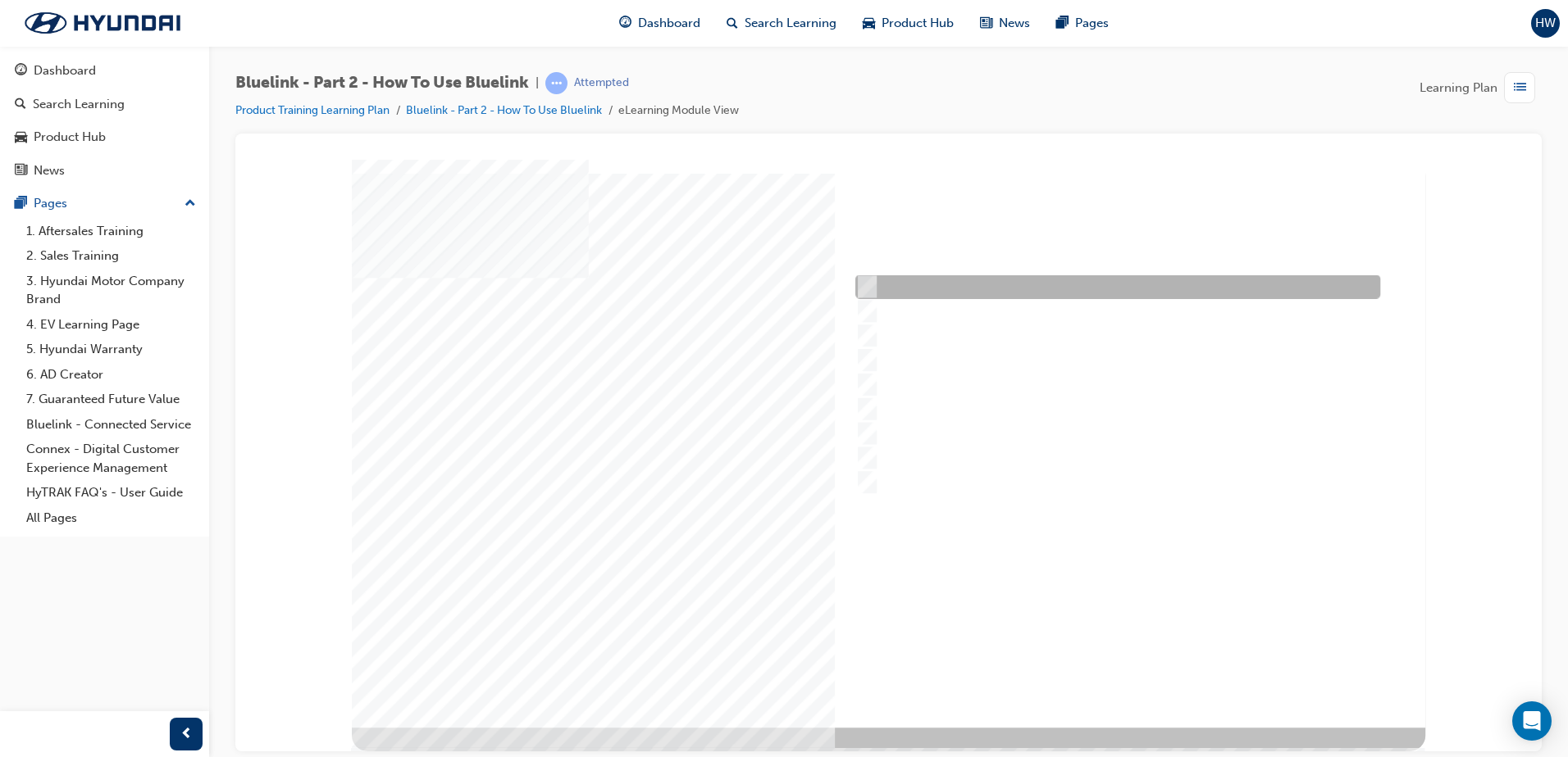
checkbox input "true"
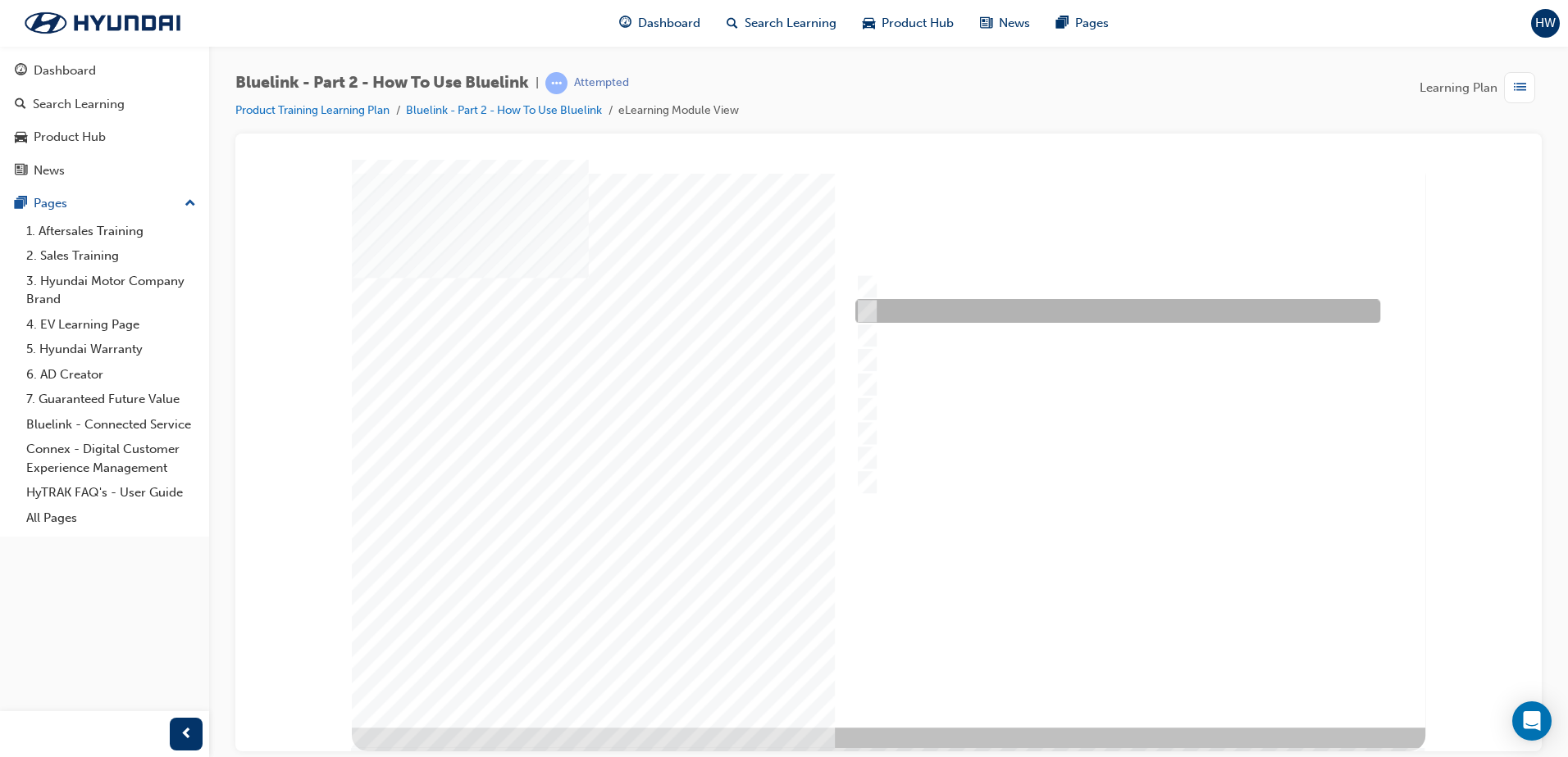
checkbox input "true"
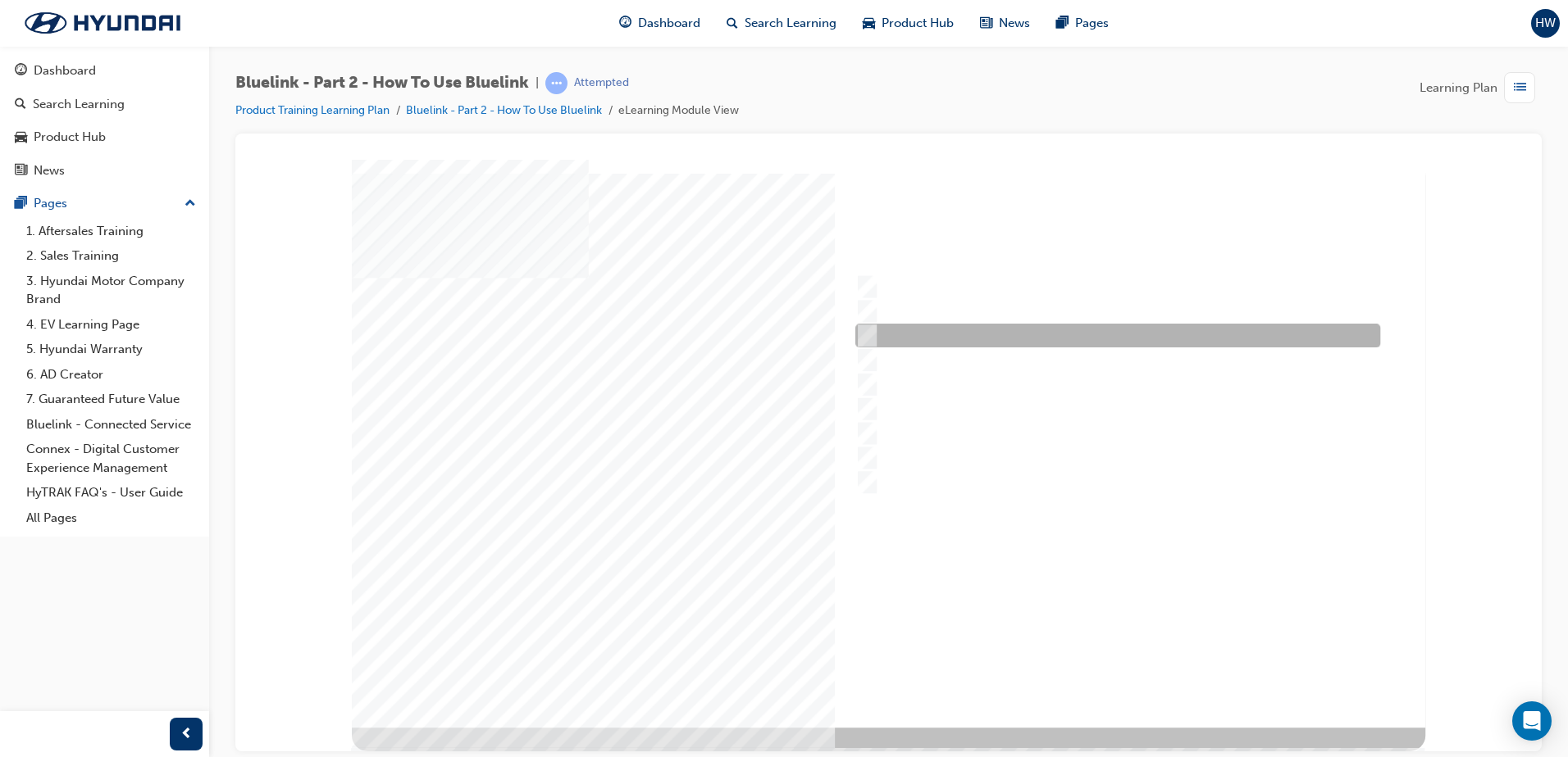
checkbox input "true"
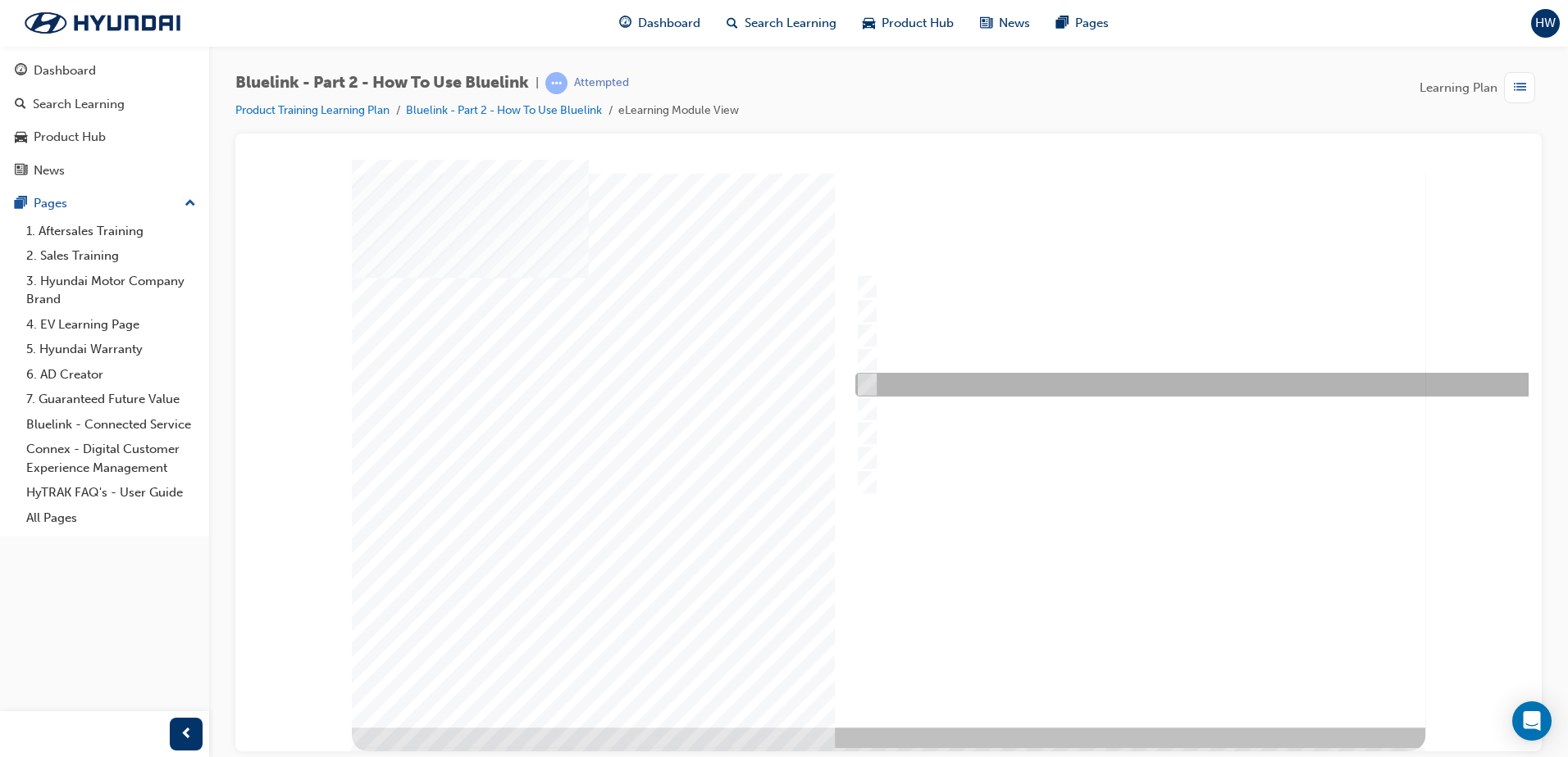
checkbox input "true"
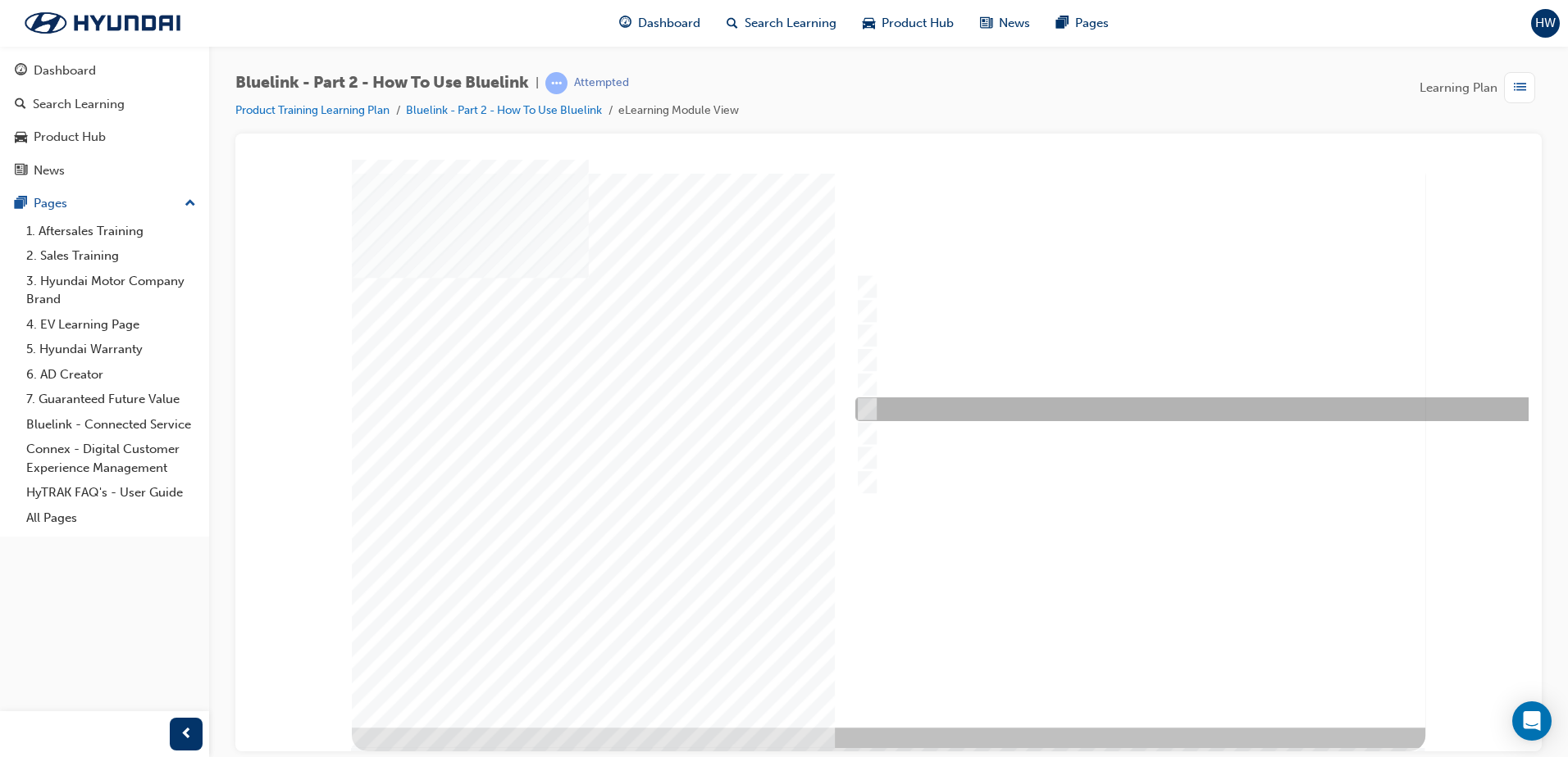
checkbox input "true"
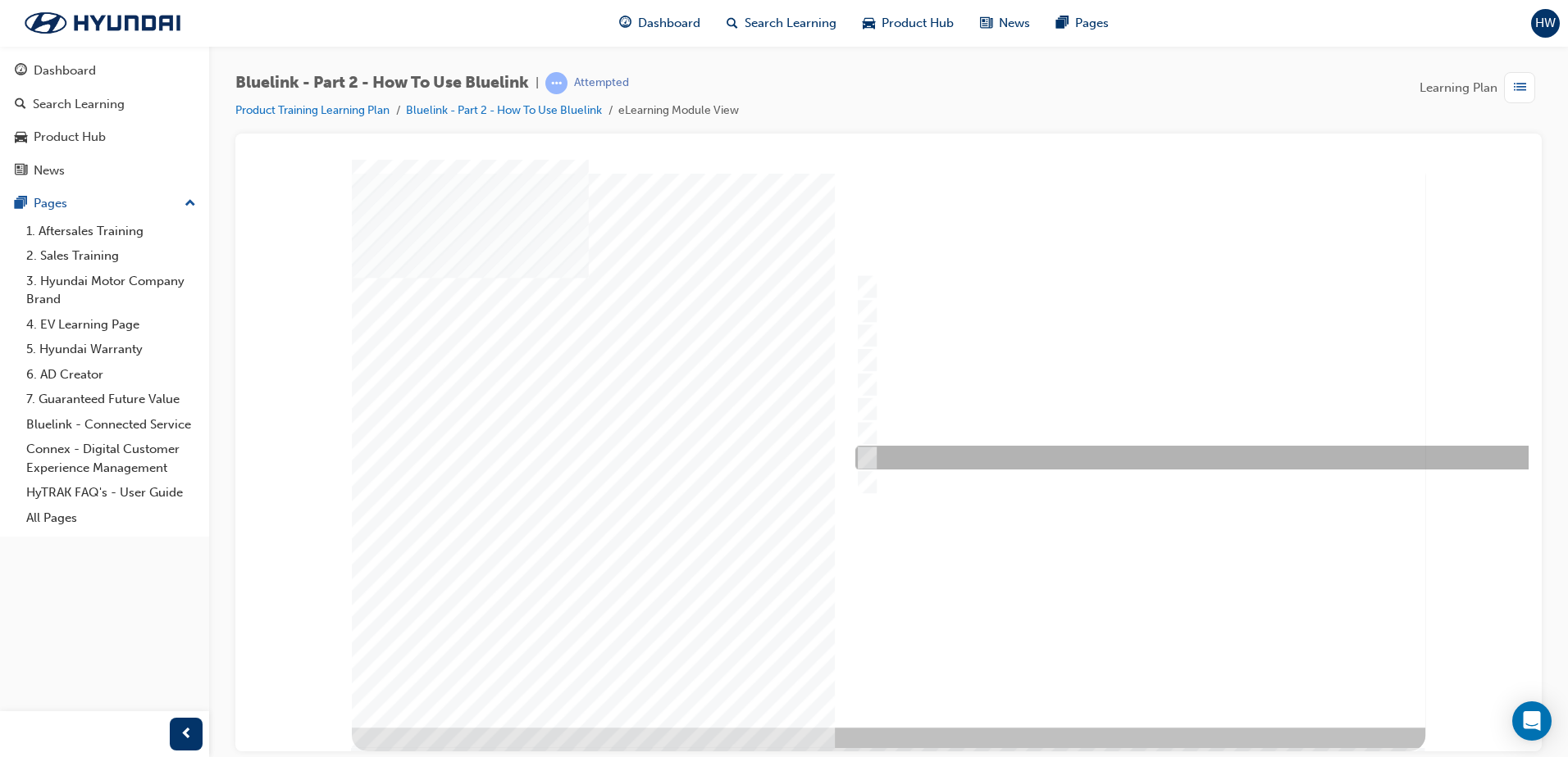
checkbox input "true"
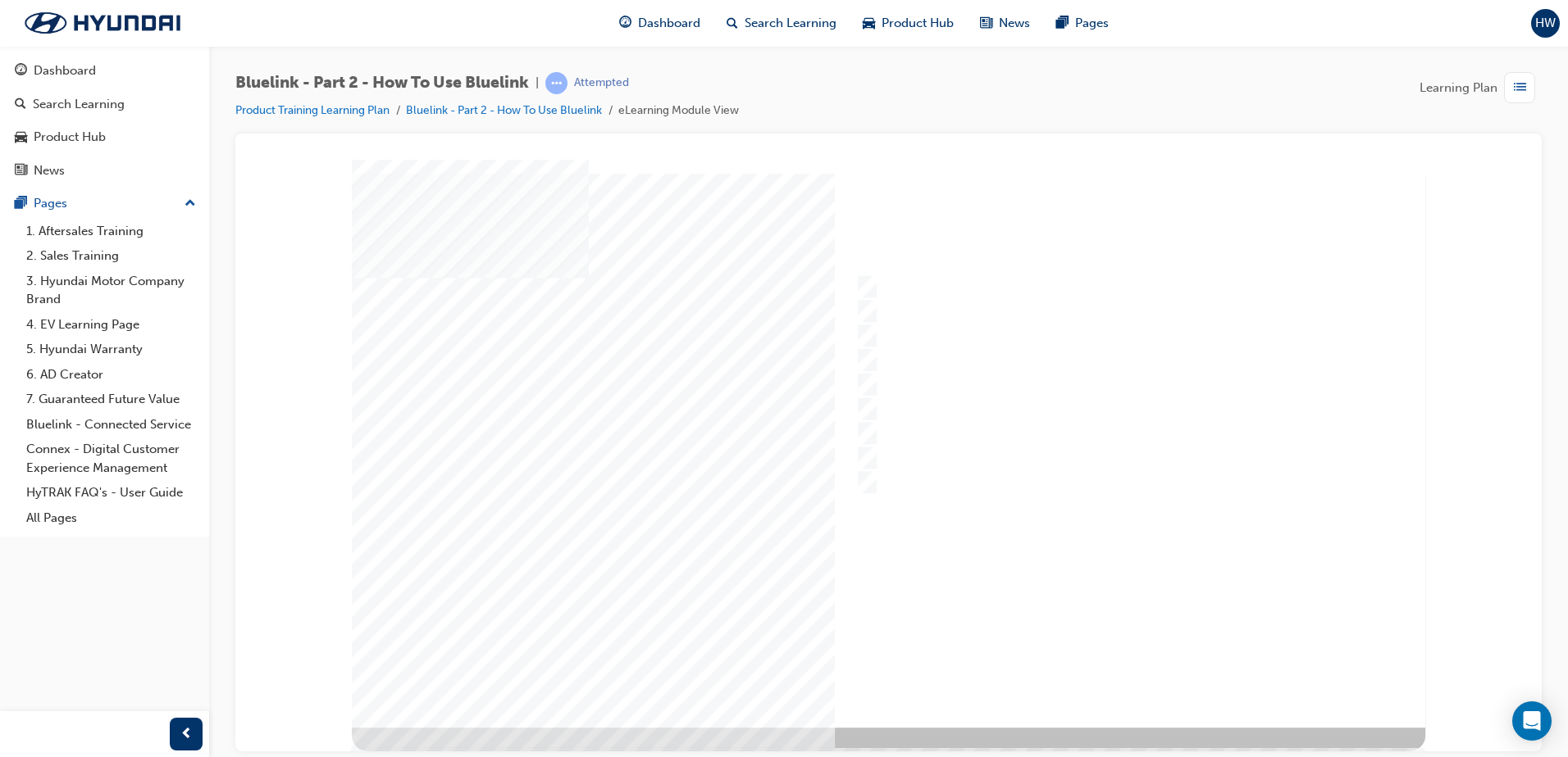
click at [1150, 668] on div at bounding box center [888, 443] width 1074 height 568
radio input "true"
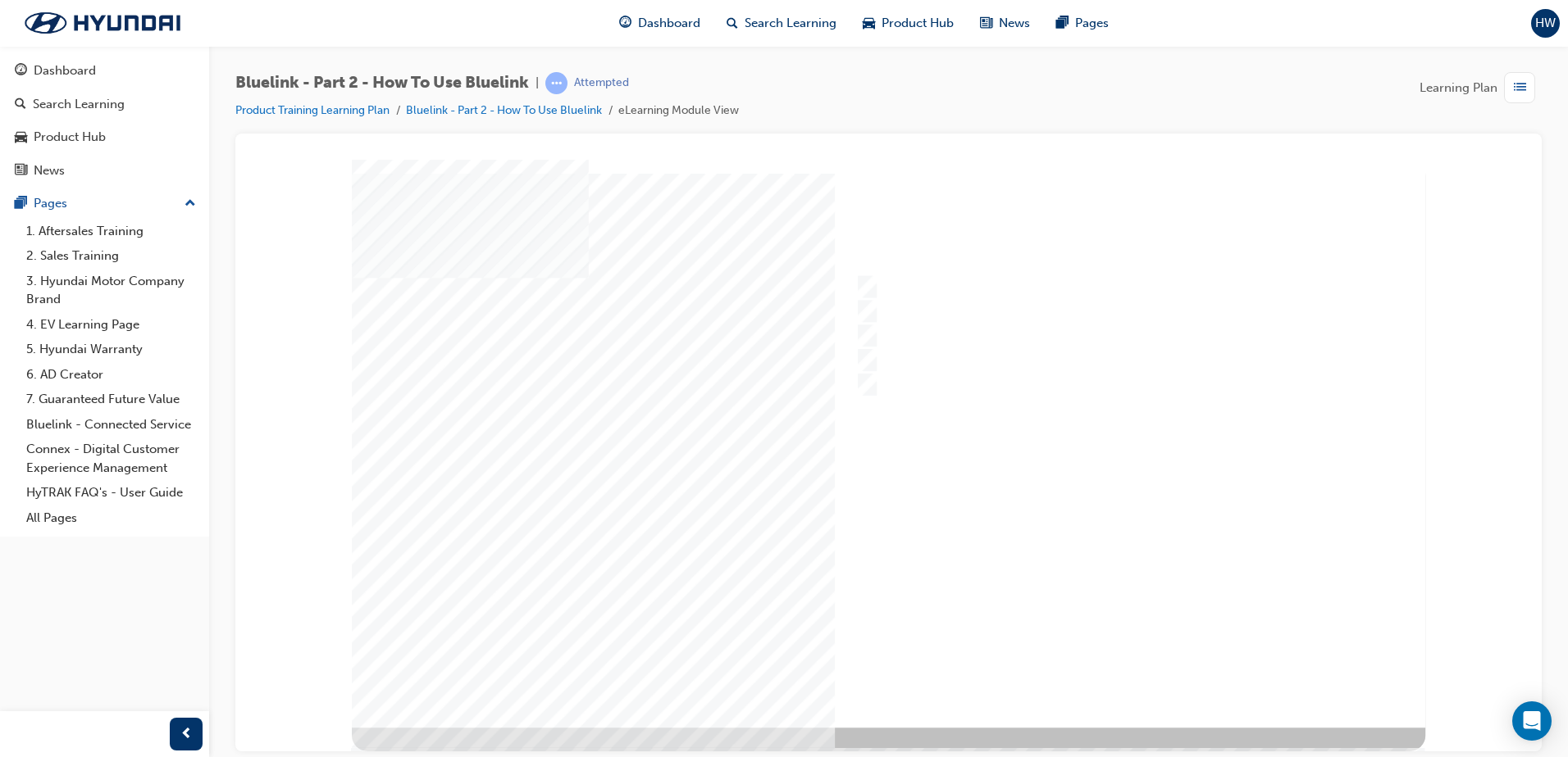
click at [1127, 673] on div at bounding box center [888, 443] width 1074 height 568
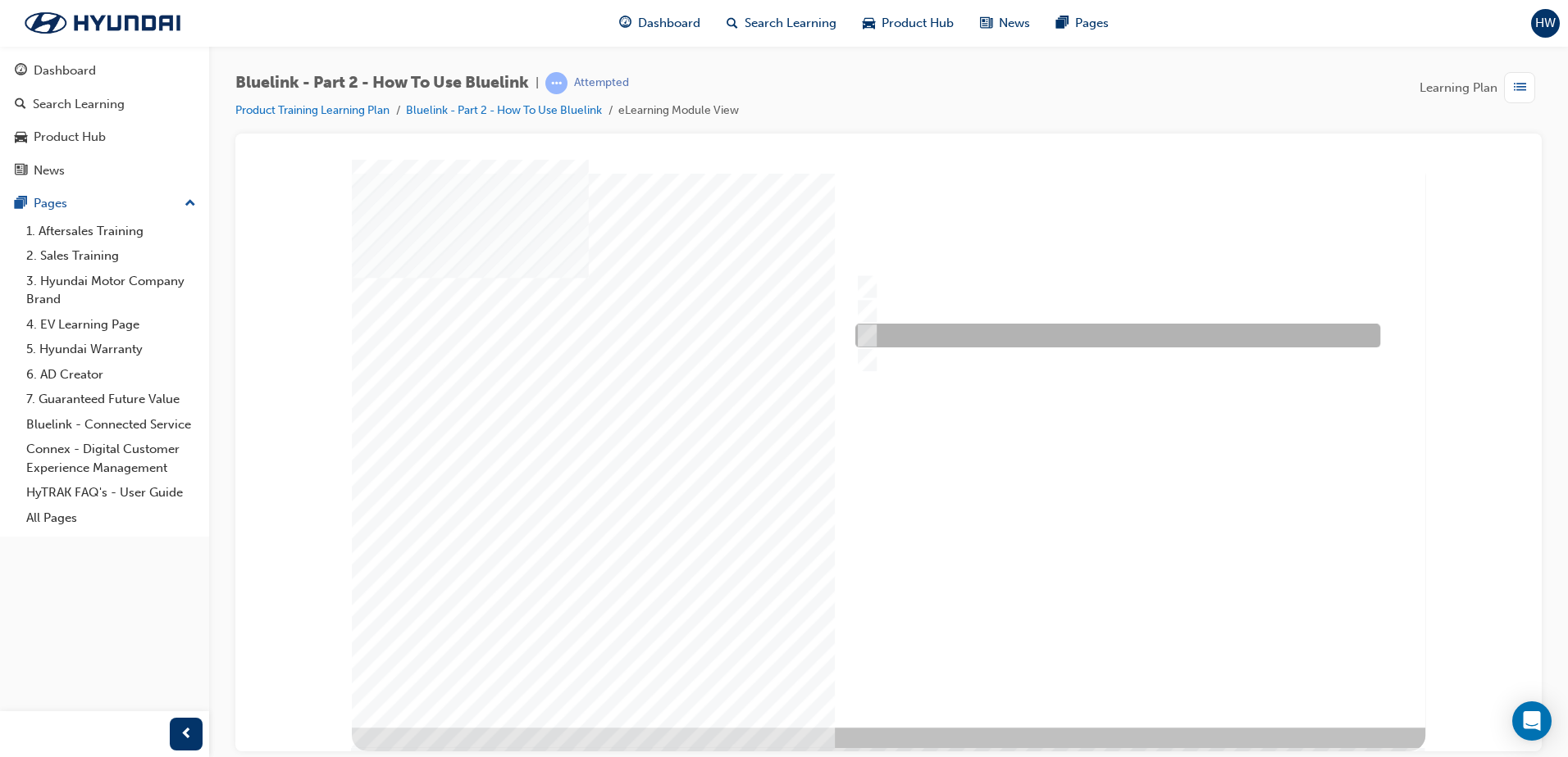
radio input "true"
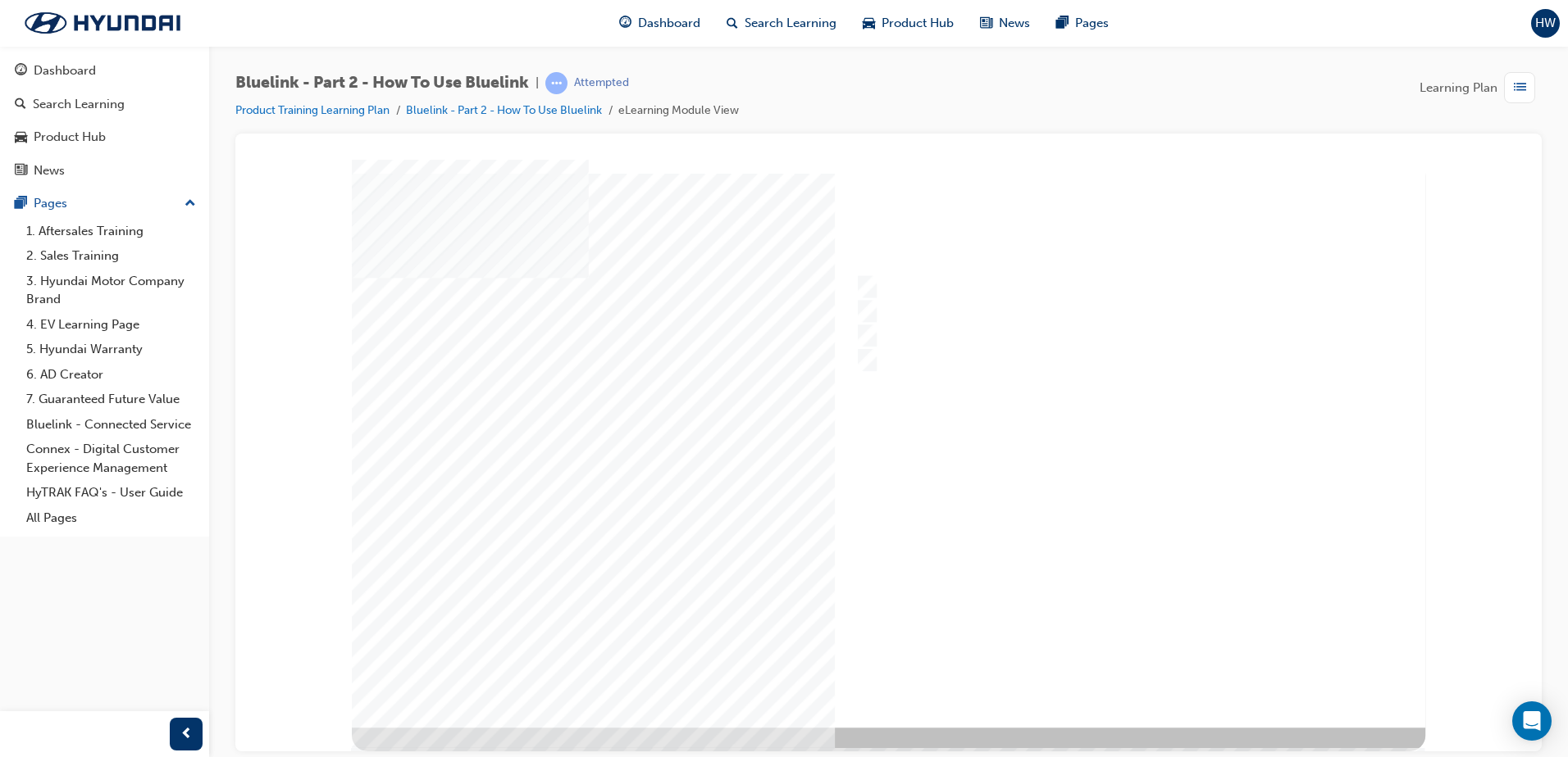
click at [1122, 669] on div at bounding box center [888, 443] width 1074 height 568
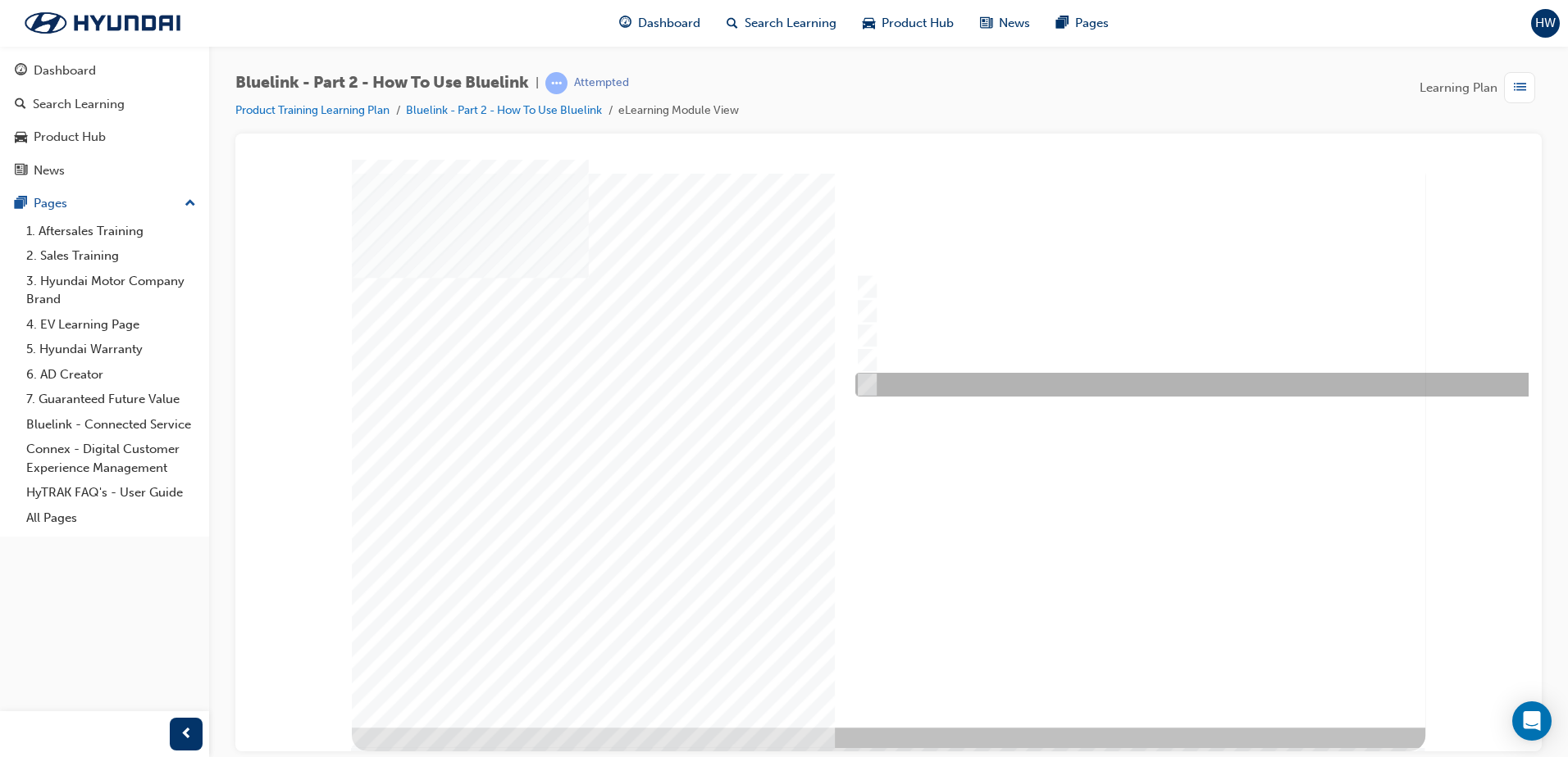
radio input "true"
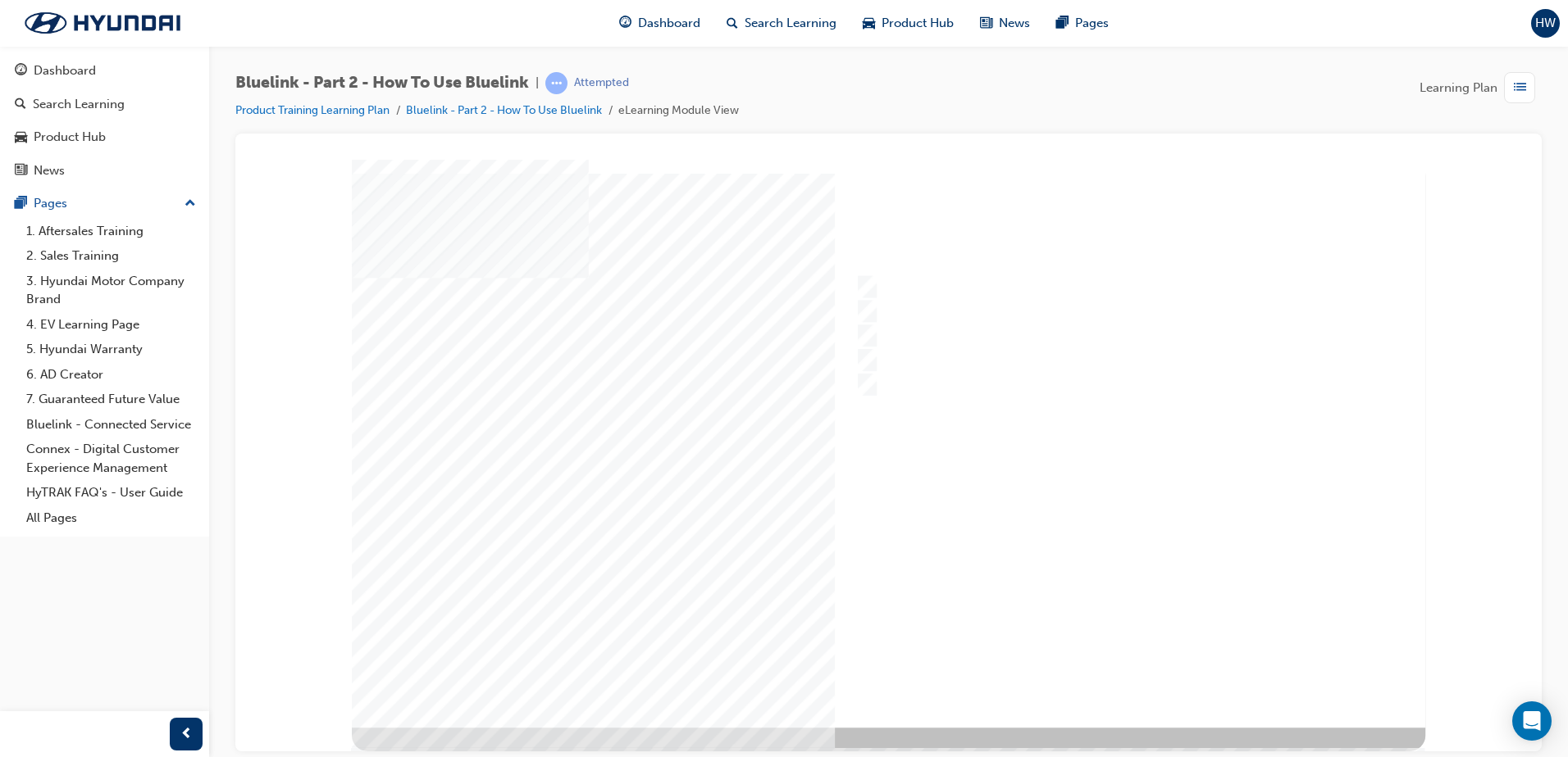
click at [1102, 673] on div at bounding box center [888, 443] width 1074 height 568
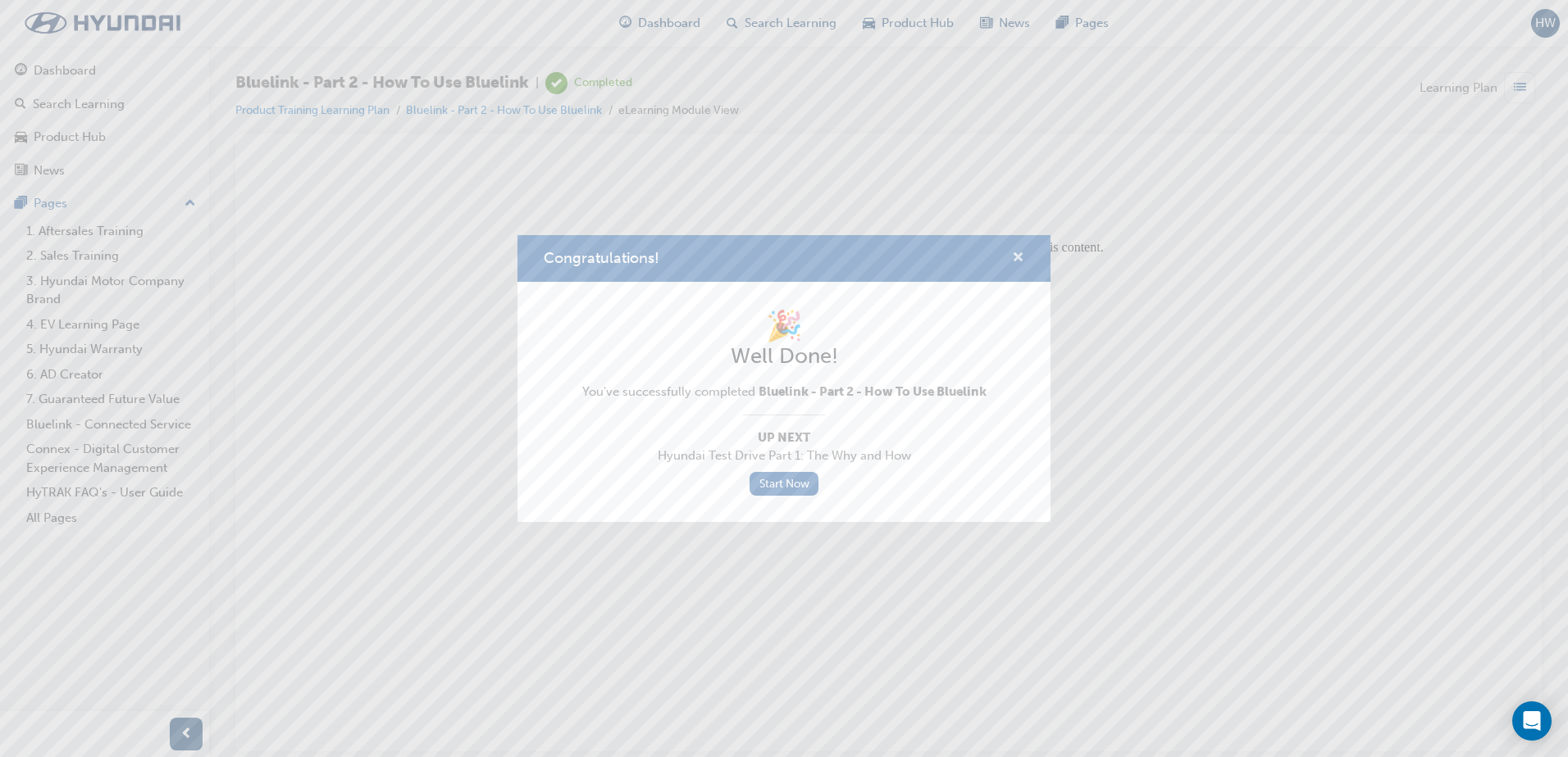
click at [1015, 255] on span "cross-icon" at bounding box center [1018, 259] width 13 height 14
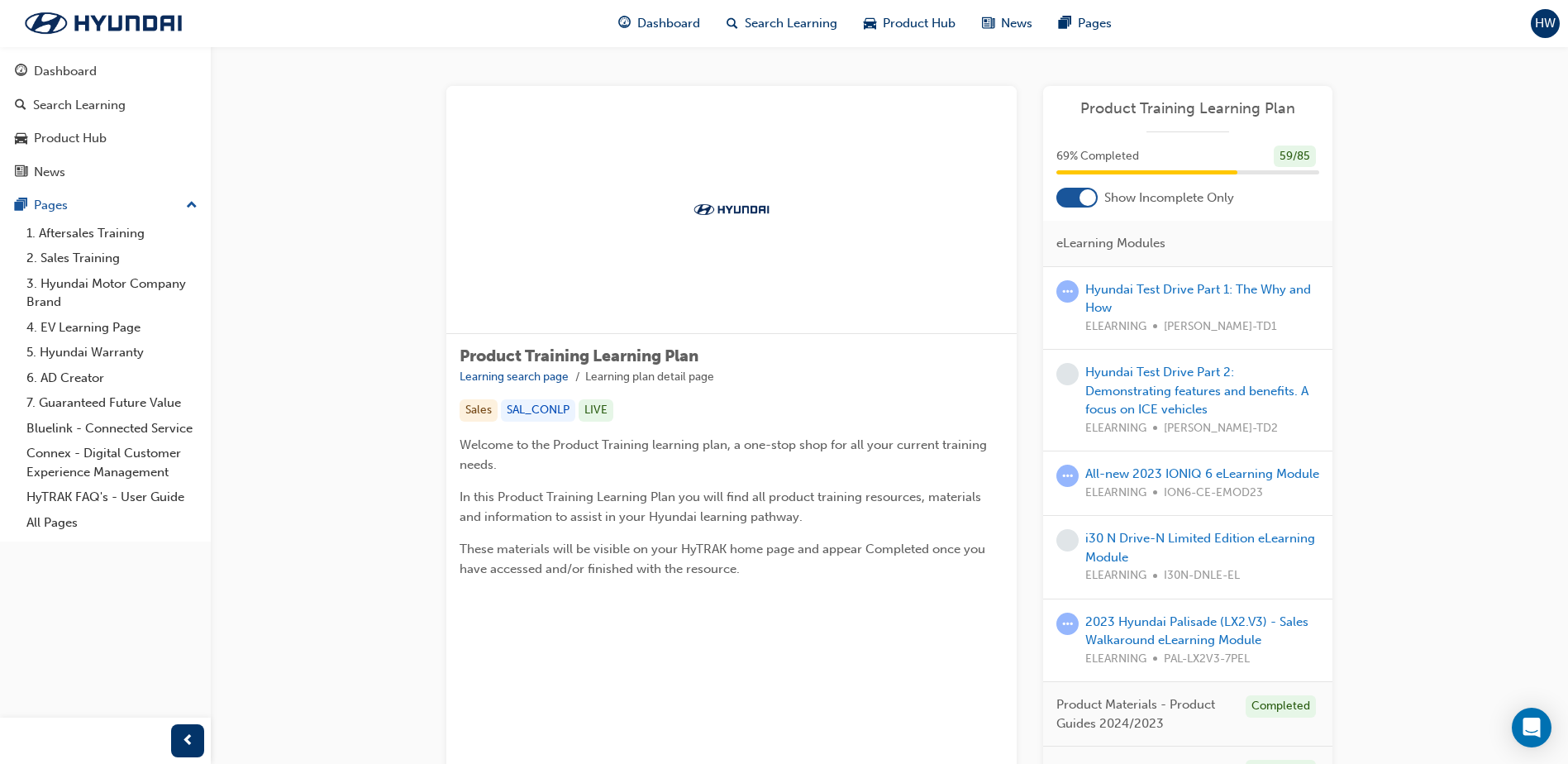
click at [936, 194] on div at bounding box center [731, 210] width 570 height 248
click at [83, 78] on div "Dashboard" at bounding box center [66, 72] width 63 height 19
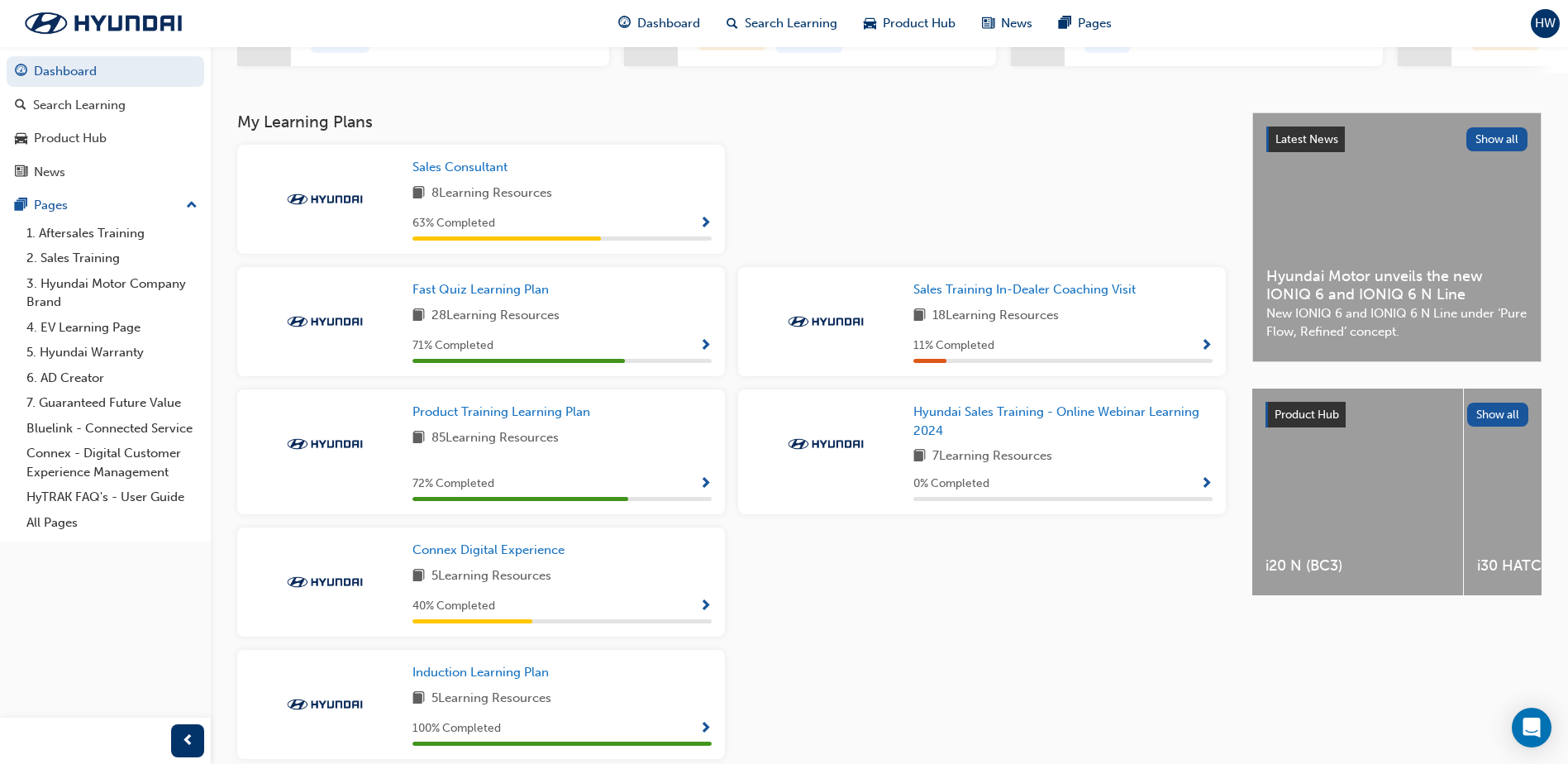
scroll to position [373, 0]
